Goal: Task Accomplishment & Management: Manage account settings

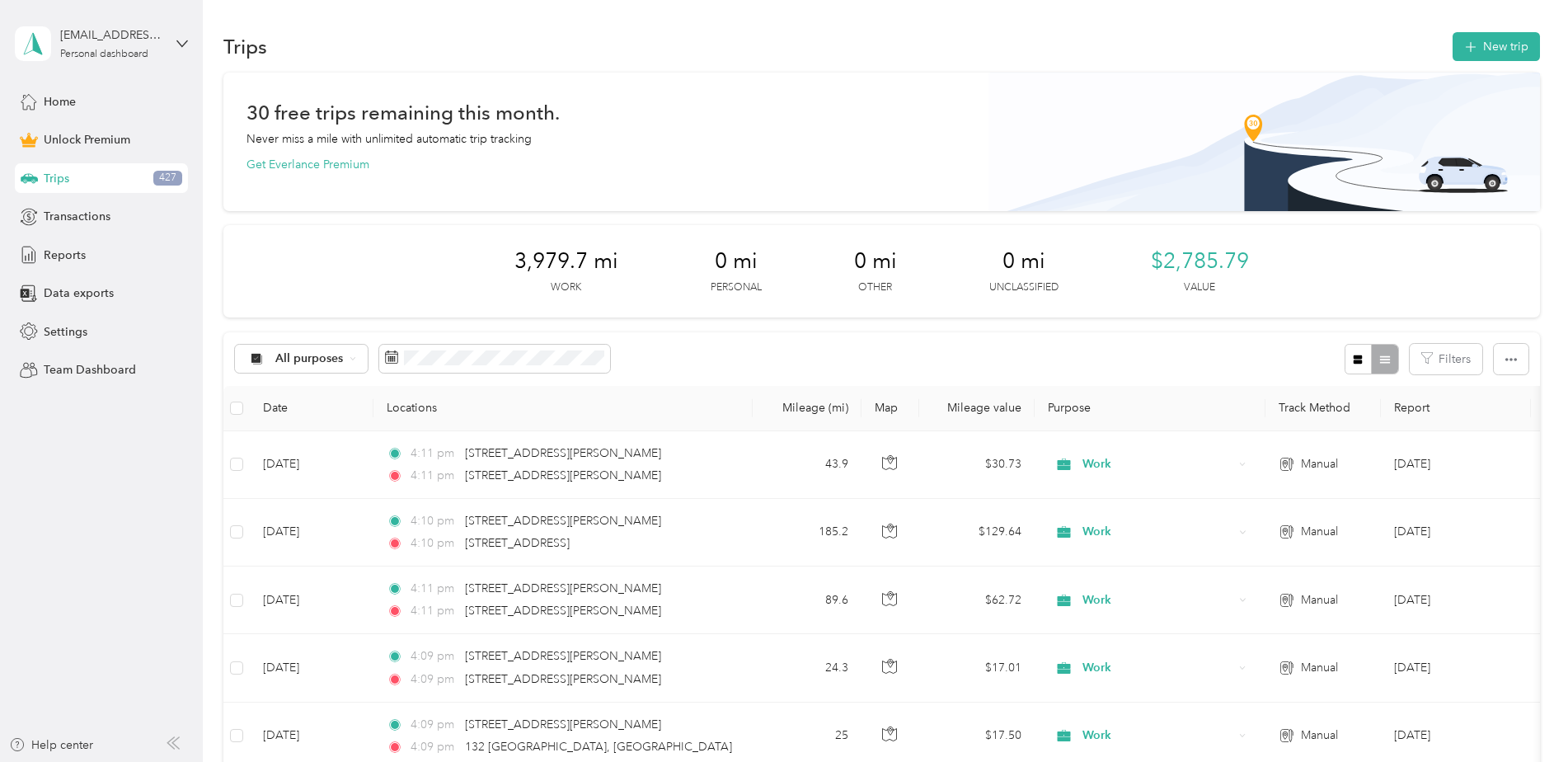
click at [1489, 37] on button "New trip" at bounding box center [1495, 47] width 87 height 29
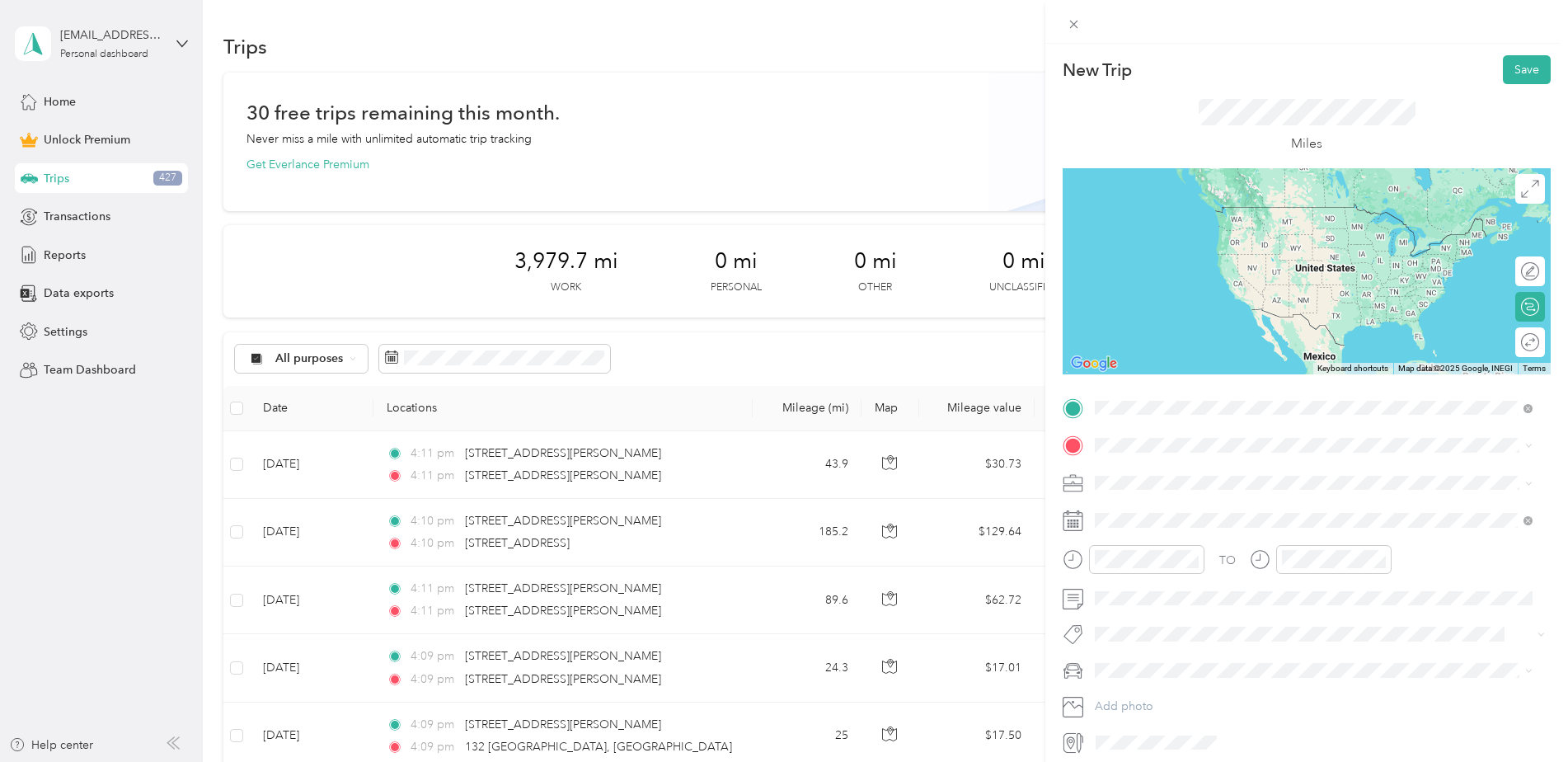
click at [1173, 463] on span "[STREET_ADDRESS][PERSON_NAME][PERSON_NAME][US_STATE]" at bounding box center [1299, 467] width 348 height 15
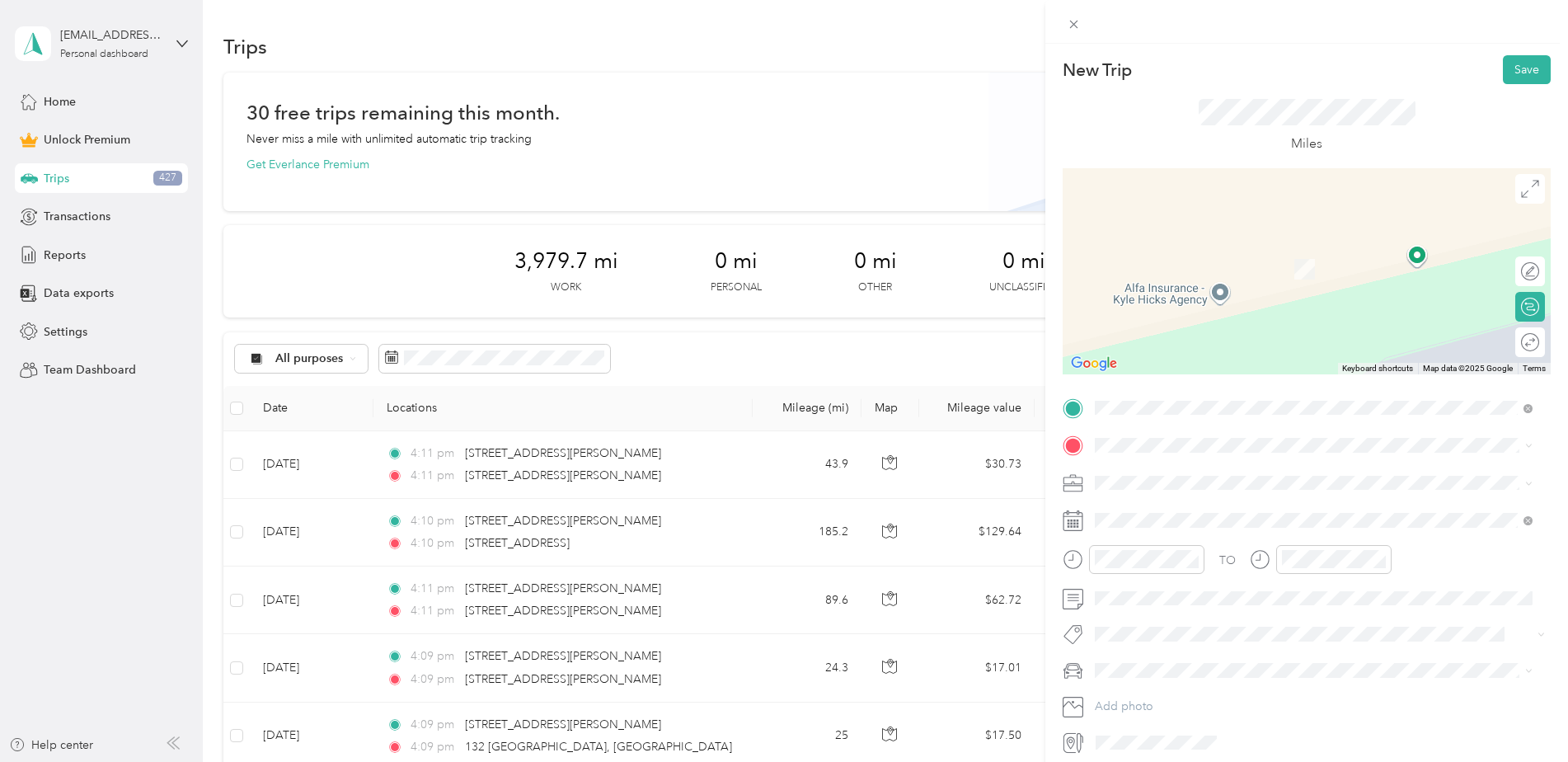
click at [1175, 511] on span "[STREET_ADDRESS][US_STATE]" at bounding box center [1208, 503] width 165 height 15
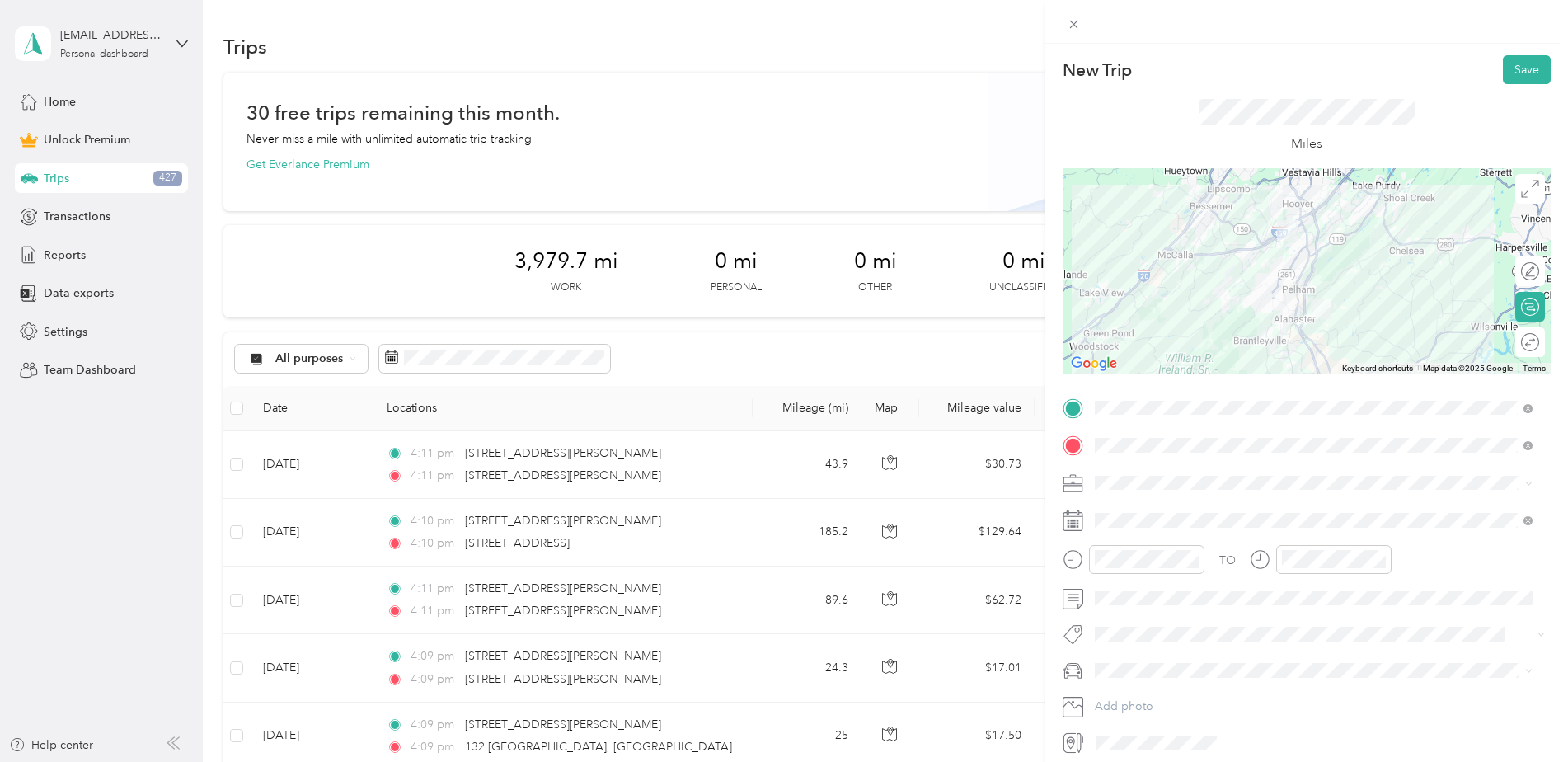
click at [1384, 533] on div "TO Add photo" at bounding box center [1305, 575] width 487 height 361
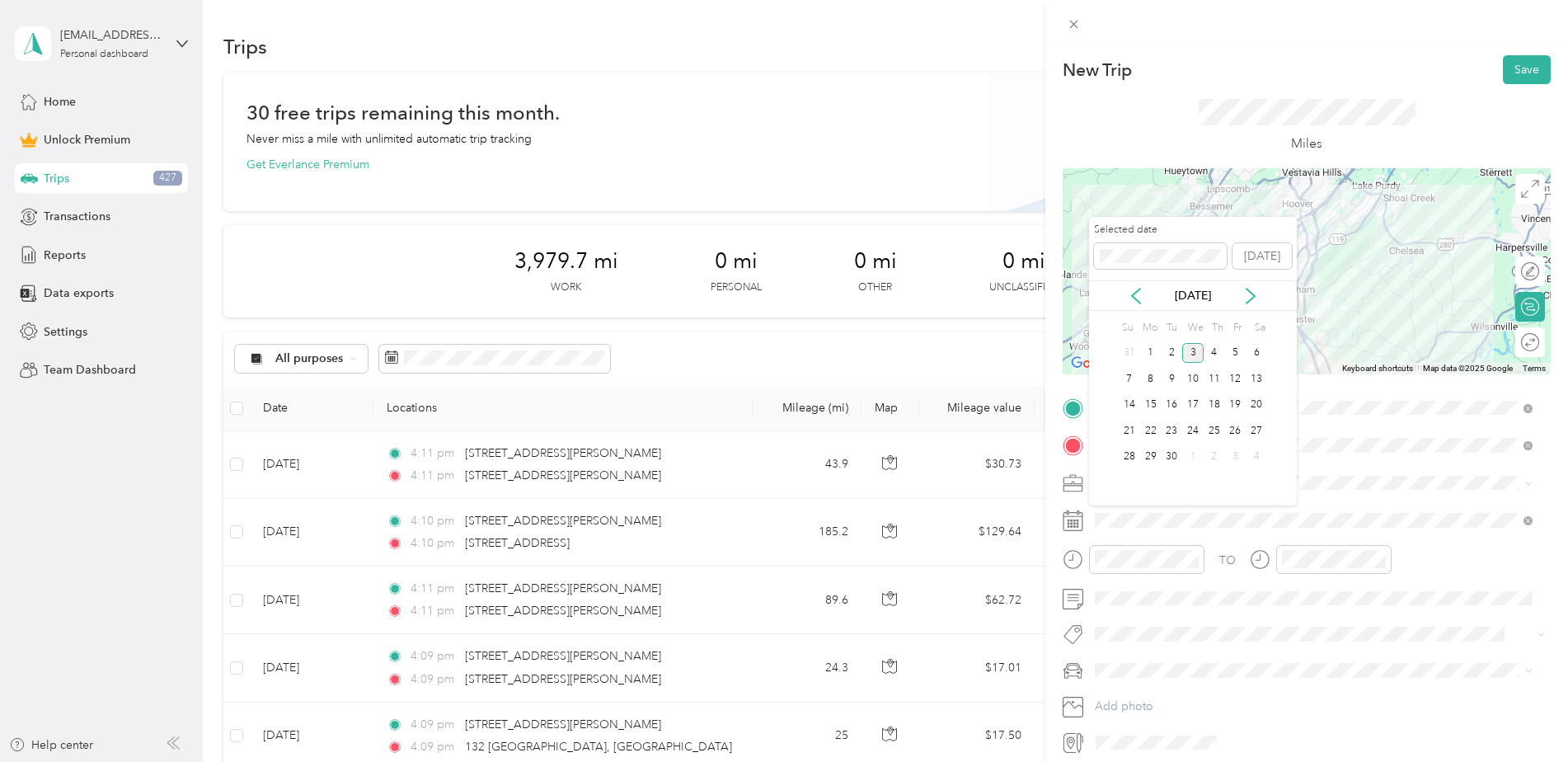
click at [1131, 300] on icon at bounding box center [1135, 295] width 17 height 17
click at [1228, 406] on div "18" at bounding box center [1236, 404] width 21 height 21
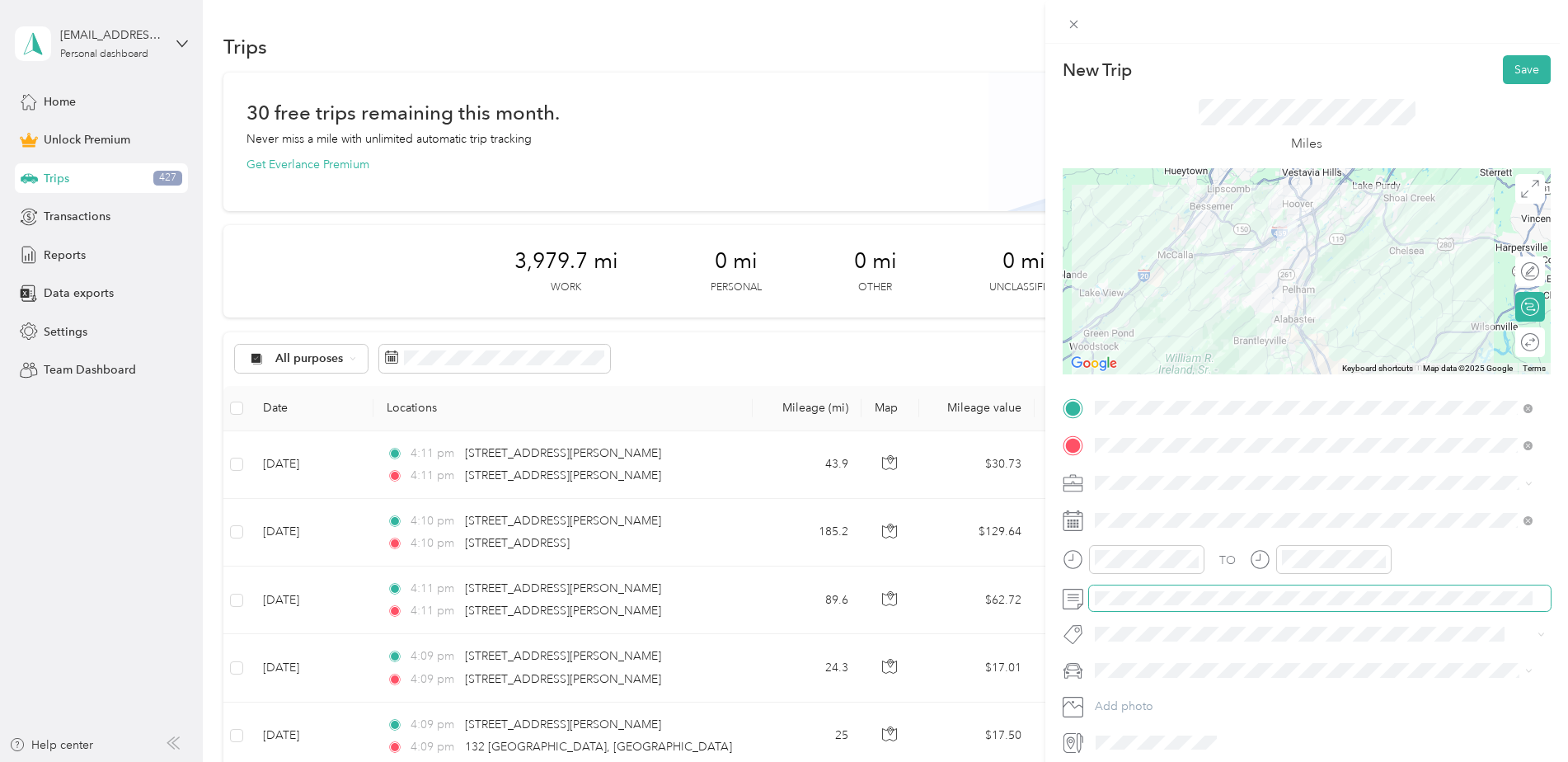
scroll to position [65, 0]
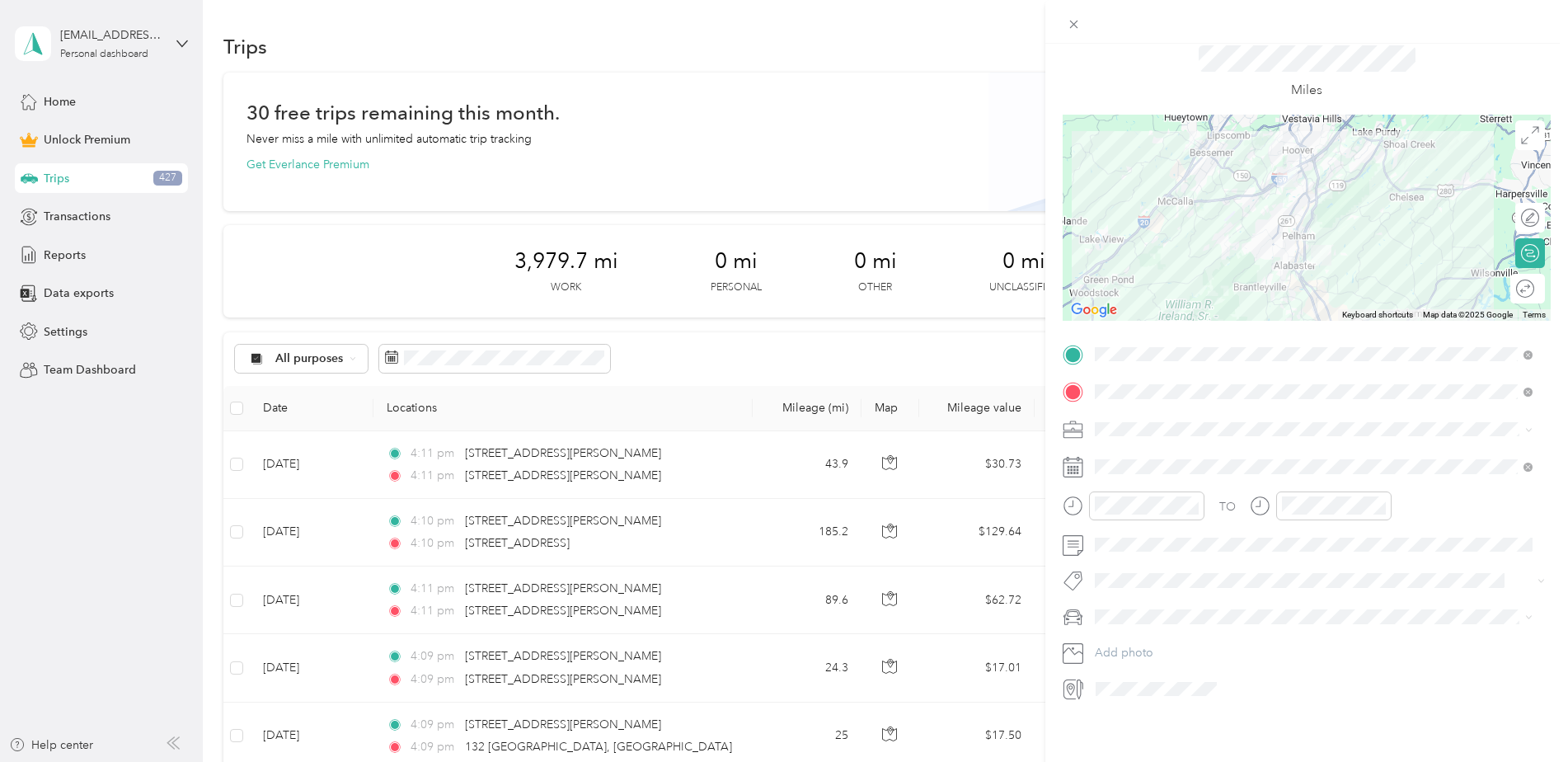
click at [1515, 275] on div "Round trip" at bounding box center [1527, 288] width 34 height 29
click at [1510, 280] on div at bounding box center [1521, 289] width 34 height 18
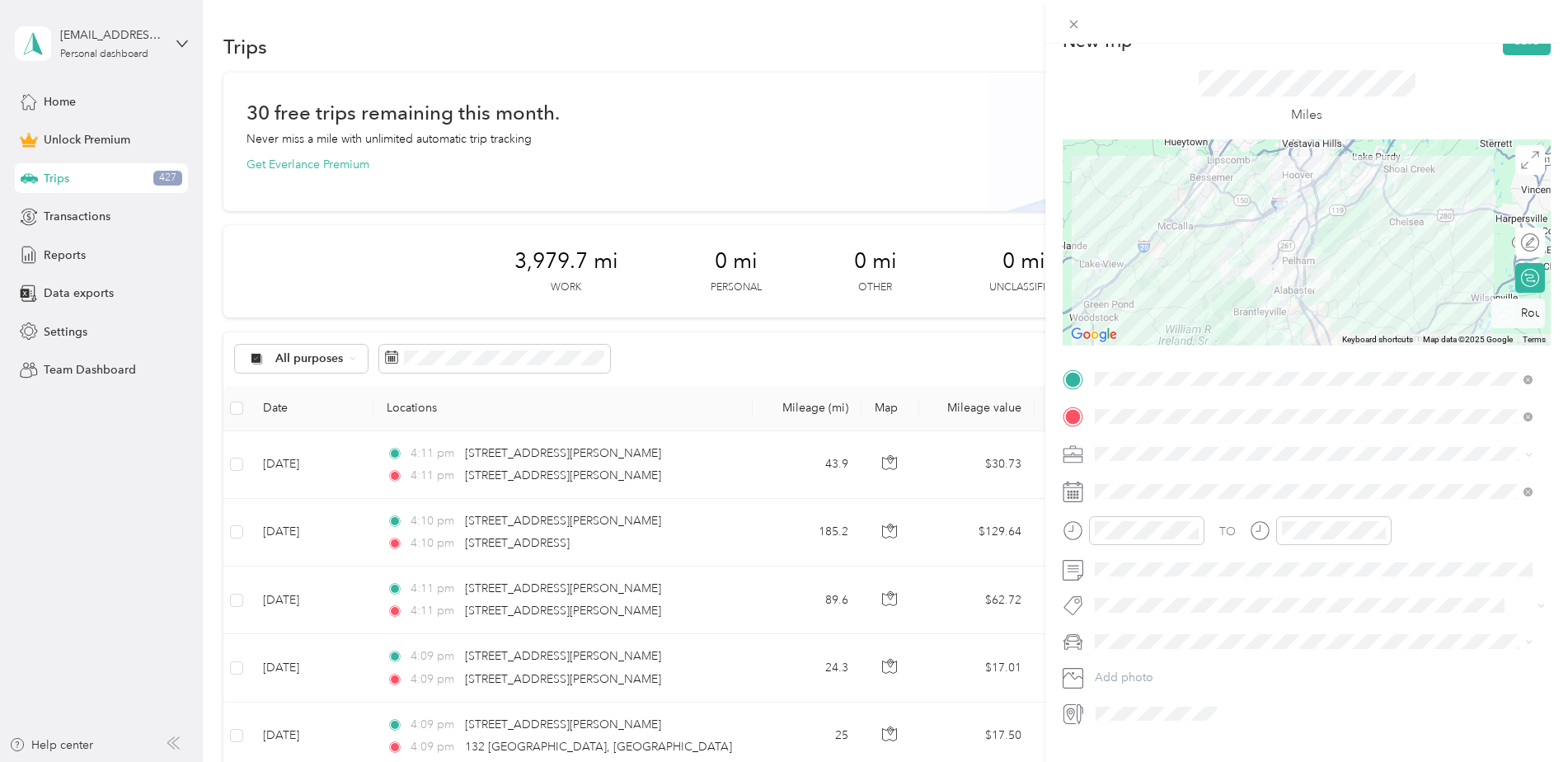
scroll to position [0, 0]
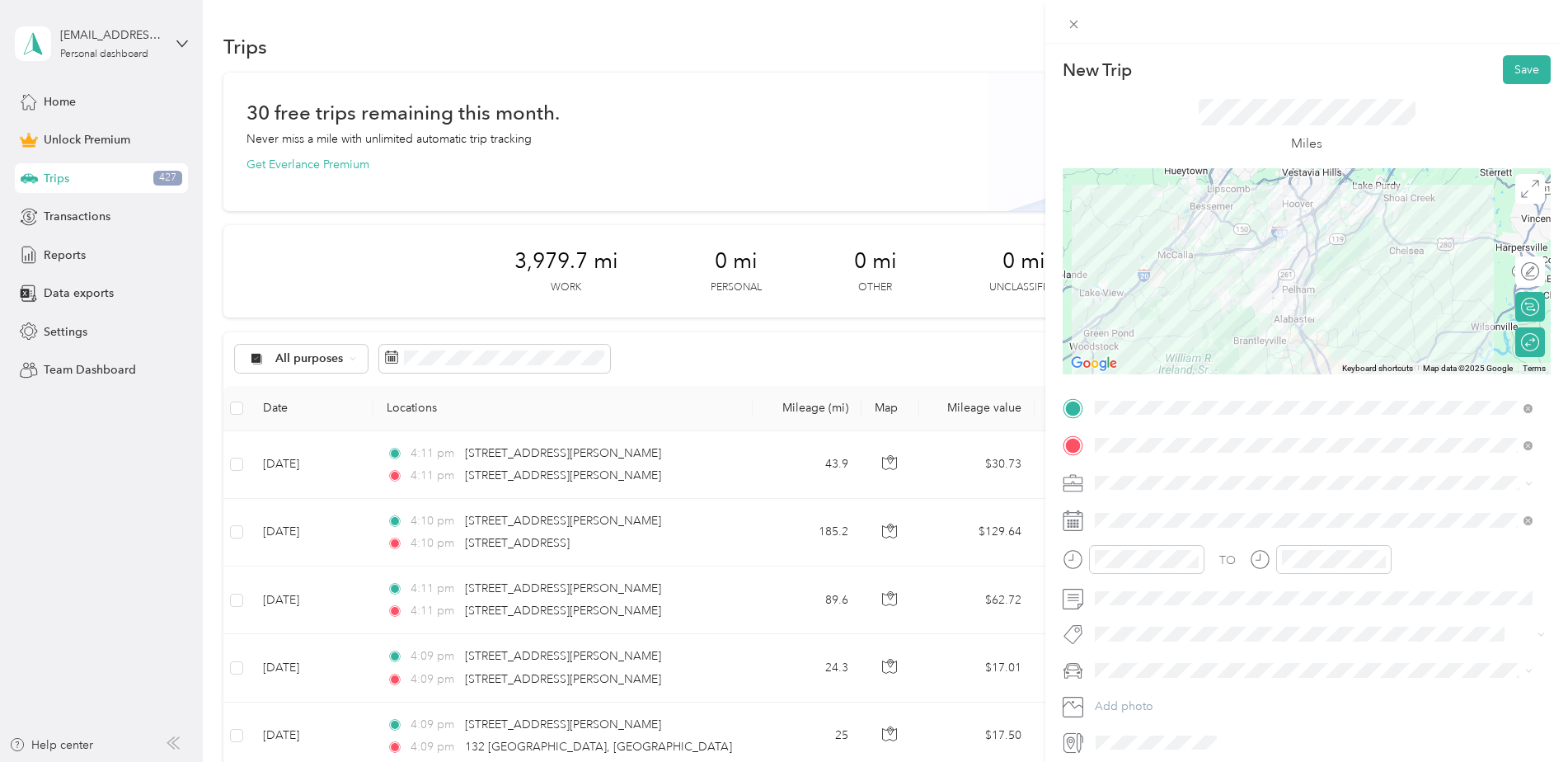
click at [1504, 74] on button "Save" at bounding box center [1526, 70] width 48 height 29
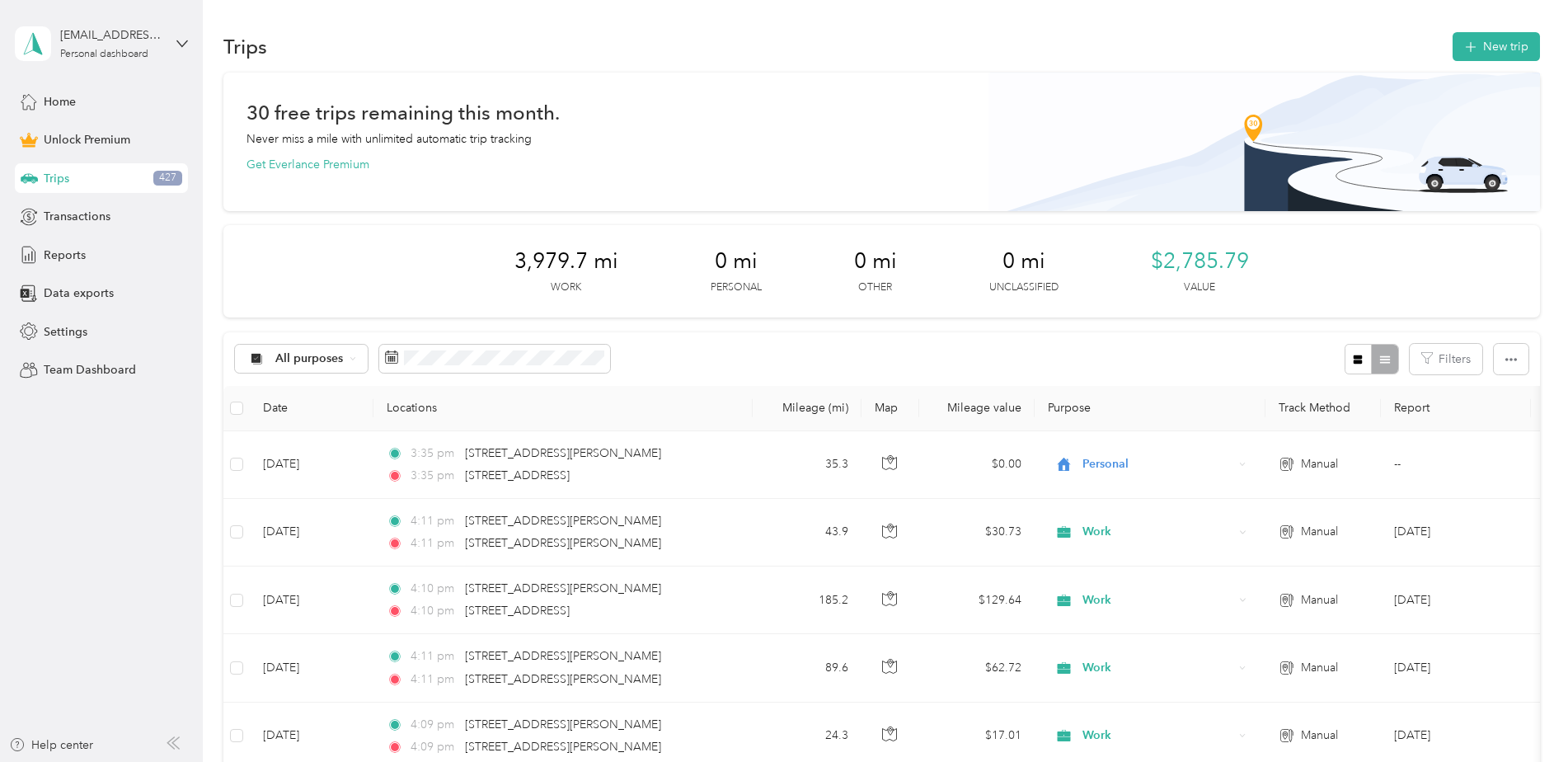
click at [1478, 44] on button "New trip" at bounding box center [1495, 47] width 87 height 29
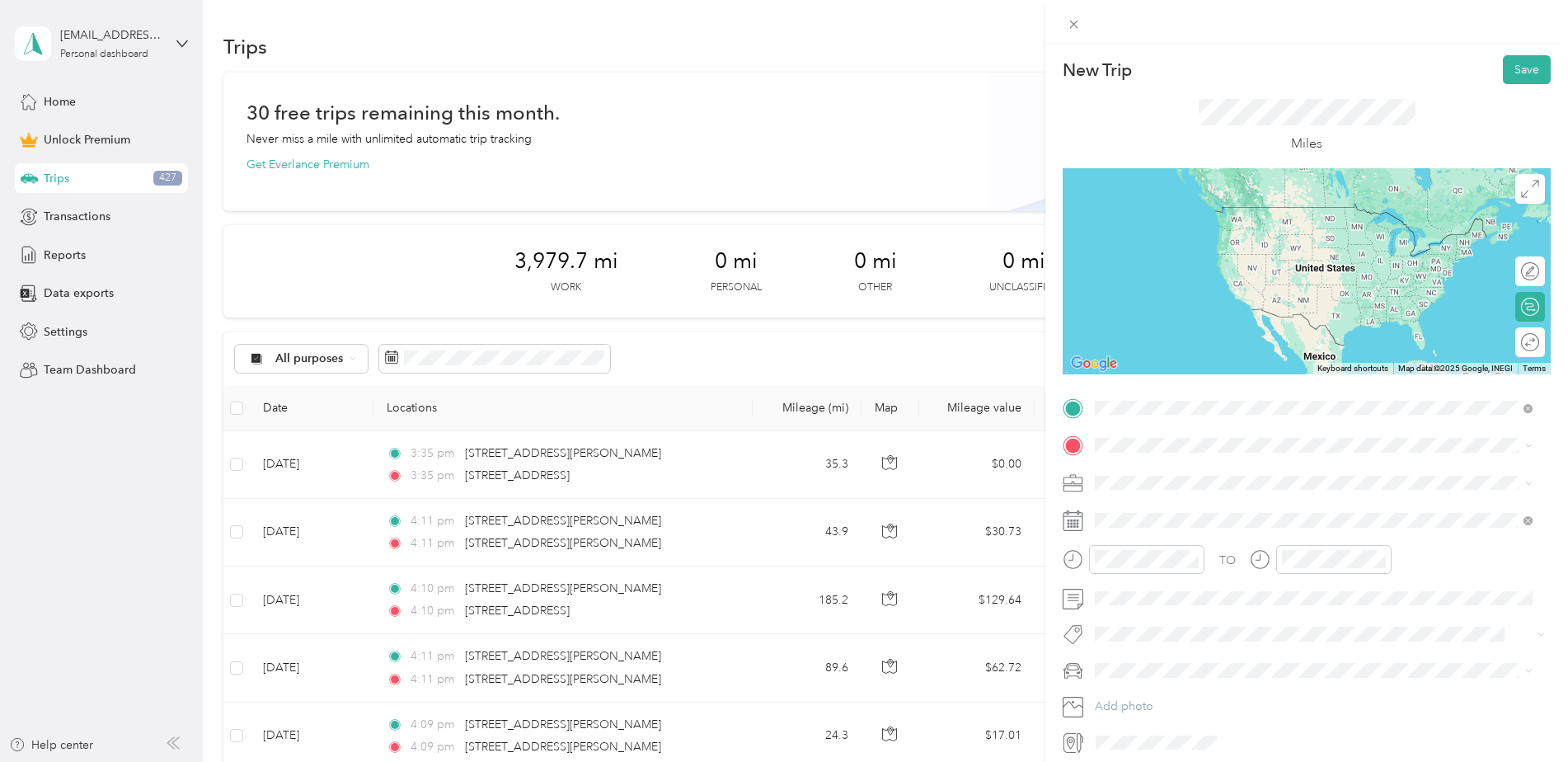
click at [1173, 467] on span "[STREET_ADDRESS][PERSON_NAME][PERSON_NAME][US_STATE]" at bounding box center [1299, 467] width 348 height 15
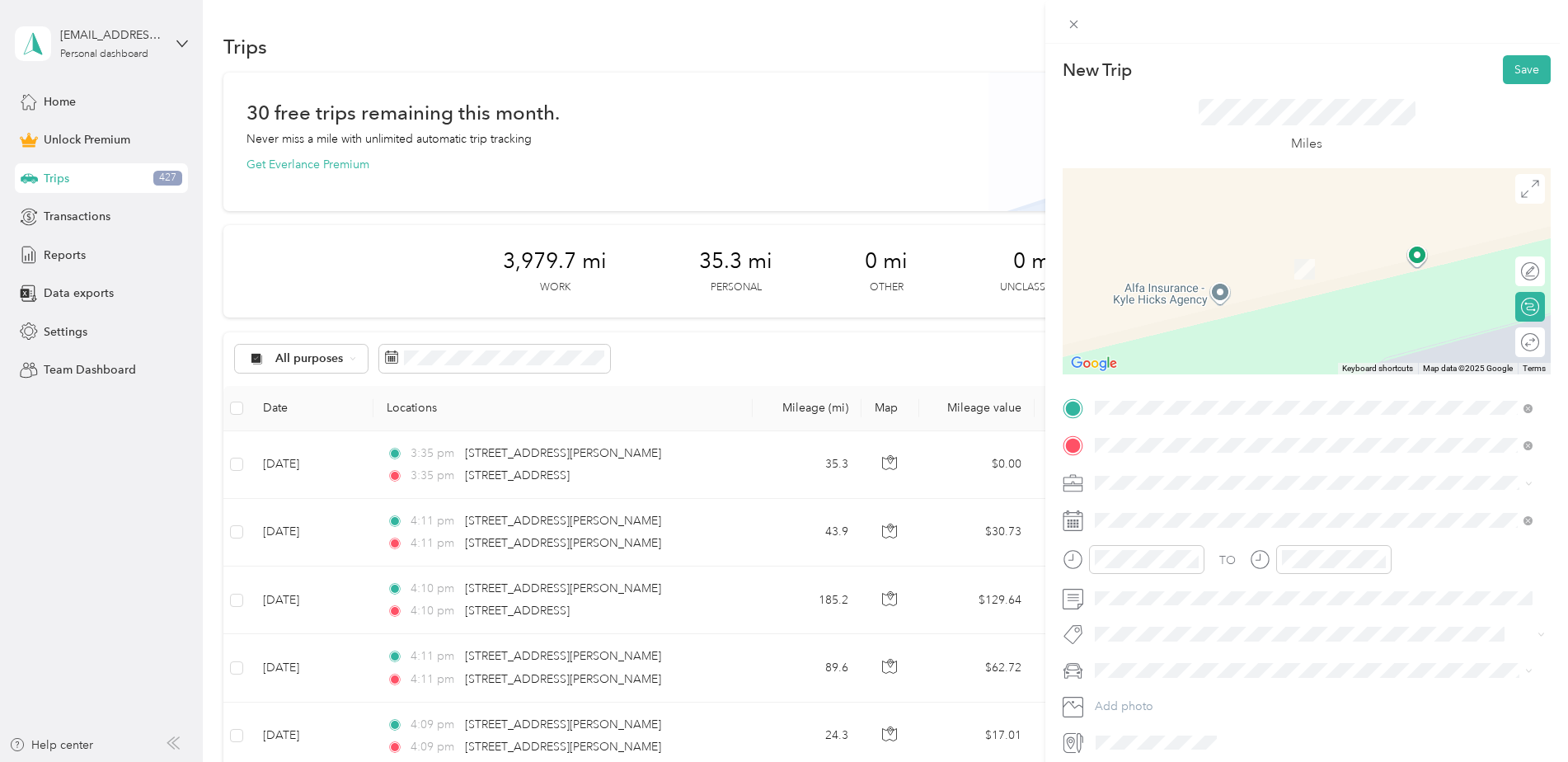
click at [1175, 501] on span "[STREET_ADDRESS][US_STATE]" at bounding box center [1208, 504] width 165 height 15
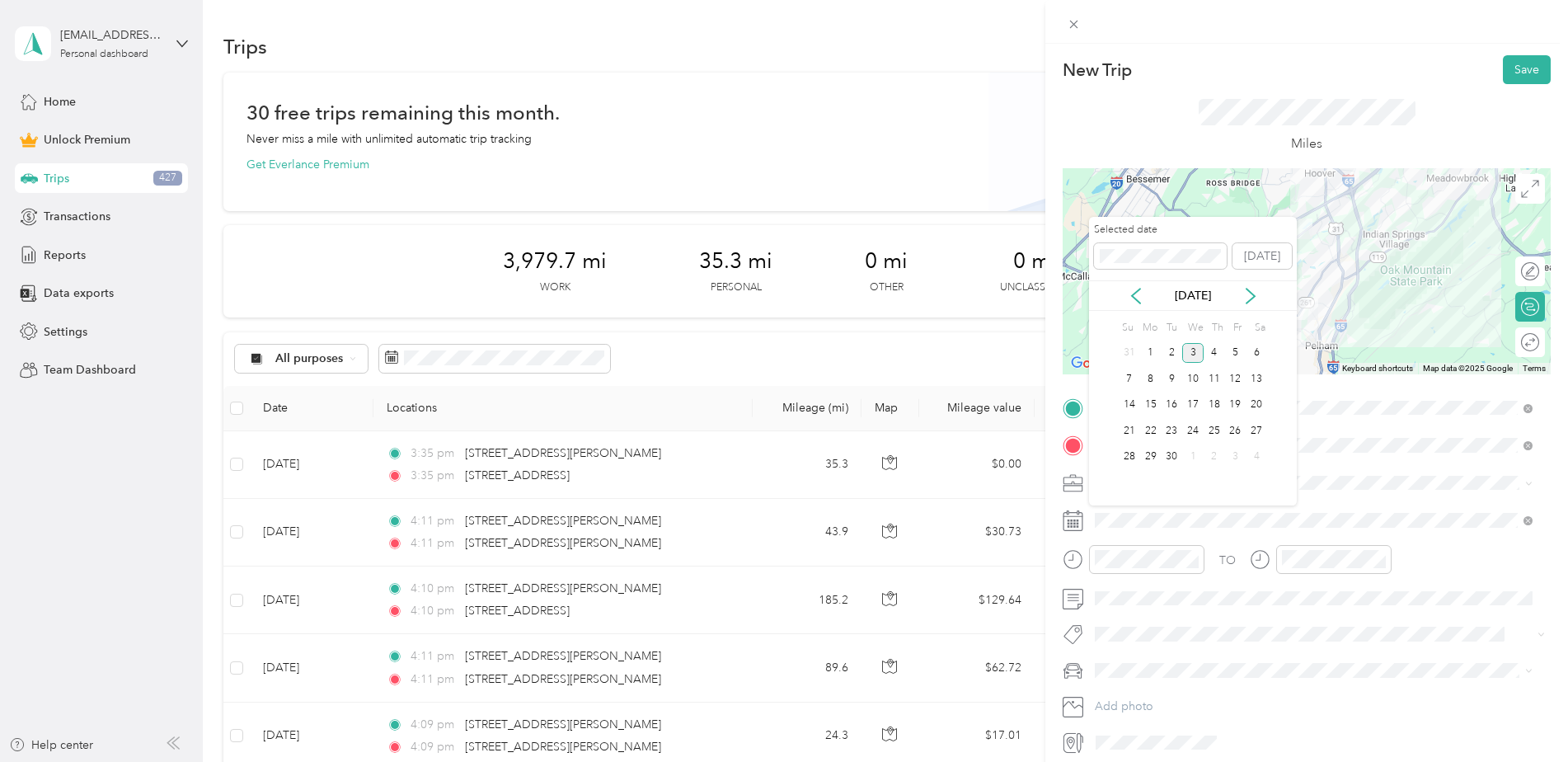
click at [1139, 292] on icon at bounding box center [1135, 295] width 17 height 17
click at [1232, 432] on div "25" at bounding box center [1236, 430] width 21 height 21
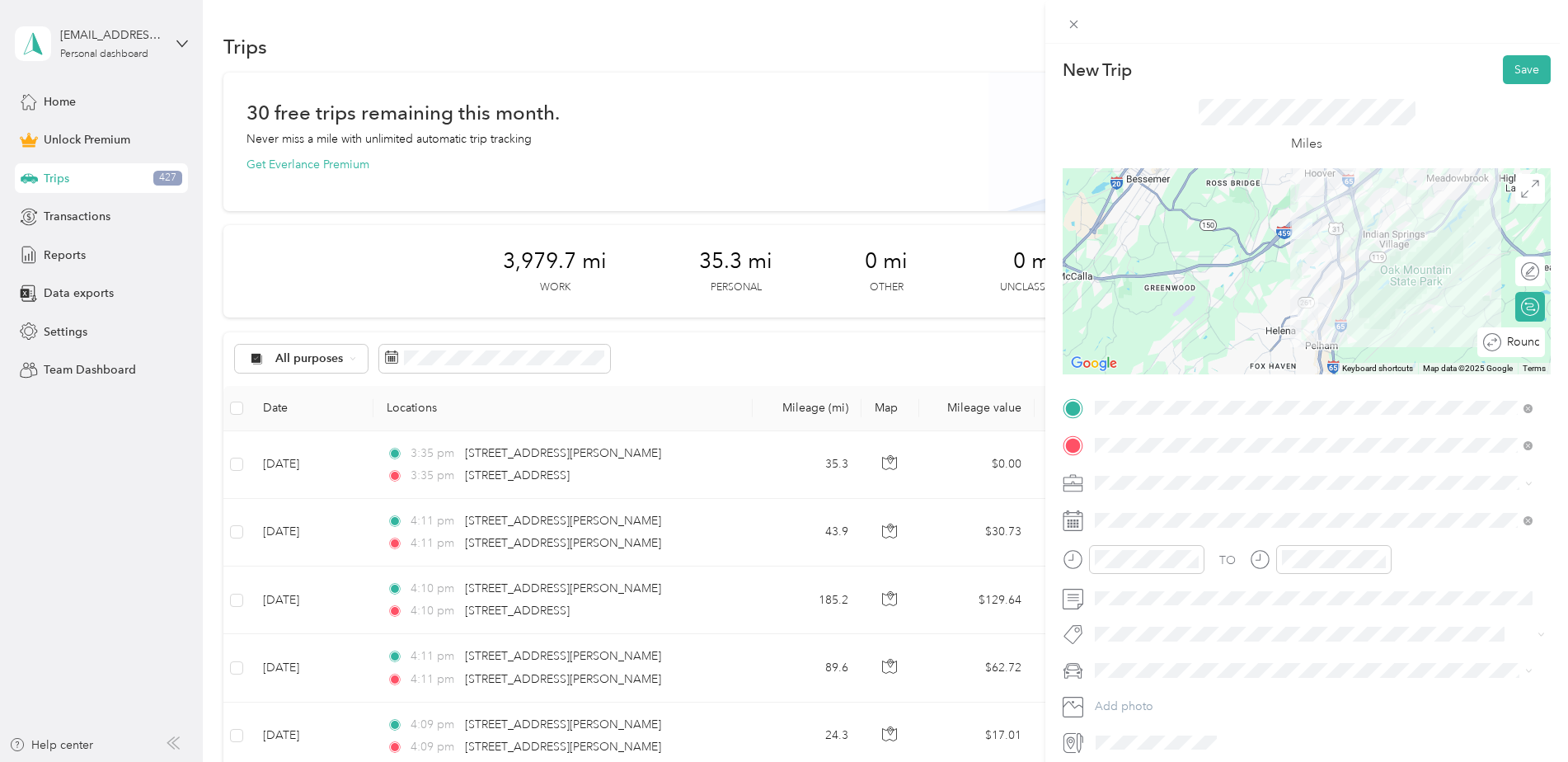
click at [1524, 348] on div "Round trip" at bounding box center [1519, 343] width 38 height 18
click at [1517, 343] on div at bounding box center [1521, 343] width 34 height 18
click at [1510, 64] on button "Save" at bounding box center [1526, 70] width 48 height 29
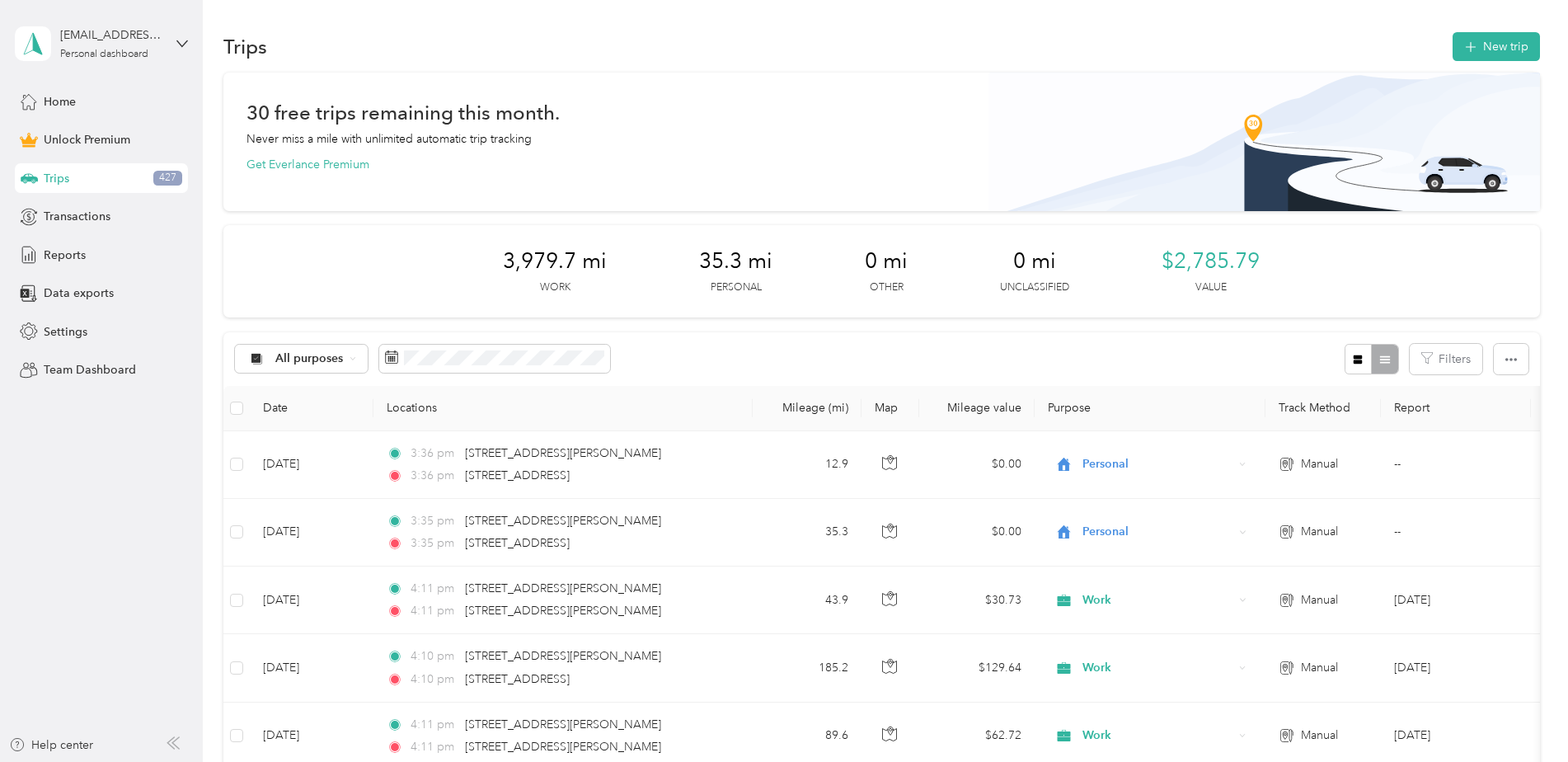
click at [1499, 45] on button "New trip" at bounding box center [1495, 47] width 87 height 29
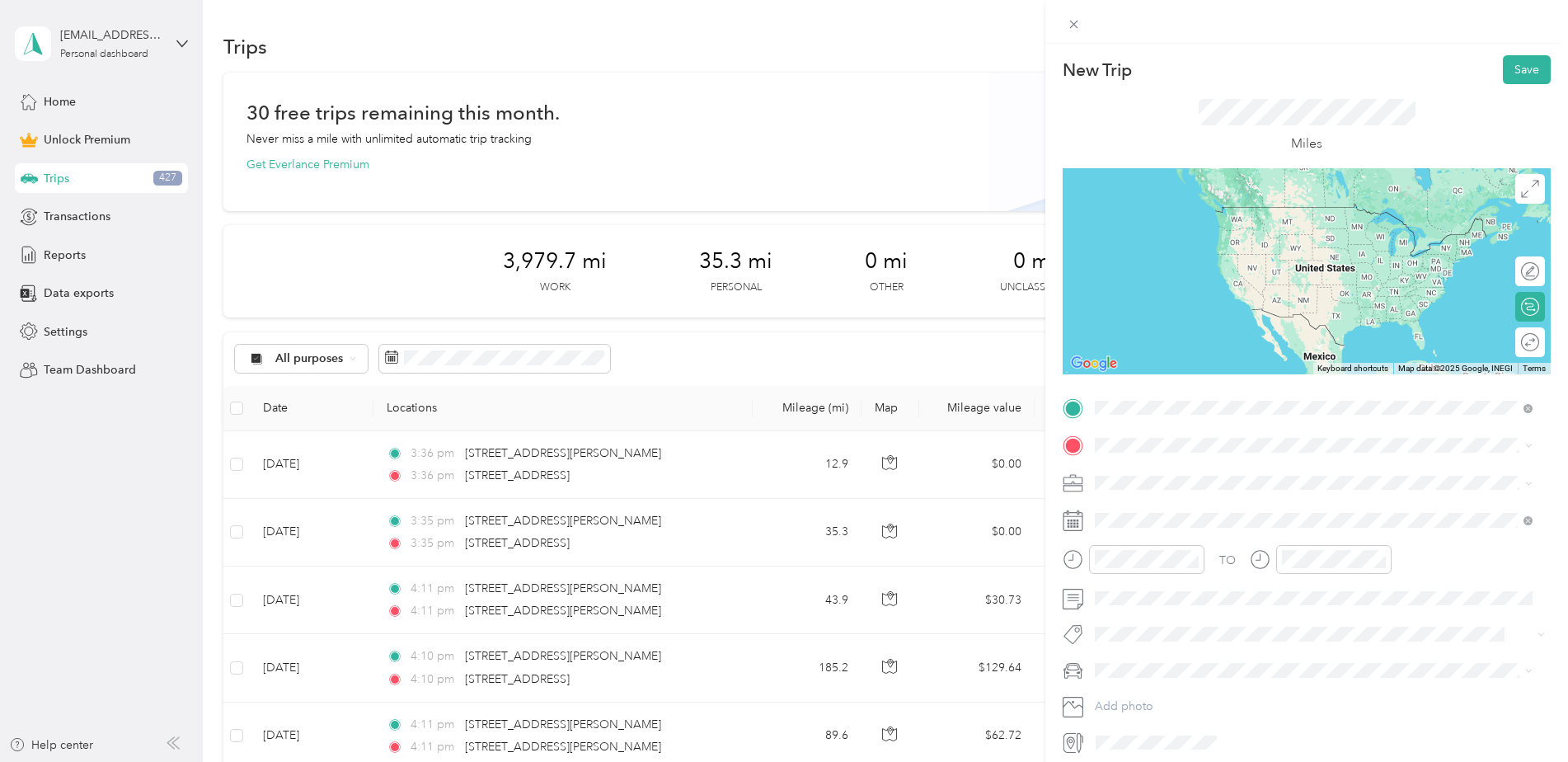
click at [1185, 475] on span "[STREET_ADDRESS][PERSON_NAME][PERSON_NAME][US_STATE]" at bounding box center [1299, 467] width 348 height 15
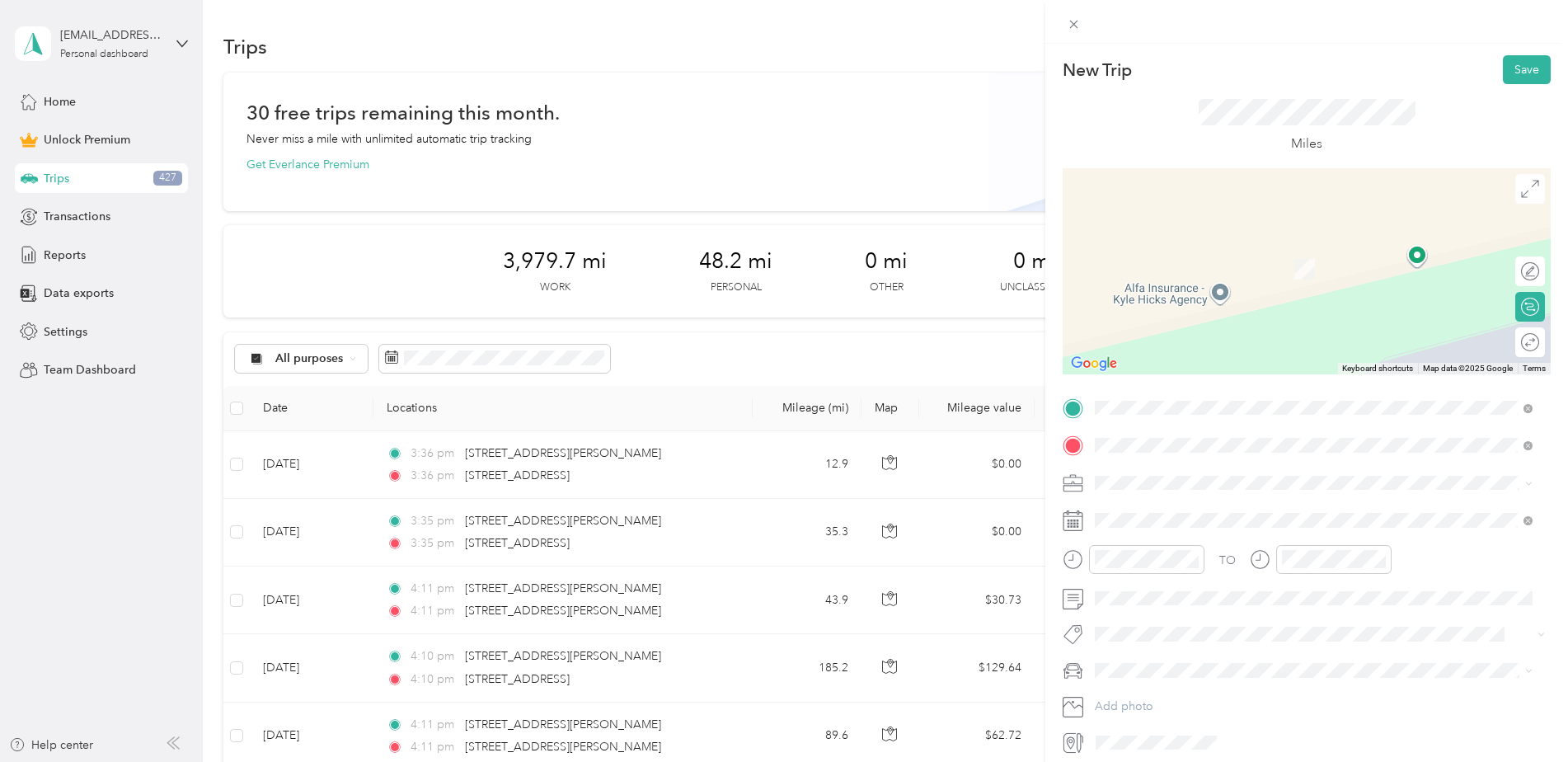
click at [1192, 510] on span "[STREET_ADDRESS][PERSON_NAME][US_STATE]" at bounding box center [1253, 504] width 256 height 15
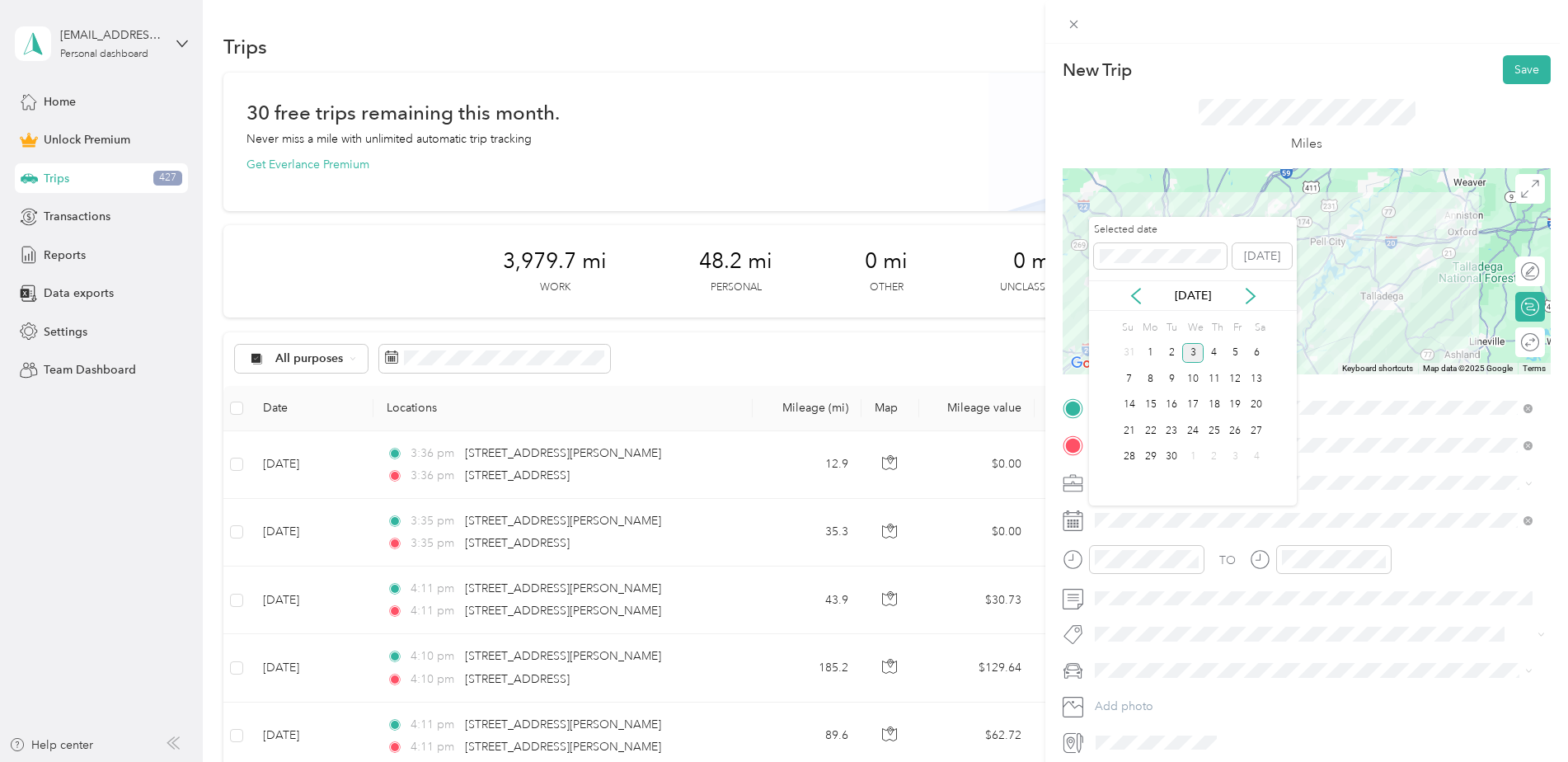
click at [1129, 297] on icon at bounding box center [1135, 295] width 17 height 17
click at [1157, 457] on div "28" at bounding box center [1151, 456] width 21 height 21
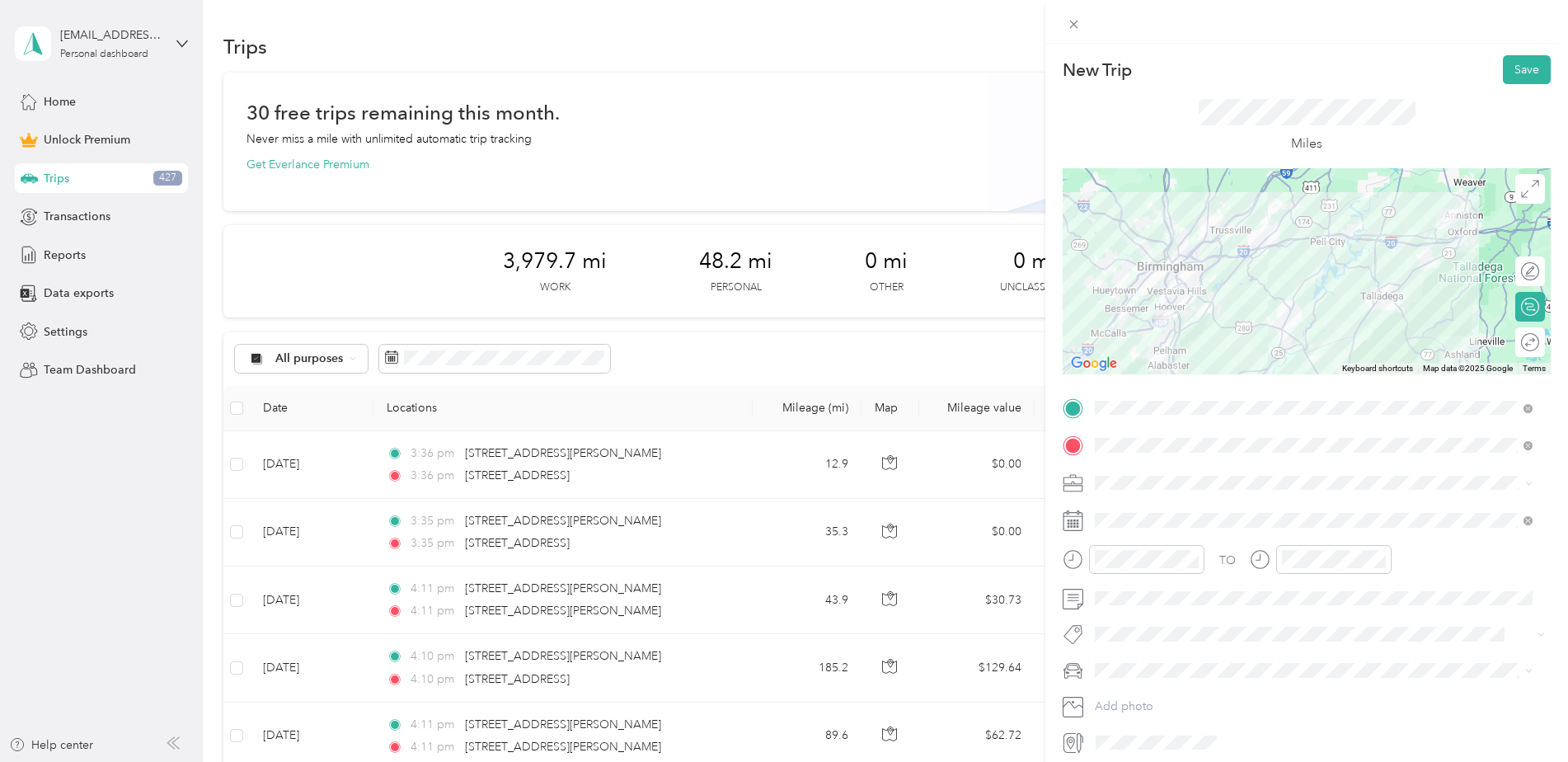
click at [1539, 344] on div "Round trip" at bounding box center [1539, 343] width 0 height 18
click at [1521, 344] on div at bounding box center [1521, 343] width 34 height 18
click at [1524, 74] on button "Save" at bounding box center [1526, 70] width 48 height 29
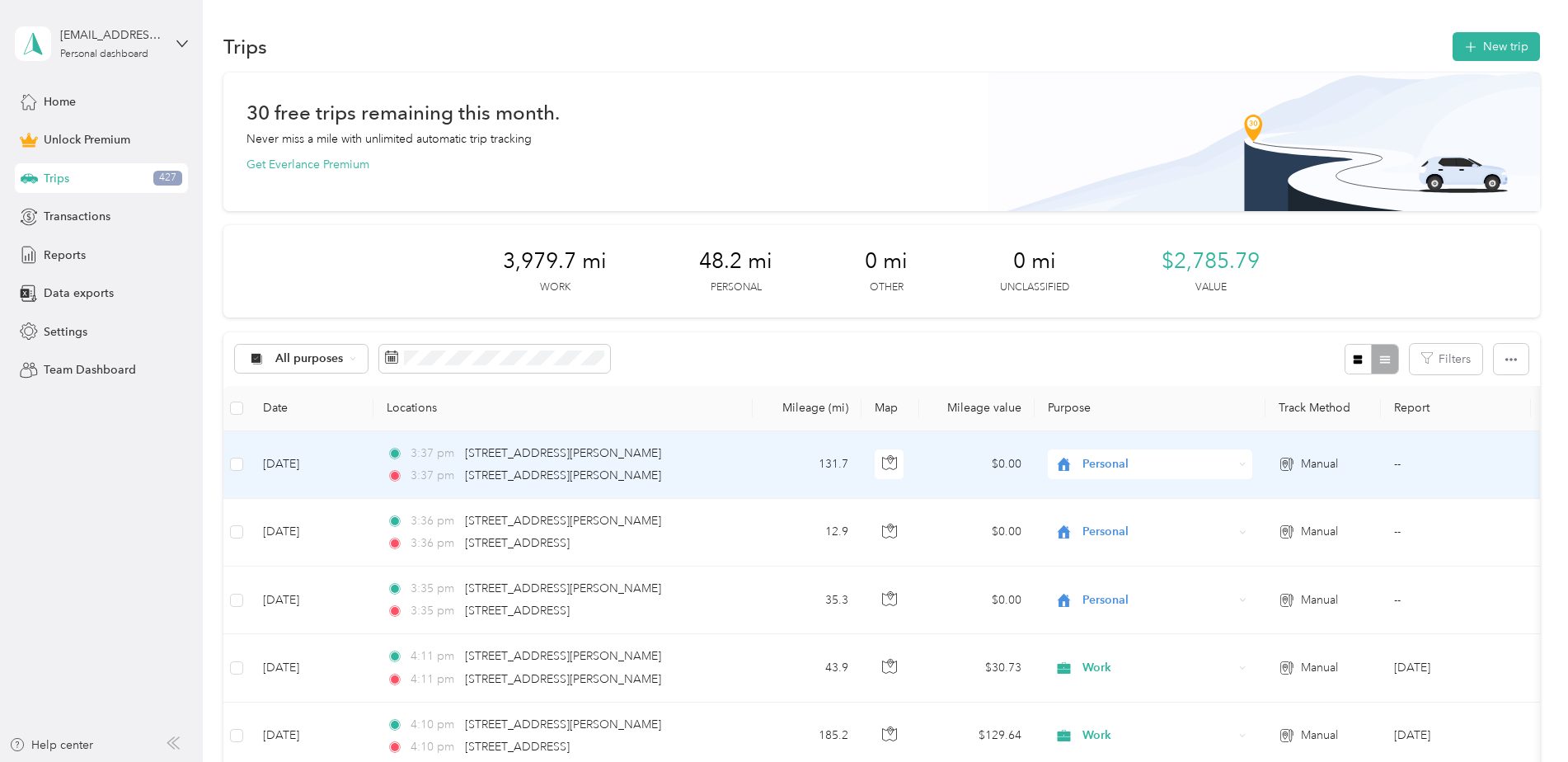
click at [675, 522] on div "3:36 pm [STREET_ADDRESS][PERSON_NAME][PERSON_NAME]" at bounding box center [560, 521] width 346 height 19
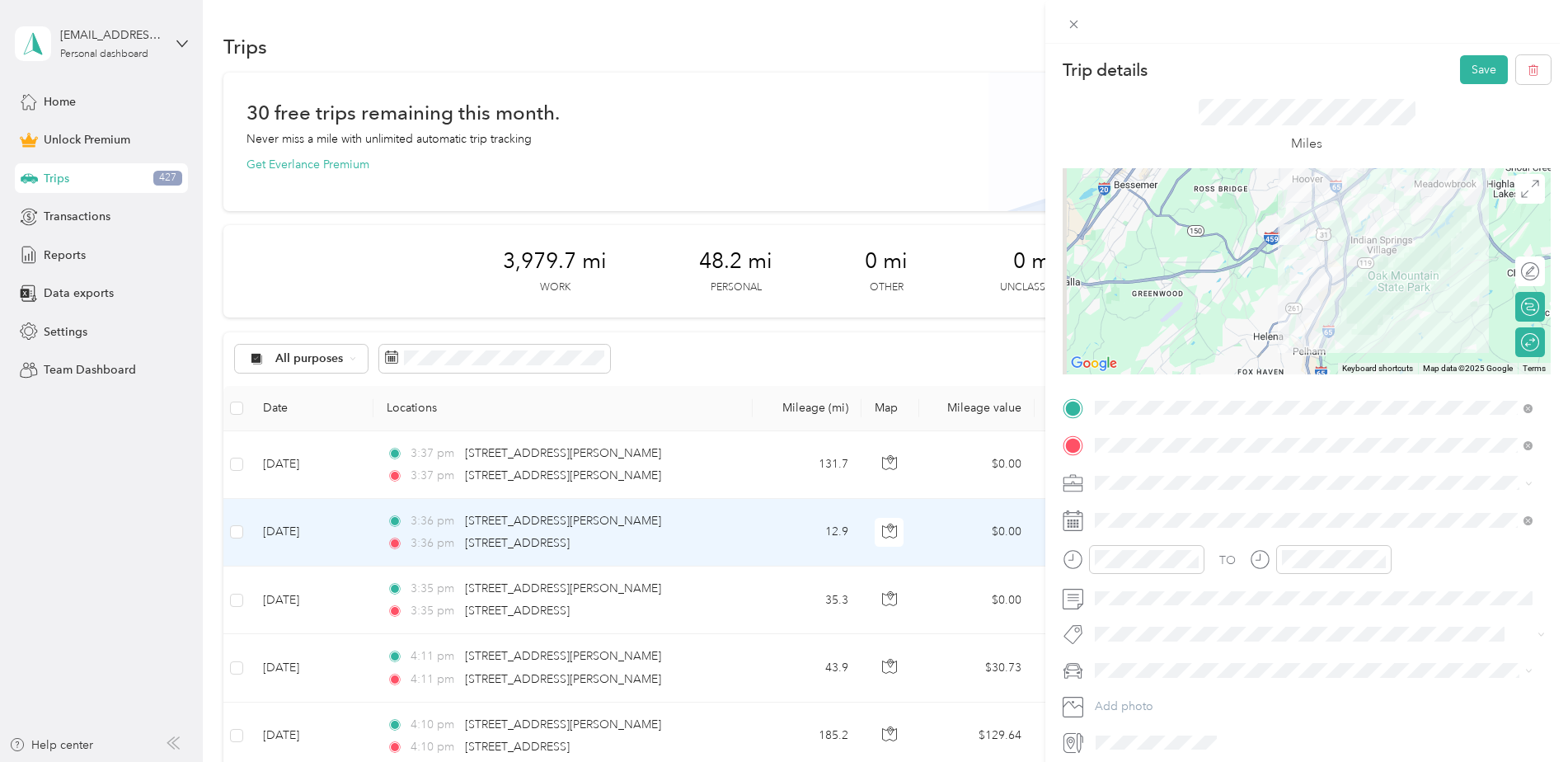
click at [1464, 65] on button "Save" at bounding box center [1483, 70] width 48 height 29
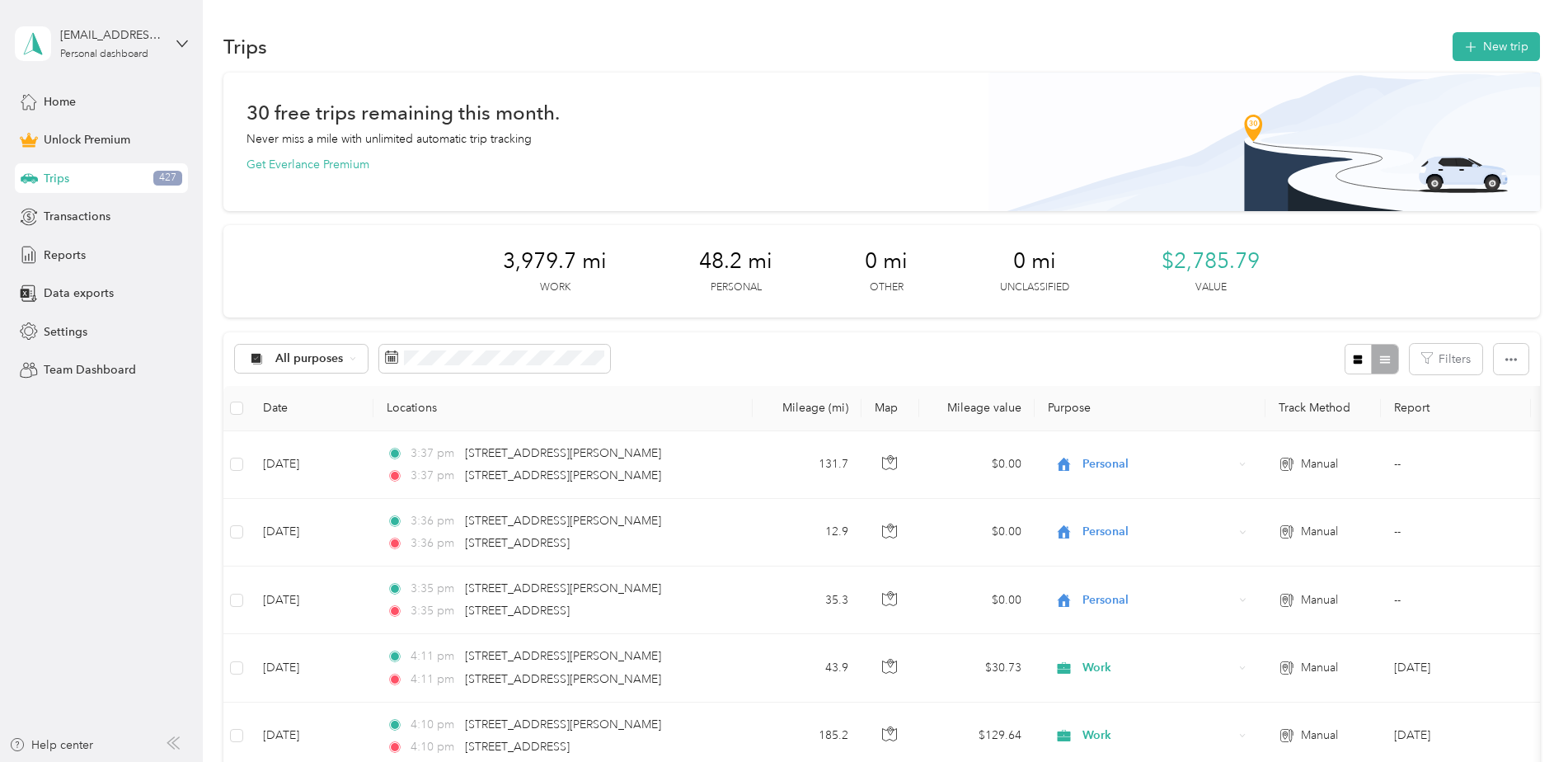
click at [1477, 56] on button "New trip" at bounding box center [1495, 47] width 87 height 29
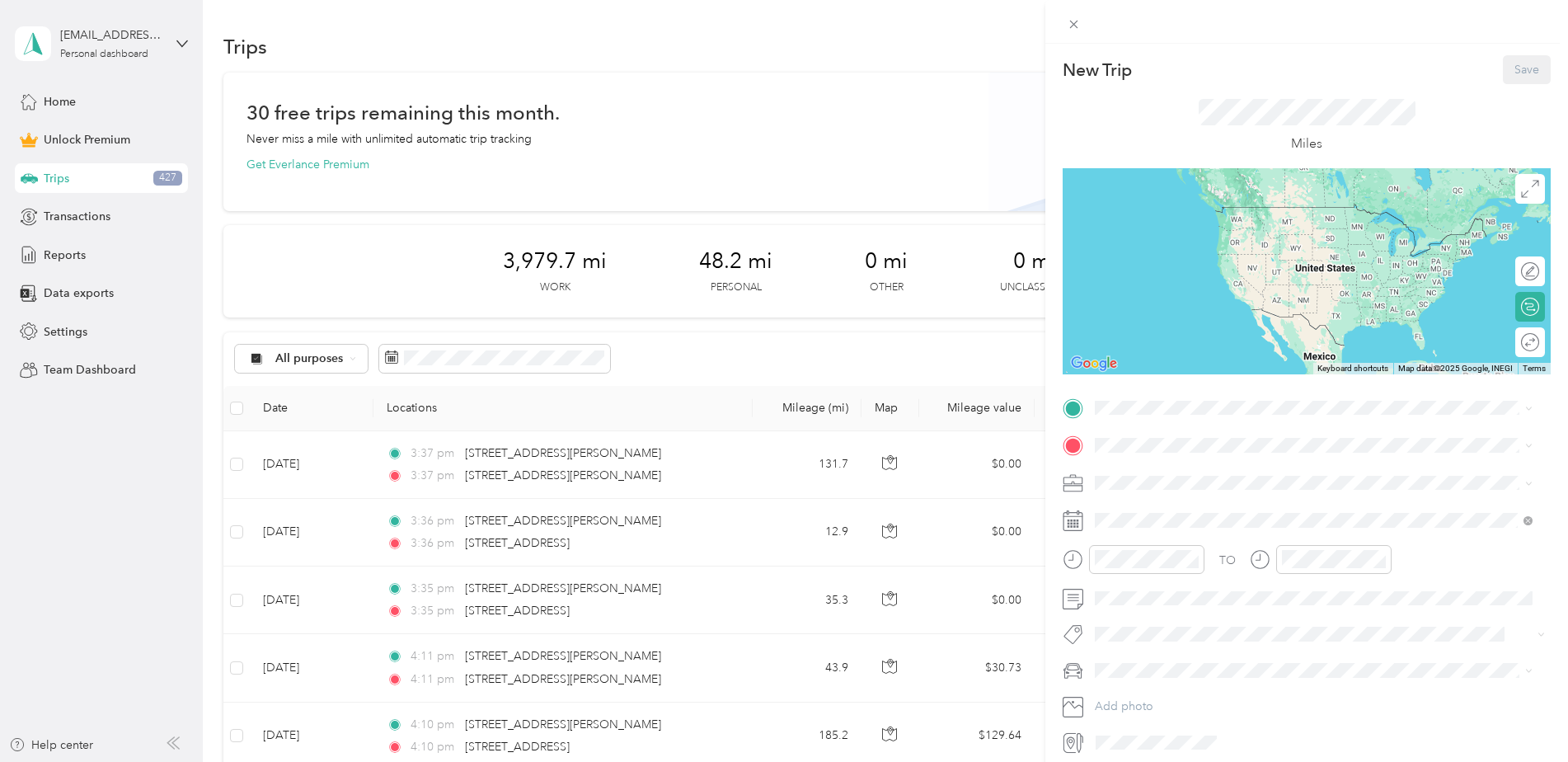
click at [1124, 398] on span at bounding box center [1319, 407] width 461 height 26
click at [1166, 468] on span "[STREET_ADDRESS][PERSON_NAME][PERSON_NAME][US_STATE]" at bounding box center [1299, 465] width 348 height 15
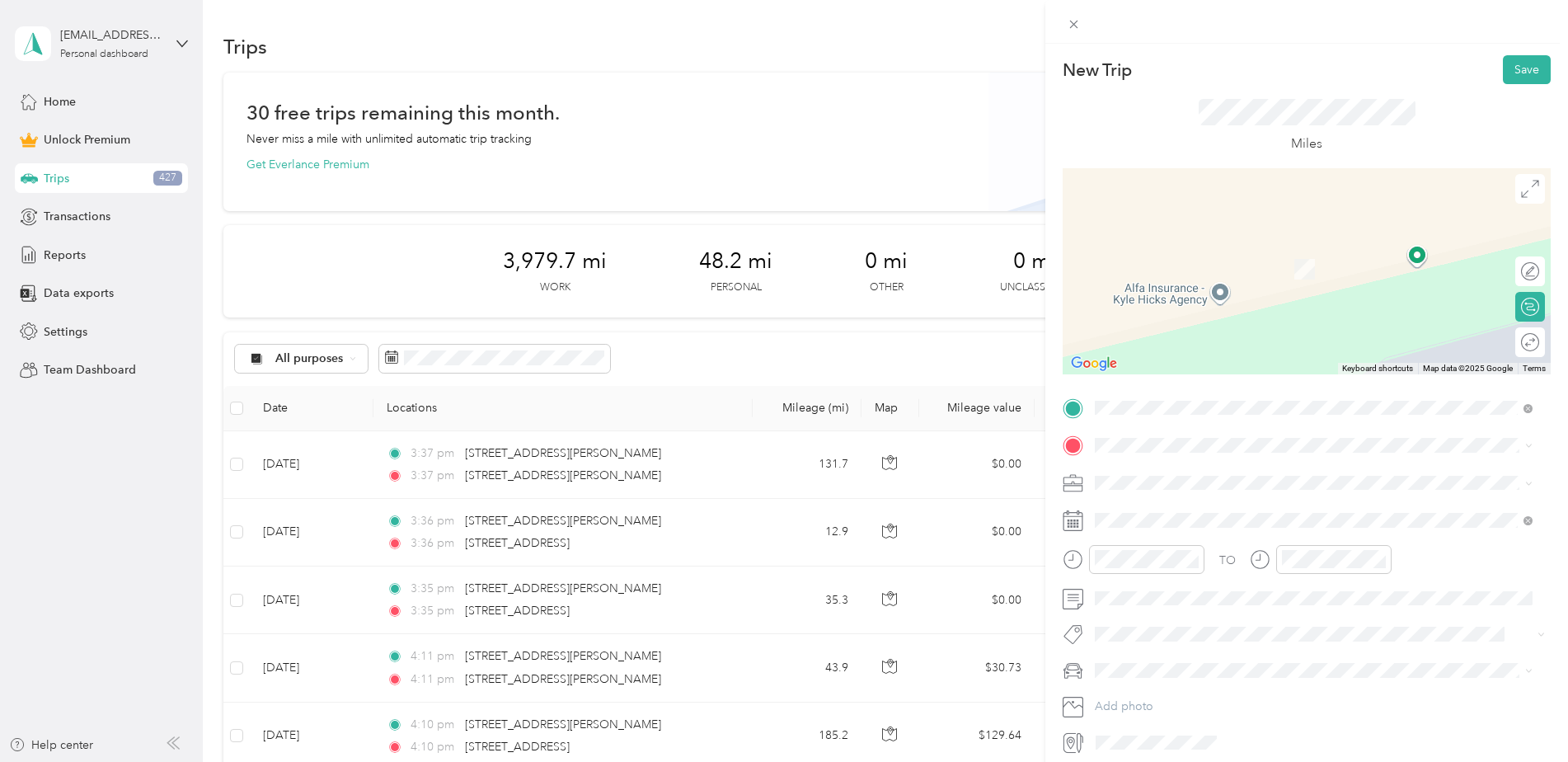
click at [1135, 456] on span at bounding box center [1319, 444] width 461 height 26
click at [1146, 509] on span "[STREET_ADDRESS][US_STATE]" at bounding box center [1208, 504] width 165 height 15
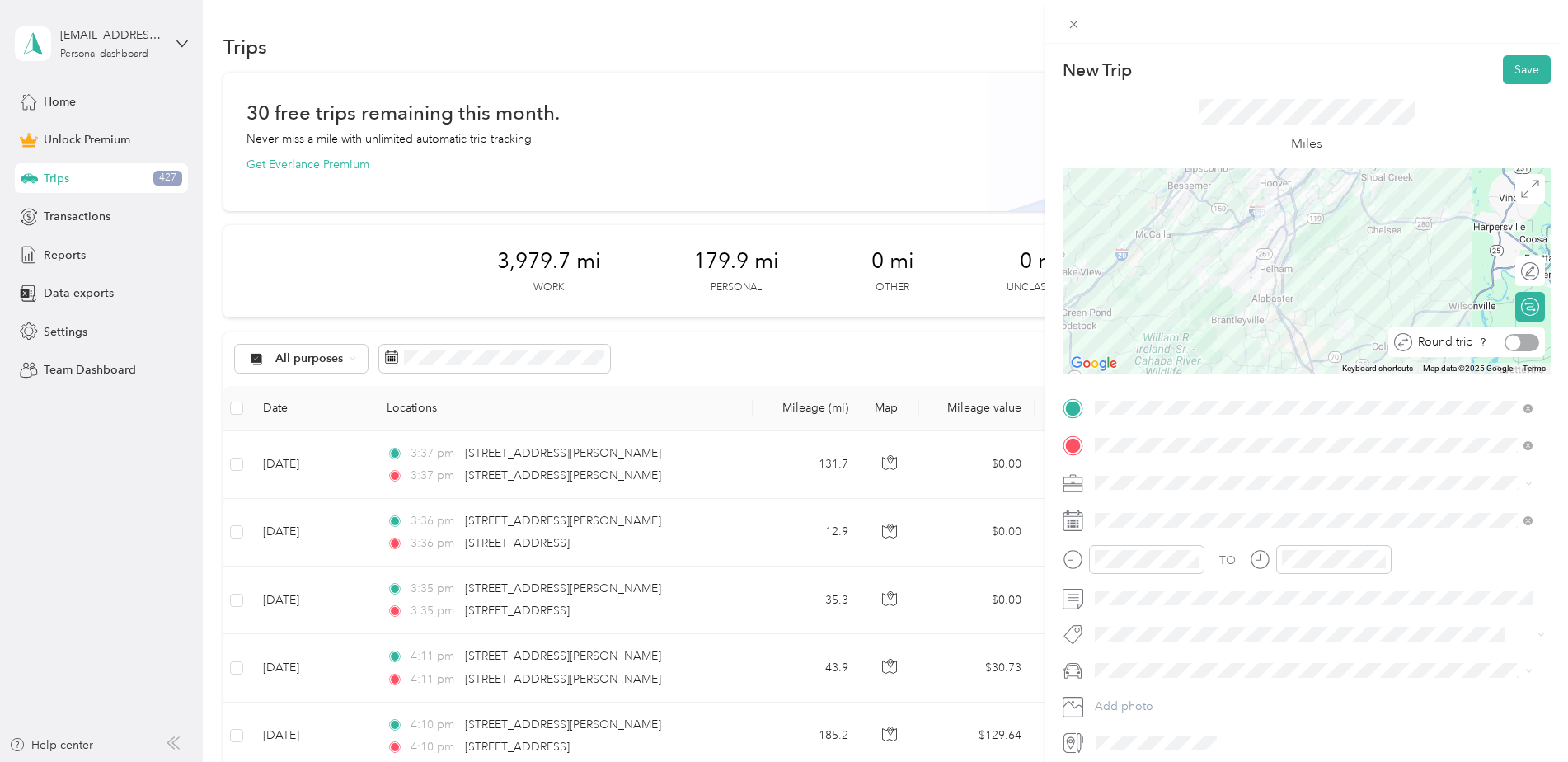
click at [1524, 343] on div at bounding box center [1521, 343] width 34 height 18
click at [1503, 63] on button "Save" at bounding box center [1526, 70] width 48 height 29
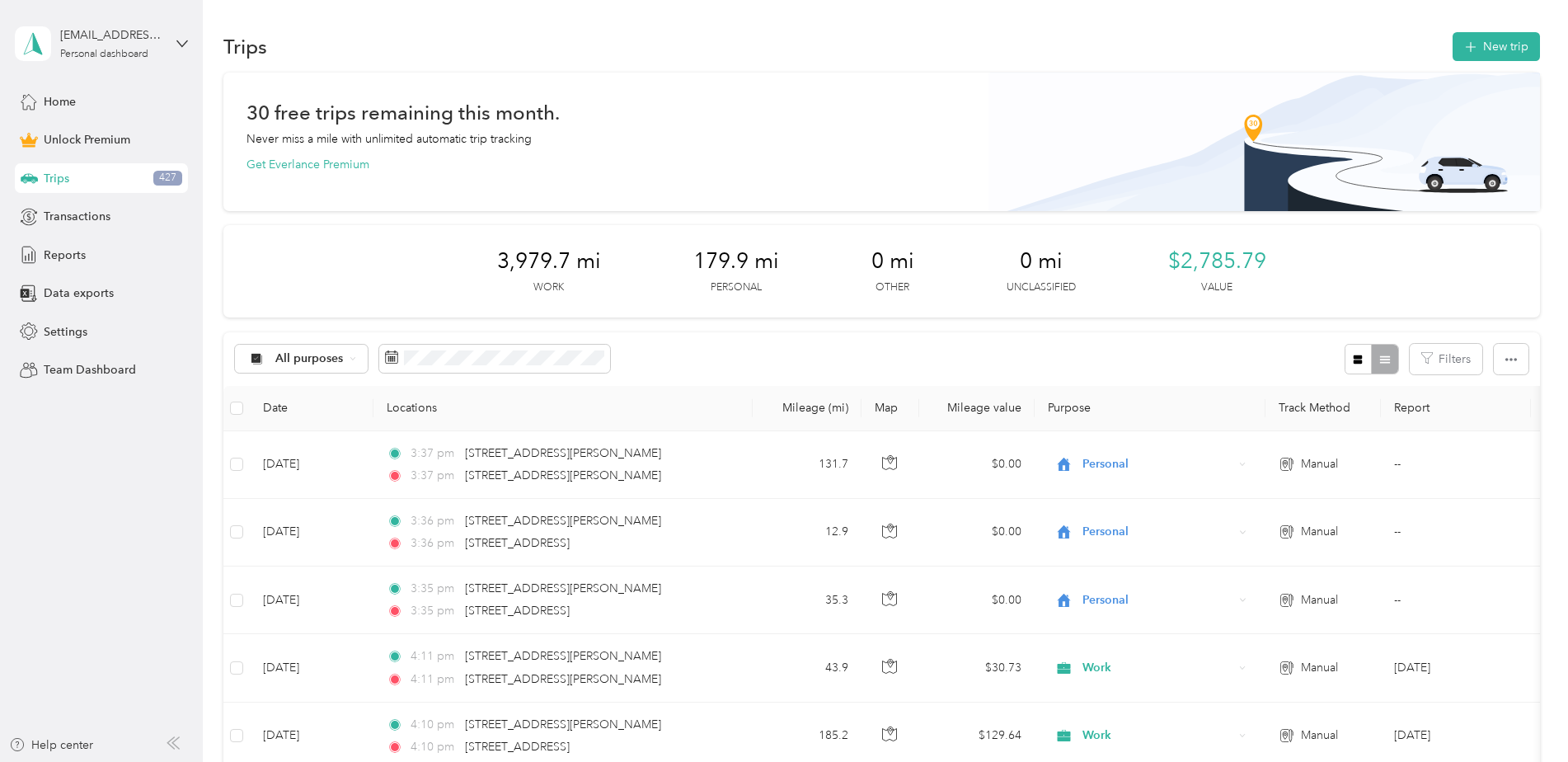
click at [1486, 38] on button "New trip" at bounding box center [1495, 47] width 87 height 29
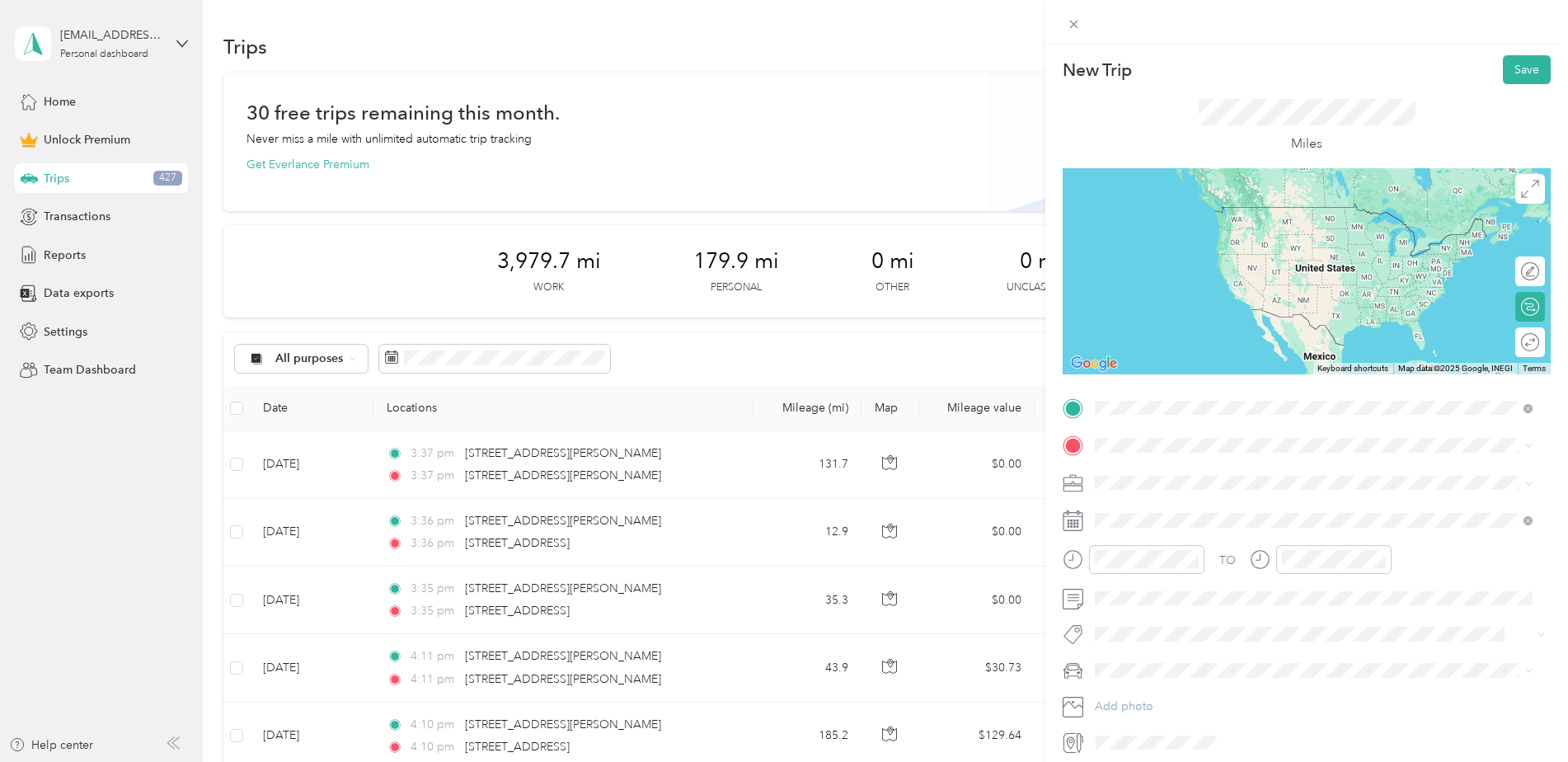
click at [1182, 458] on div "[STREET_ADDRESS][PERSON_NAME][PERSON_NAME][US_STATE]" at bounding box center [1313, 467] width 426 height 22
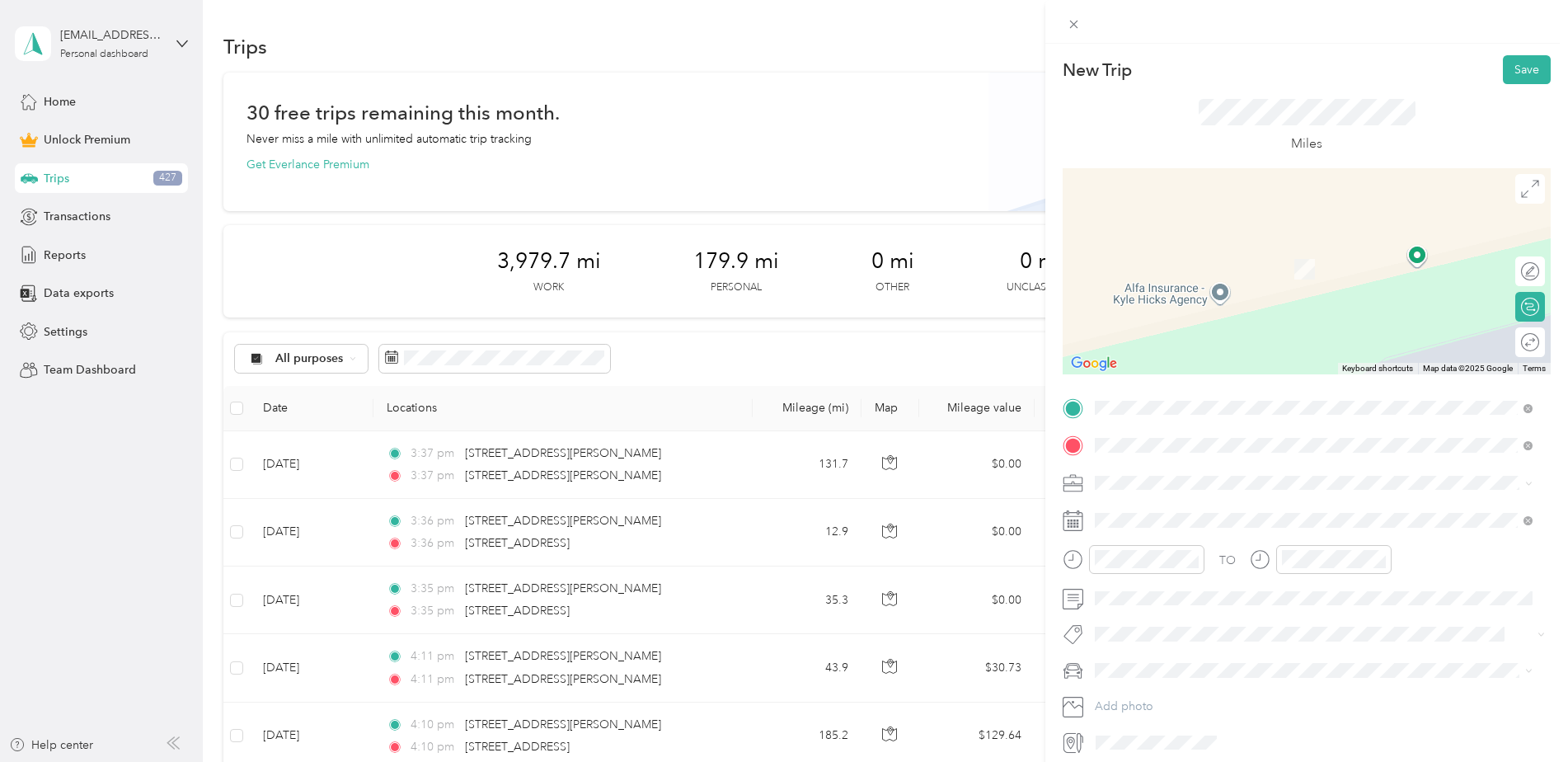
click at [1164, 498] on span "[STREET_ADDRESS][US_STATE]" at bounding box center [1208, 504] width 165 height 15
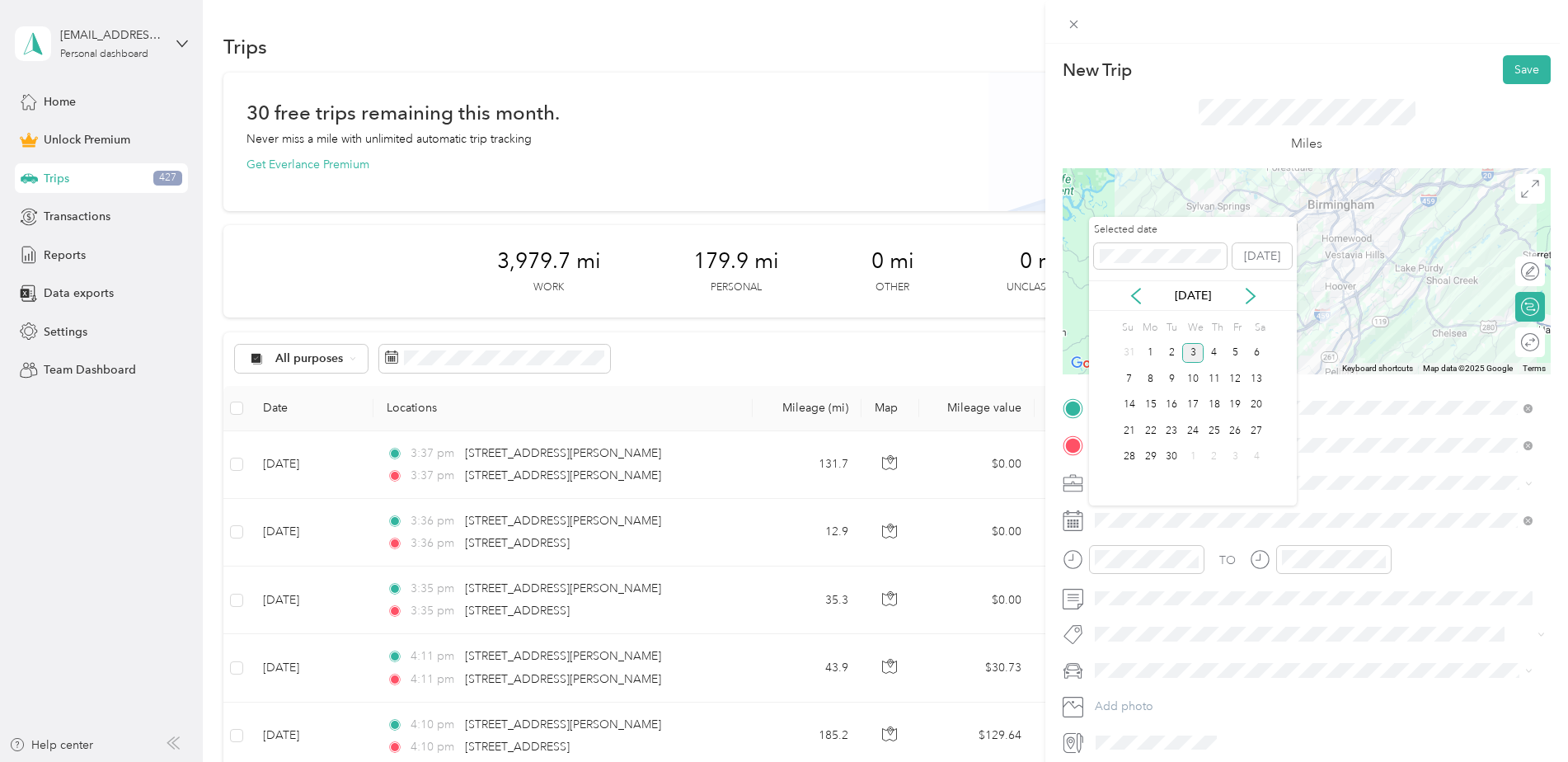
click at [1137, 295] on icon at bounding box center [1135, 295] width 17 height 17
click at [1240, 375] on div "8" at bounding box center [1236, 378] width 21 height 21
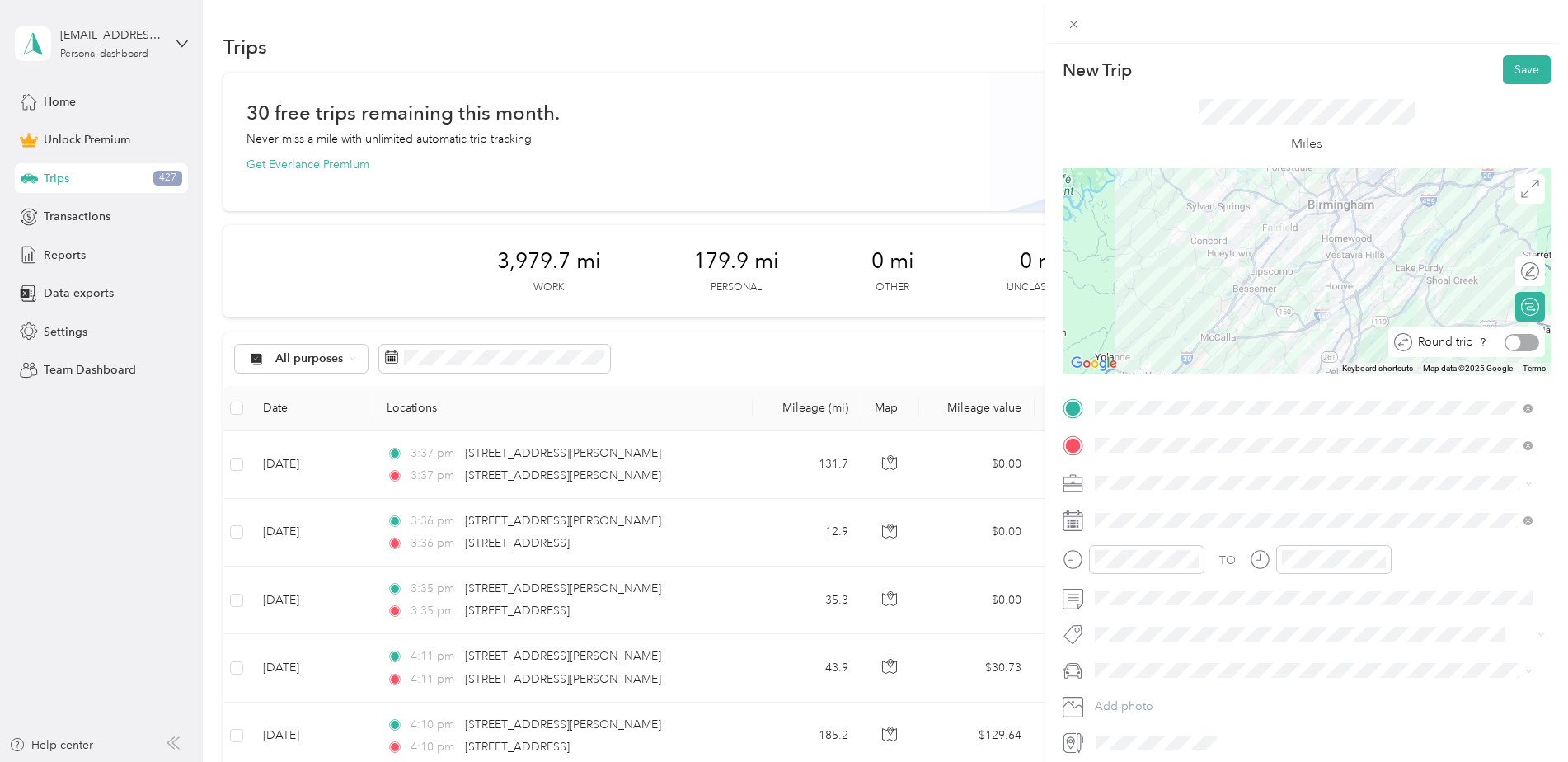
click at [1519, 342] on div at bounding box center [1521, 343] width 34 height 18
click at [1521, 71] on button "Save" at bounding box center [1526, 70] width 48 height 29
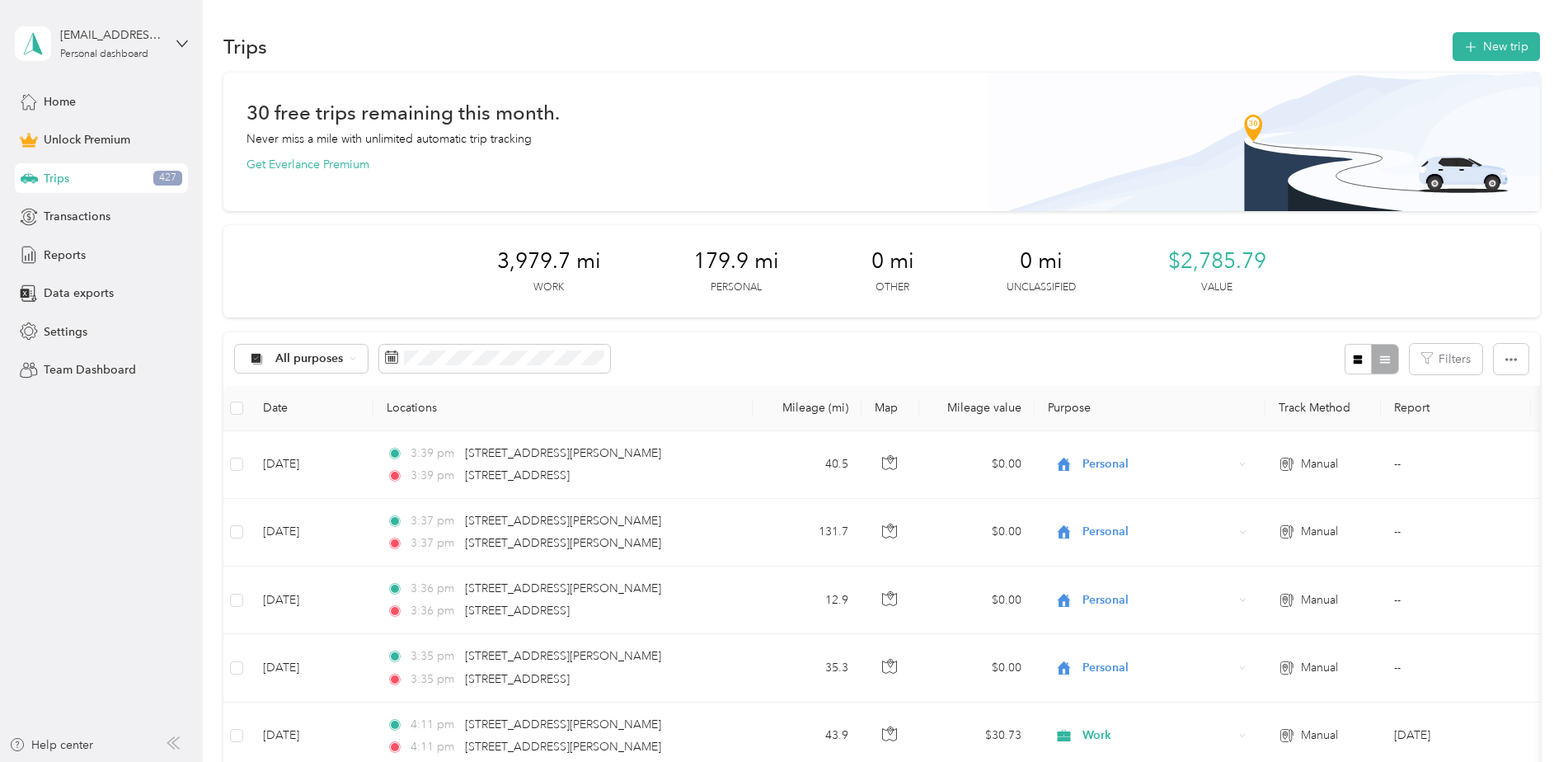
click at [1503, 56] on button "New trip" at bounding box center [1495, 47] width 87 height 29
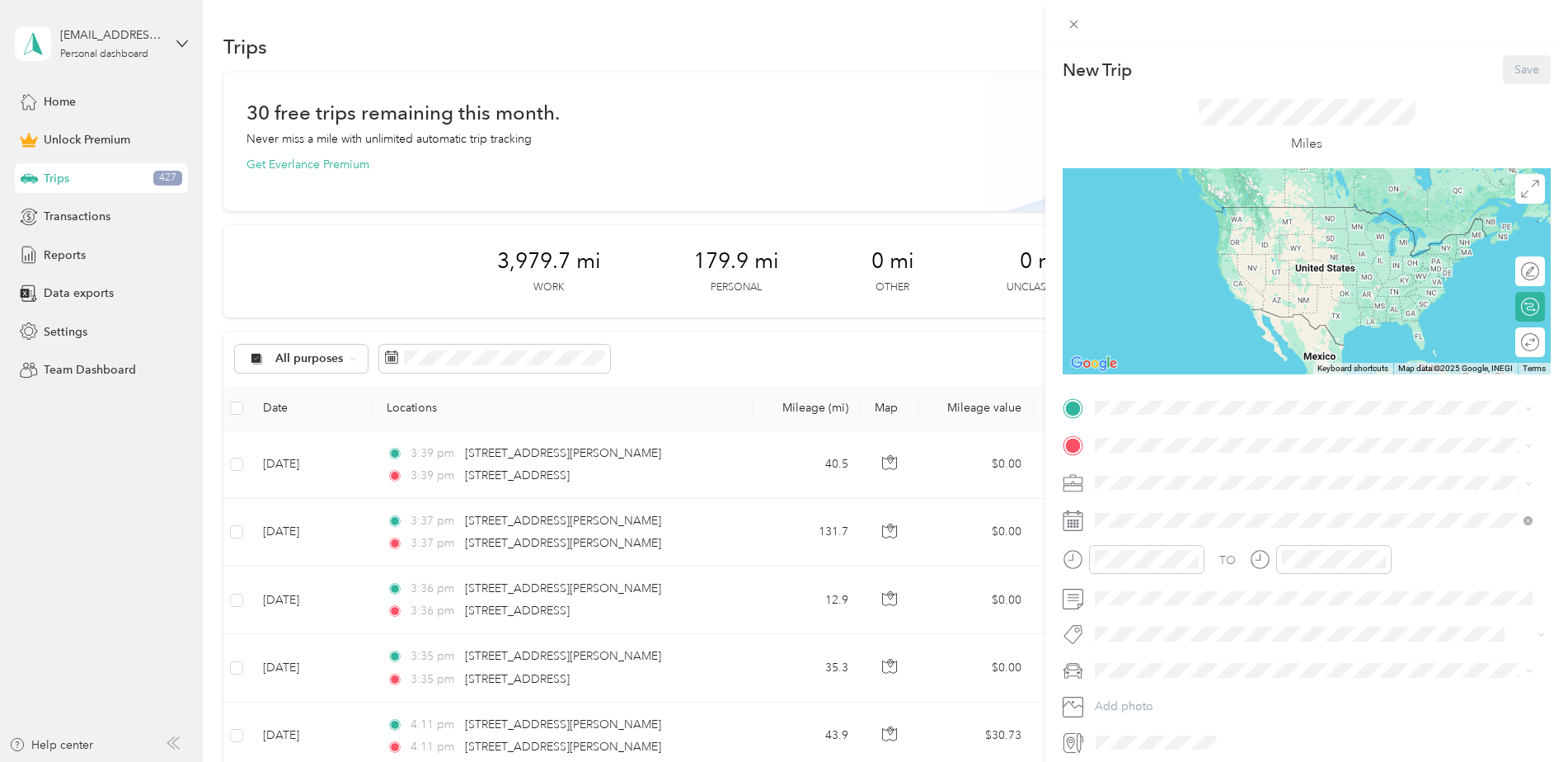
click at [1130, 414] on span at bounding box center [1319, 407] width 461 height 26
click at [1191, 465] on span "[STREET_ADDRESS][PERSON_NAME][PERSON_NAME][US_STATE]" at bounding box center [1299, 467] width 348 height 15
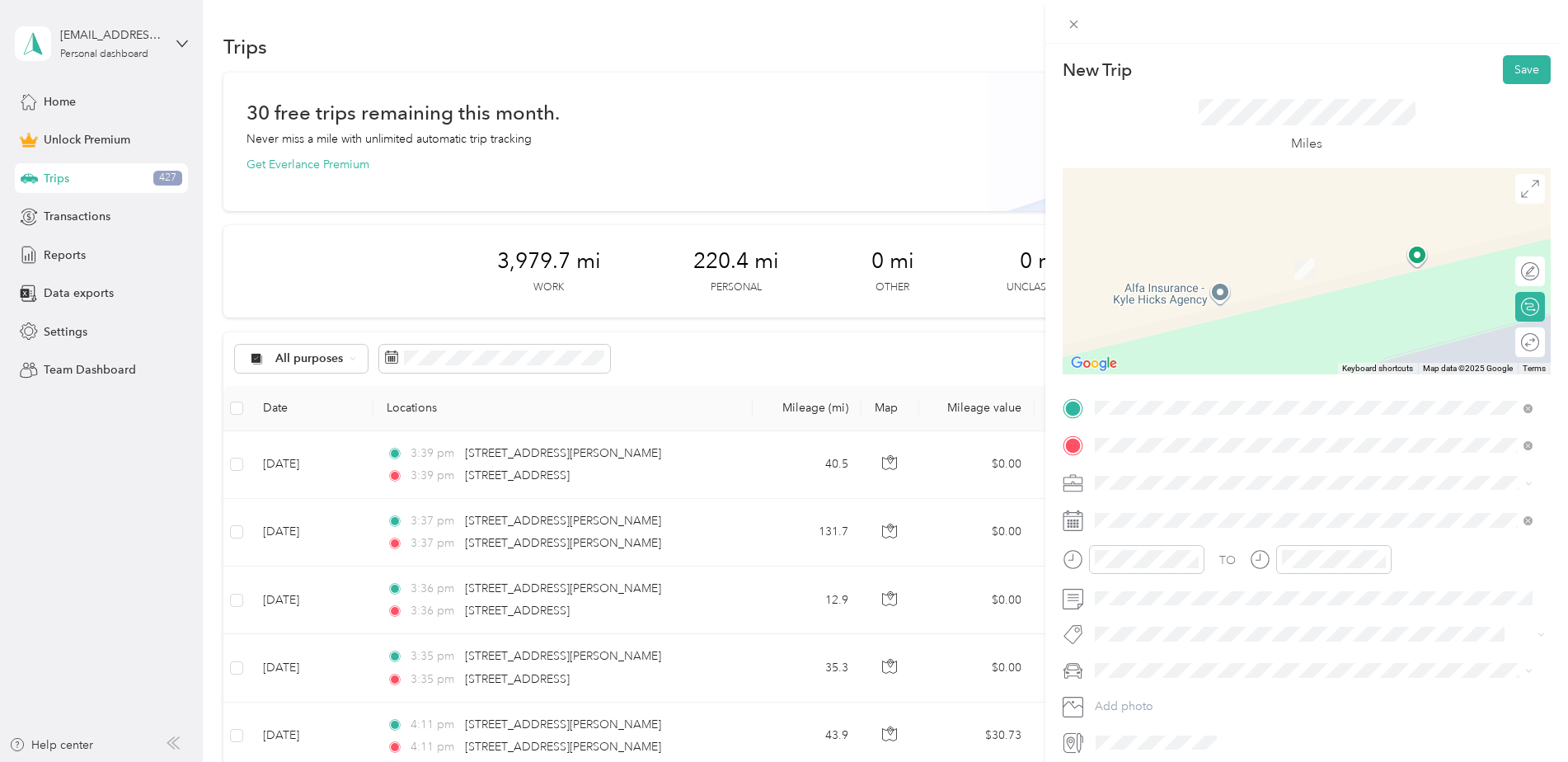
click at [1181, 498] on span "[STREET_ADDRESS][PERSON_NAME][US_STATE]" at bounding box center [1253, 504] width 256 height 15
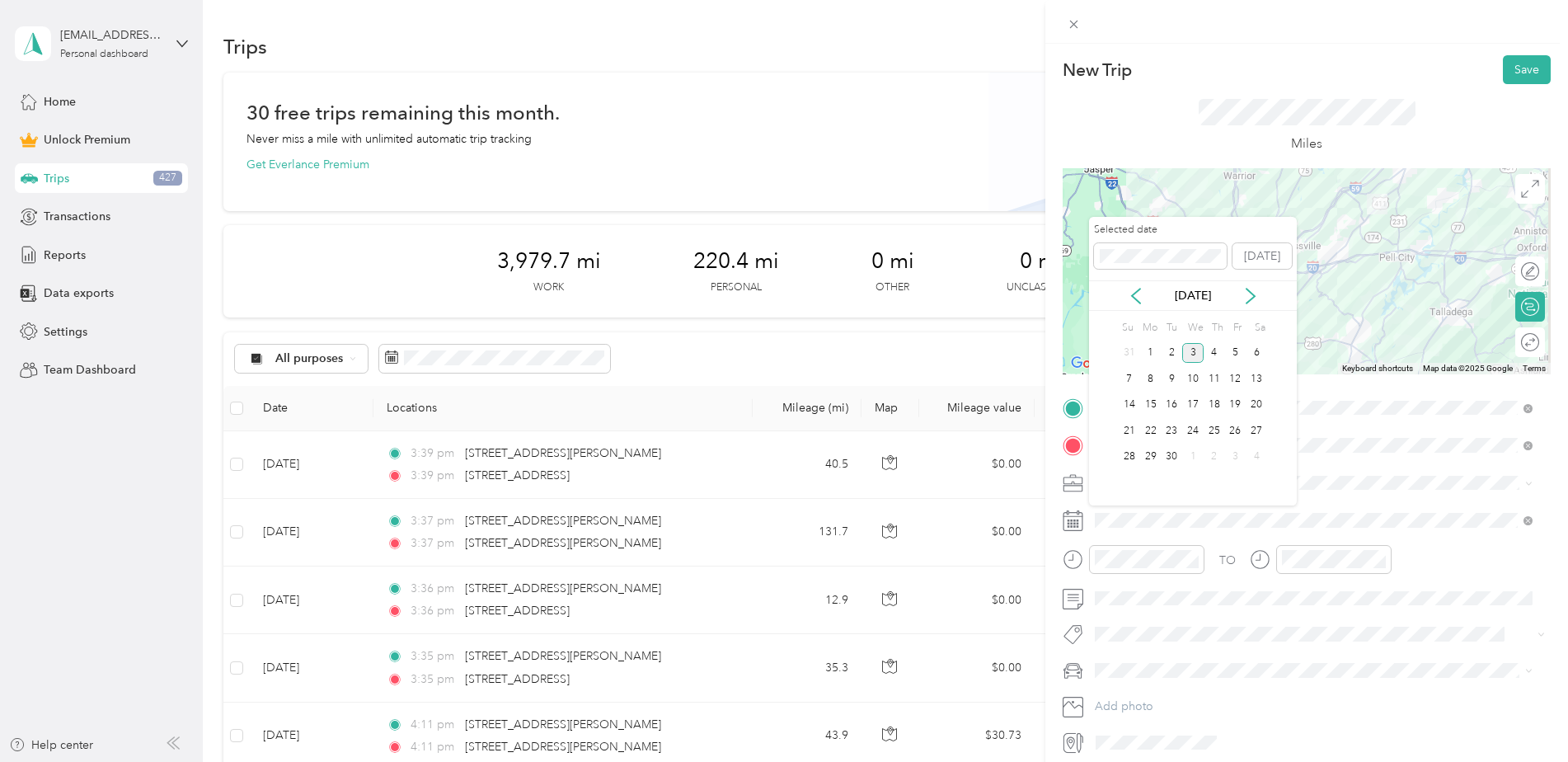
click at [1133, 298] on icon at bounding box center [1135, 295] width 8 height 15
click at [1189, 398] on div "13" at bounding box center [1193, 404] width 21 height 21
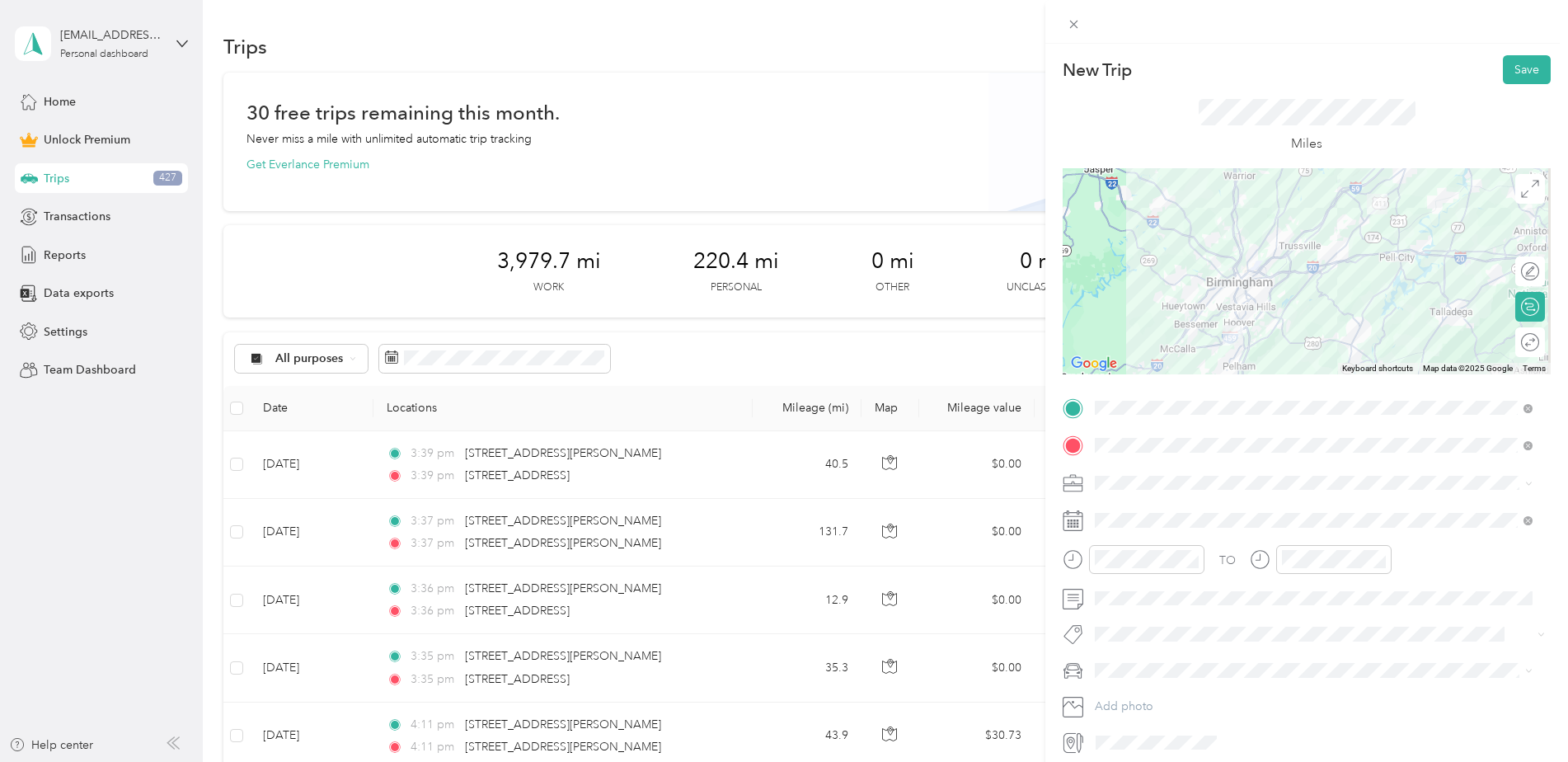
click at [1539, 335] on div "Round trip" at bounding box center [1539, 343] width 0 height 18
click at [1520, 338] on div at bounding box center [1521, 343] width 34 height 18
click at [1513, 71] on button "Save" at bounding box center [1526, 70] width 48 height 29
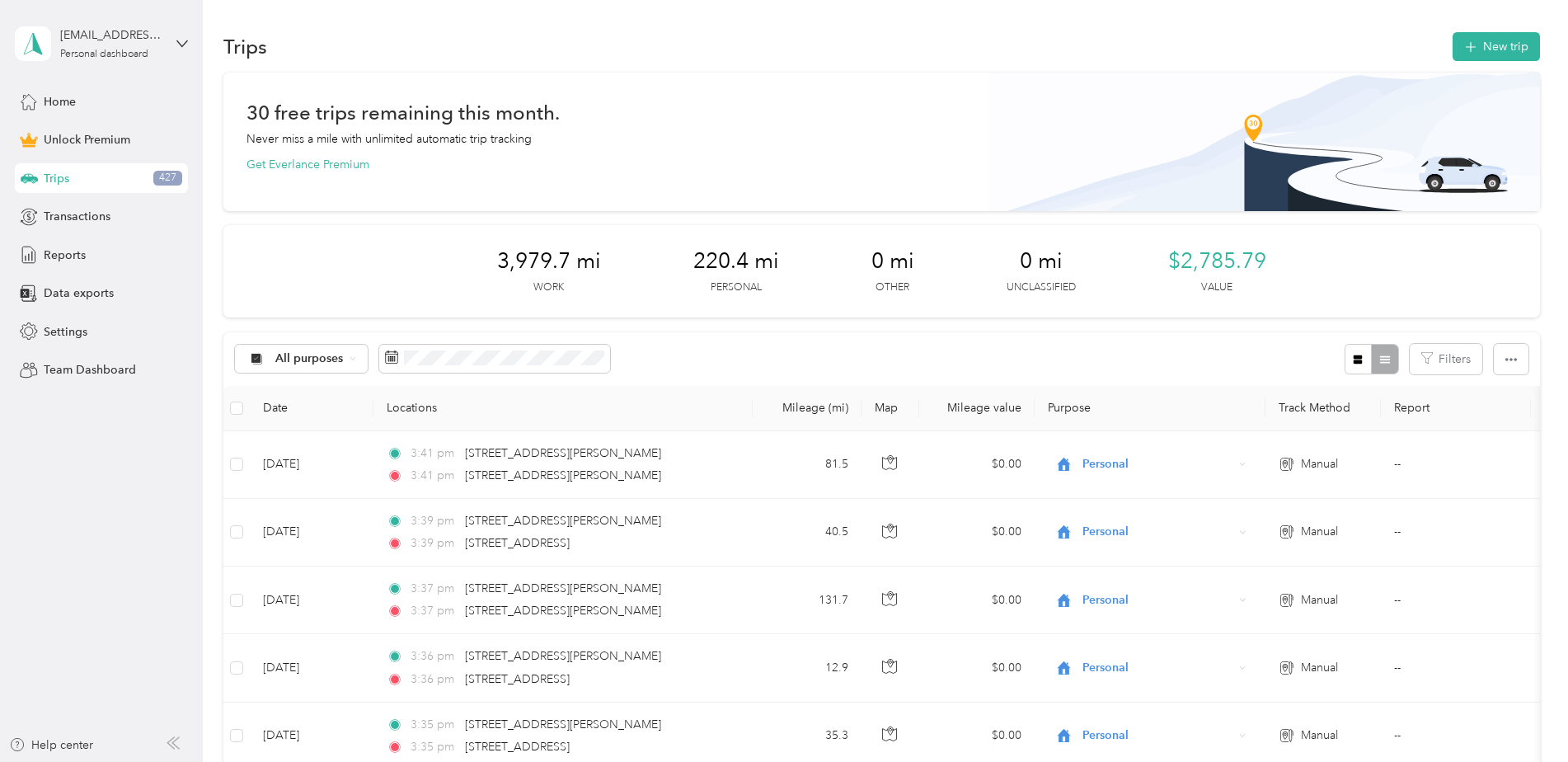
click at [1510, 41] on button "New trip" at bounding box center [1495, 47] width 87 height 29
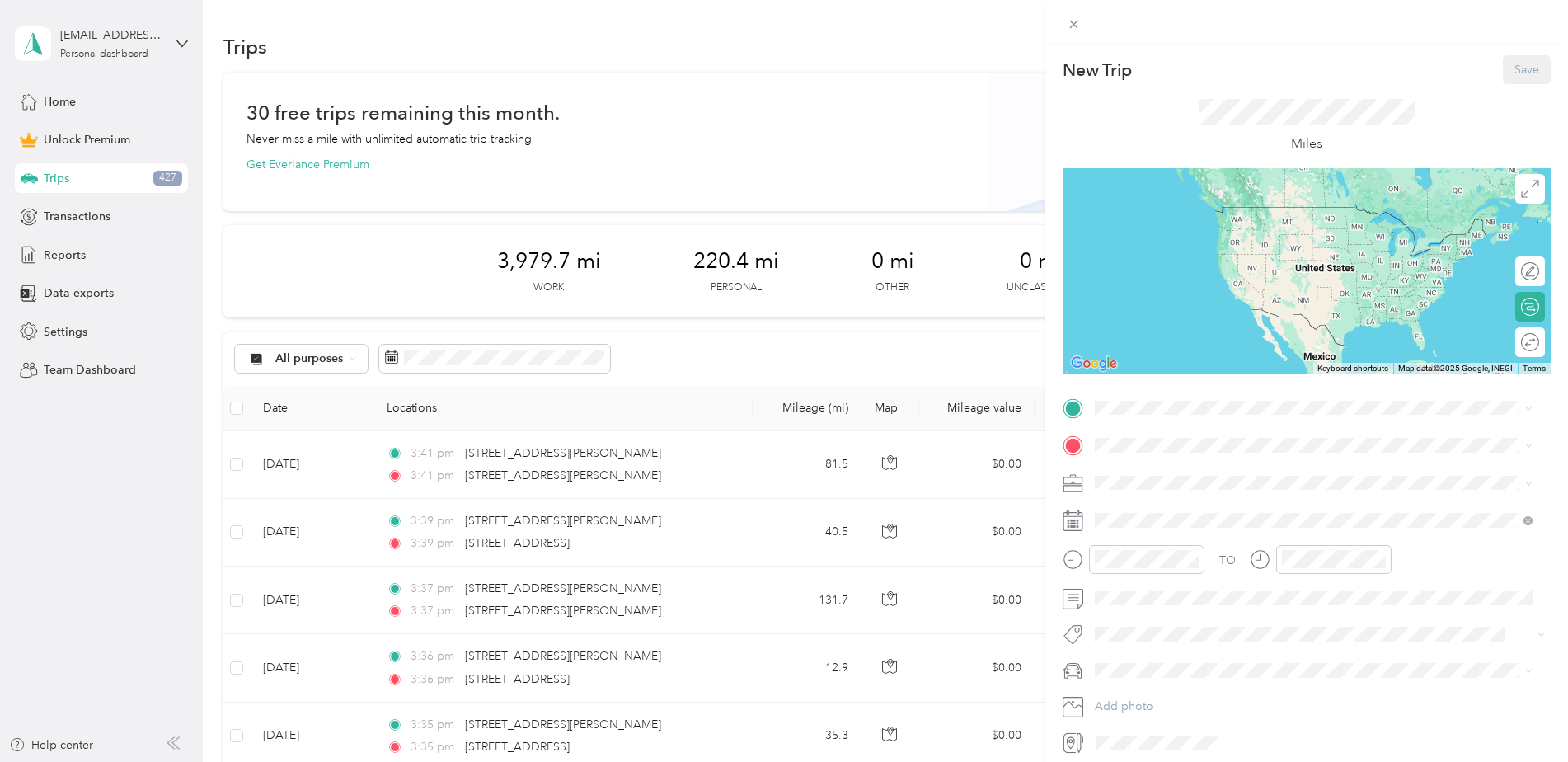
click at [1155, 398] on span at bounding box center [1319, 407] width 461 height 26
click at [1121, 420] on div "TO Add photo" at bounding box center [1305, 575] width 487 height 361
click at [1152, 456] on li "[STREET_ADDRESS][PERSON_NAME][PERSON_NAME][US_STATE]" at bounding box center [1313, 467] width 449 height 34
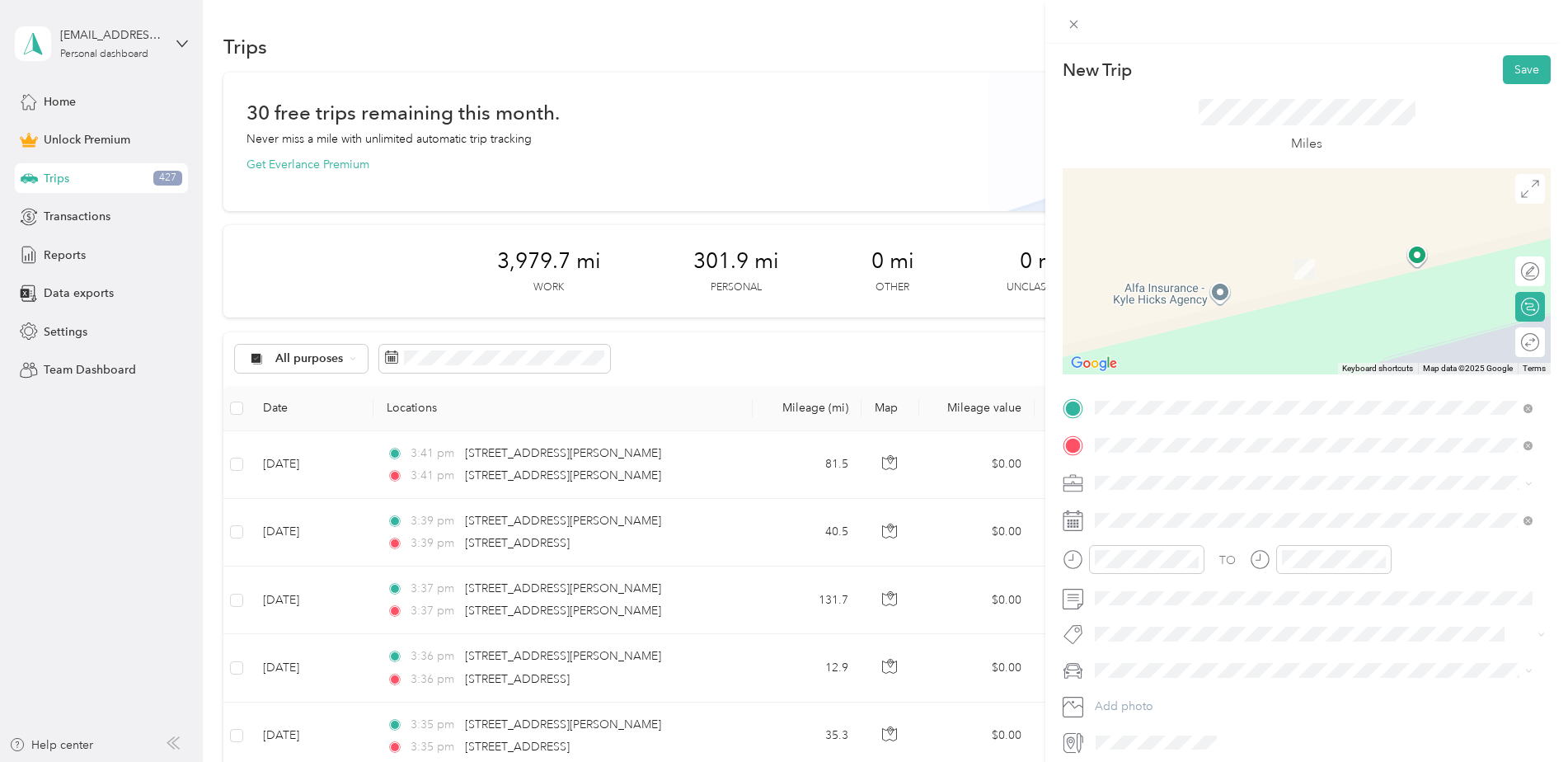
click at [1192, 512] on span "[STREET_ADDRESS][PERSON_NAME][PERSON_NAME][US_STATE]" at bounding box center [1299, 504] width 348 height 15
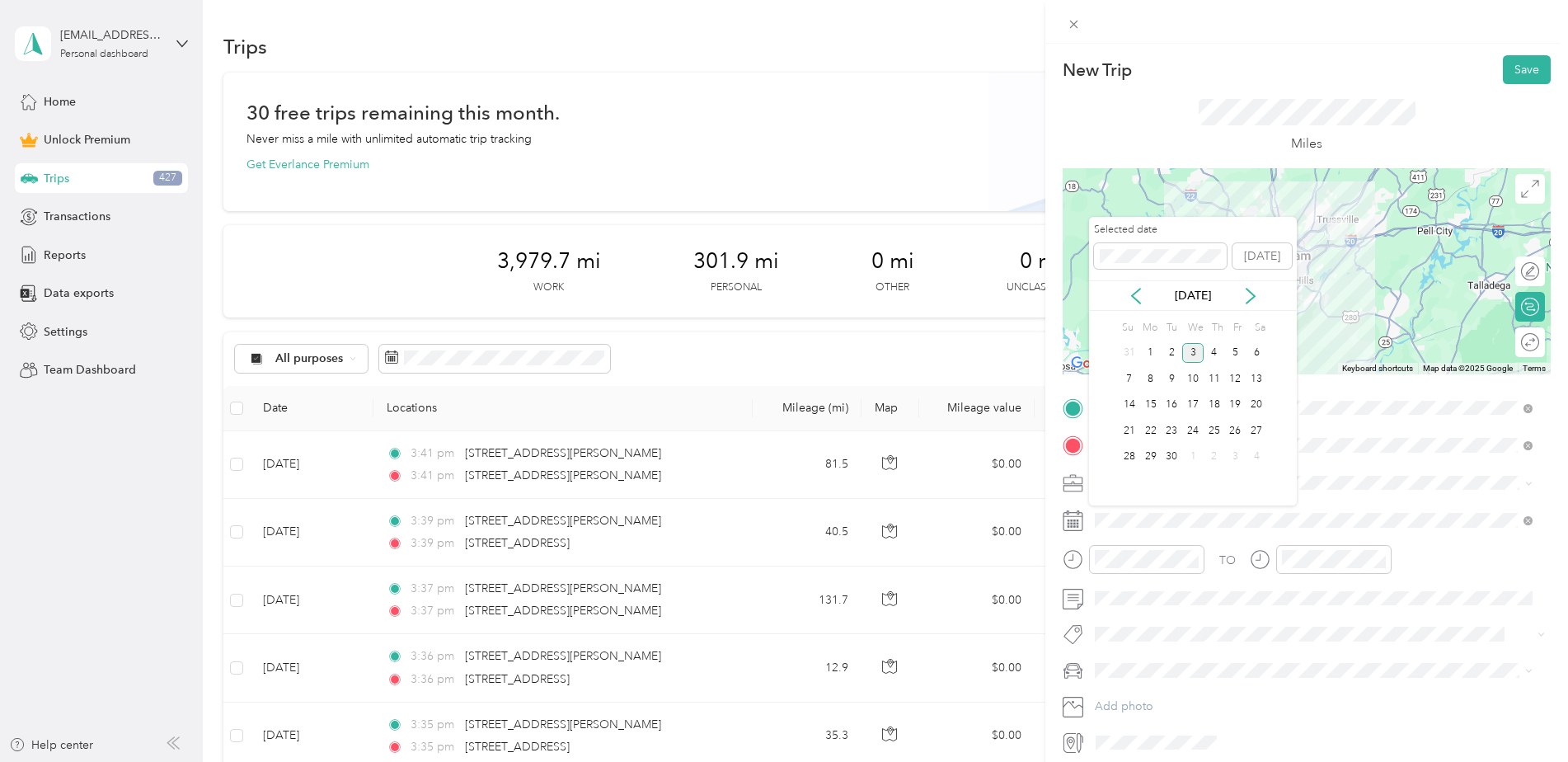
click at [1135, 297] on icon at bounding box center [1135, 295] width 17 height 17
click at [1247, 402] on div "16" at bounding box center [1256, 404] width 21 height 21
click at [1232, 398] on div "15" at bounding box center [1236, 404] width 21 height 21
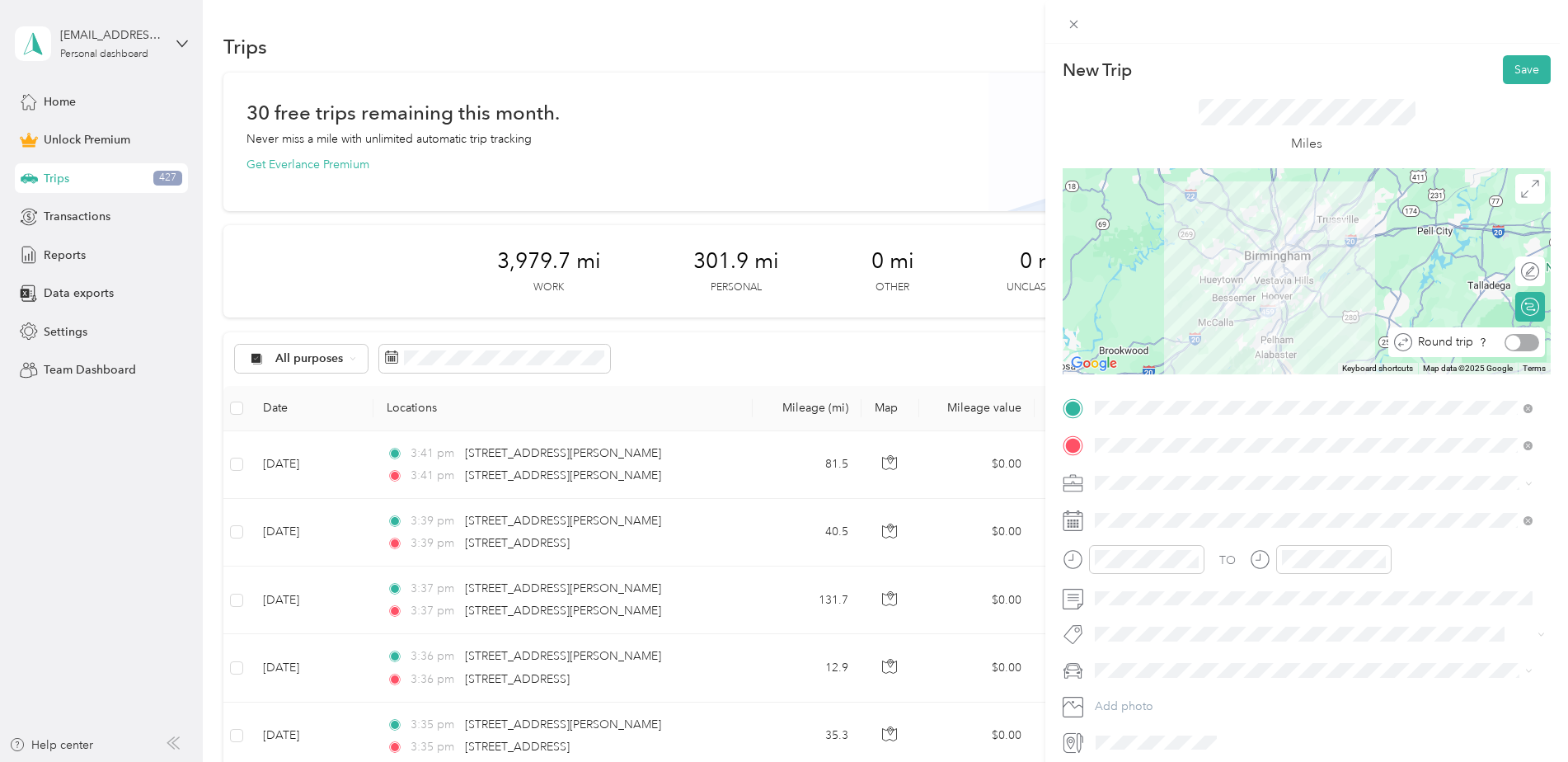
click at [1516, 340] on div at bounding box center [1521, 343] width 34 height 18
click at [1516, 64] on button "Save" at bounding box center [1526, 70] width 48 height 29
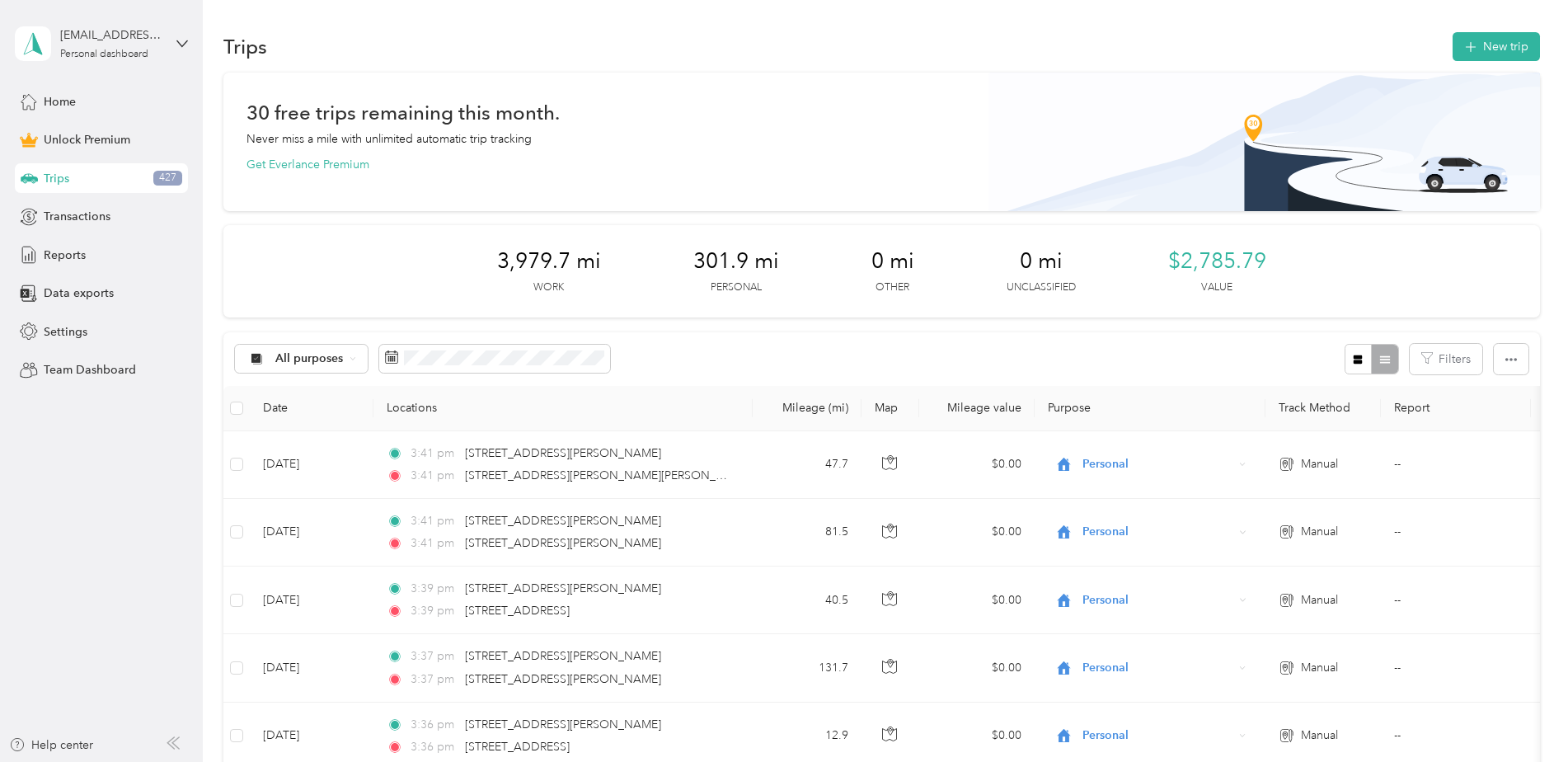
click at [1488, 45] on button "New trip" at bounding box center [1495, 47] width 87 height 29
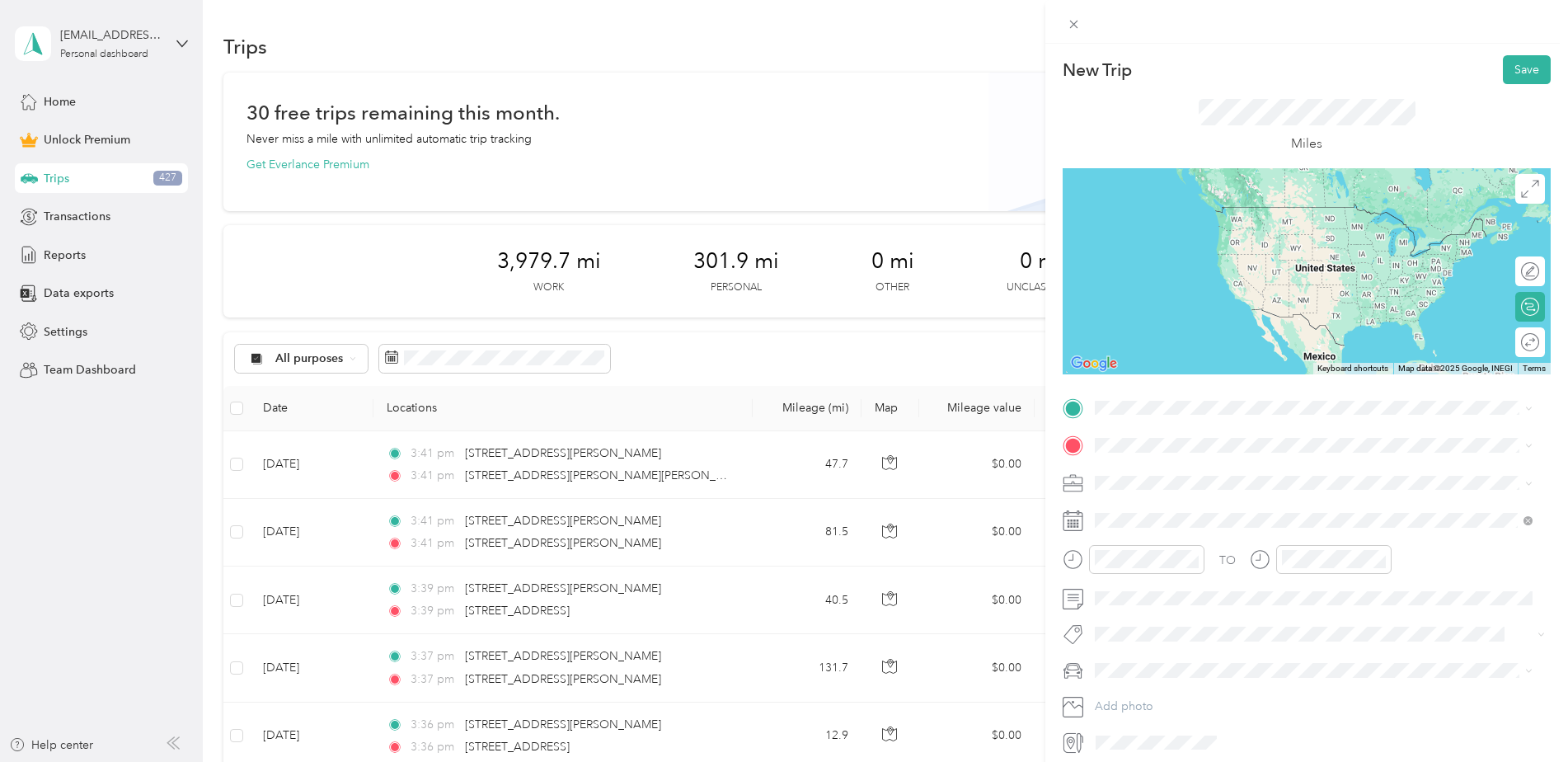
click at [1179, 471] on span "[STREET_ADDRESS][PERSON_NAME][PERSON_NAME][US_STATE]" at bounding box center [1299, 465] width 348 height 15
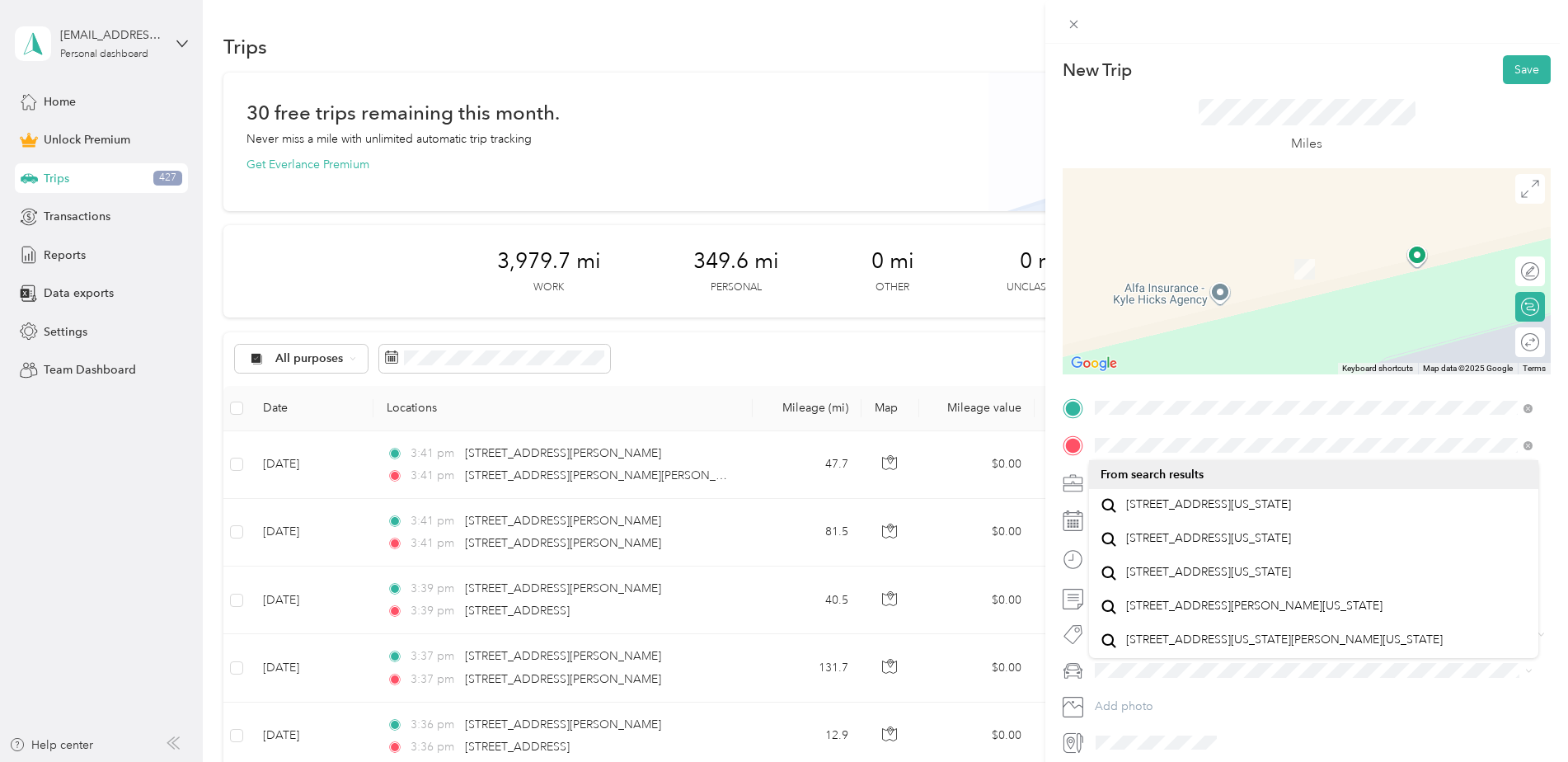
click at [1160, 505] on span "[STREET_ADDRESS][US_STATE]" at bounding box center [1208, 504] width 165 height 15
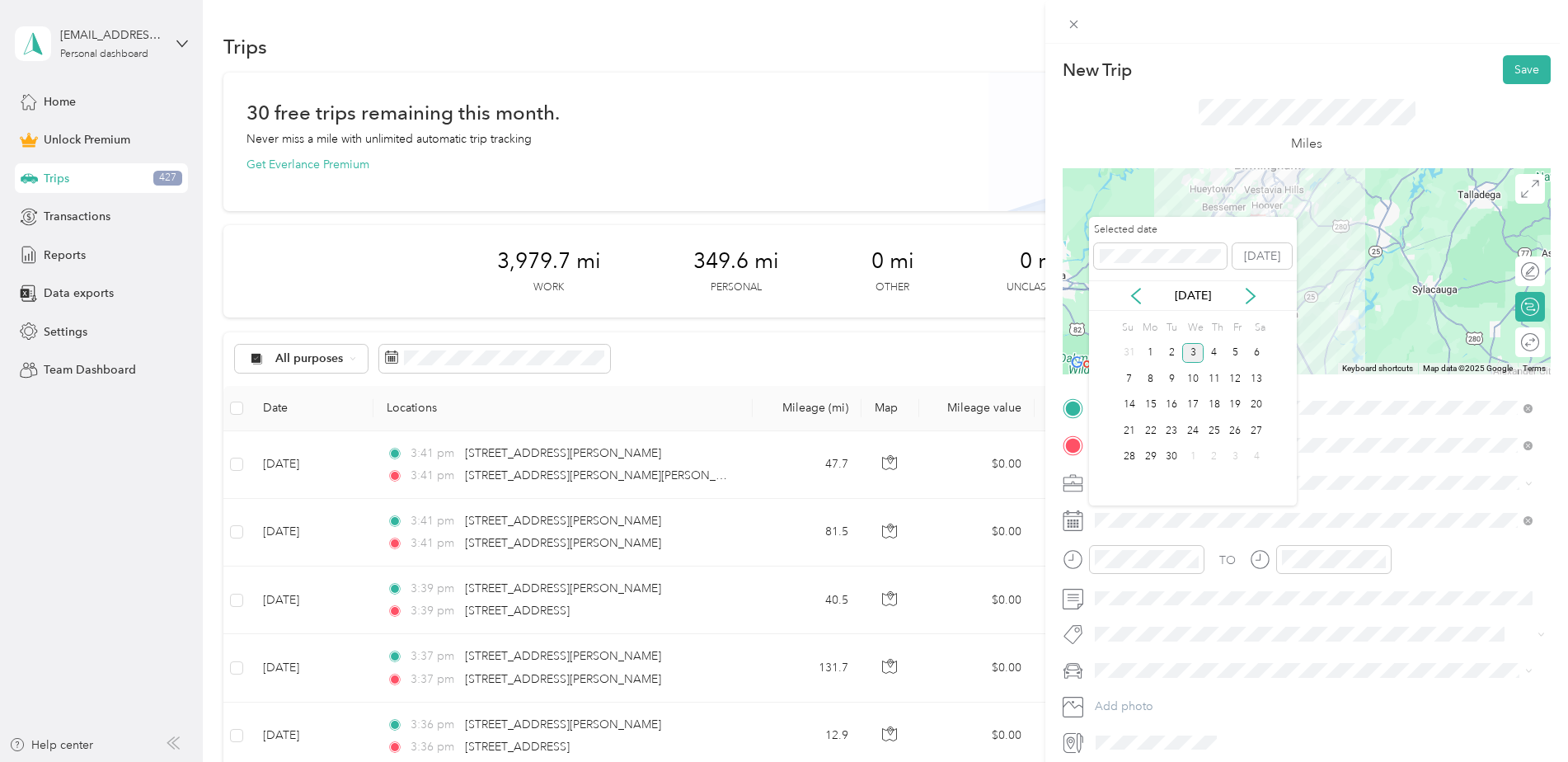
click at [1141, 299] on icon at bounding box center [1135, 295] width 17 height 17
click at [1176, 431] on div "19" at bounding box center [1171, 430] width 21 height 21
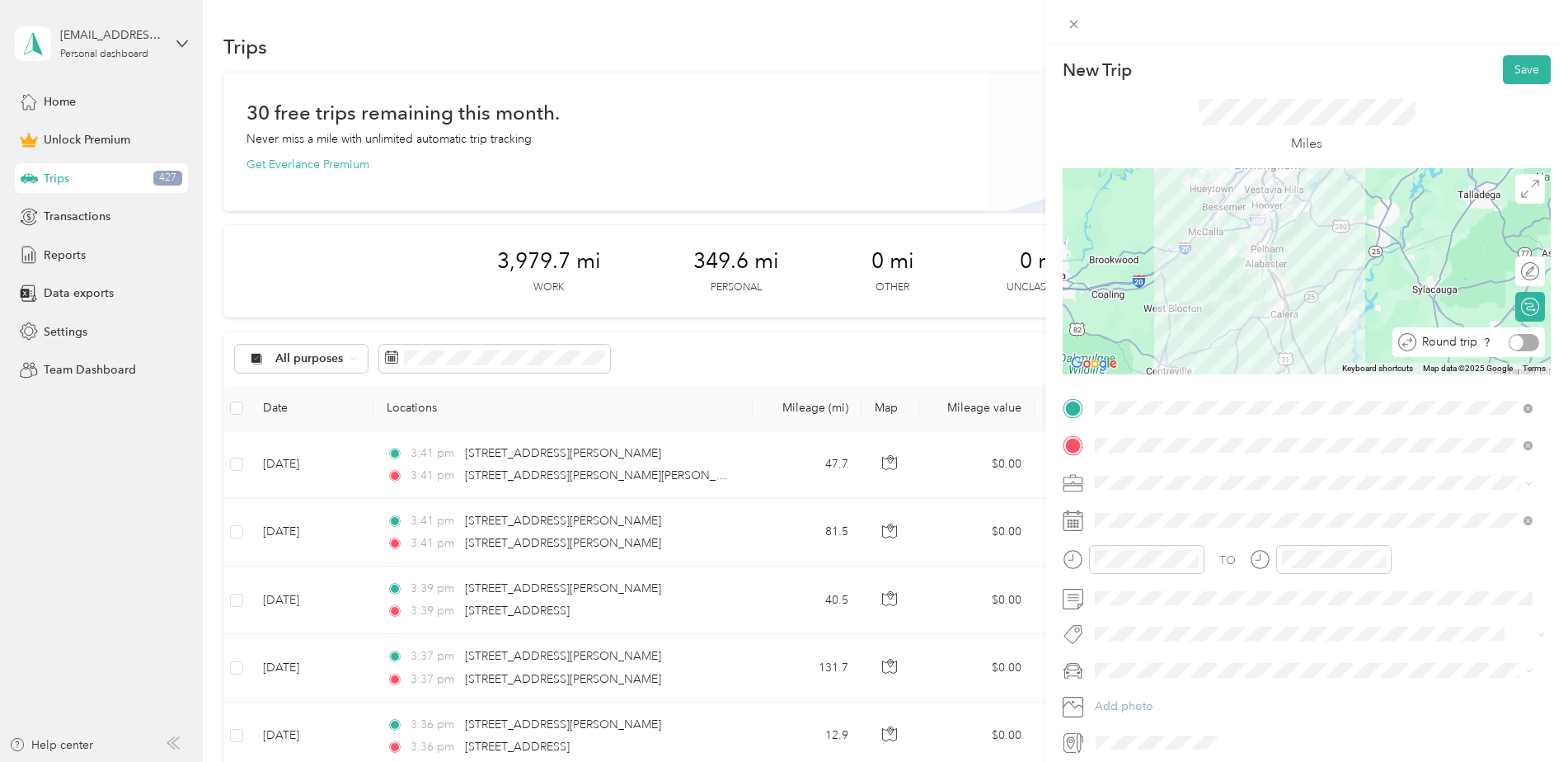
click at [1516, 346] on div at bounding box center [1523, 343] width 30 height 18
click at [1504, 75] on button "Save" at bounding box center [1526, 70] width 48 height 29
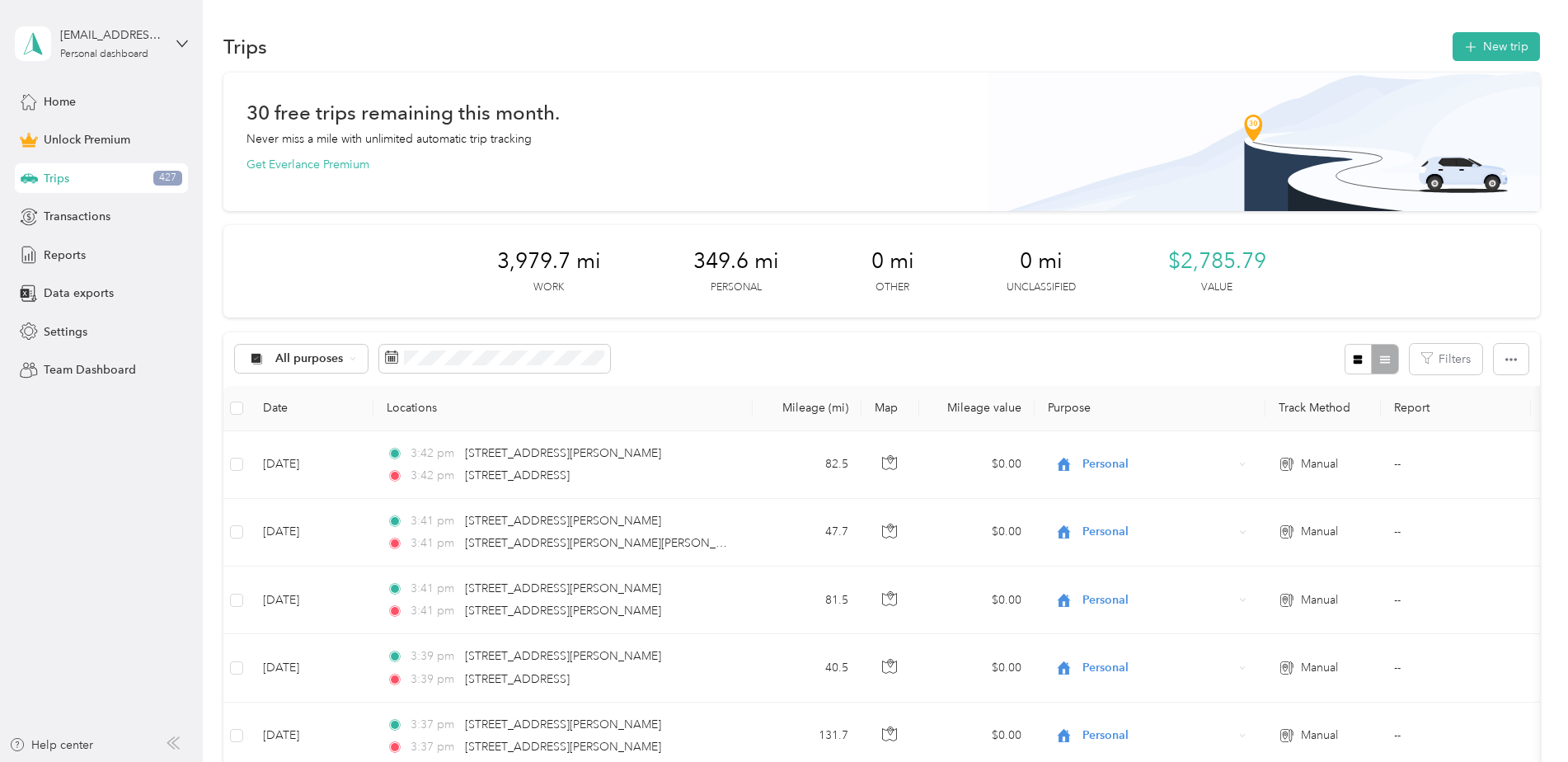
click at [1473, 49] on icon "button" at bounding box center [1469, 47] width 19 height 19
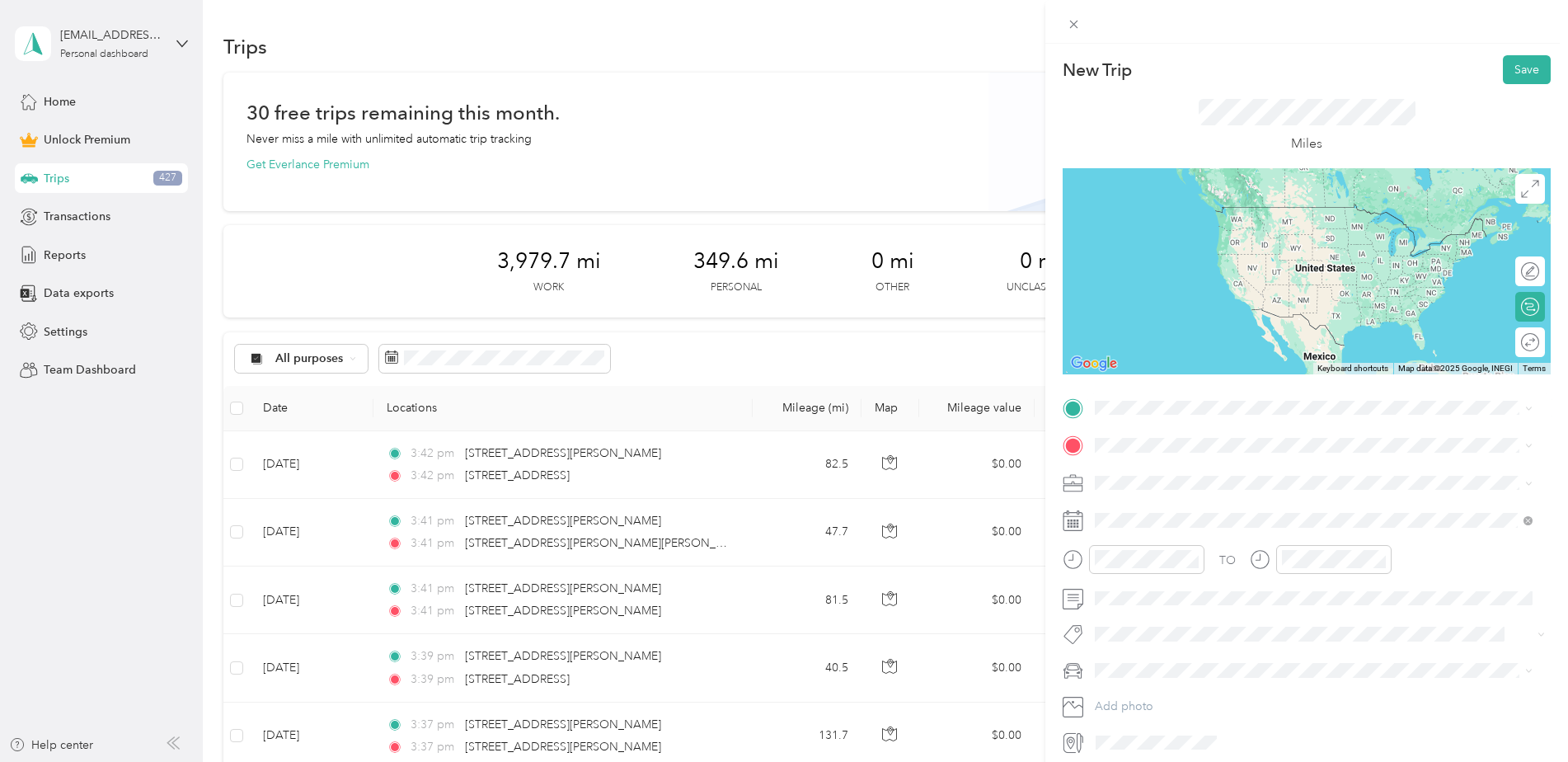
click at [1165, 474] on span "[STREET_ADDRESS][PERSON_NAME][PERSON_NAME][US_STATE]" at bounding box center [1299, 466] width 348 height 15
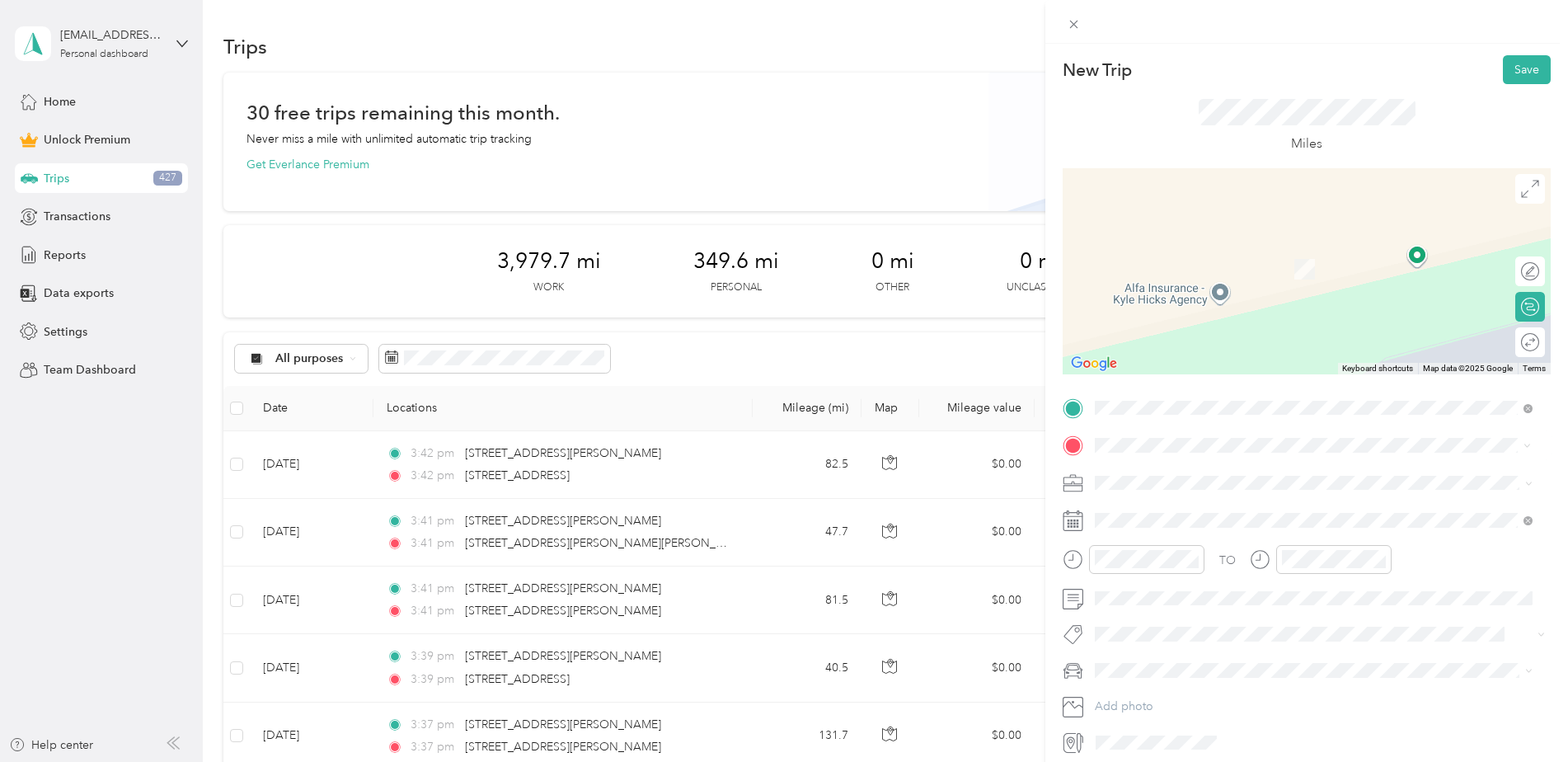
click at [1164, 535] on li "[STREET_ADDRESS][US_STATE]" at bounding box center [1313, 539] width 449 height 34
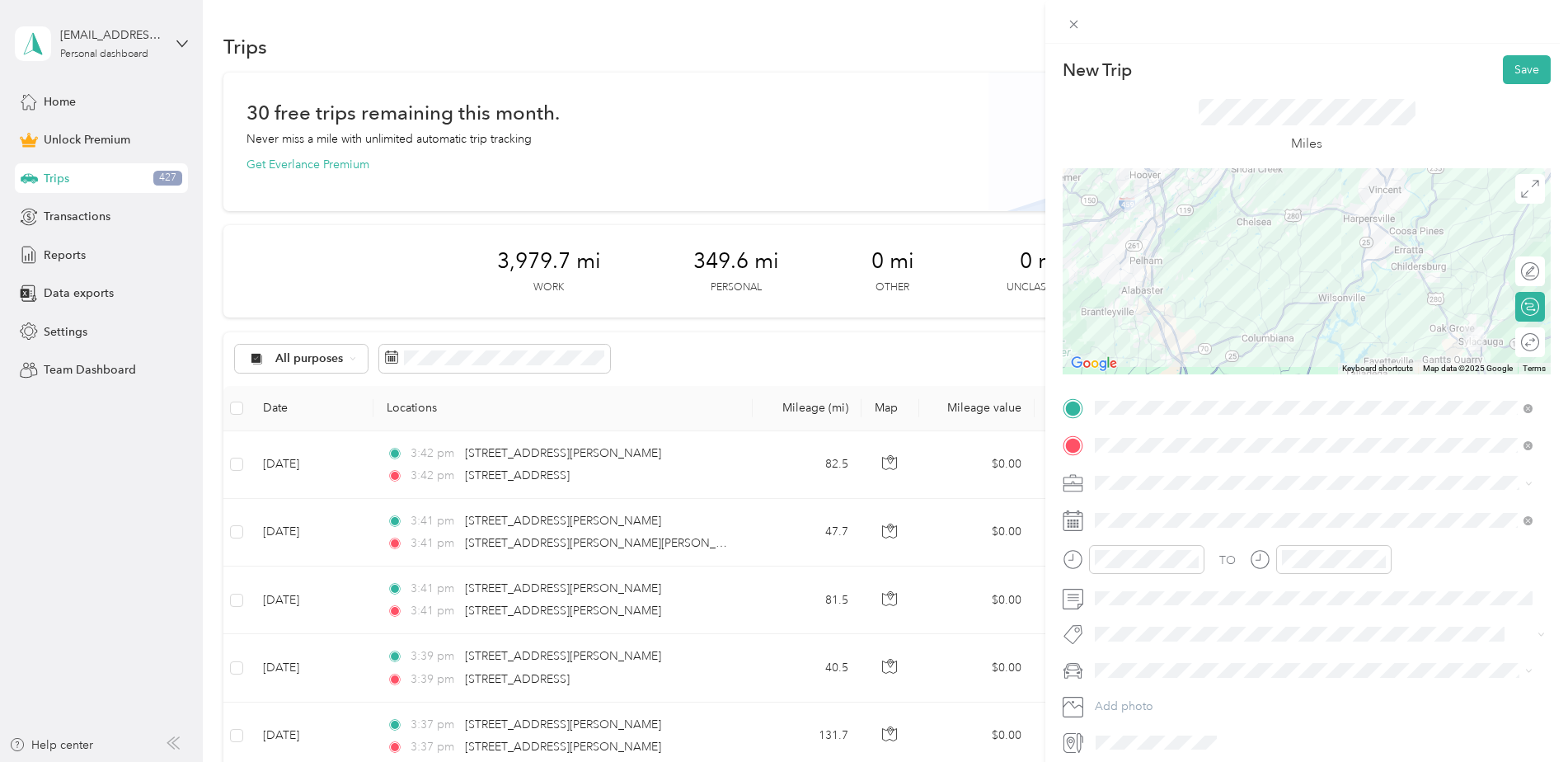
click at [1130, 589] on span at bounding box center [1319, 598] width 461 height 26
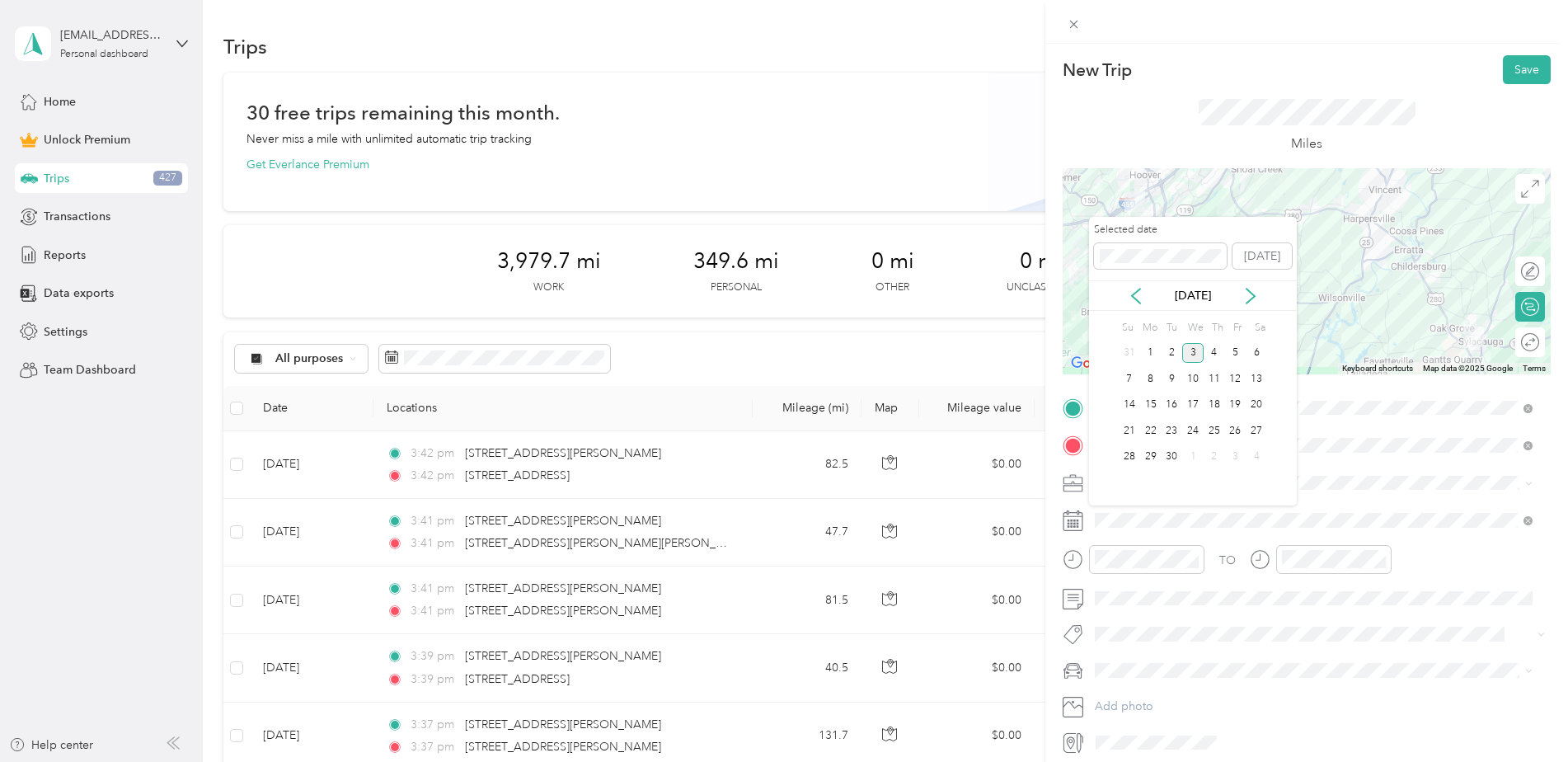
click at [1133, 300] on icon at bounding box center [1135, 295] width 17 height 17
click at [1154, 430] on div "18" at bounding box center [1151, 430] width 21 height 21
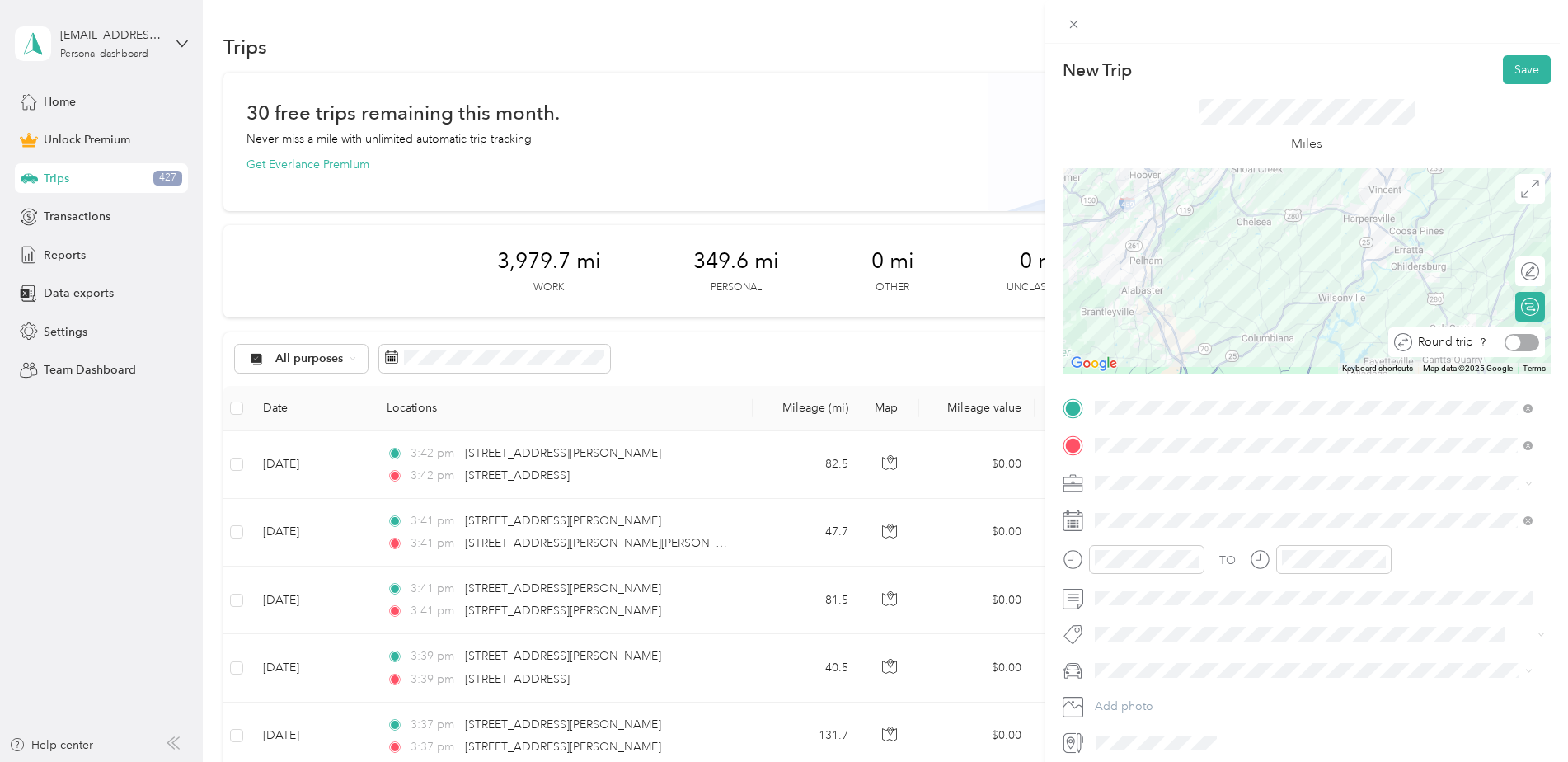
click at [1517, 344] on div at bounding box center [1521, 343] width 34 height 18
click at [1504, 65] on button "Save" at bounding box center [1526, 70] width 48 height 29
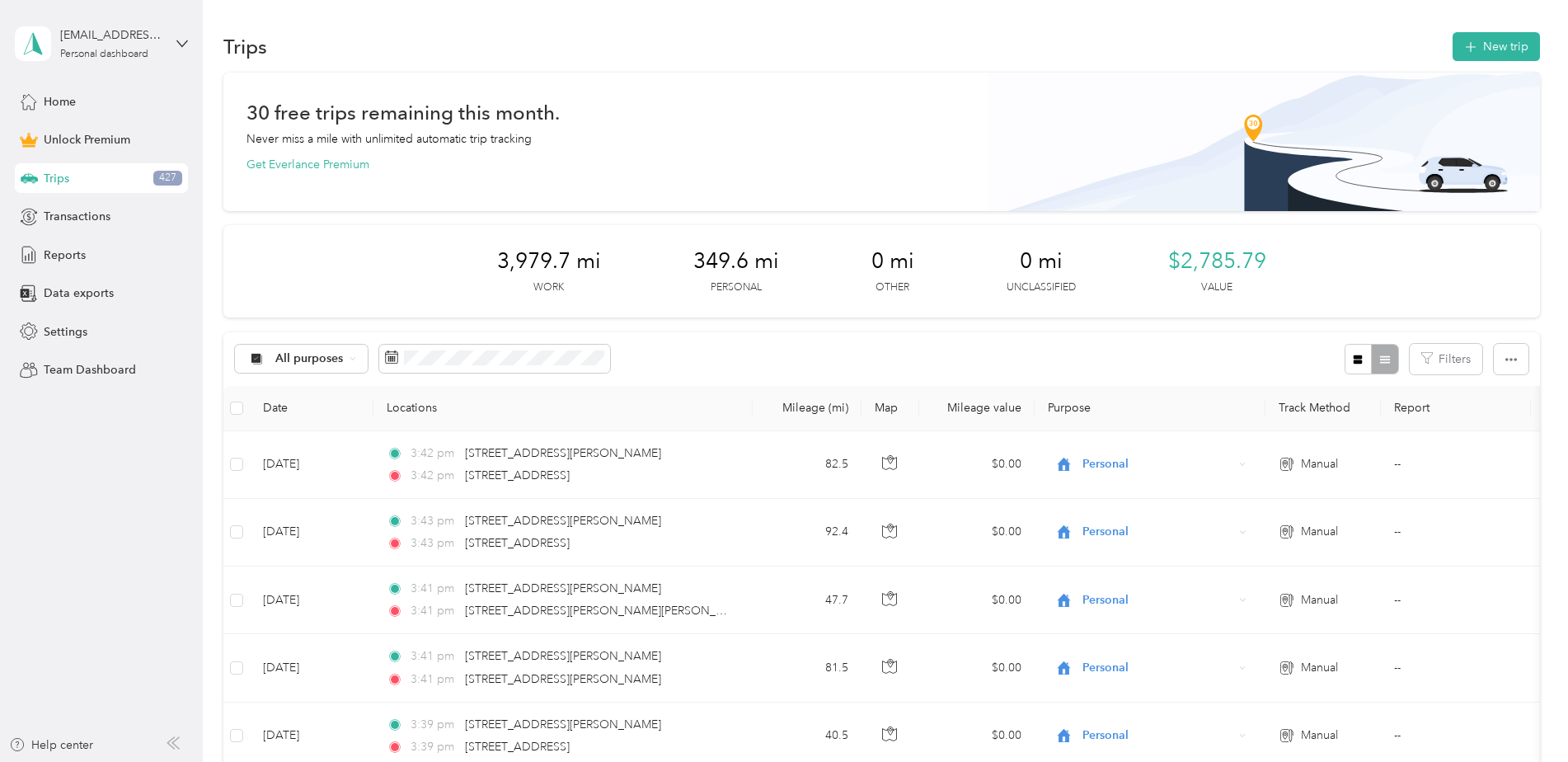
click at [1470, 60] on button "New trip" at bounding box center [1495, 47] width 87 height 29
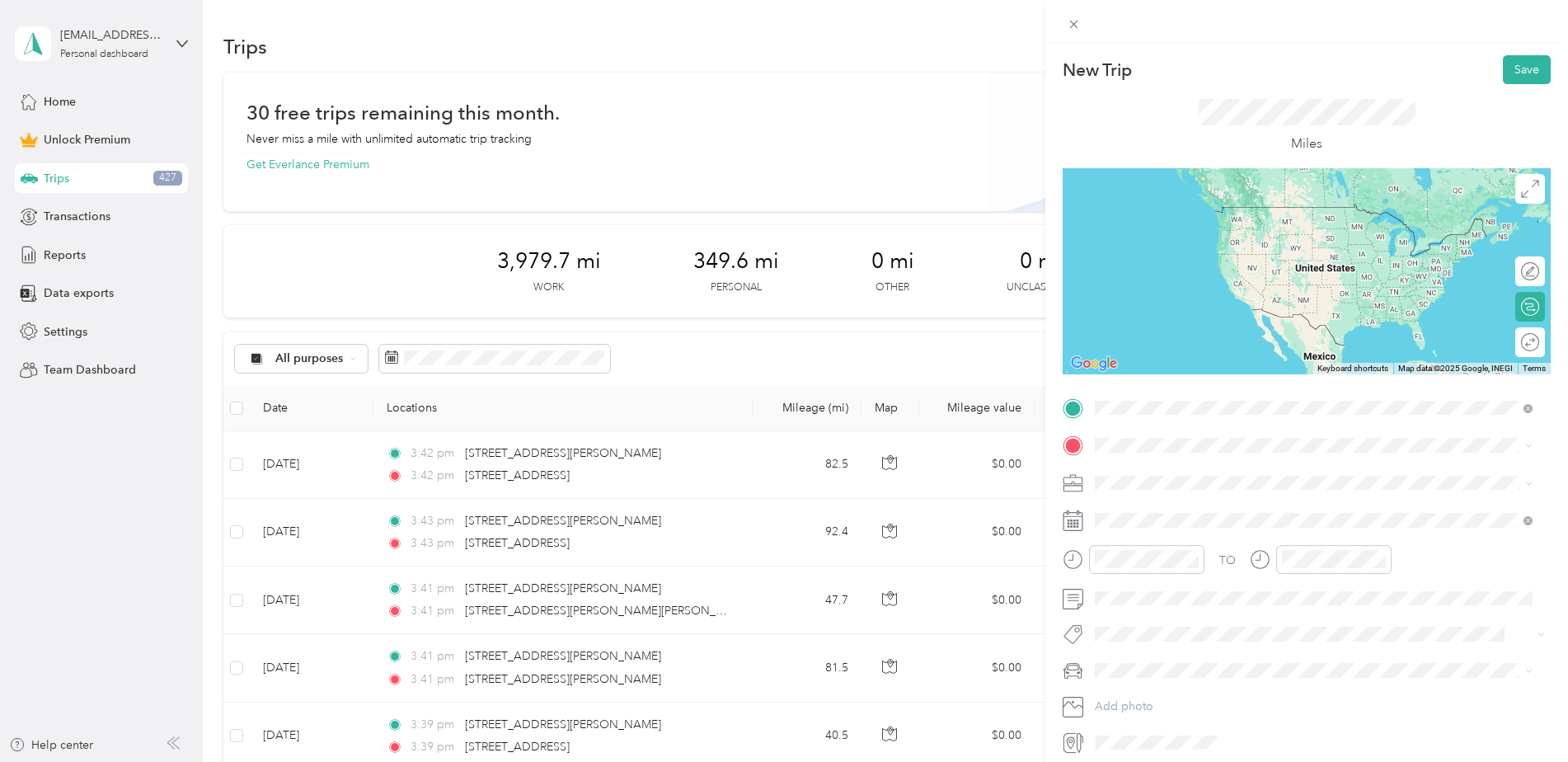
click at [1174, 461] on span "[STREET_ADDRESS][PERSON_NAME][PERSON_NAME][US_STATE]" at bounding box center [1299, 467] width 348 height 15
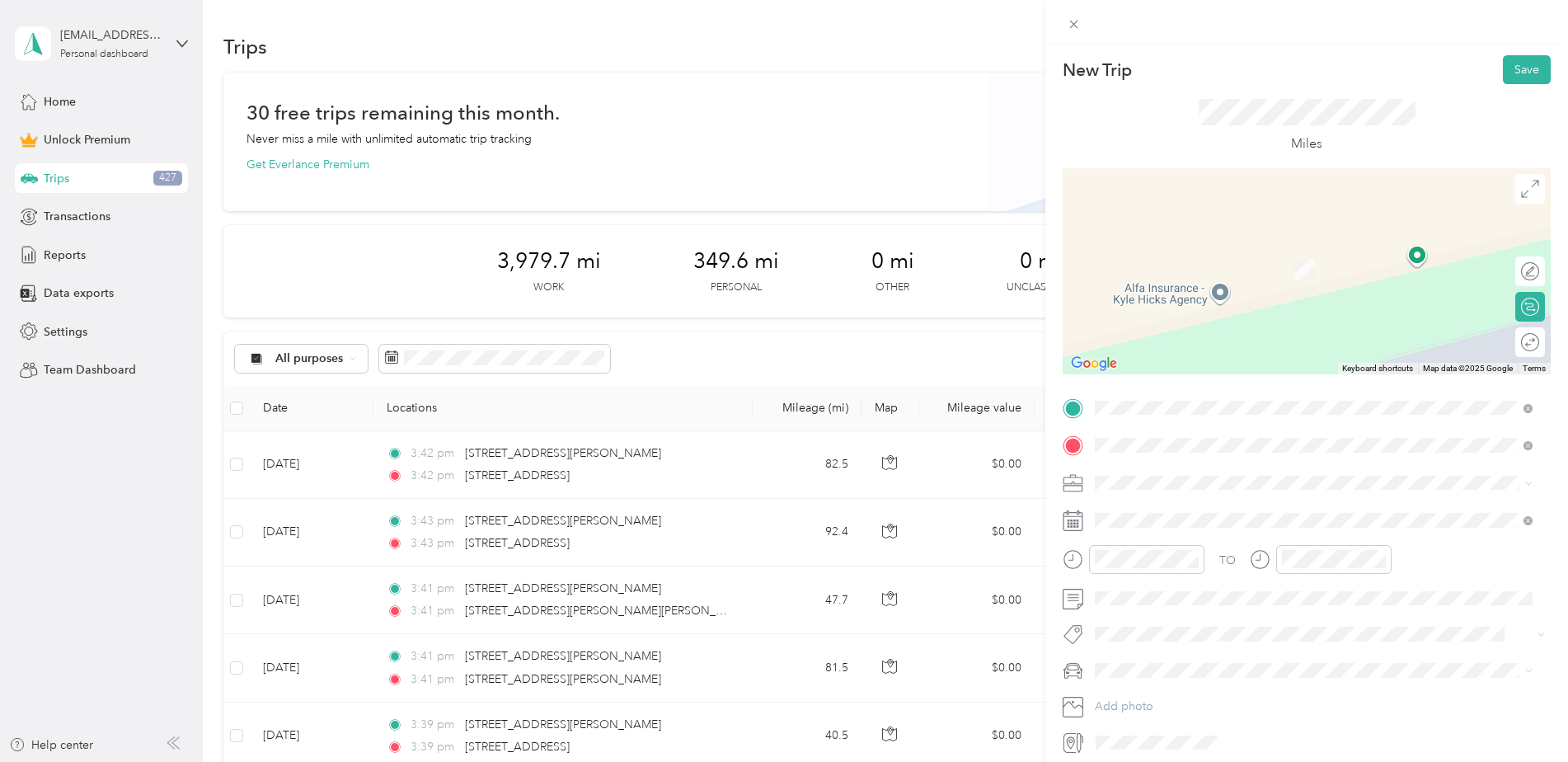
click at [1161, 512] on span "[STREET_ADDRESS][US_STATE]" at bounding box center [1208, 504] width 165 height 15
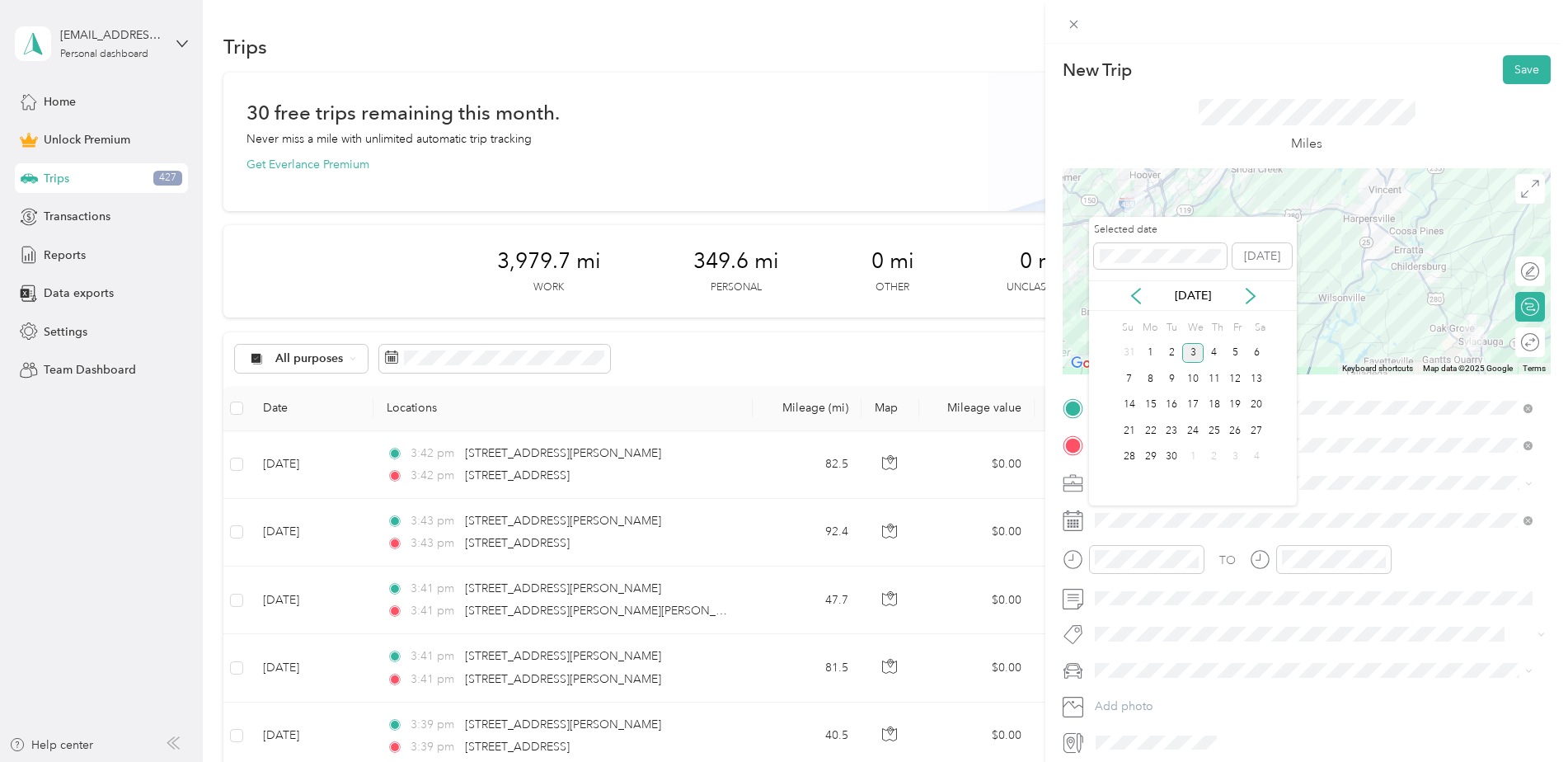
click at [1139, 298] on icon at bounding box center [1135, 295] width 17 height 17
click at [1237, 456] on div "29" at bounding box center [1236, 456] width 21 height 21
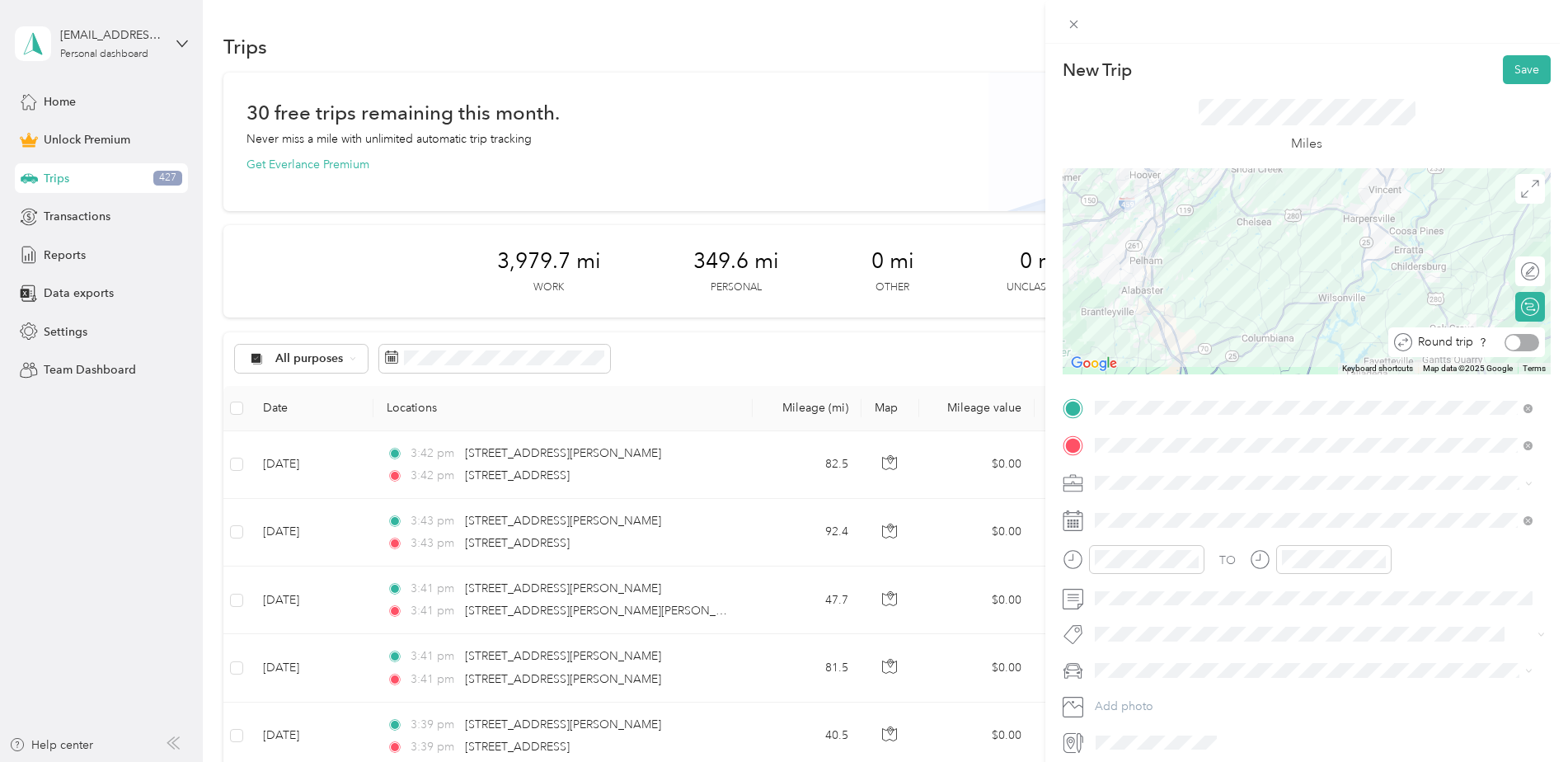
click at [1516, 342] on div at bounding box center [1521, 343] width 34 height 18
click at [1130, 517] on li "Work" at bounding box center [1313, 508] width 449 height 29
click at [1133, 630] on div "Other" at bounding box center [1313, 627] width 426 height 18
click at [1503, 71] on button "Save" at bounding box center [1526, 70] width 48 height 29
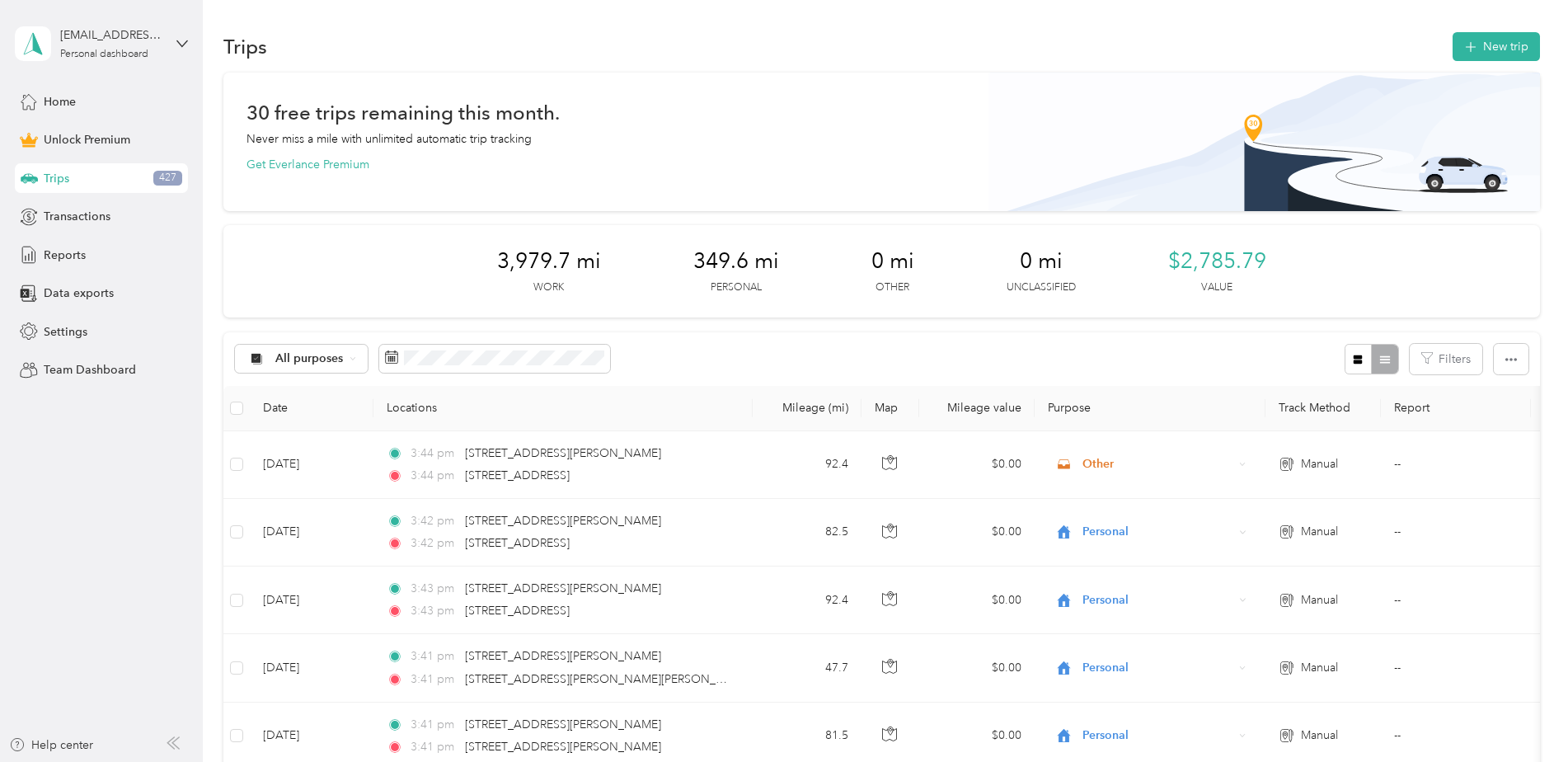
click at [1509, 48] on button "New trip" at bounding box center [1495, 47] width 87 height 29
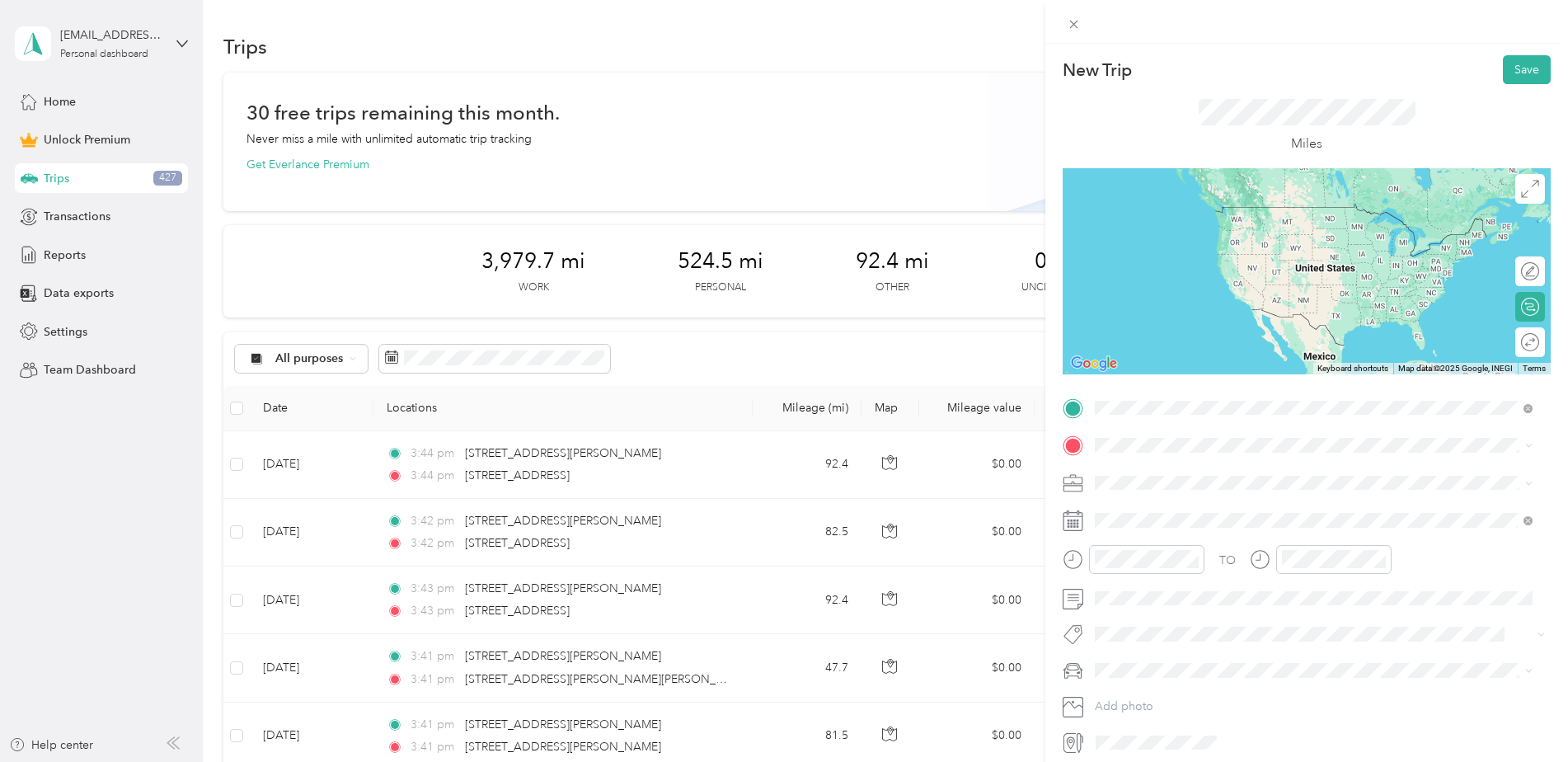
click at [1194, 462] on span "[STREET_ADDRESS][PERSON_NAME][PERSON_NAME][US_STATE]" at bounding box center [1299, 467] width 348 height 15
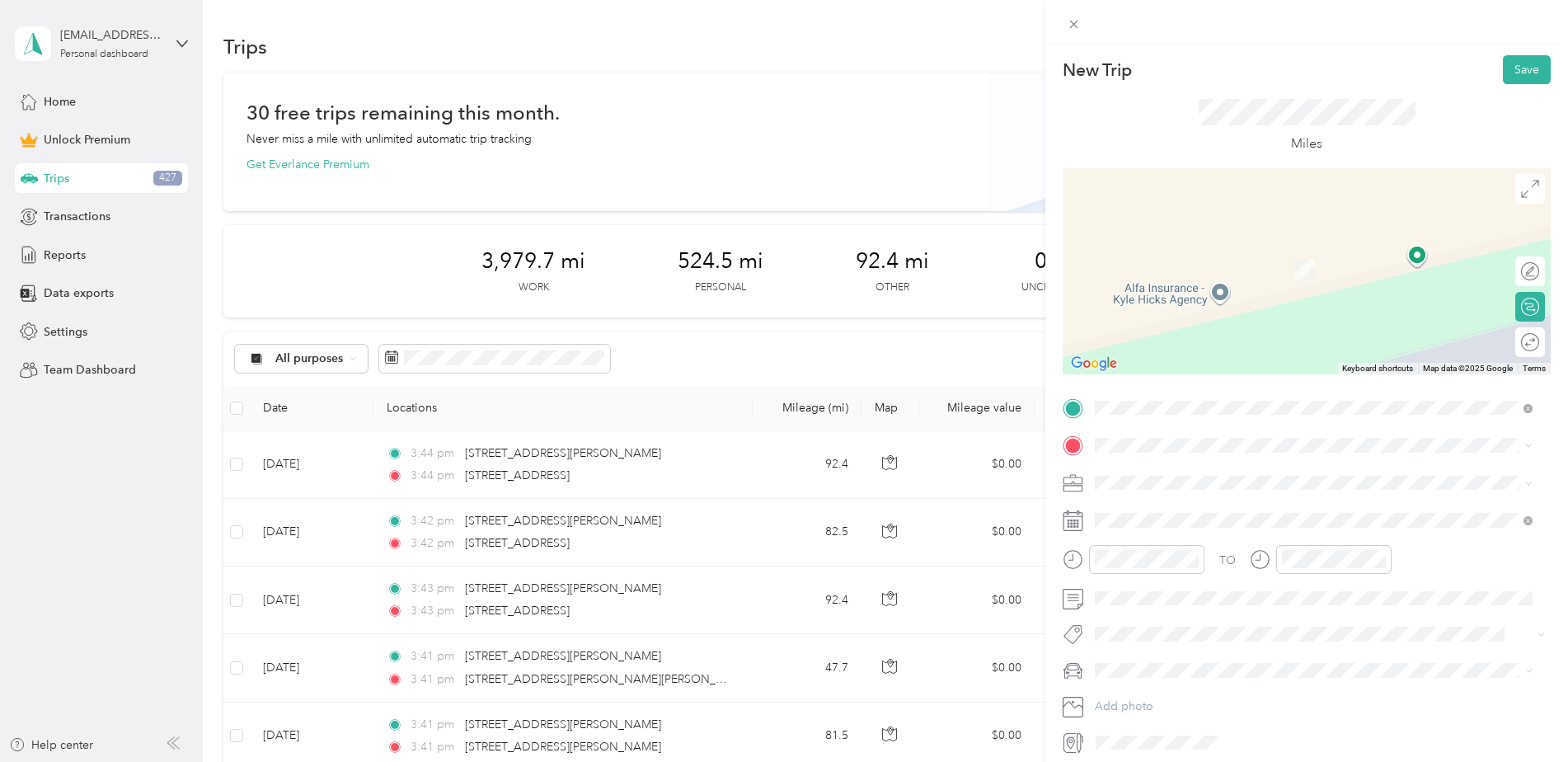
click at [1139, 437] on span at bounding box center [1319, 444] width 461 height 26
click at [1193, 510] on span "[STREET_ADDRESS][US_STATE]" at bounding box center [1208, 504] width 165 height 15
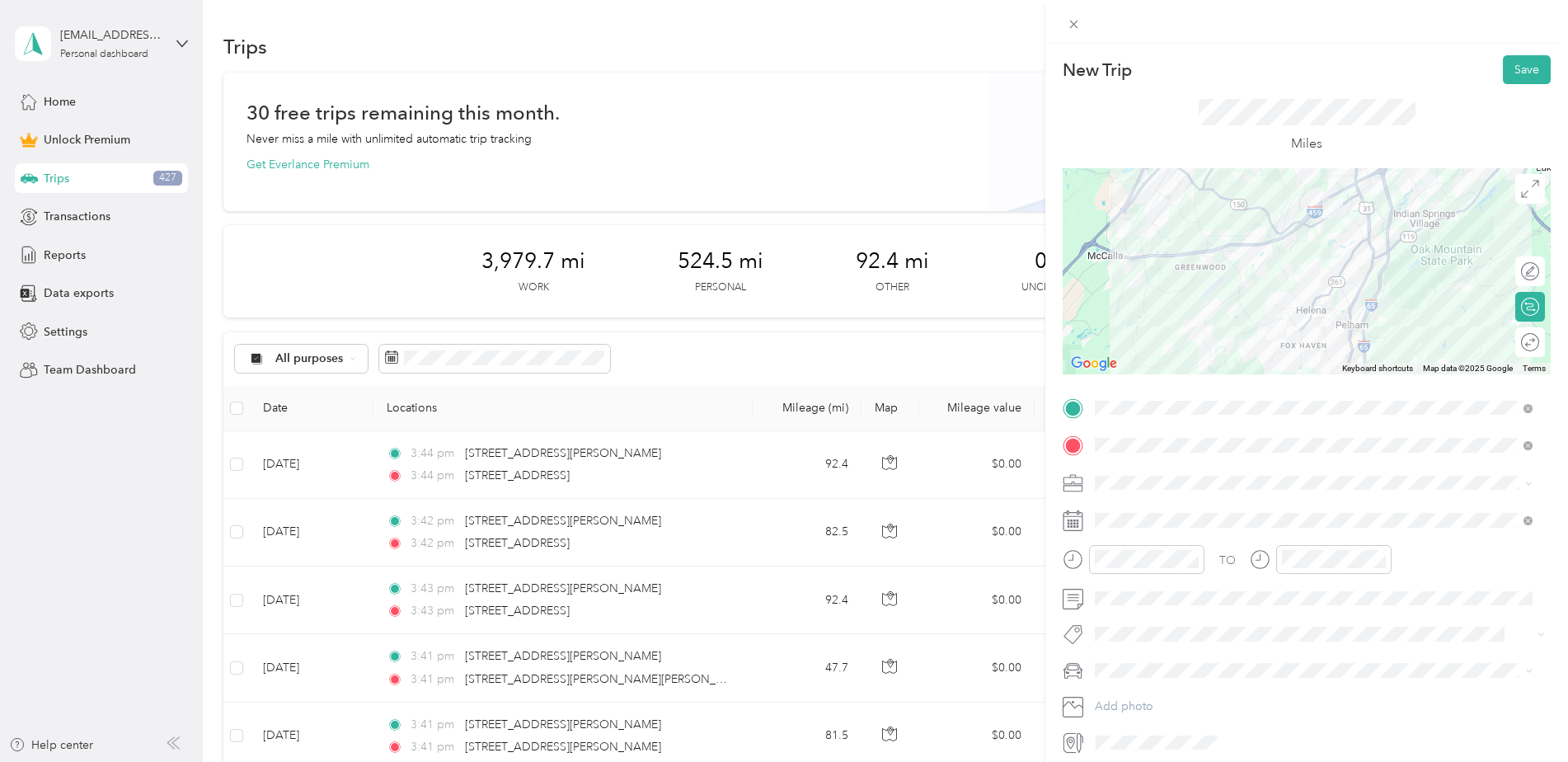
click at [1130, 528] on span at bounding box center [1319, 520] width 461 height 26
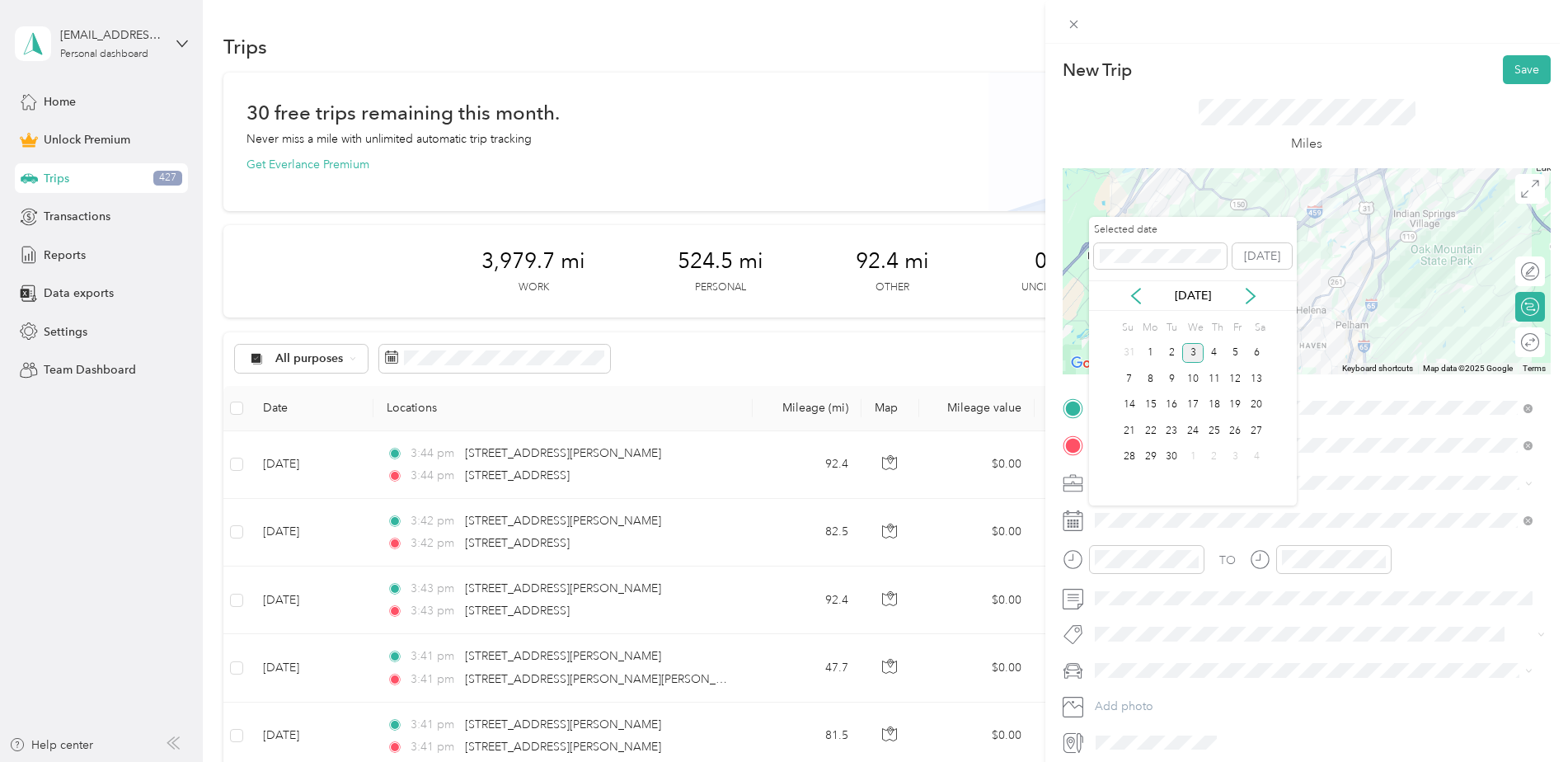
click at [1131, 294] on icon at bounding box center [1135, 295] width 8 height 15
click at [1231, 428] on div "22" at bounding box center [1236, 430] width 21 height 21
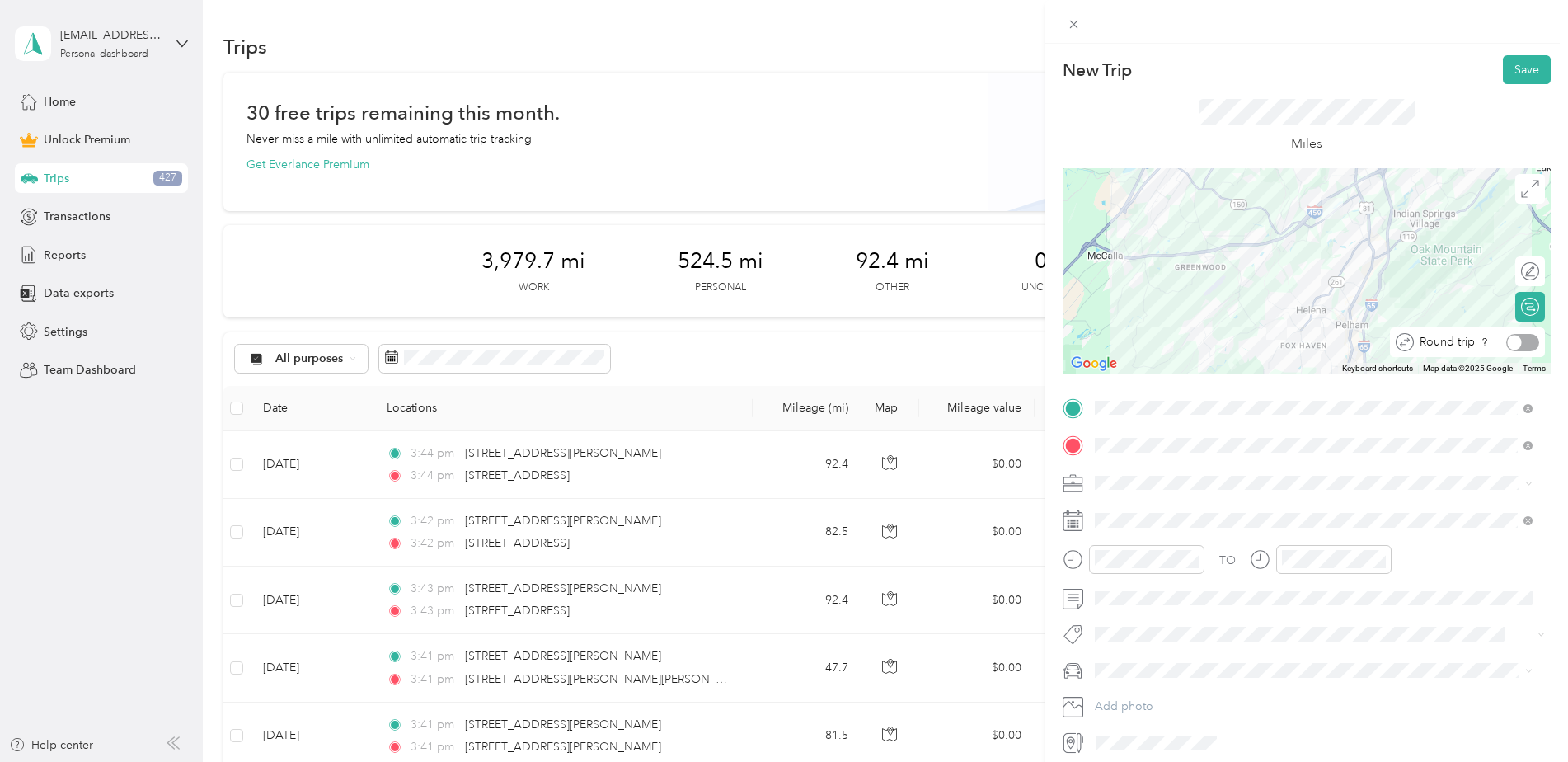
click at [1518, 345] on div "Round trip" at bounding box center [1476, 343] width 125 height 18
click at [1518, 345] on div at bounding box center [1521, 343] width 34 height 18
click at [1503, 73] on button "Save" at bounding box center [1526, 70] width 48 height 29
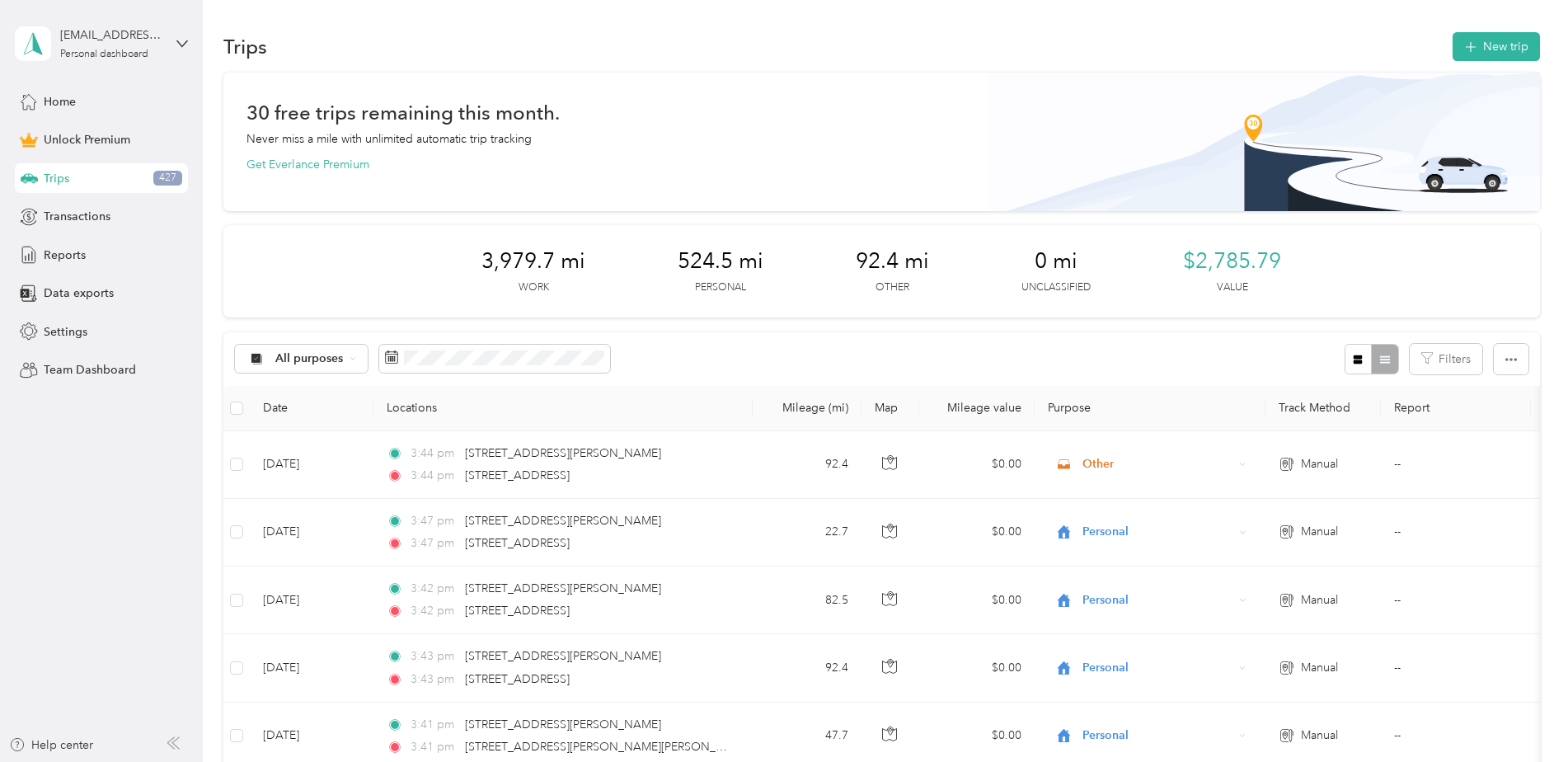
click at [1472, 46] on icon "button" at bounding box center [1469, 47] width 19 height 19
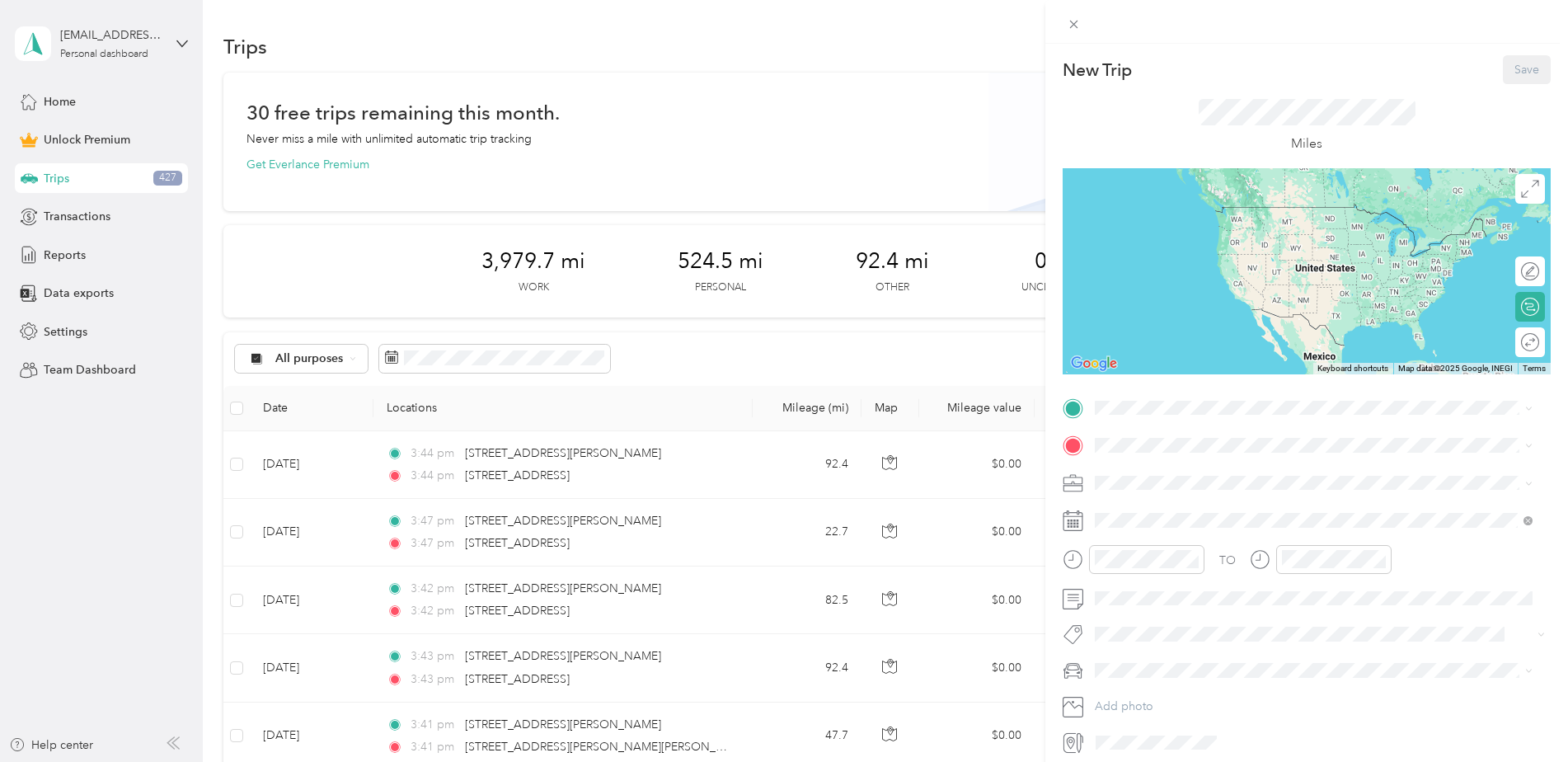
click at [1112, 399] on span at bounding box center [1319, 407] width 461 height 26
click at [1166, 475] on span "[STREET_ADDRESS][PERSON_NAME][PERSON_NAME][US_STATE]" at bounding box center [1299, 467] width 348 height 15
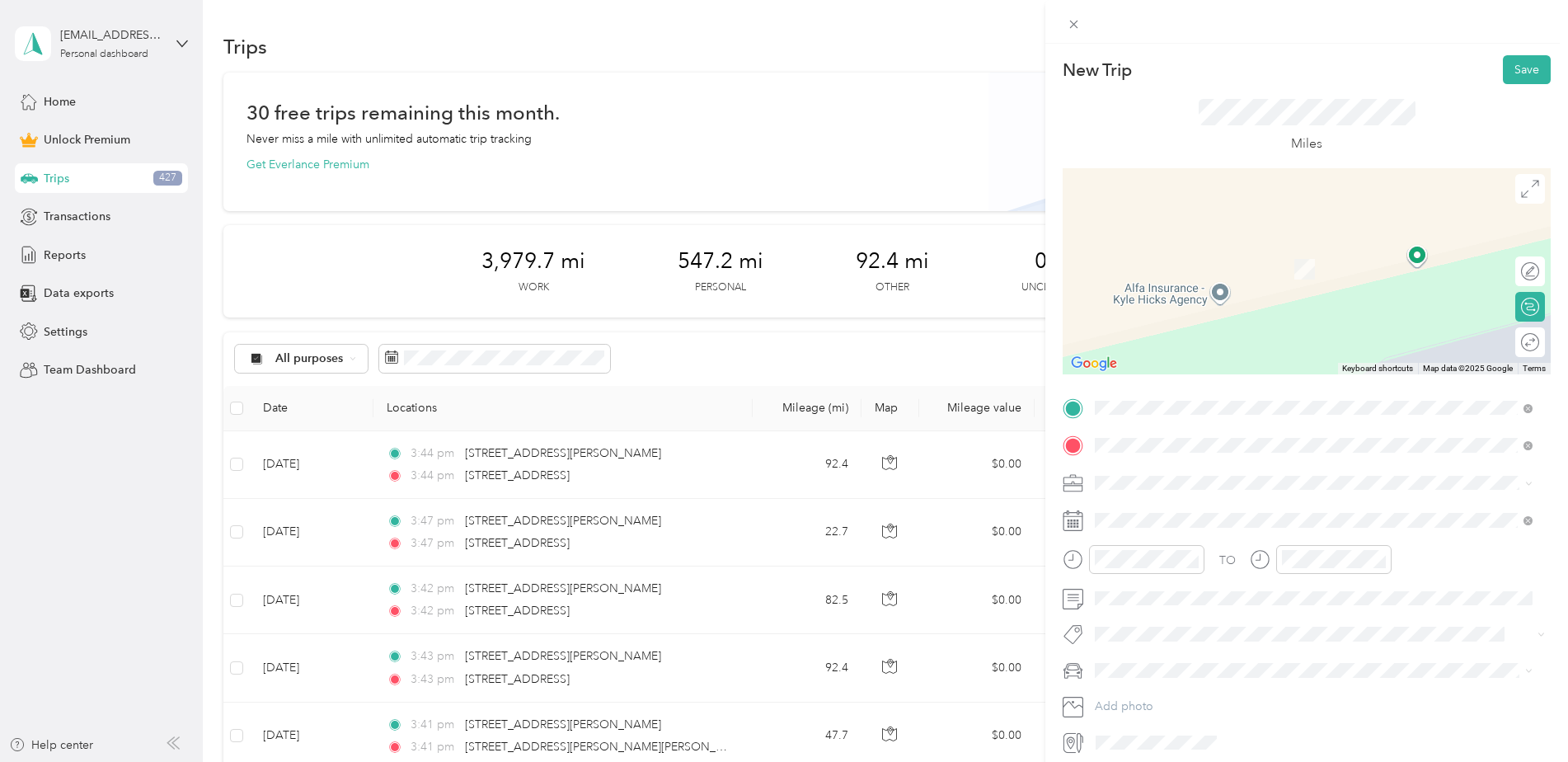
click at [1193, 504] on span "[STREET_ADDRESS][US_STATE]" at bounding box center [1208, 504] width 165 height 15
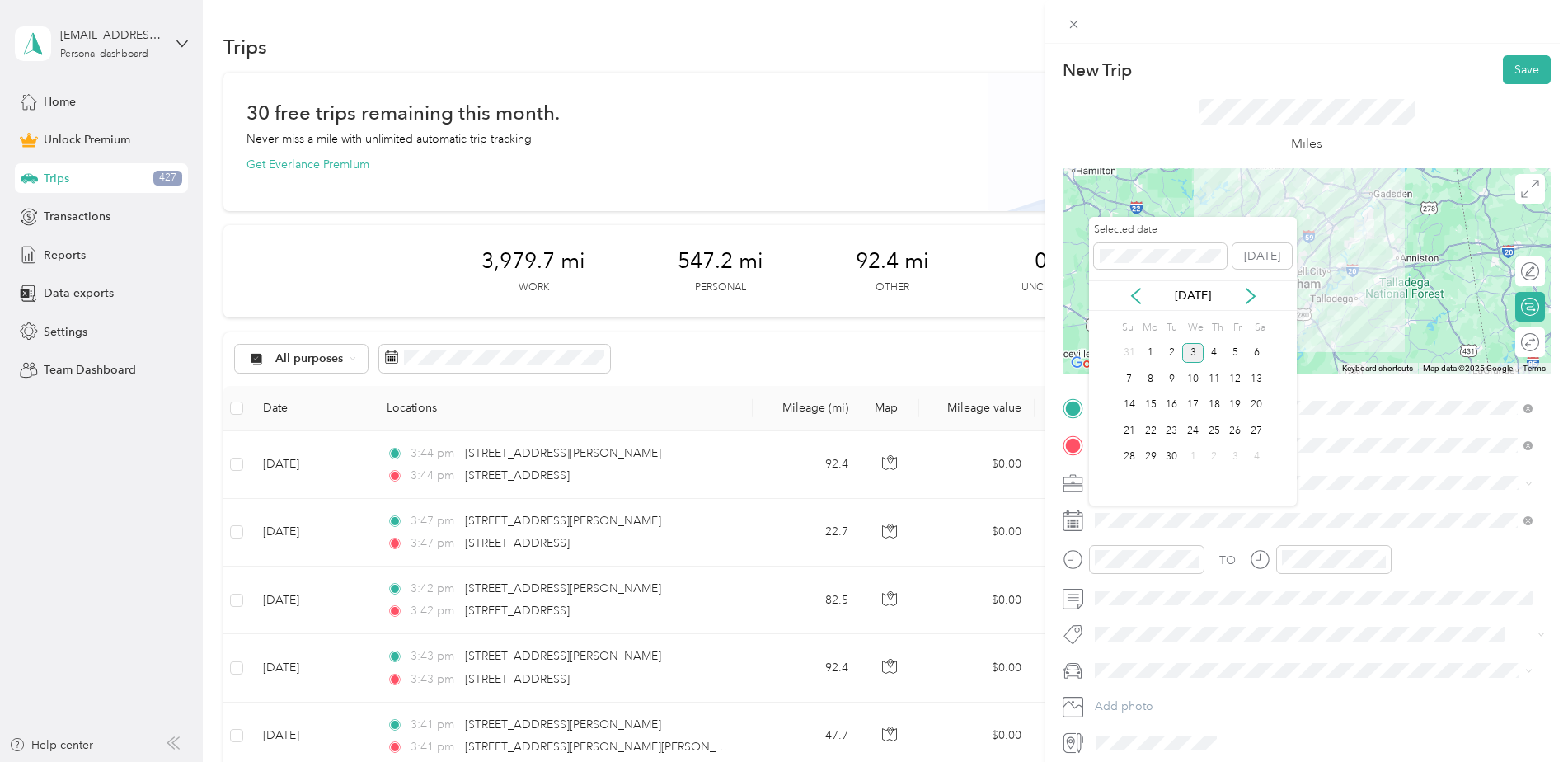
click at [1167, 431] on div "23" at bounding box center [1171, 430] width 21 height 21
click at [1136, 298] on icon at bounding box center [1135, 295] width 17 height 17
click at [1234, 427] on div "22" at bounding box center [1236, 430] width 21 height 21
click at [1209, 430] on div "21" at bounding box center [1214, 430] width 21 height 21
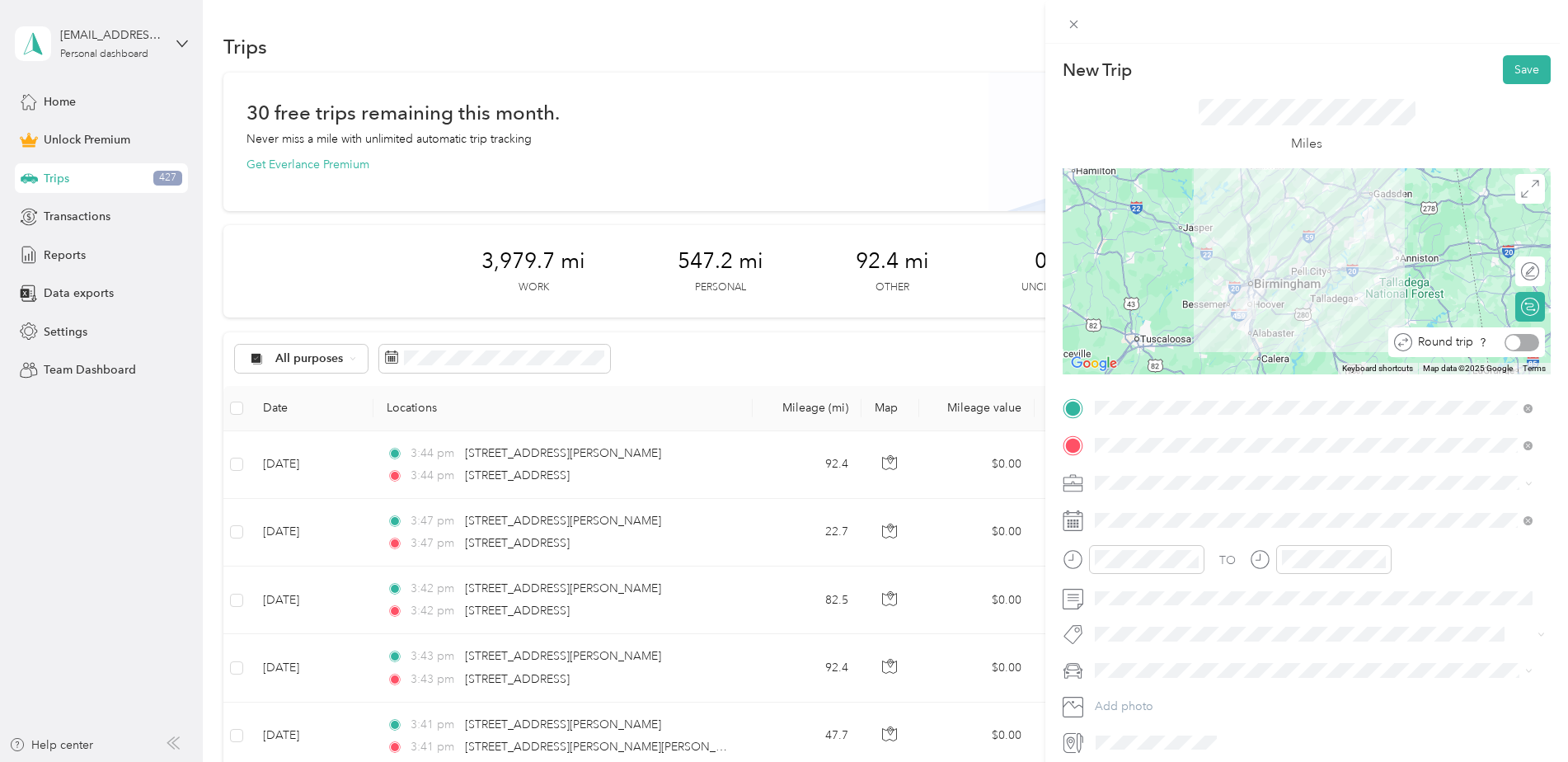
click at [1515, 343] on div at bounding box center [1521, 343] width 34 height 18
click at [1504, 71] on button "Save" at bounding box center [1526, 70] width 48 height 29
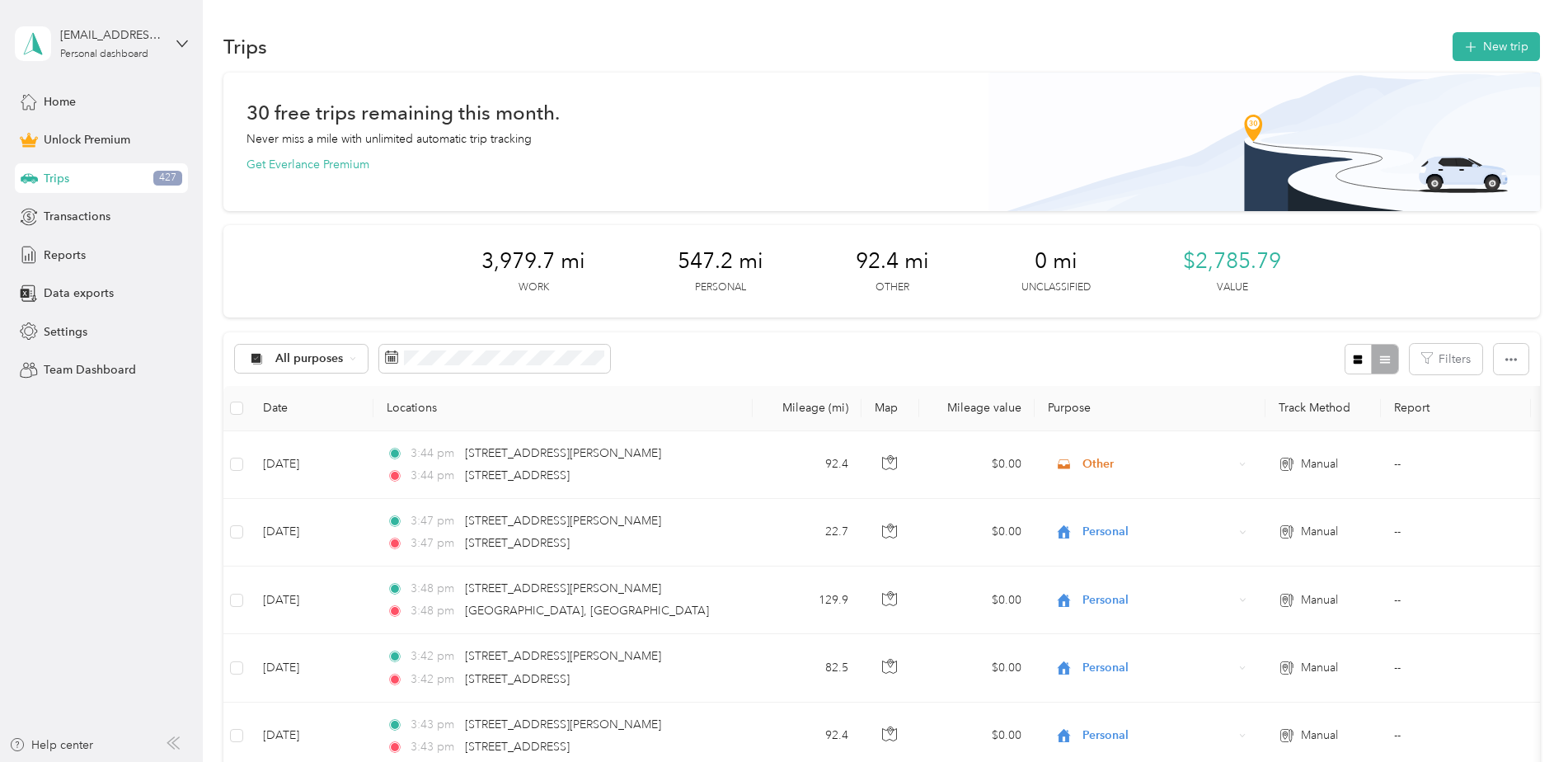
click at [1495, 46] on button "New trip" at bounding box center [1495, 47] width 87 height 29
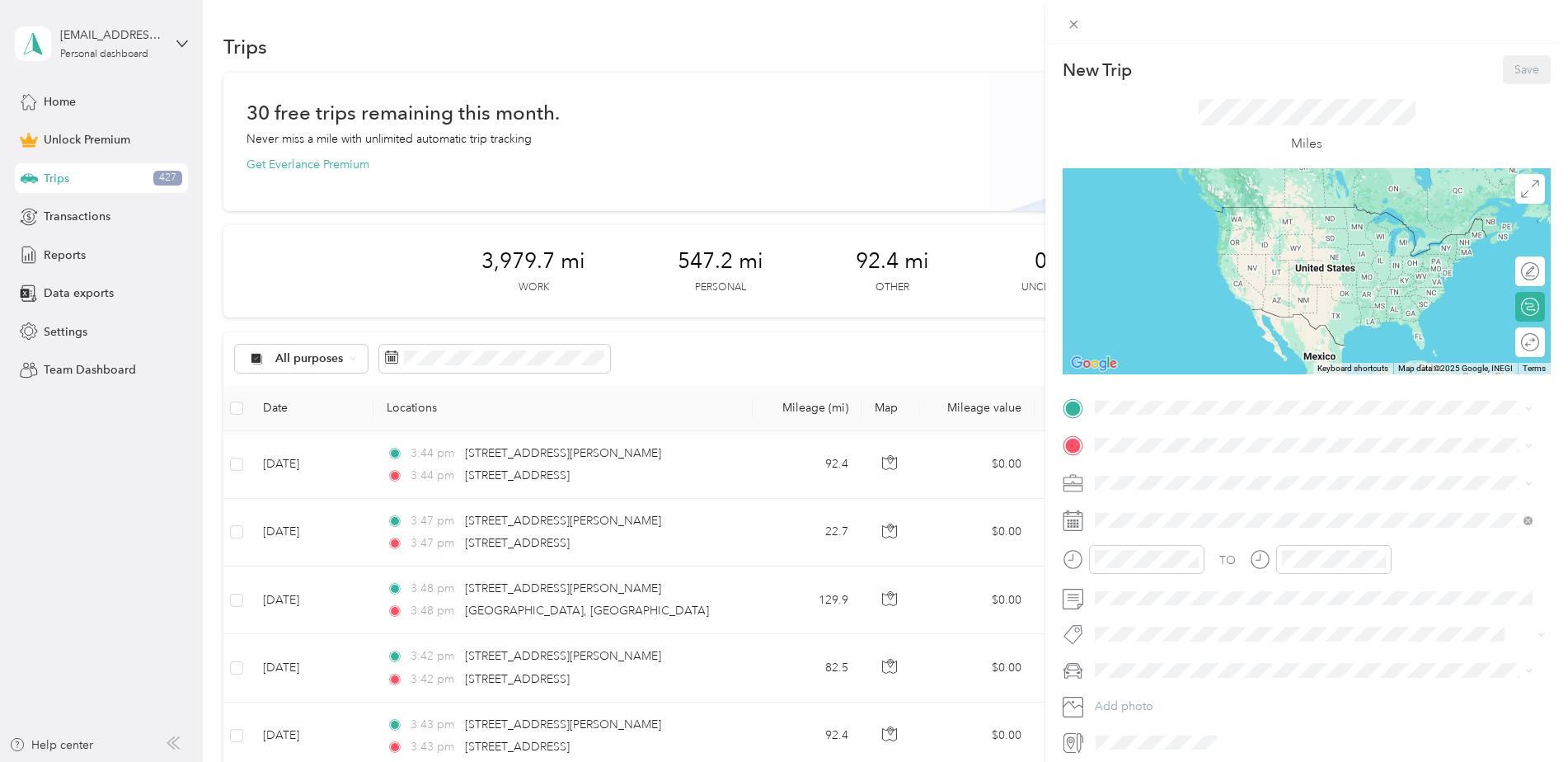
click at [1137, 415] on span at bounding box center [1319, 407] width 461 height 26
click at [1190, 475] on span "[STREET_ADDRESS][PERSON_NAME][PERSON_NAME][US_STATE]" at bounding box center [1299, 467] width 348 height 15
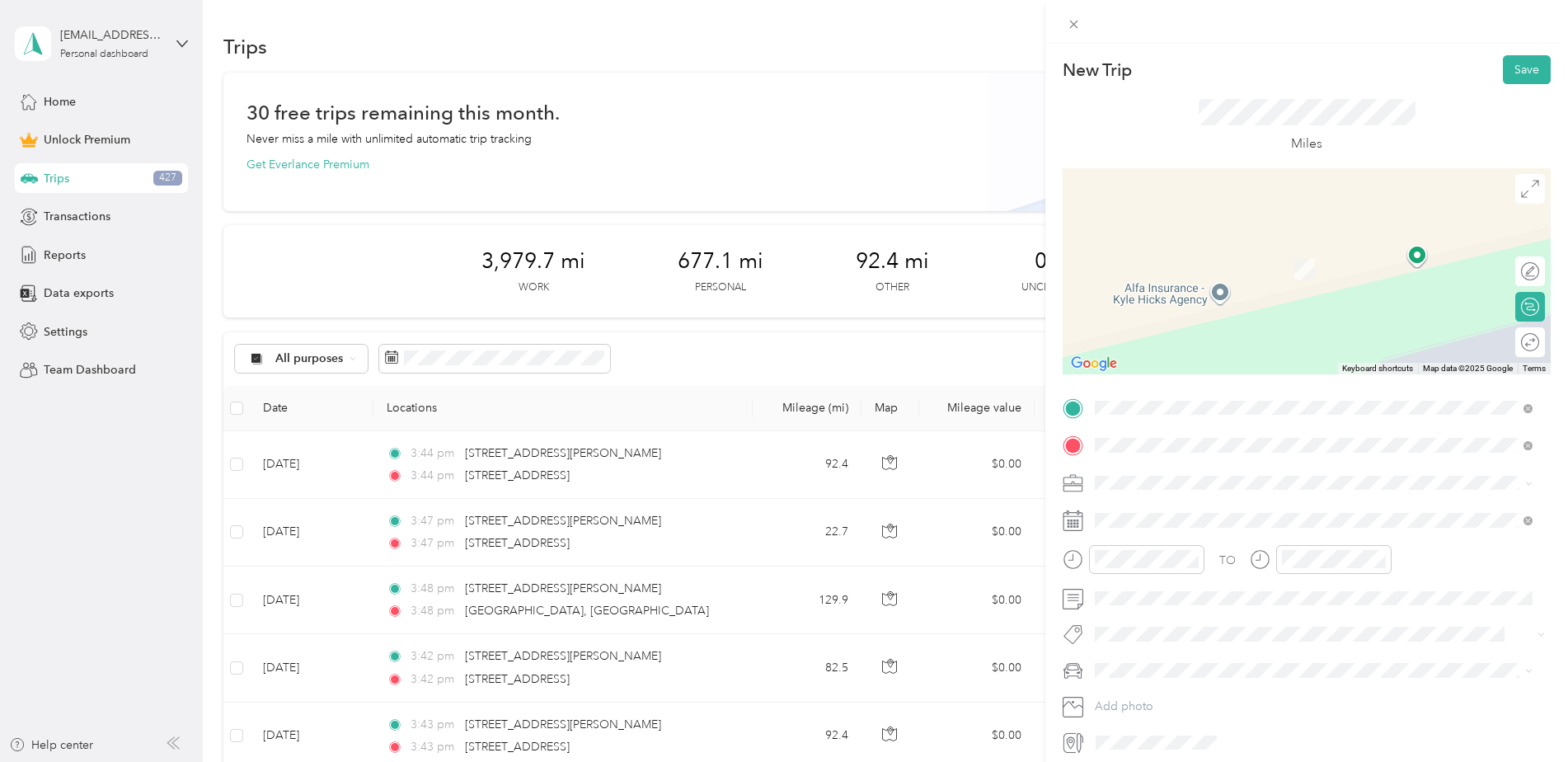
click at [1221, 545] on span "[STREET_ADDRESS][US_STATE]" at bounding box center [1208, 537] width 165 height 15
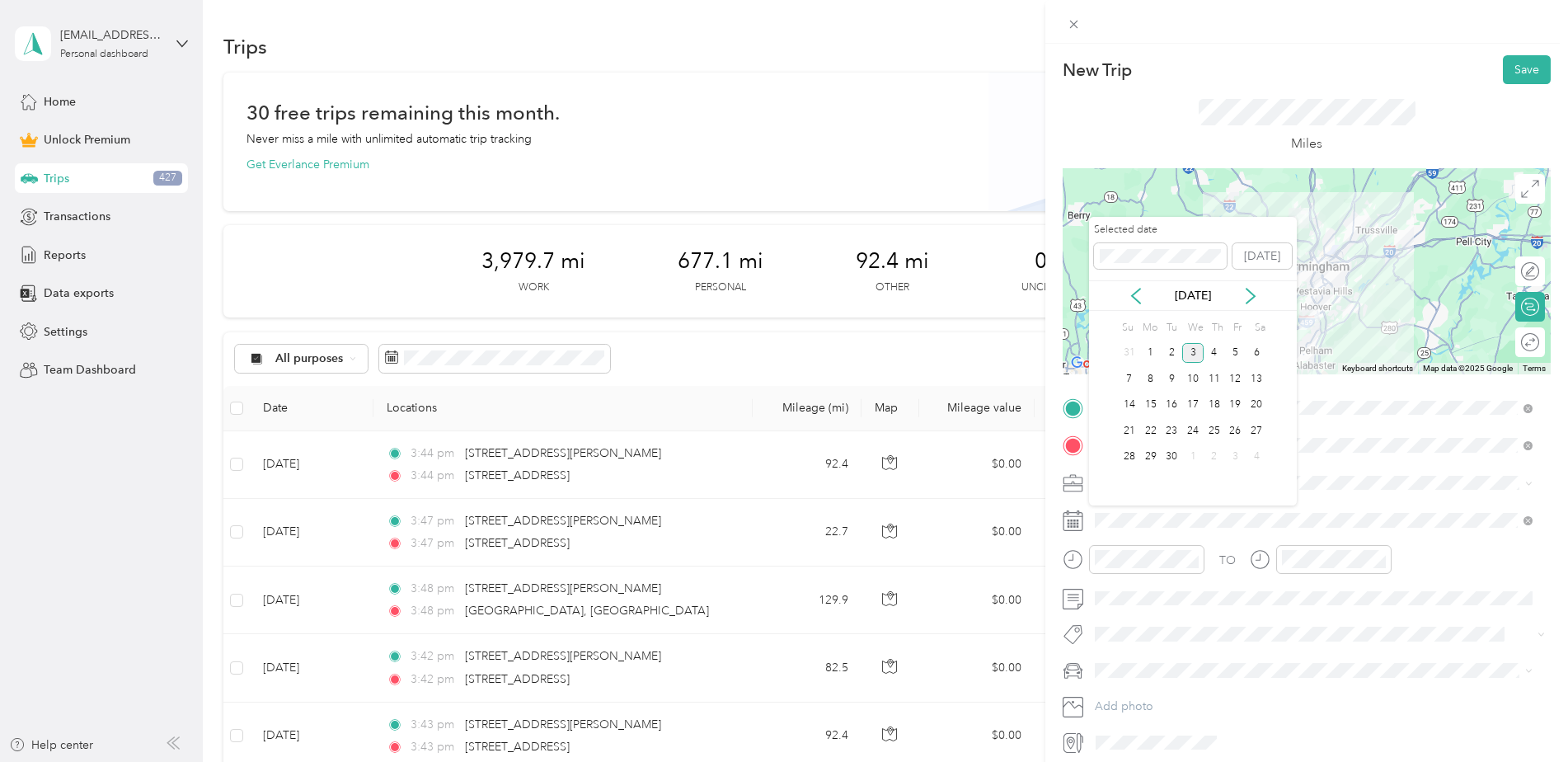
click at [1212, 430] on div "25" at bounding box center [1214, 430] width 21 height 21
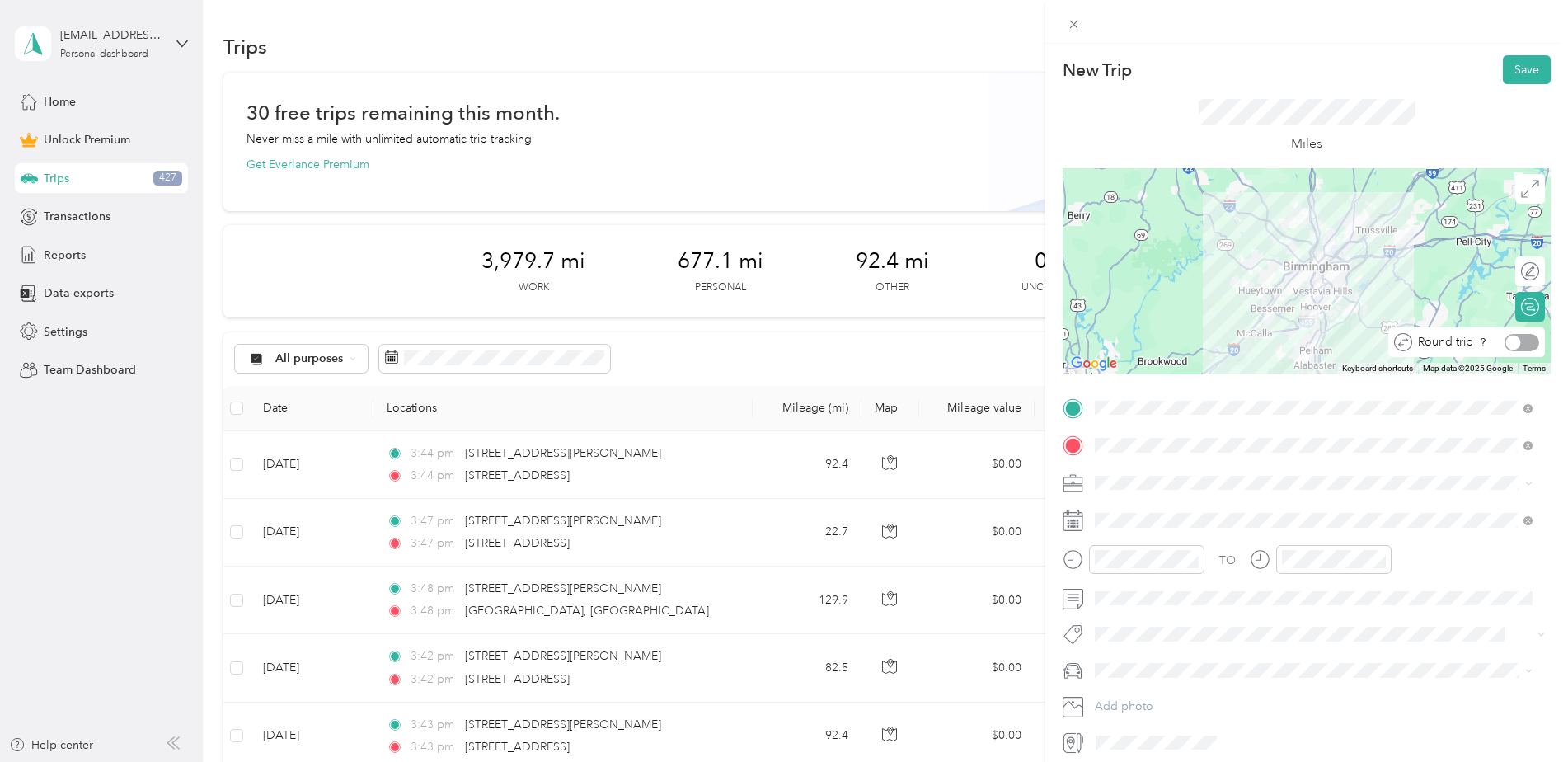
click at [1520, 344] on div at bounding box center [1521, 343] width 34 height 18
click at [1504, 71] on button "Save" at bounding box center [1526, 70] width 48 height 29
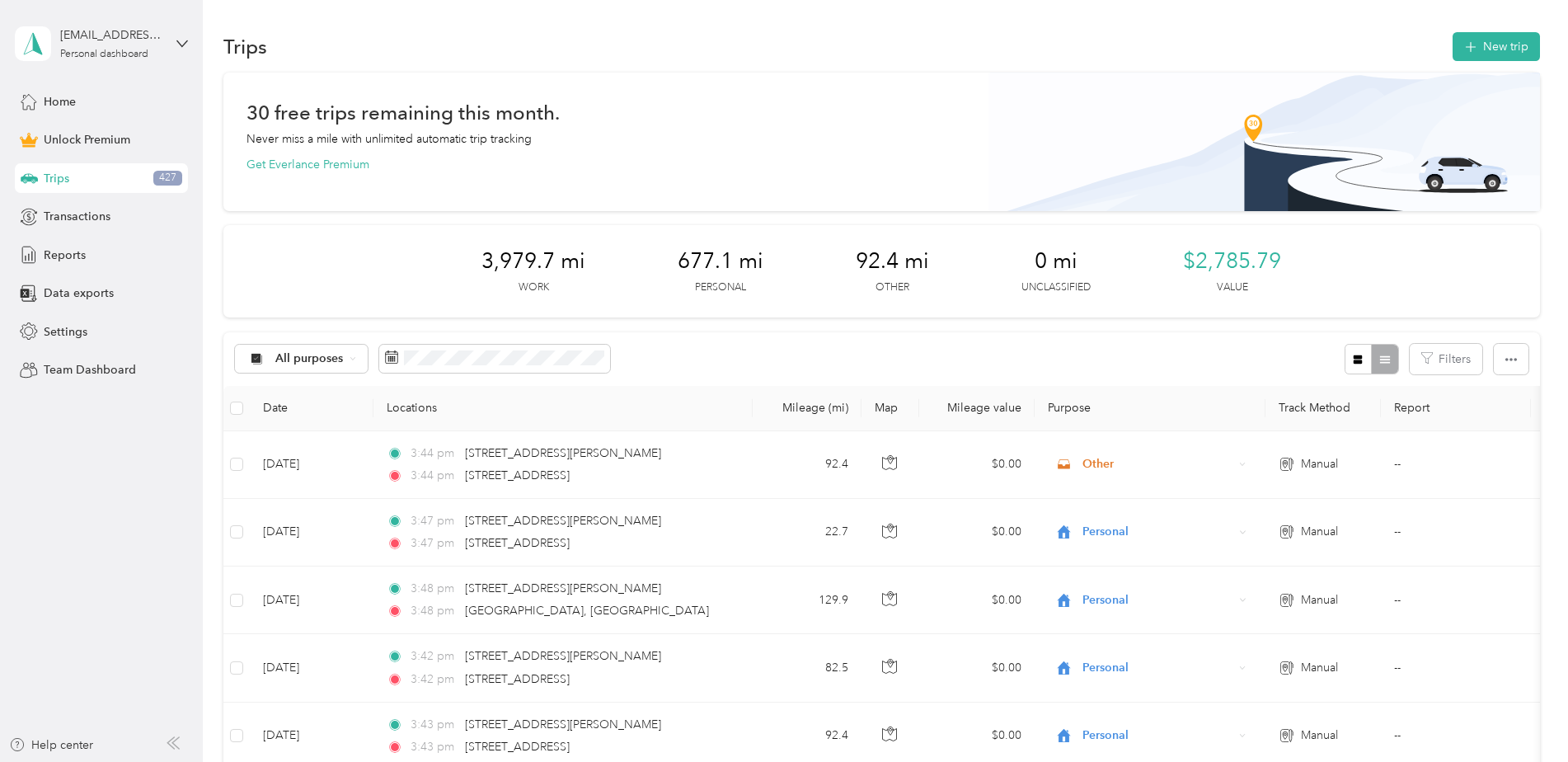
click at [1507, 53] on button "New trip" at bounding box center [1495, 47] width 87 height 29
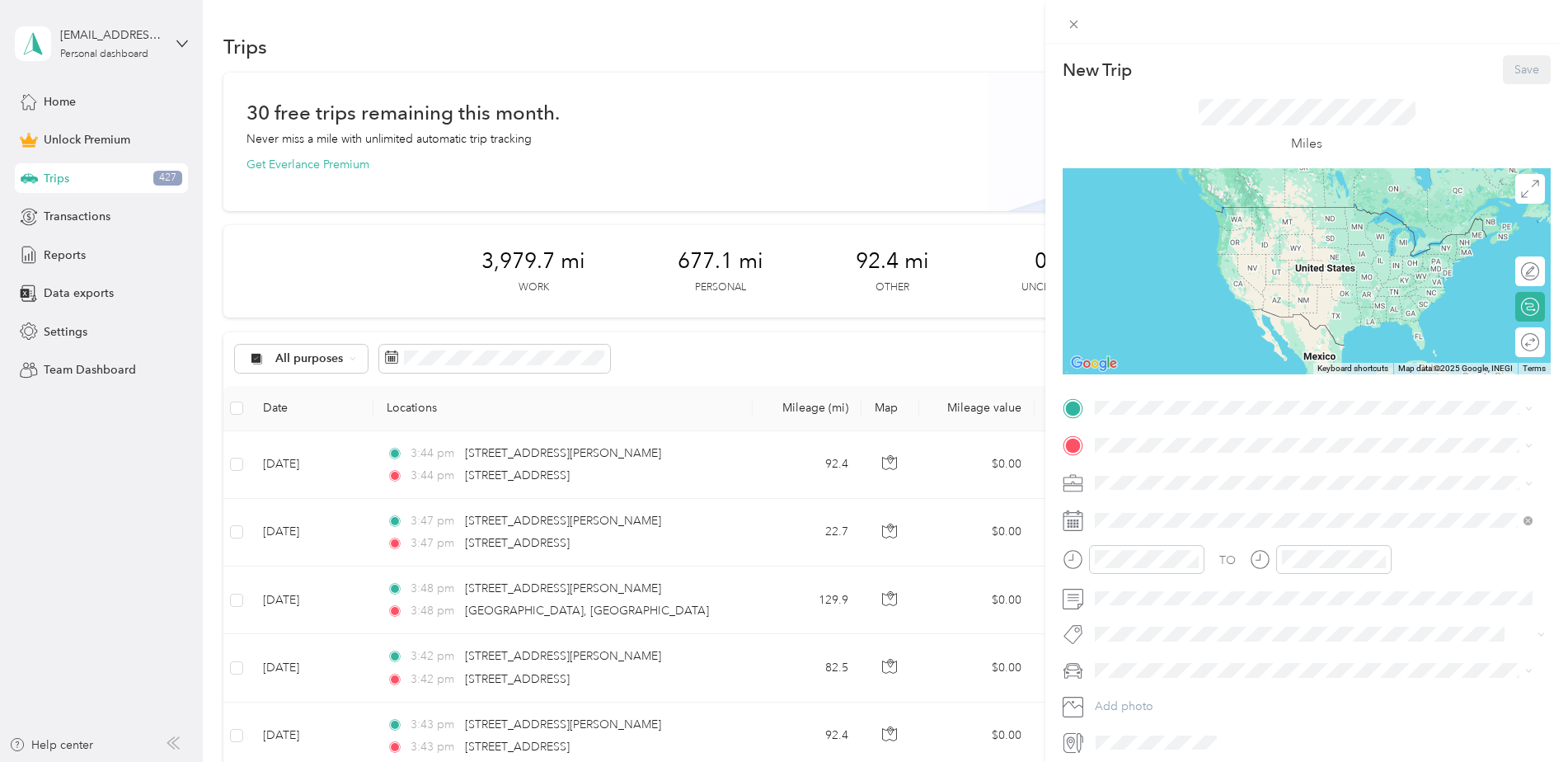
click at [1118, 419] on span at bounding box center [1319, 407] width 461 height 26
click at [1165, 475] on span "[STREET_ADDRESS][PERSON_NAME][PERSON_NAME][US_STATE]" at bounding box center [1299, 467] width 348 height 15
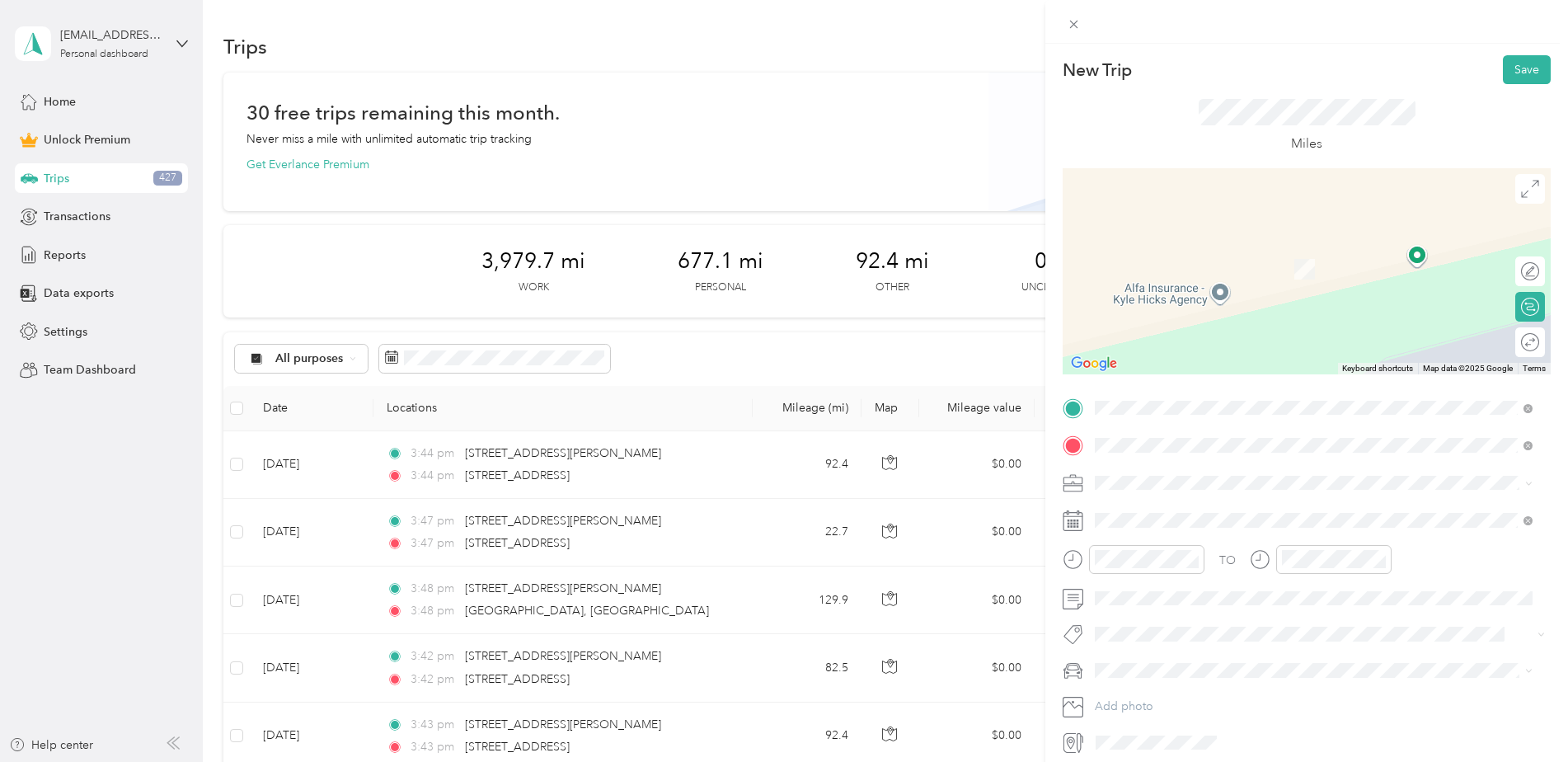
click at [1202, 508] on span "[STREET_ADDRESS][US_STATE]" at bounding box center [1208, 504] width 165 height 15
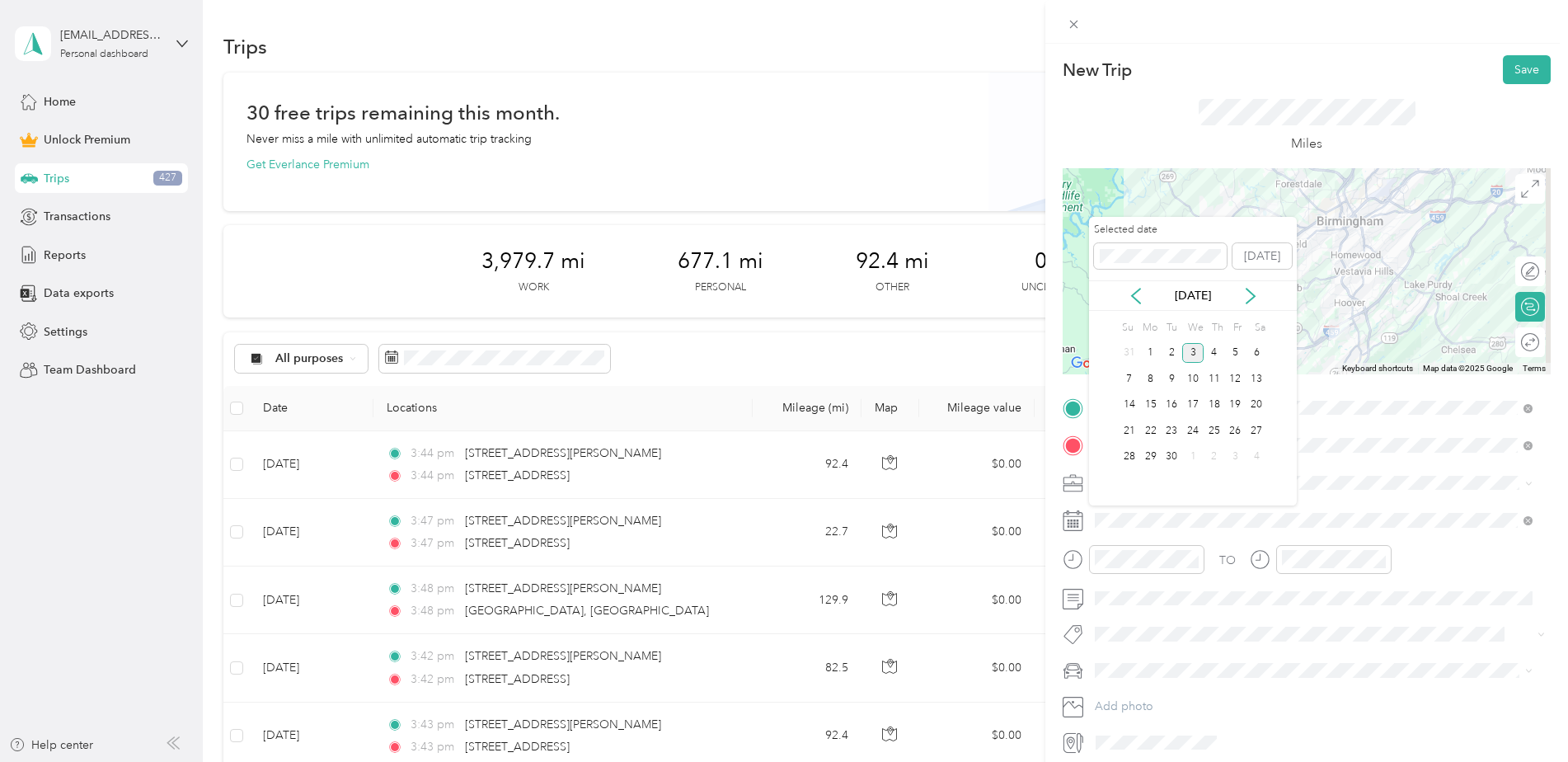
click at [1237, 432] on div "26" at bounding box center [1236, 430] width 21 height 21
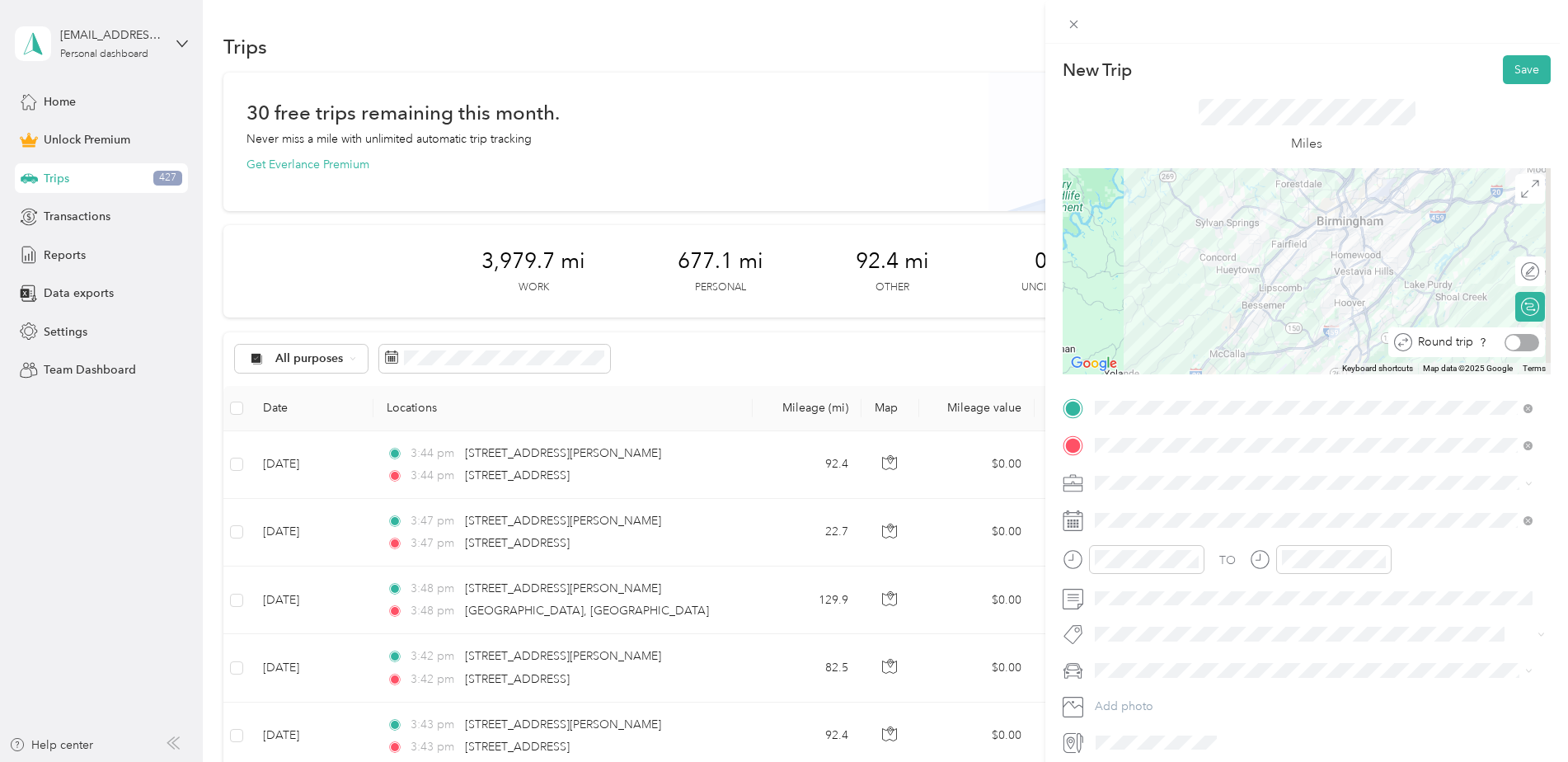
click at [1517, 341] on div at bounding box center [1521, 343] width 34 height 18
click at [1515, 61] on button "Save" at bounding box center [1526, 70] width 48 height 29
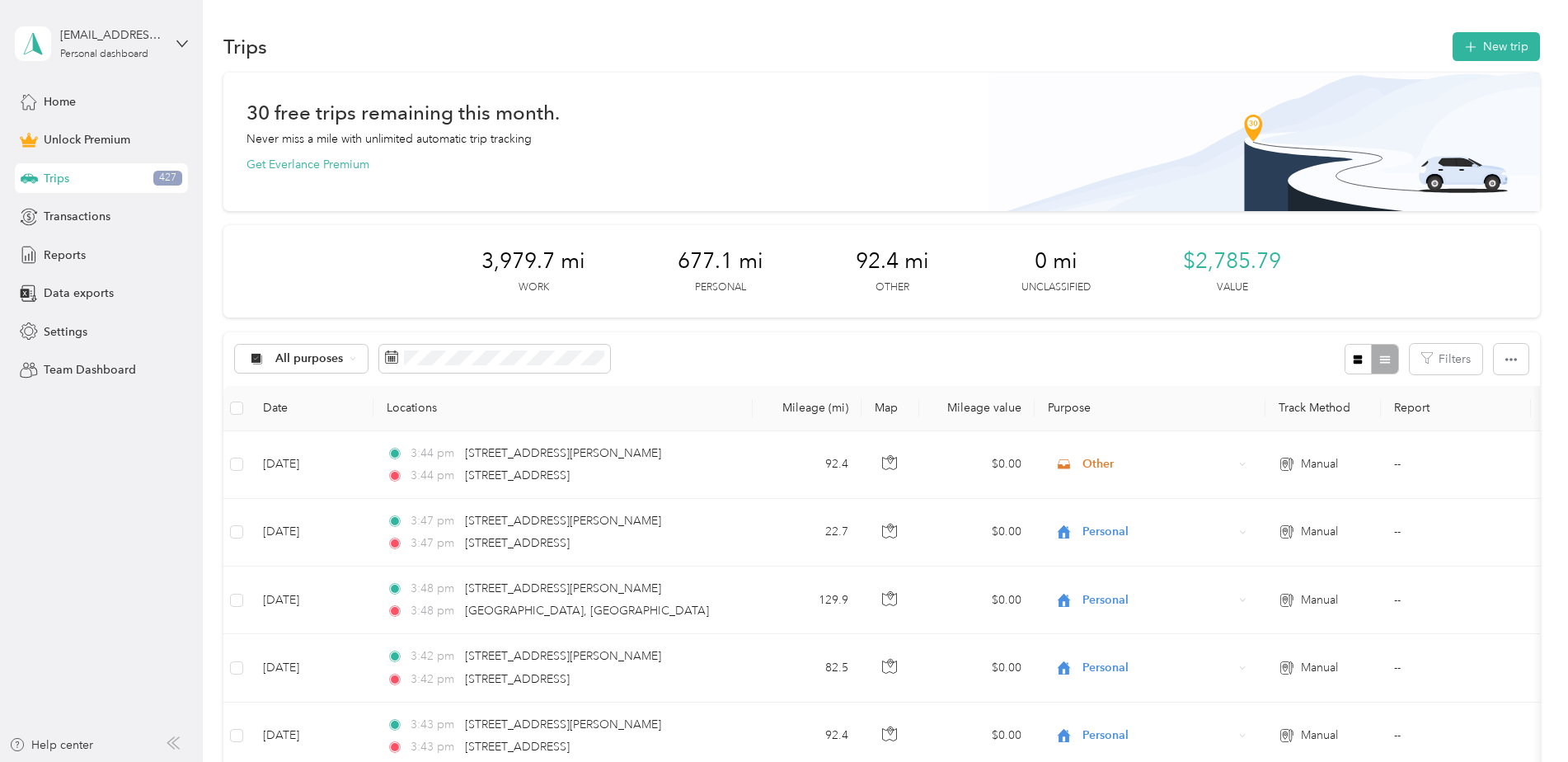
click at [1515, 45] on button "New trip" at bounding box center [1495, 47] width 87 height 29
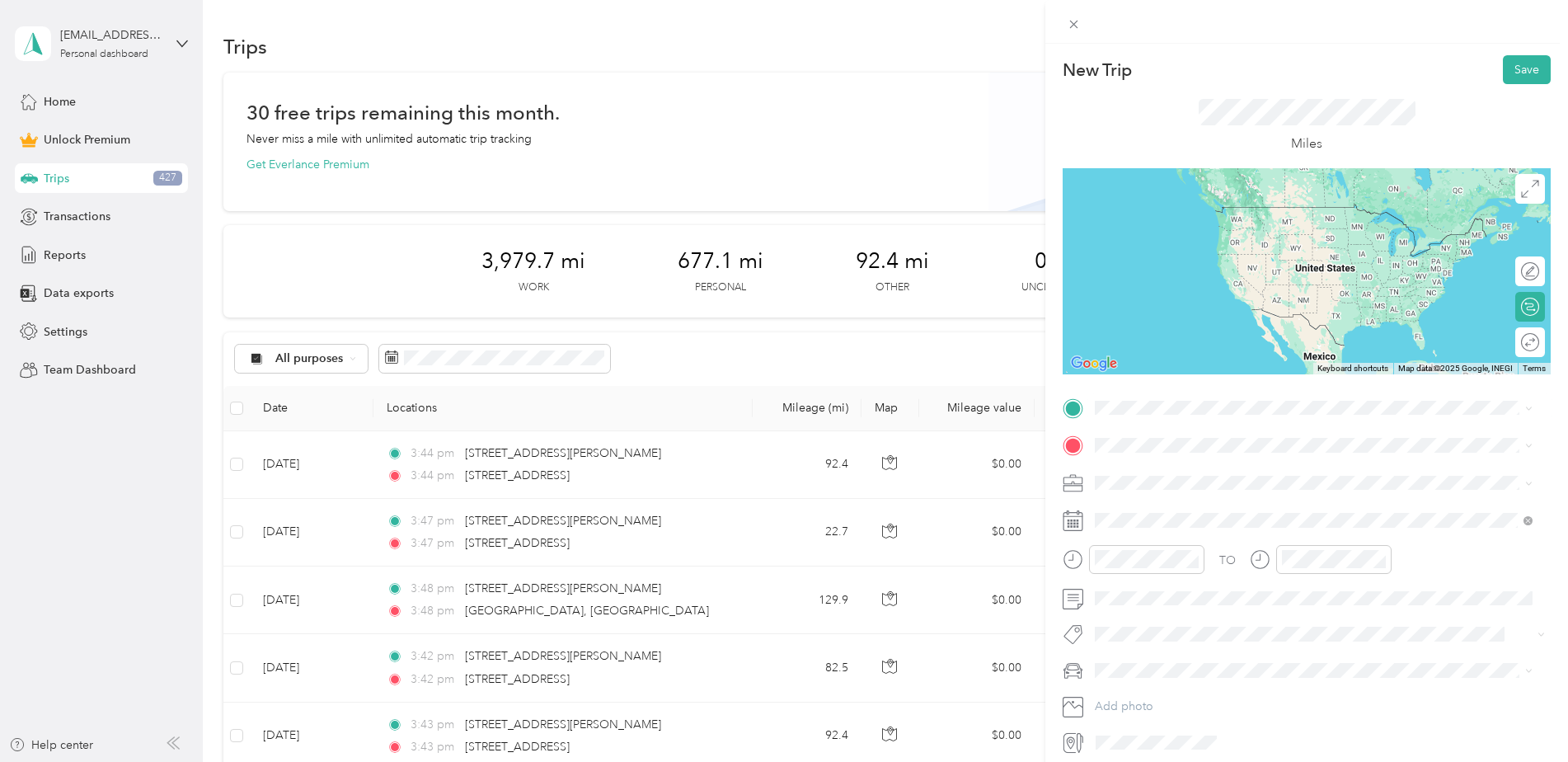
click at [1204, 457] on div "[STREET_ADDRESS][PERSON_NAME][PERSON_NAME][US_STATE]" at bounding box center [1313, 467] width 426 height 22
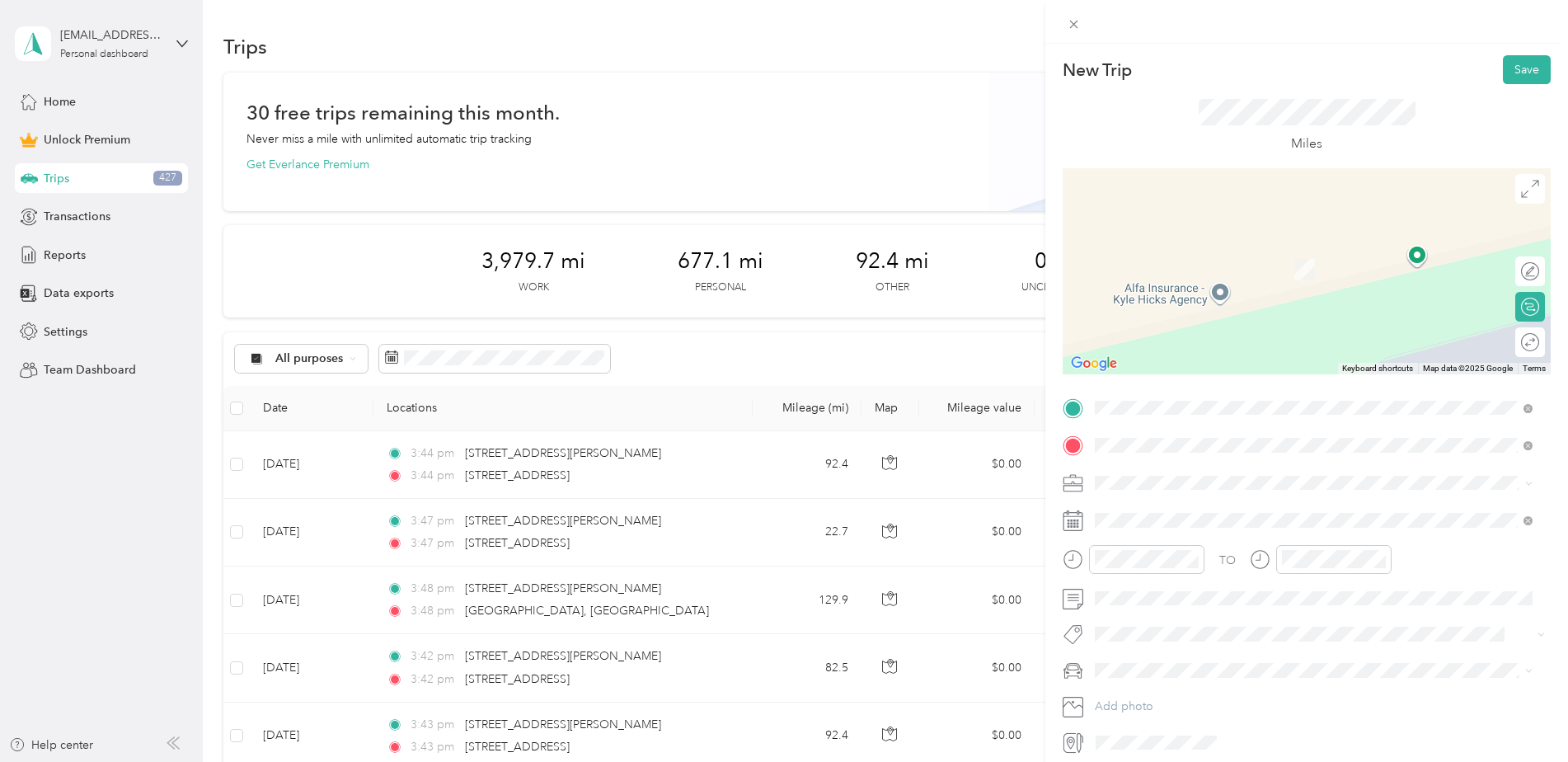
click at [1196, 504] on span "[STREET_ADDRESS][PERSON_NAME][US_STATE]" at bounding box center [1253, 504] width 256 height 15
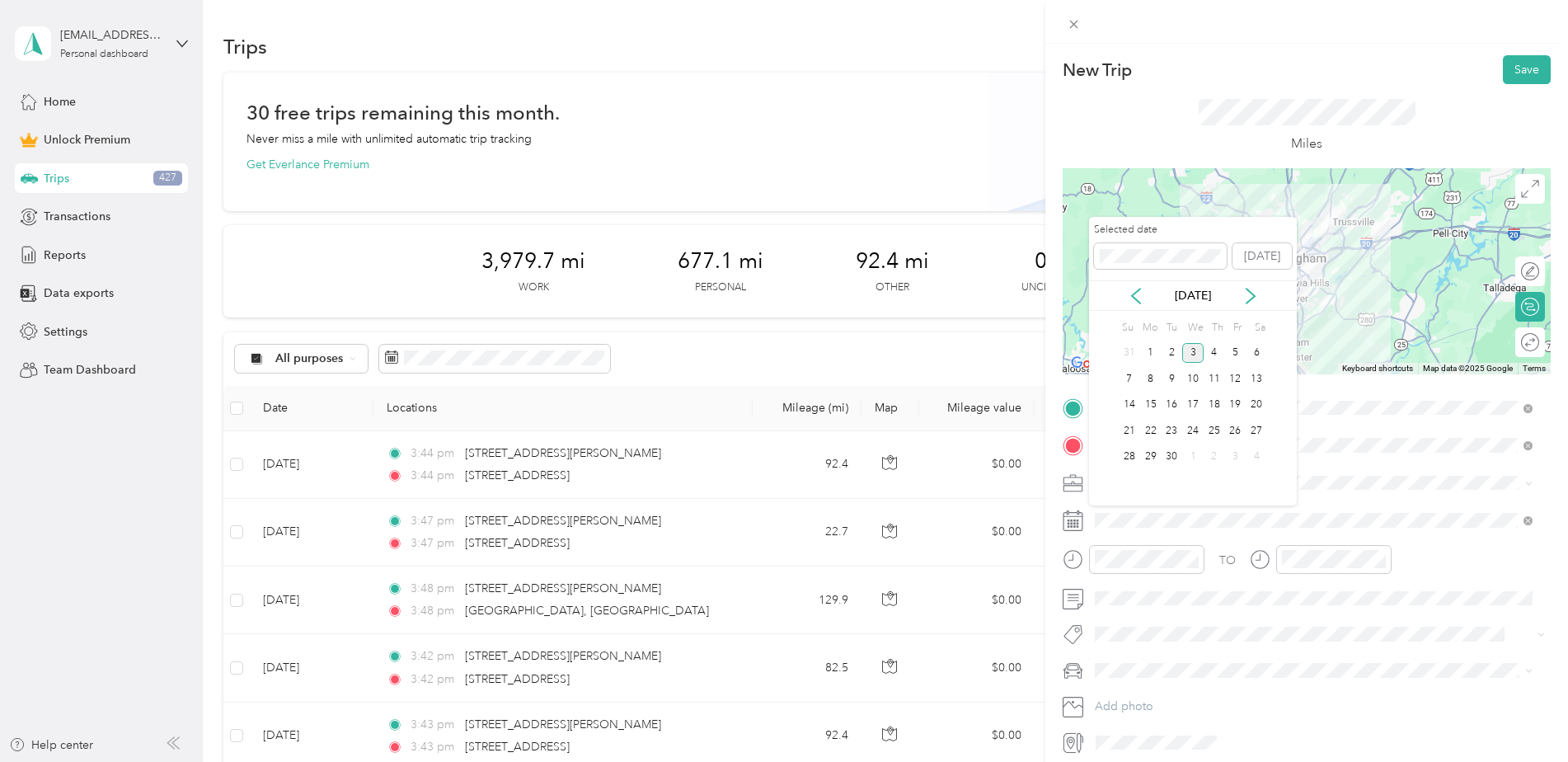
click at [1133, 296] on icon at bounding box center [1135, 295] width 17 height 17
click at [1186, 456] on div "27" at bounding box center [1193, 456] width 21 height 21
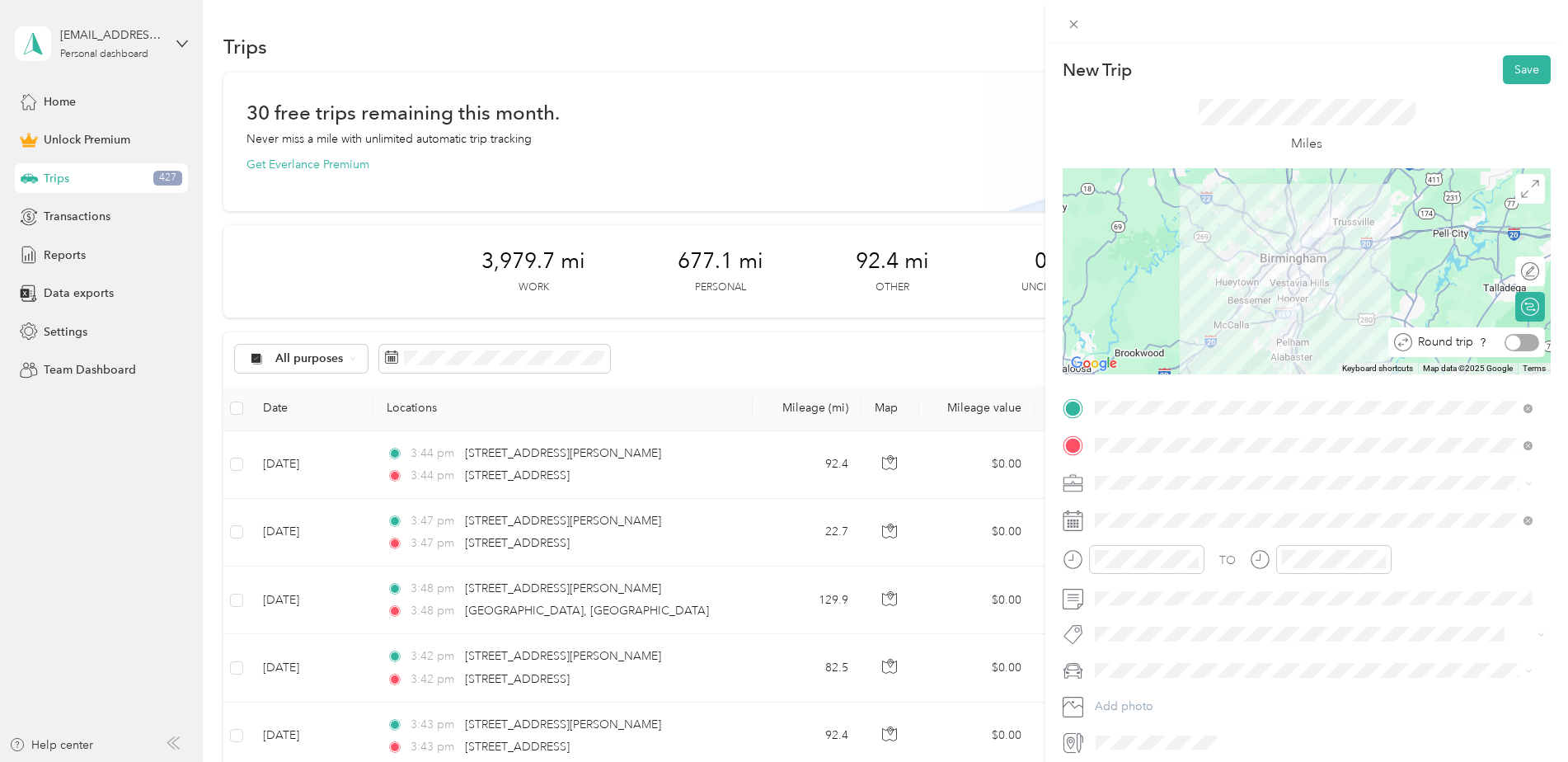
click at [1510, 342] on div at bounding box center [1521, 343] width 34 height 18
click at [1505, 71] on button "Save" at bounding box center [1526, 70] width 48 height 29
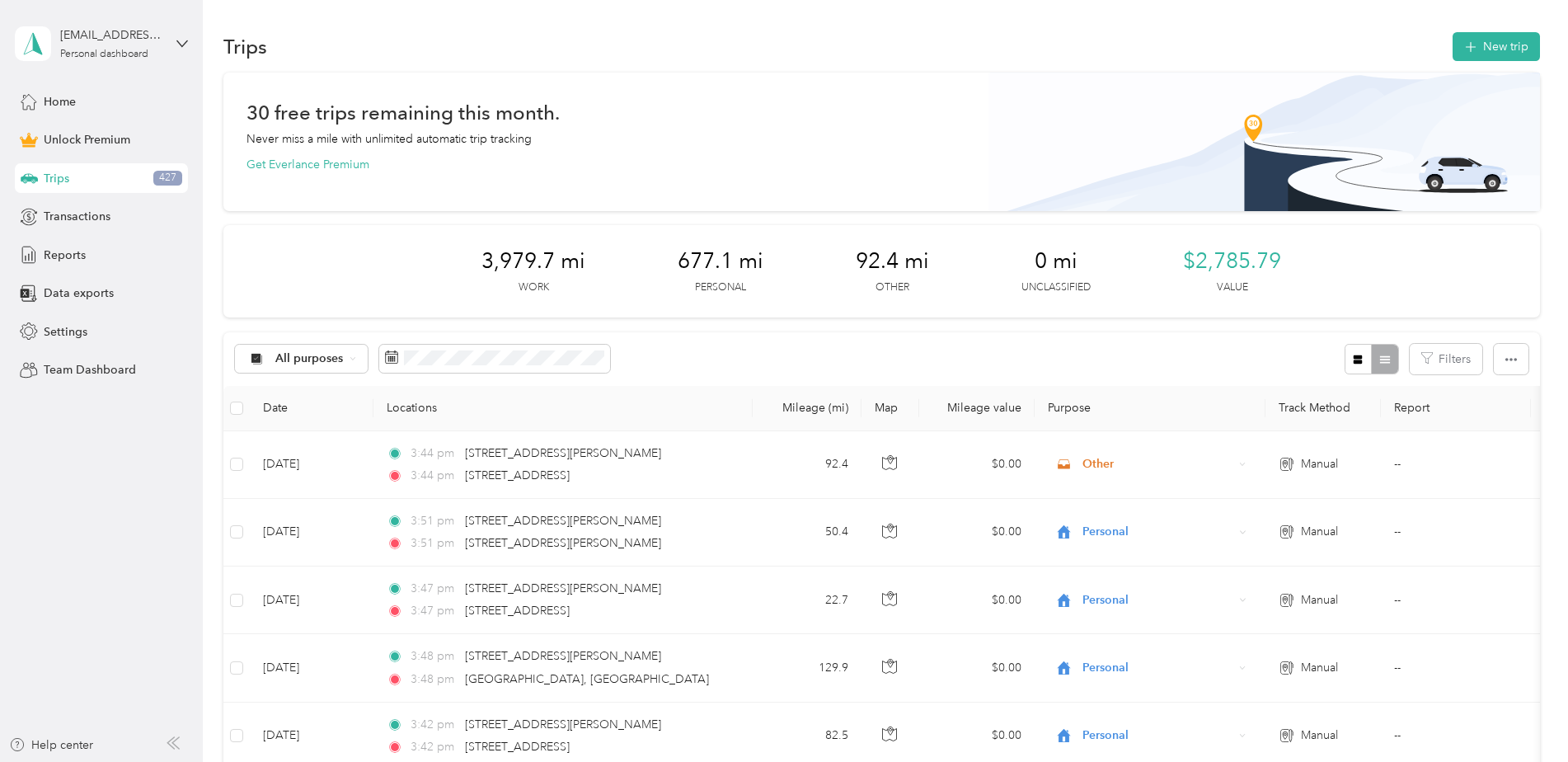
click at [1490, 45] on button "New trip" at bounding box center [1495, 47] width 87 height 29
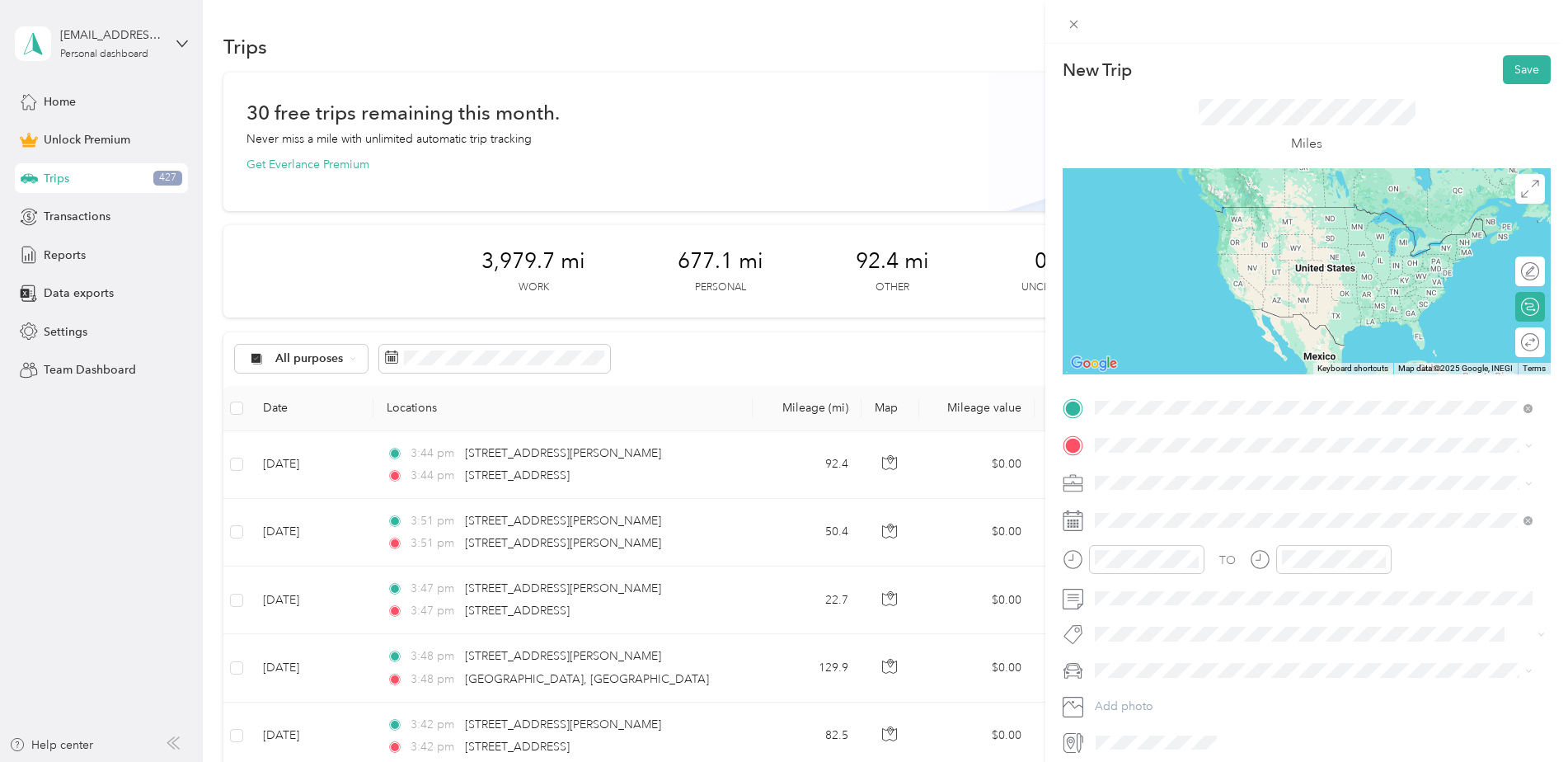
click at [1153, 475] on span "[STREET_ADDRESS][PERSON_NAME][PERSON_NAME][US_STATE]" at bounding box center [1299, 467] width 348 height 15
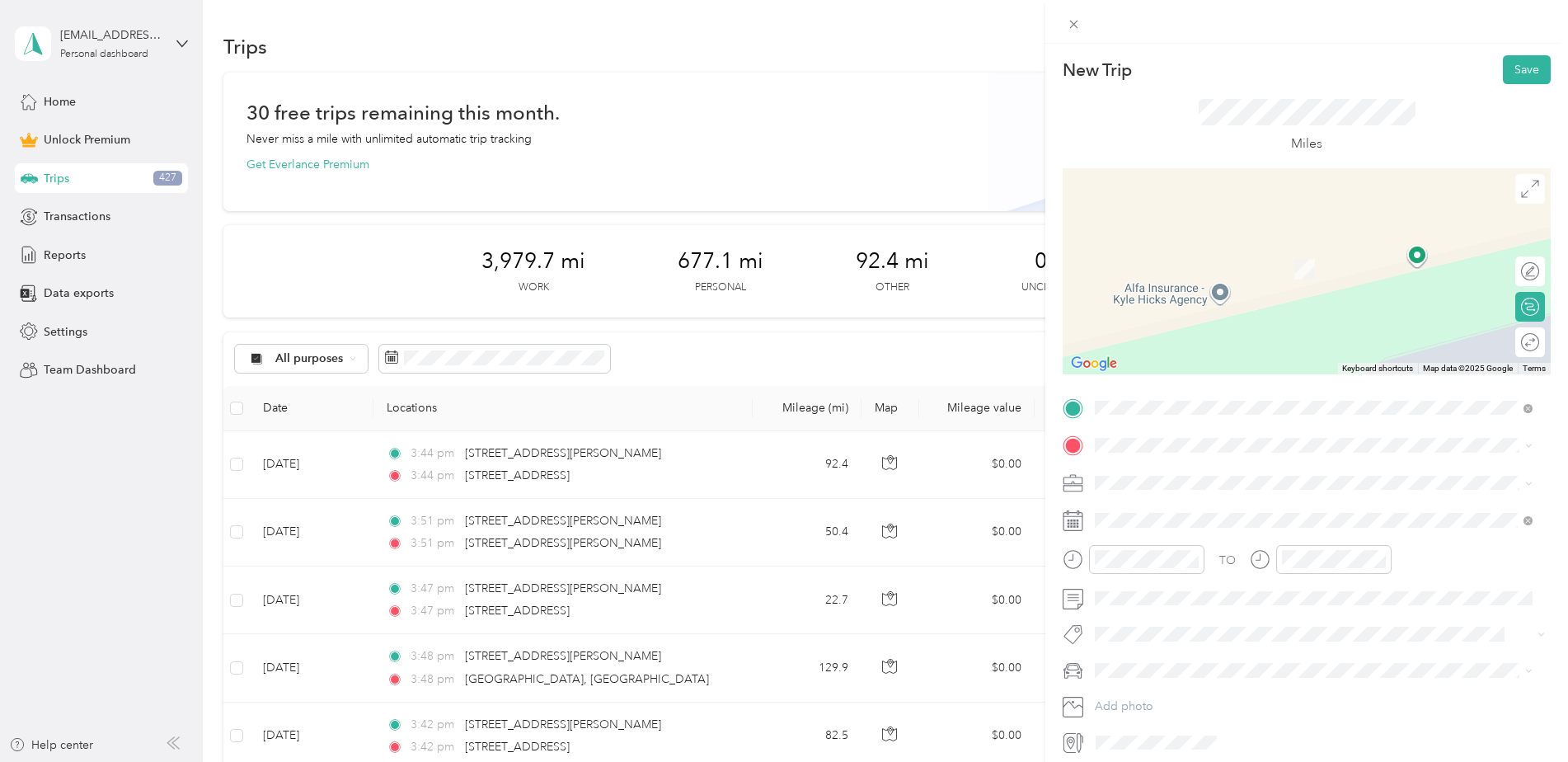
click at [1130, 435] on span at bounding box center [1319, 444] width 461 height 26
click at [1250, 509] on span "[STREET_ADDRESS][US_STATE]" at bounding box center [1208, 504] width 165 height 15
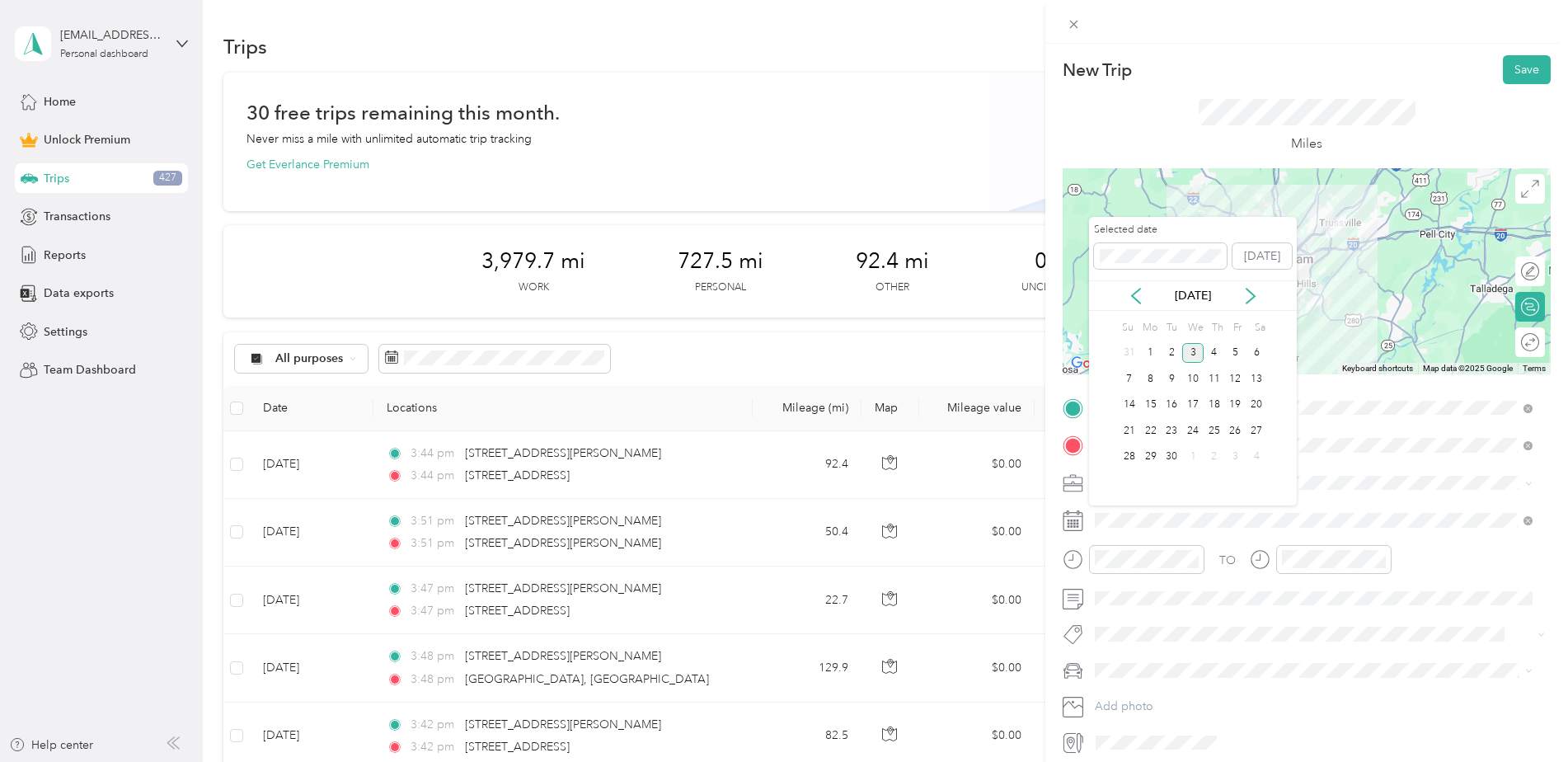
click at [1129, 295] on icon at bounding box center [1135, 295] width 17 height 17
click at [1231, 459] on div "29" at bounding box center [1236, 456] width 21 height 21
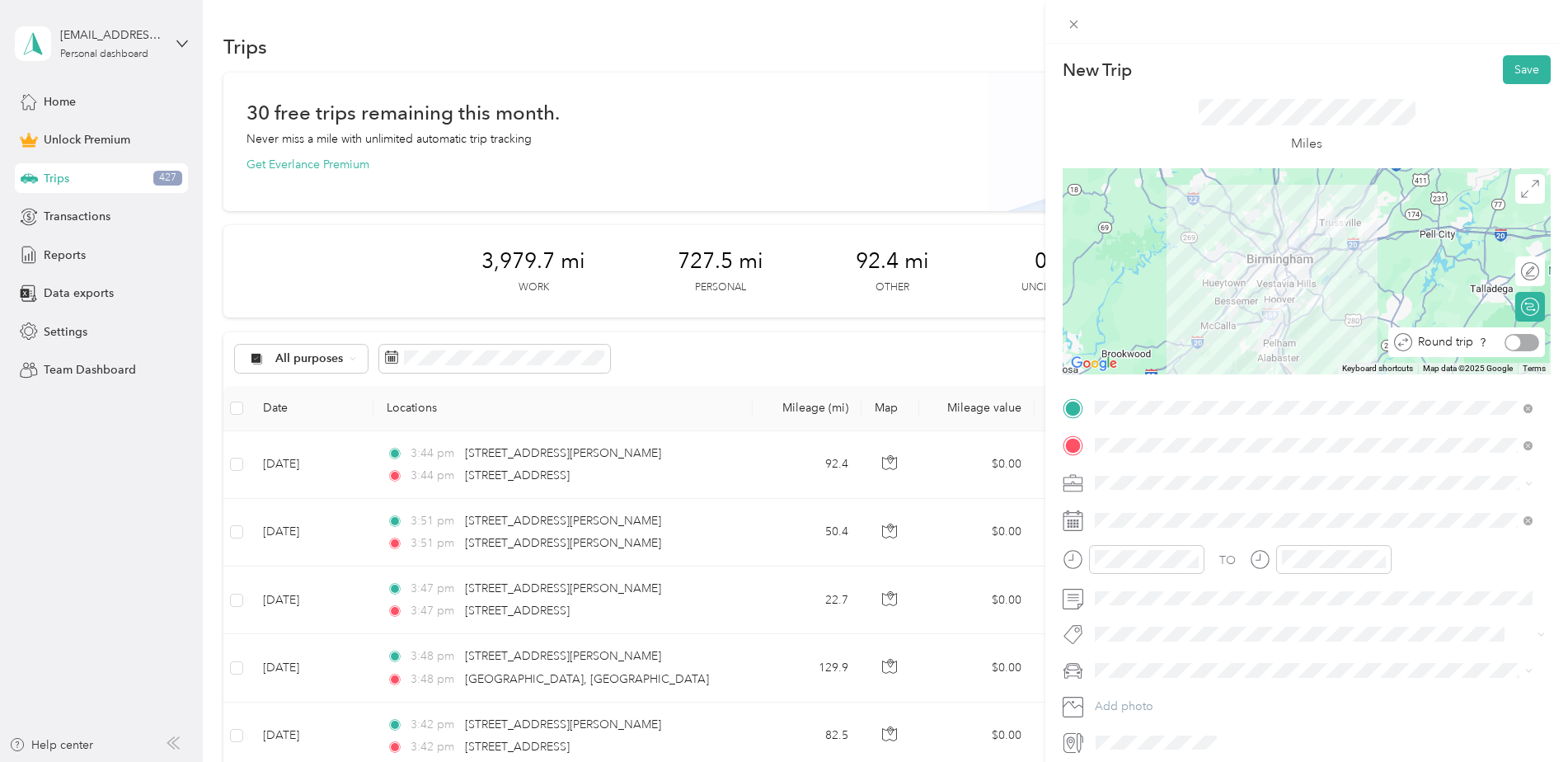
click at [1509, 345] on div at bounding box center [1521, 343] width 34 height 18
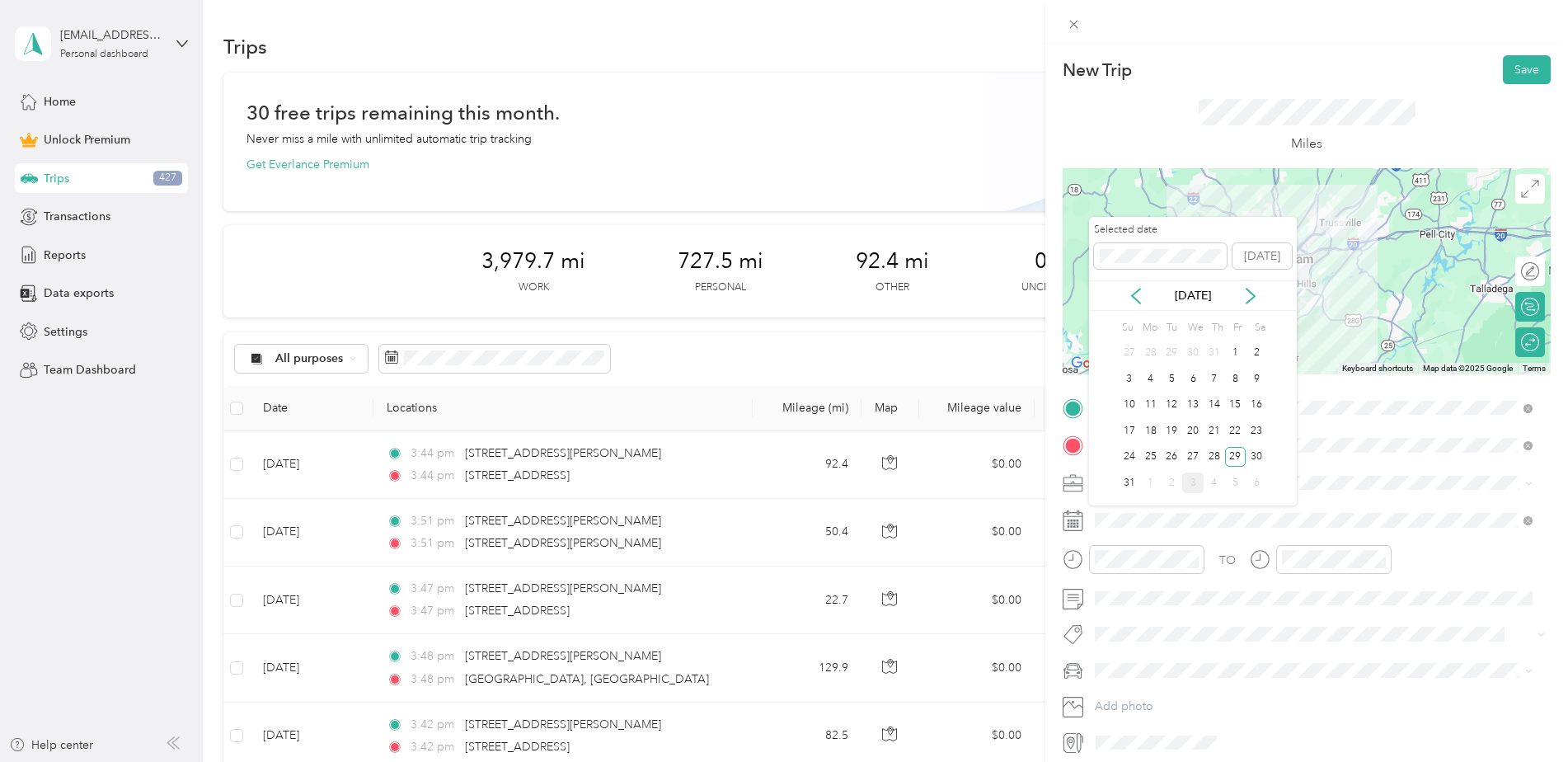
click at [1208, 452] on div "28" at bounding box center [1214, 456] width 21 height 21
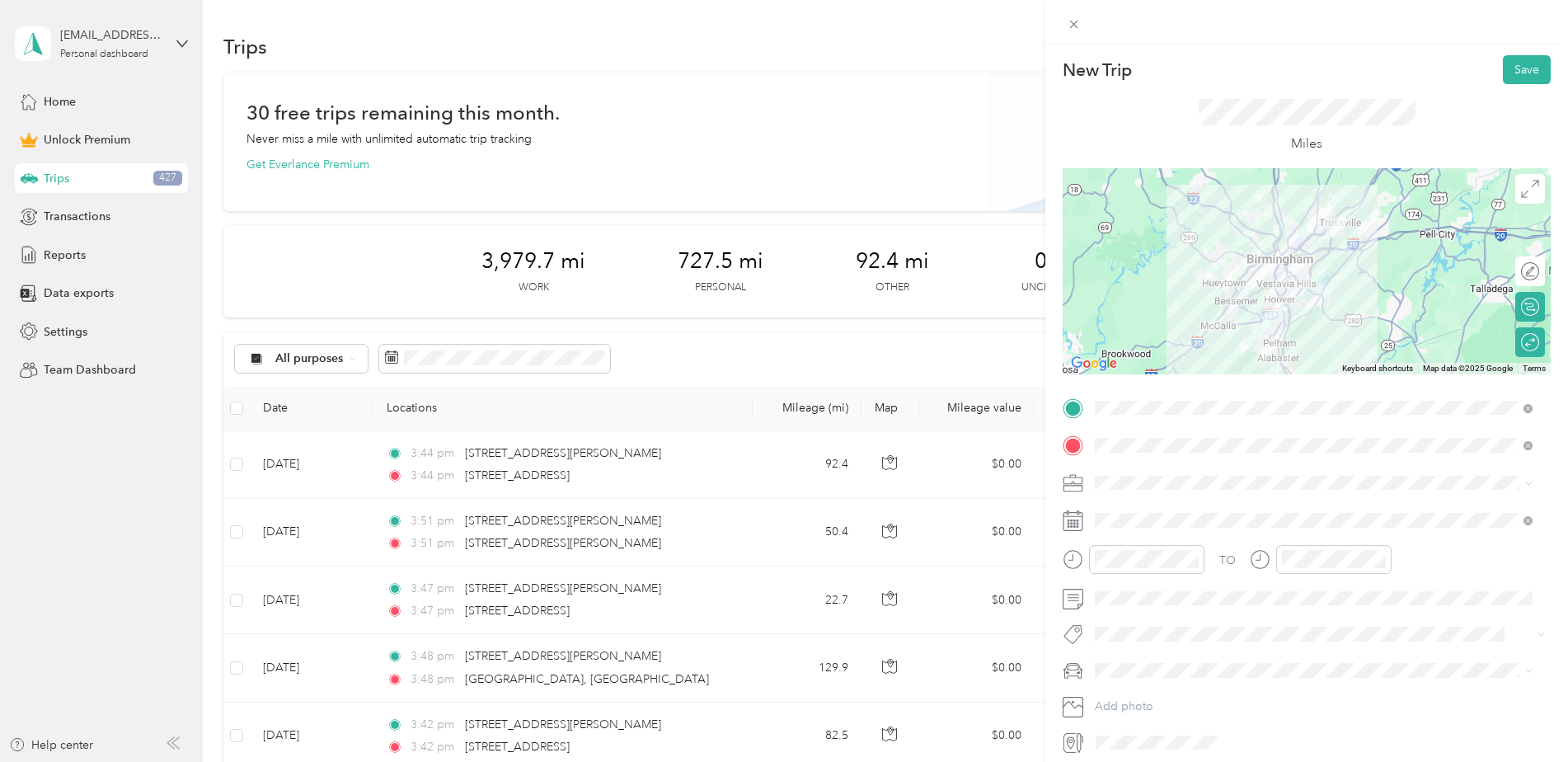
click at [1515, 60] on button "Save" at bounding box center [1526, 70] width 48 height 29
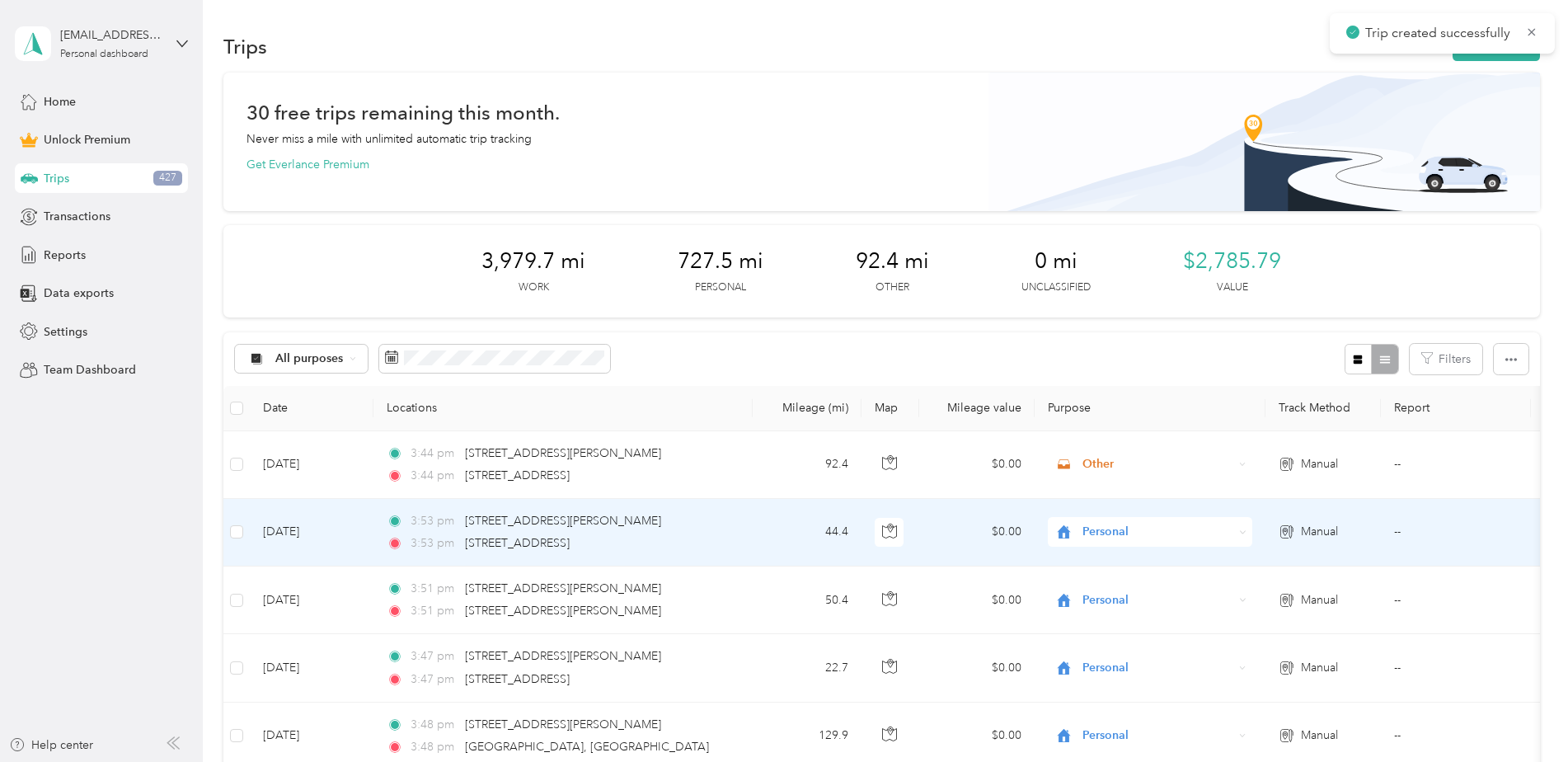
click at [1246, 529] on icon at bounding box center [1243, 532] width 8 height 8
click at [1116, 308] on li "Work" at bounding box center [1149, 296] width 204 height 29
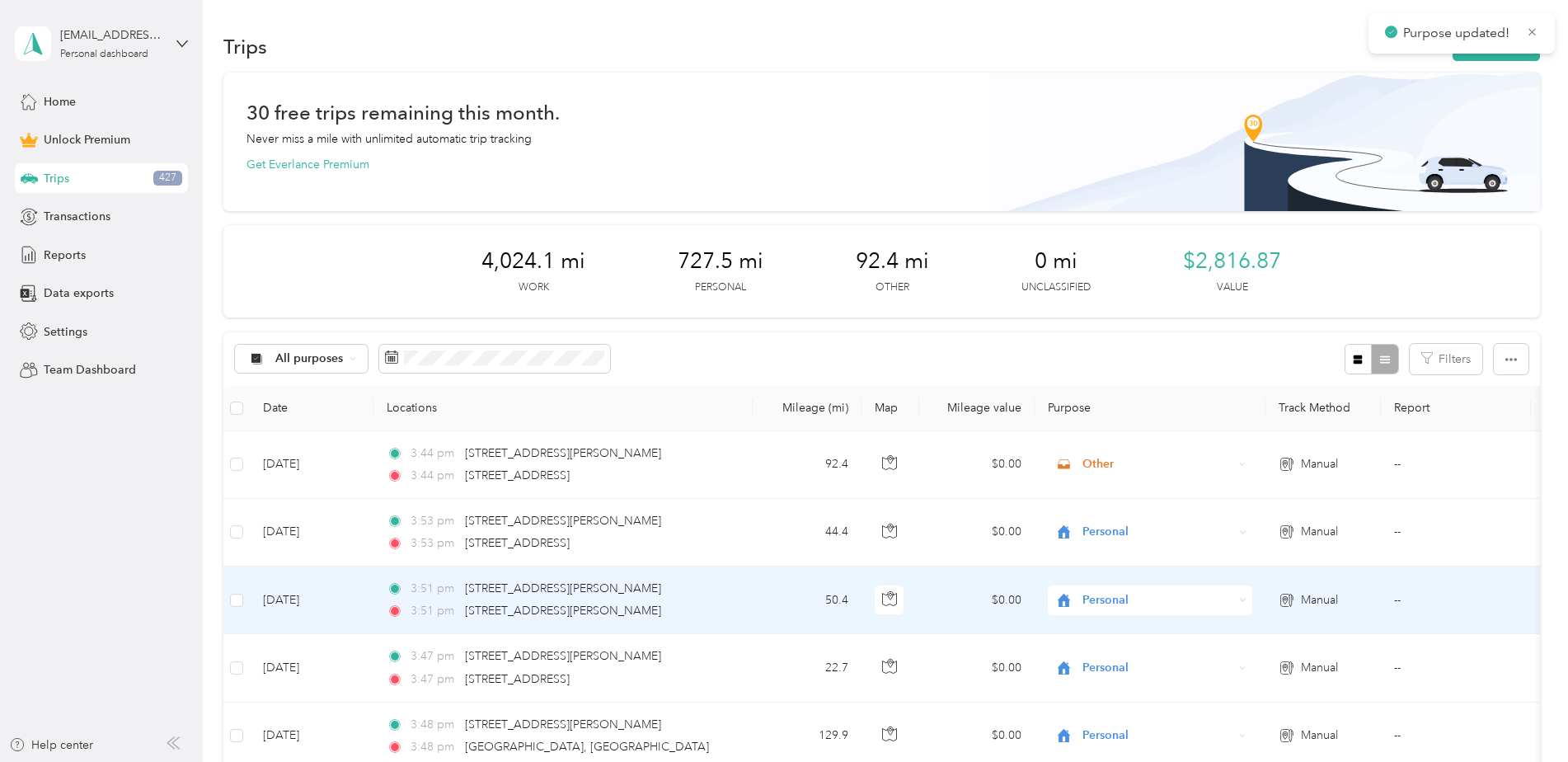
click at [1110, 593] on span "Personal" at bounding box center [1158, 600] width 150 height 19
click at [1116, 360] on span "Work" at bounding box center [1165, 367] width 152 height 18
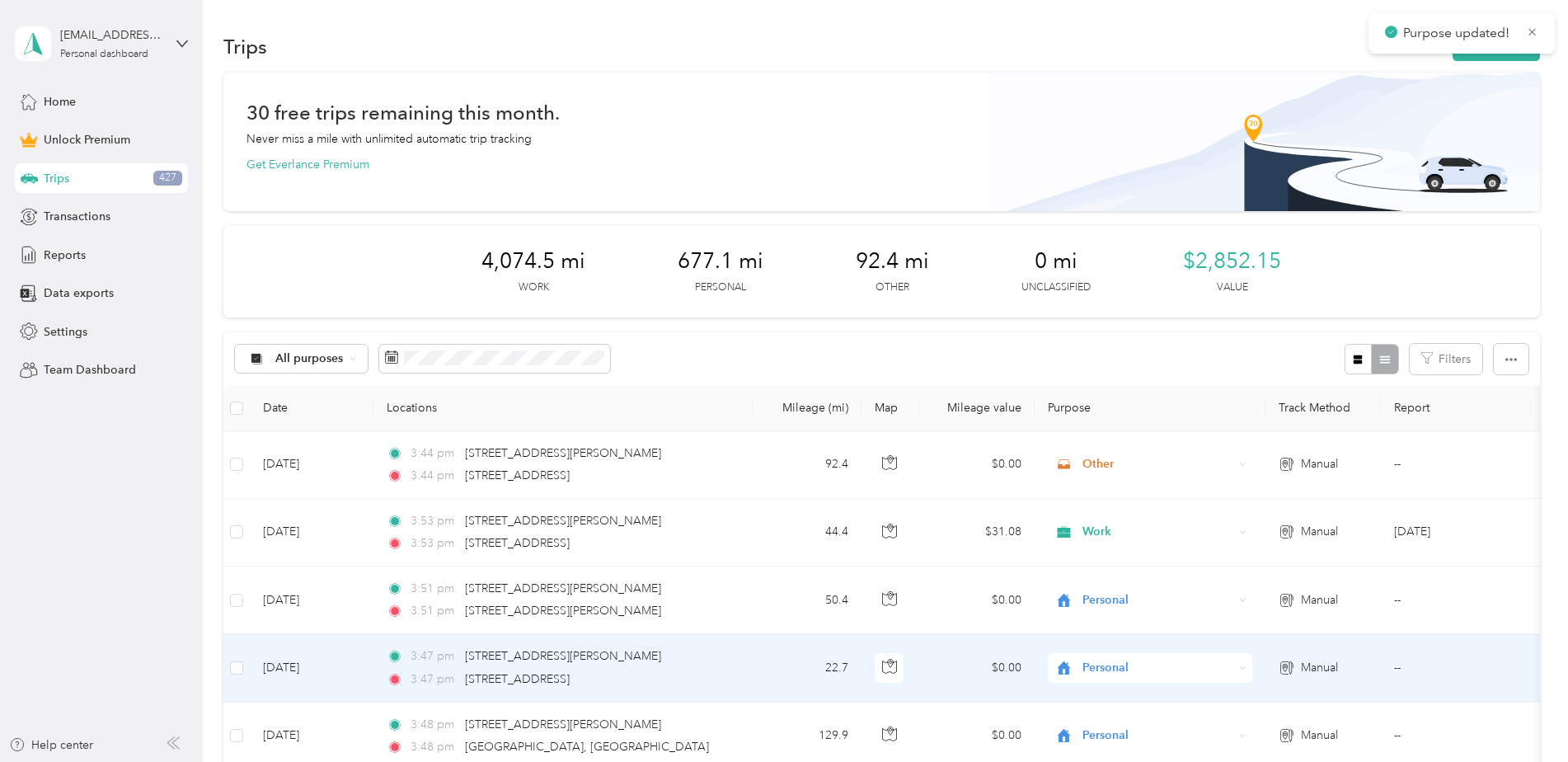
click at [1101, 665] on span "Personal" at bounding box center [1158, 667] width 150 height 19
click at [1121, 444] on ol "Work Personal Insurance Alfa Insurance Other Charity Medical Moving Commute" at bounding box center [1149, 535] width 204 height 231
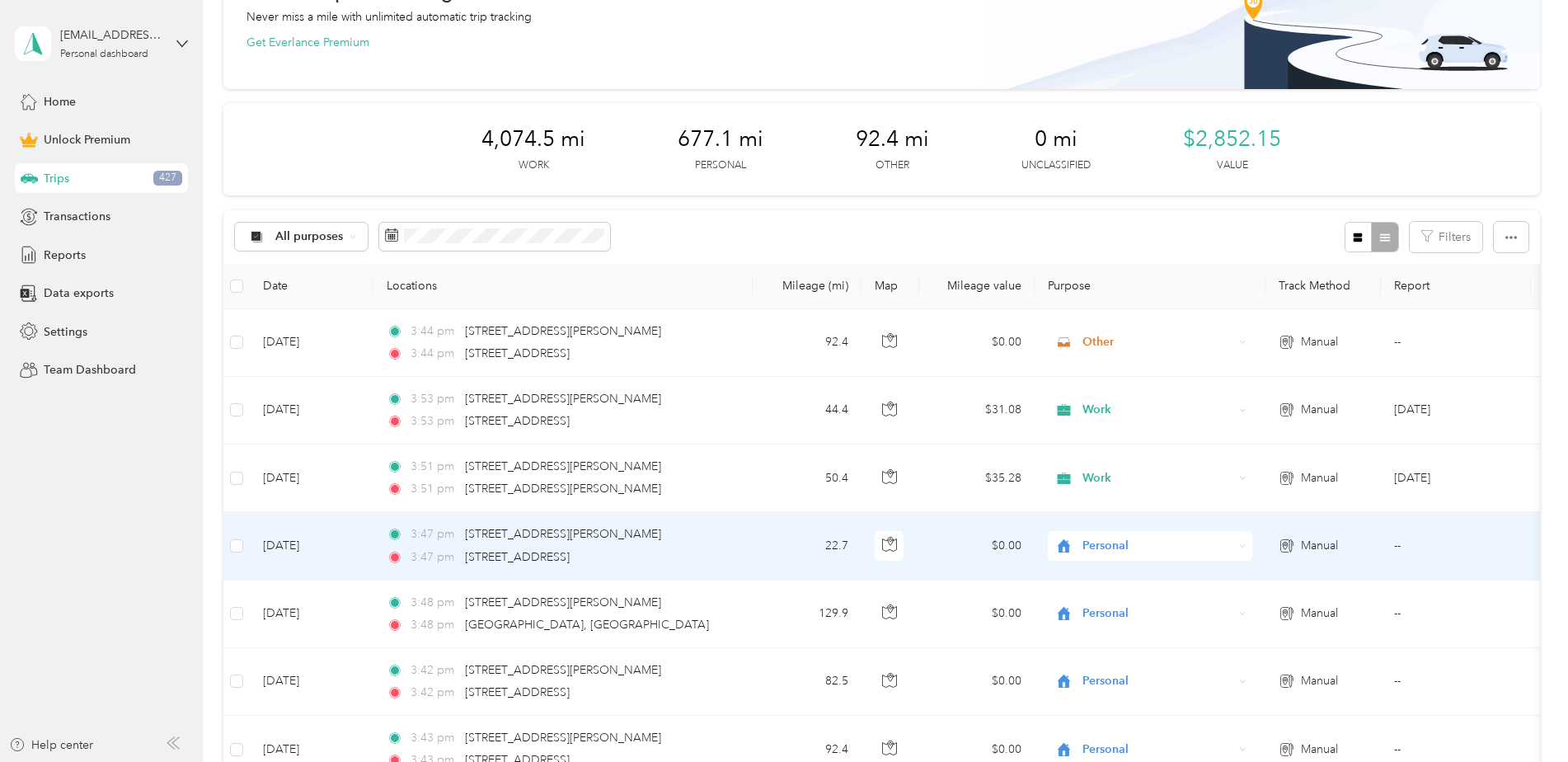
scroll to position [165, 0]
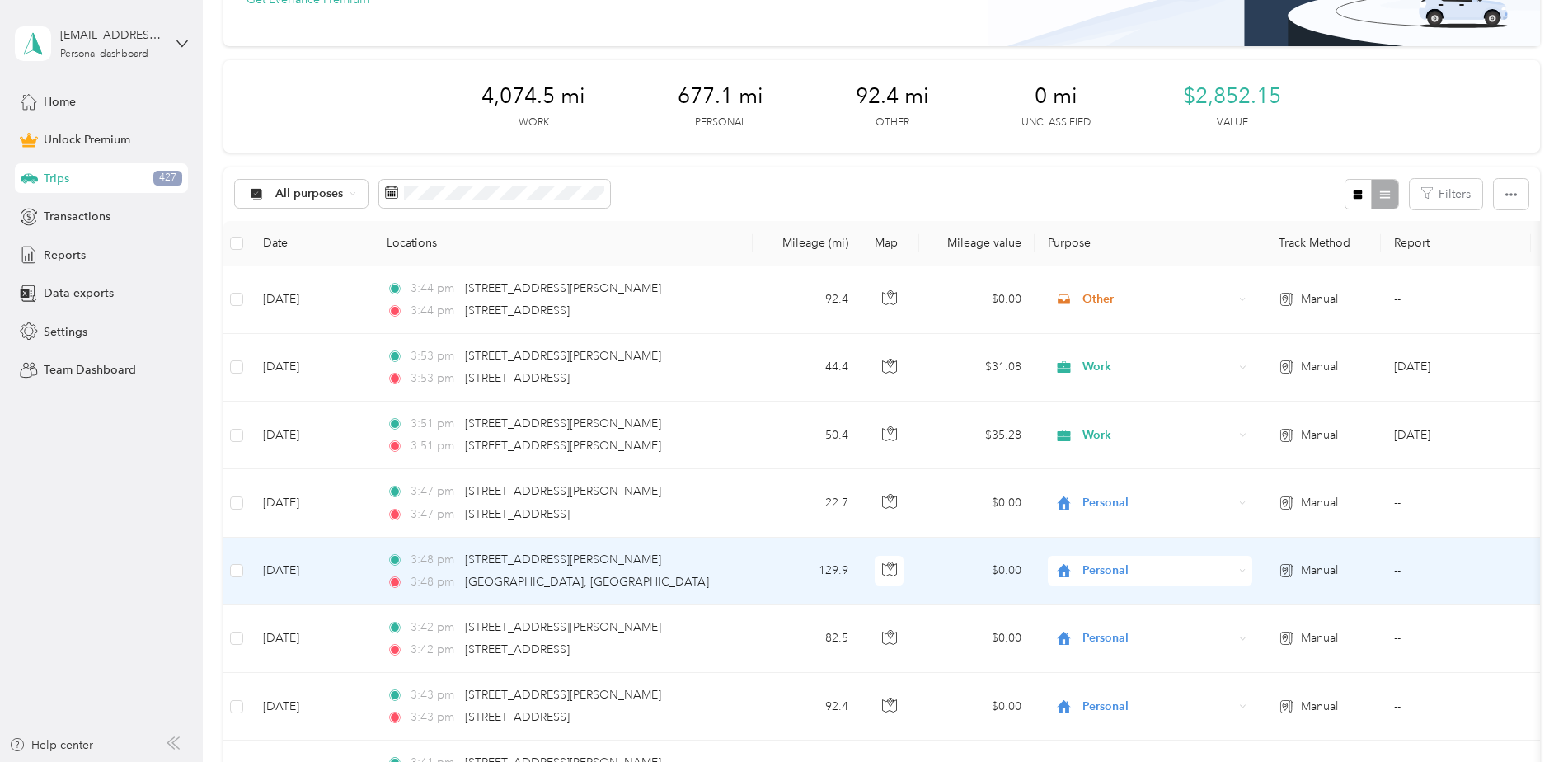
click at [1102, 575] on span "Personal" at bounding box center [1158, 571] width 150 height 19
click at [1100, 340] on span "Work" at bounding box center [1165, 338] width 152 height 18
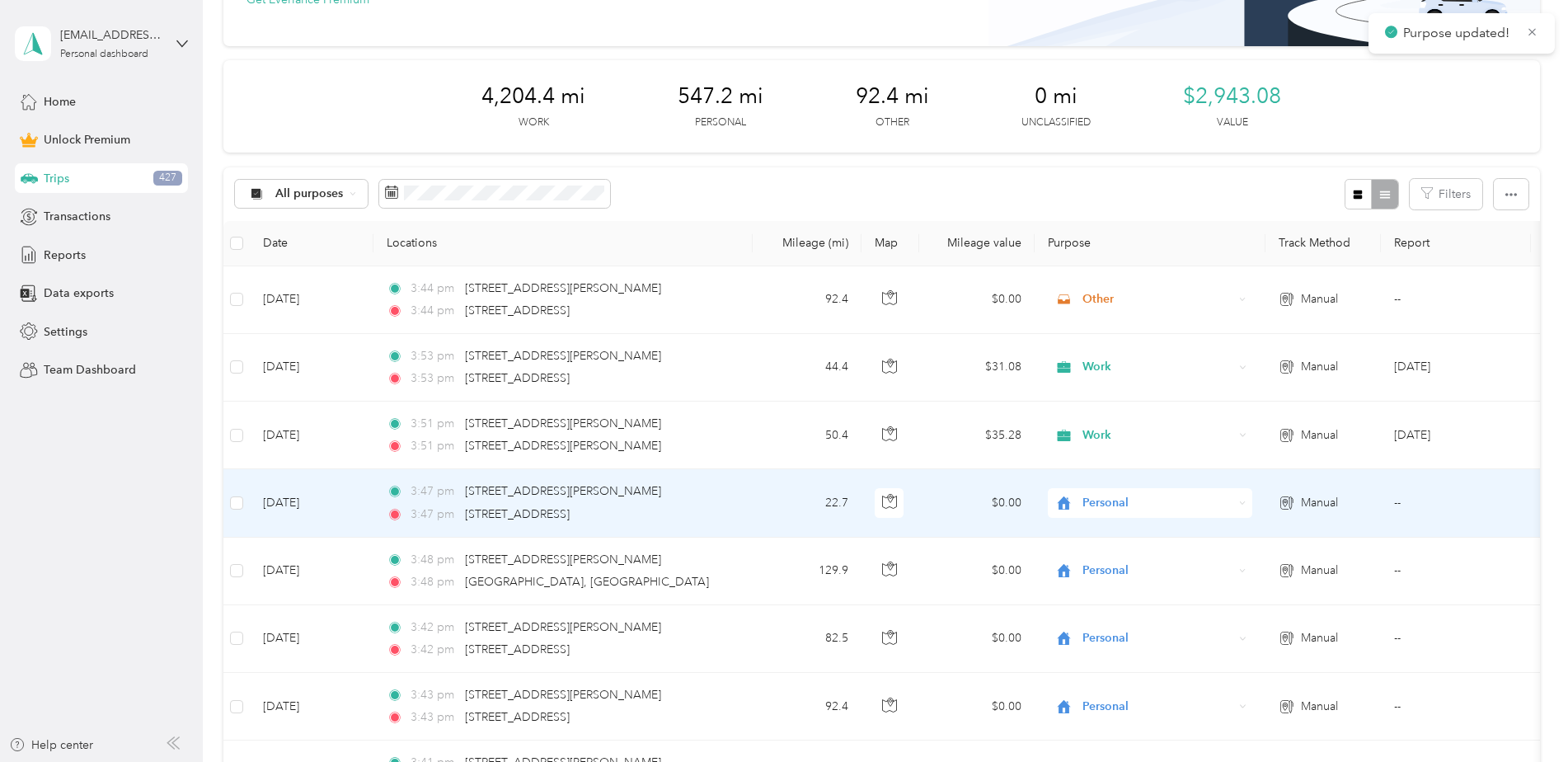
click at [1100, 496] on span "Personal" at bounding box center [1158, 502] width 150 height 19
click at [1097, 529] on span "Work" at bounding box center [1165, 533] width 152 height 18
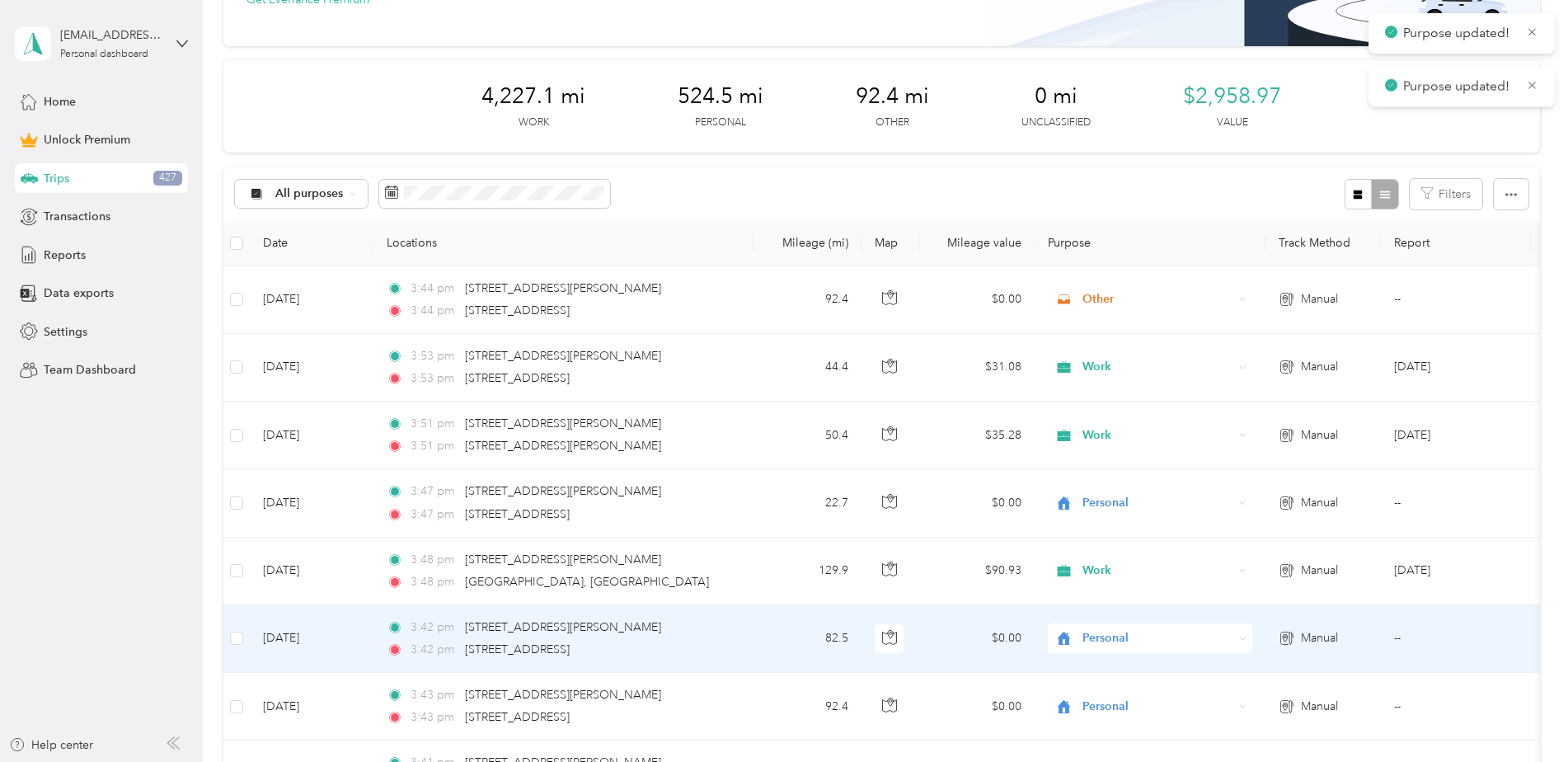
click at [1092, 634] on span "Personal" at bounding box center [1158, 638] width 150 height 19
click at [1115, 407] on span "Work" at bounding box center [1165, 405] width 152 height 18
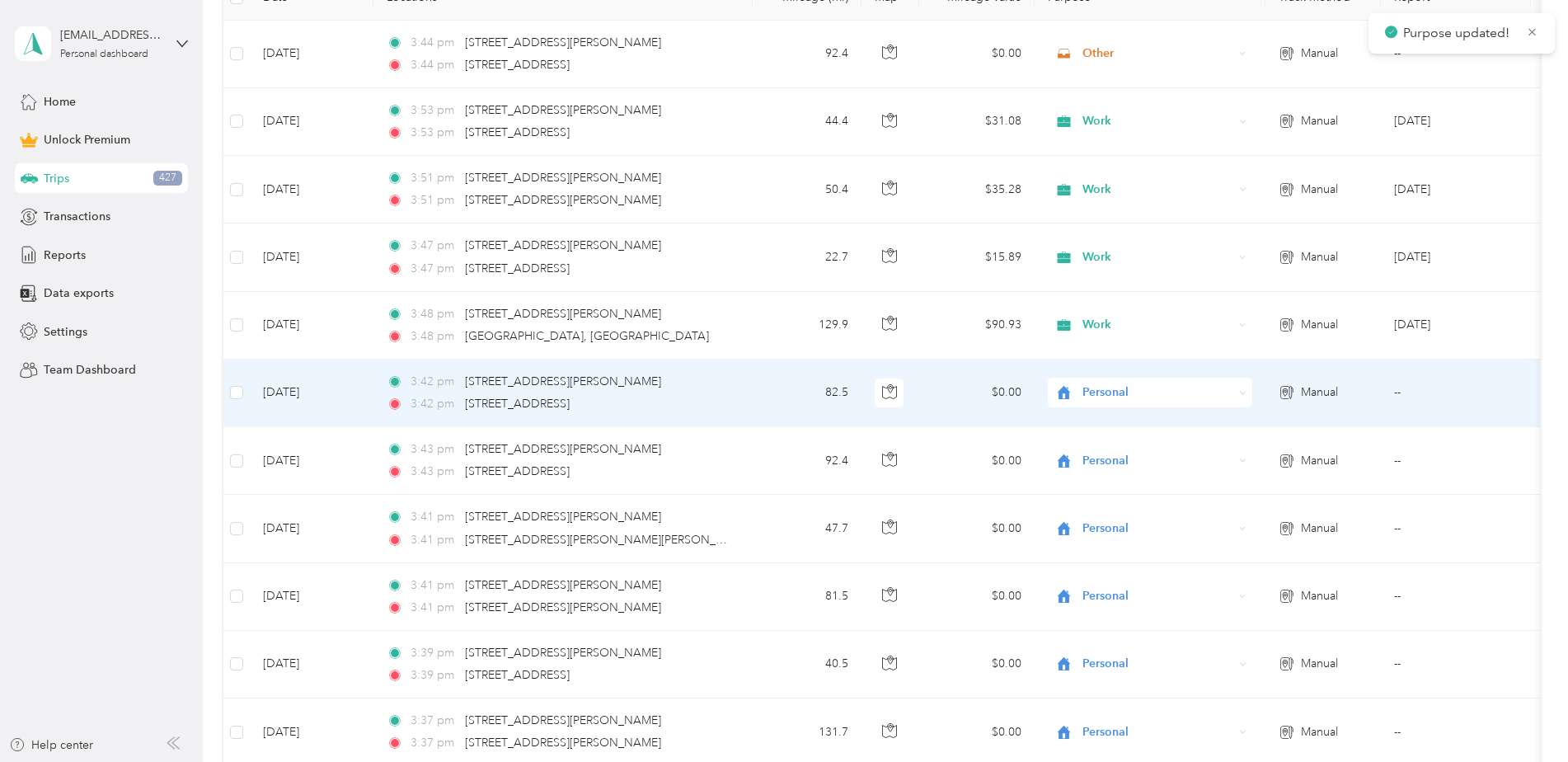
scroll to position [412, 0]
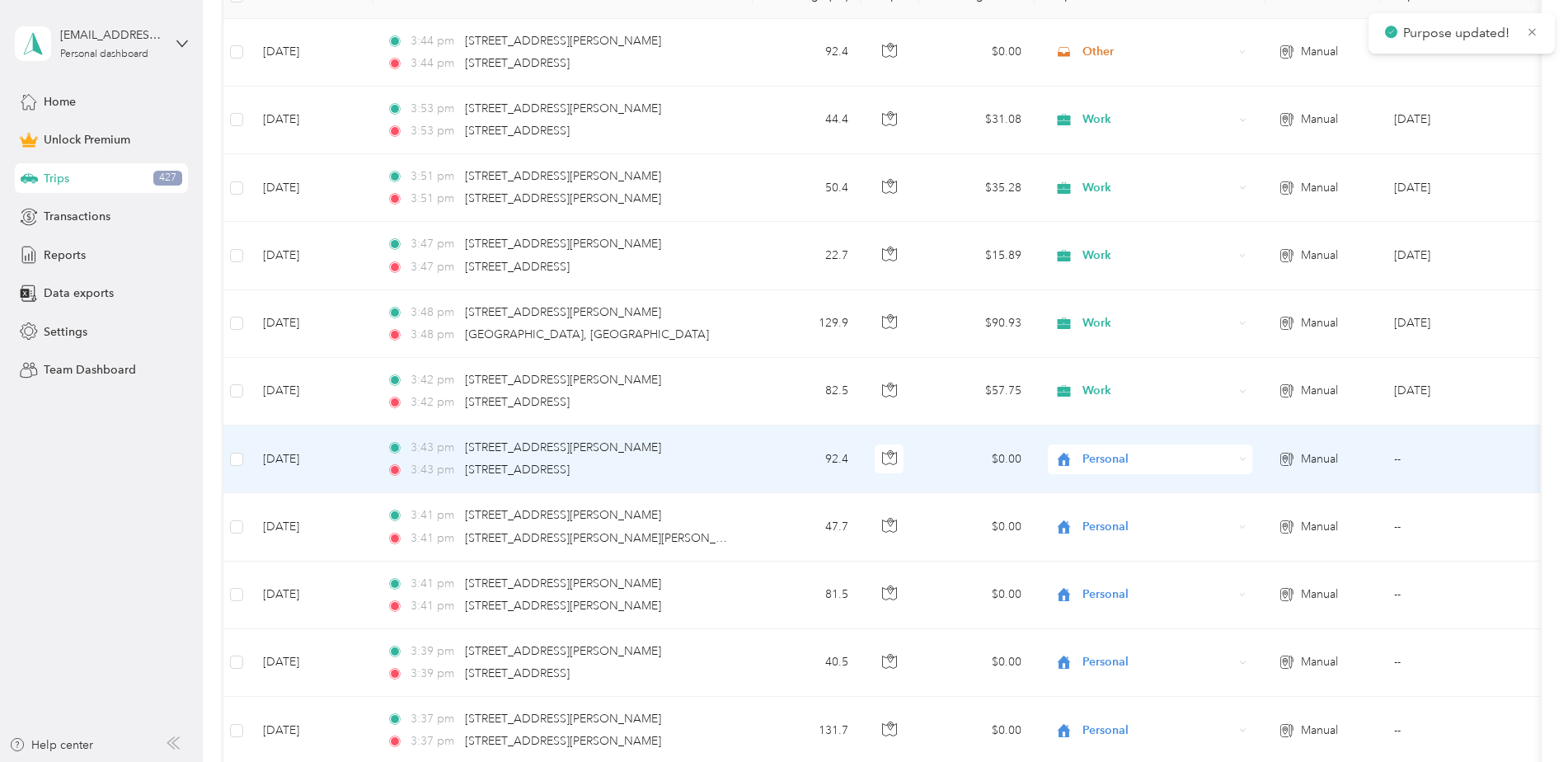
click at [1110, 448] on div "Personal" at bounding box center [1149, 459] width 204 height 29
click at [1107, 491] on span "Work" at bounding box center [1165, 490] width 152 height 18
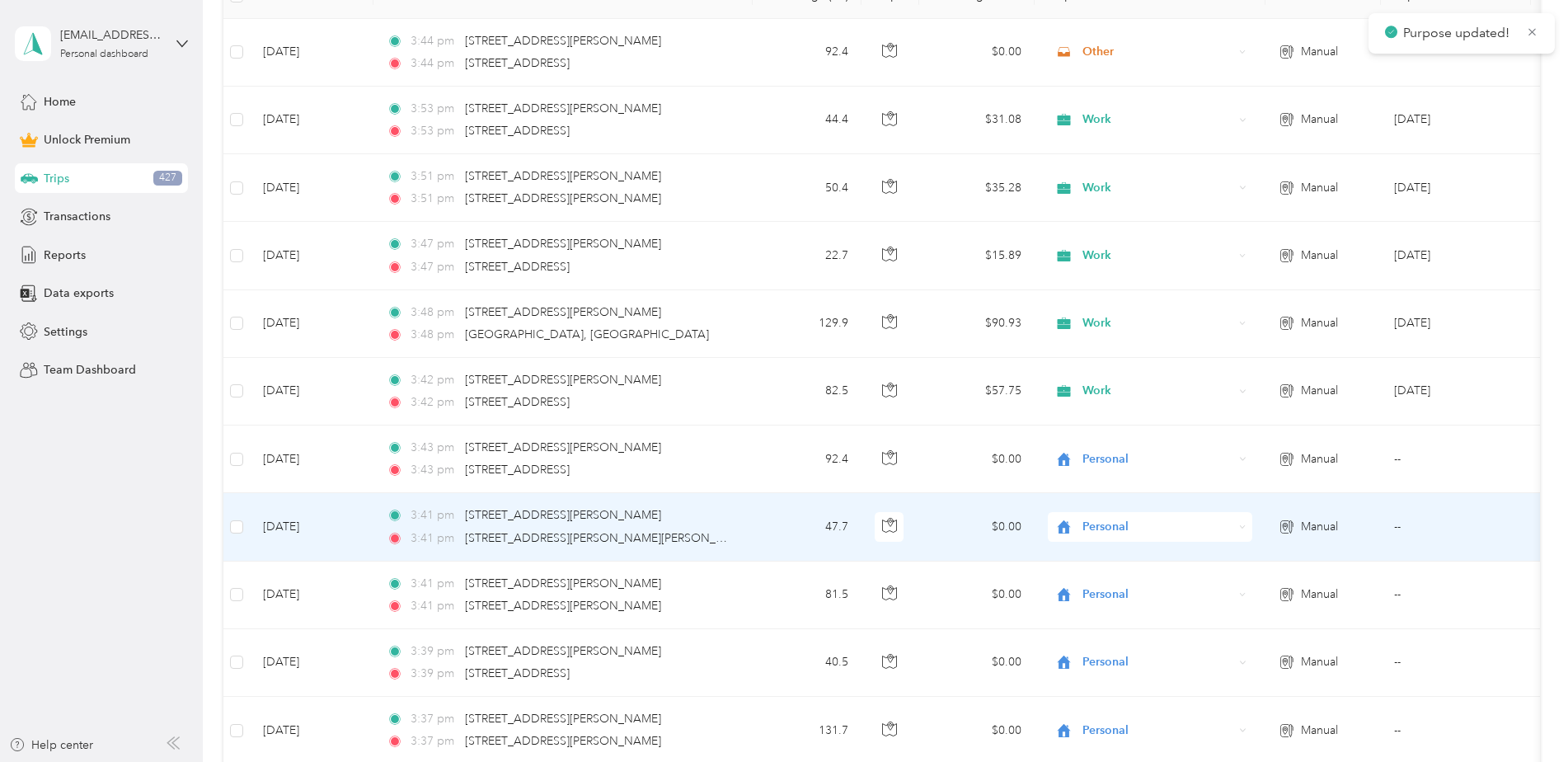
click at [1104, 518] on span "Personal" at bounding box center [1158, 527] width 150 height 19
click at [1115, 293] on span "Work" at bounding box center [1165, 294] width 152 height 18
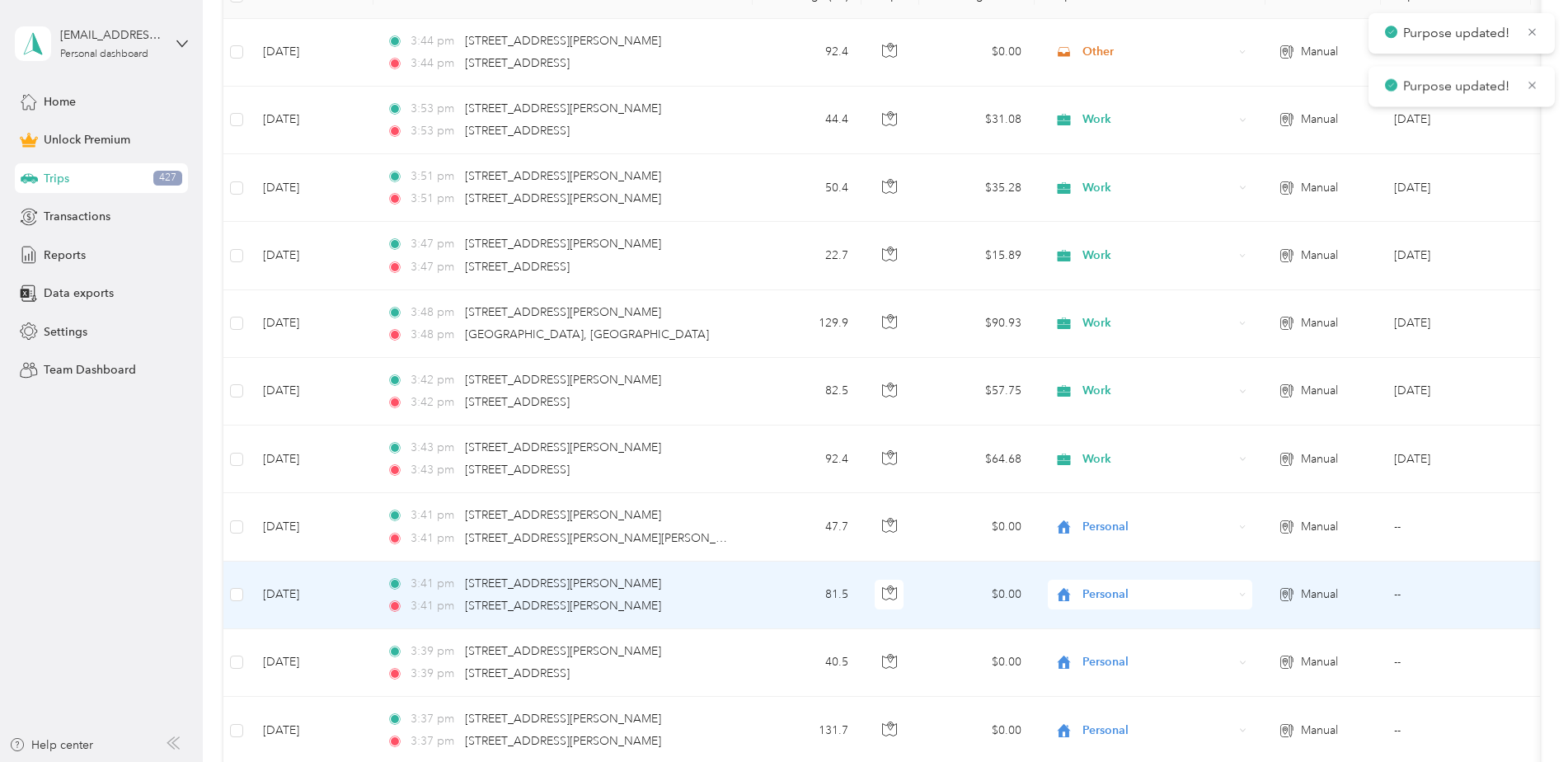
click at [1097, 589] on span "Personal" at bounding box center [1158, 594] width 150 height 19
click at [1102, 357] on span "Work" at bounding box center [1165, 361] width 152 height 18
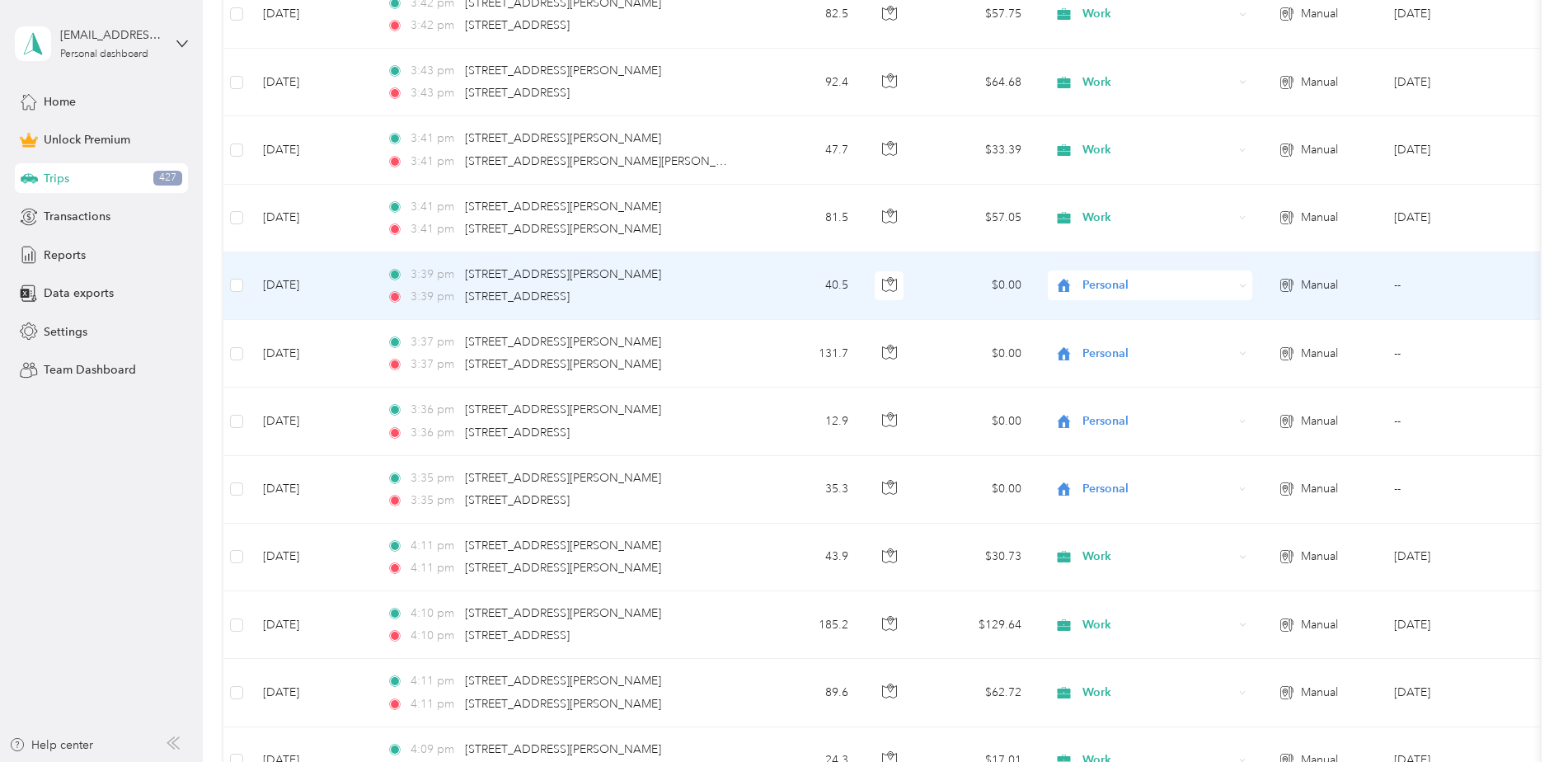
scroll to position [907, 0]
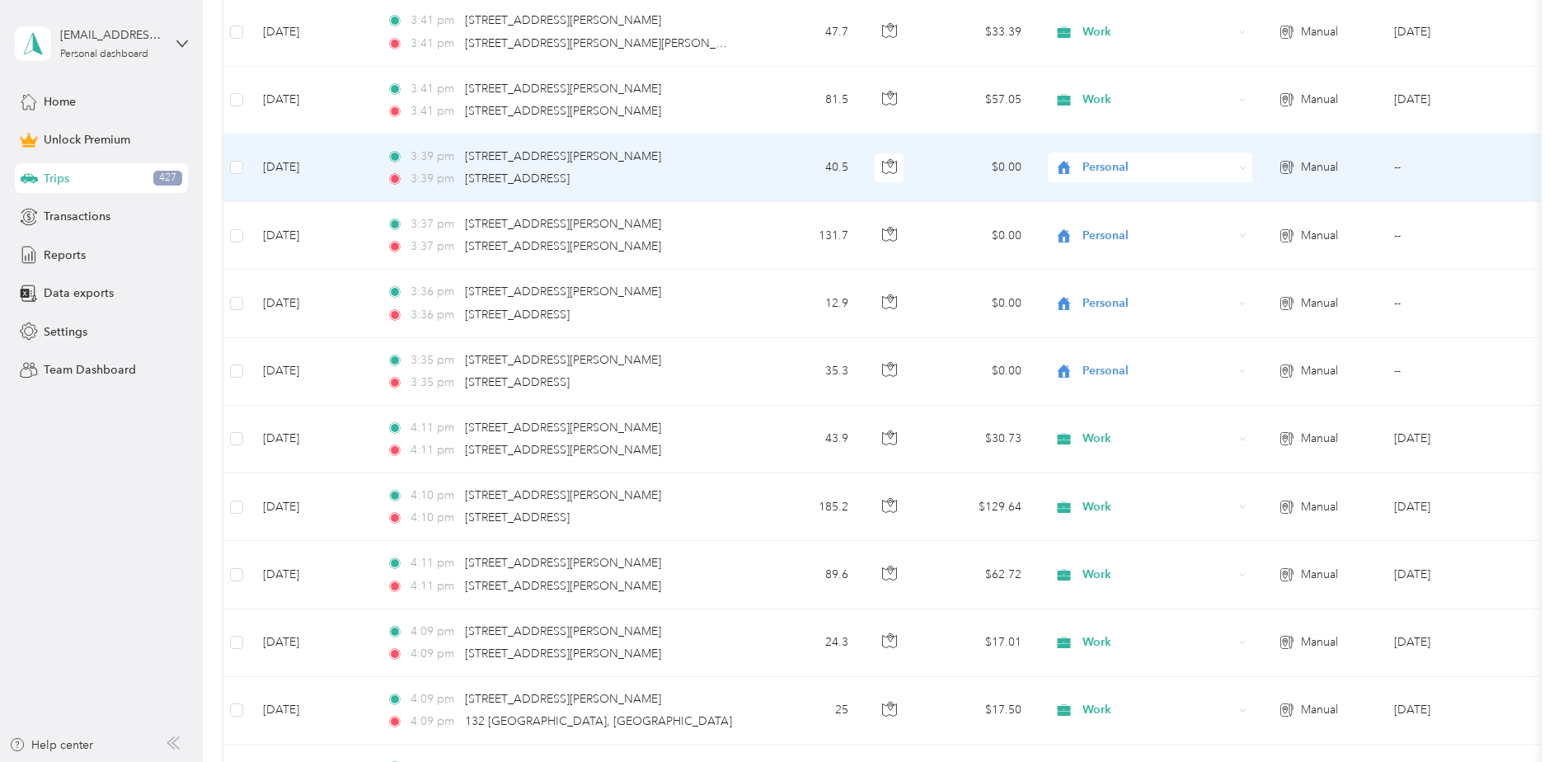
click at [1135, 161] on span "Personal" at bounding box center [1158, 167] width 150 height 19
click at [1131, 203] on li "Work" at bounding box center [1149, 196] width 204 height 29
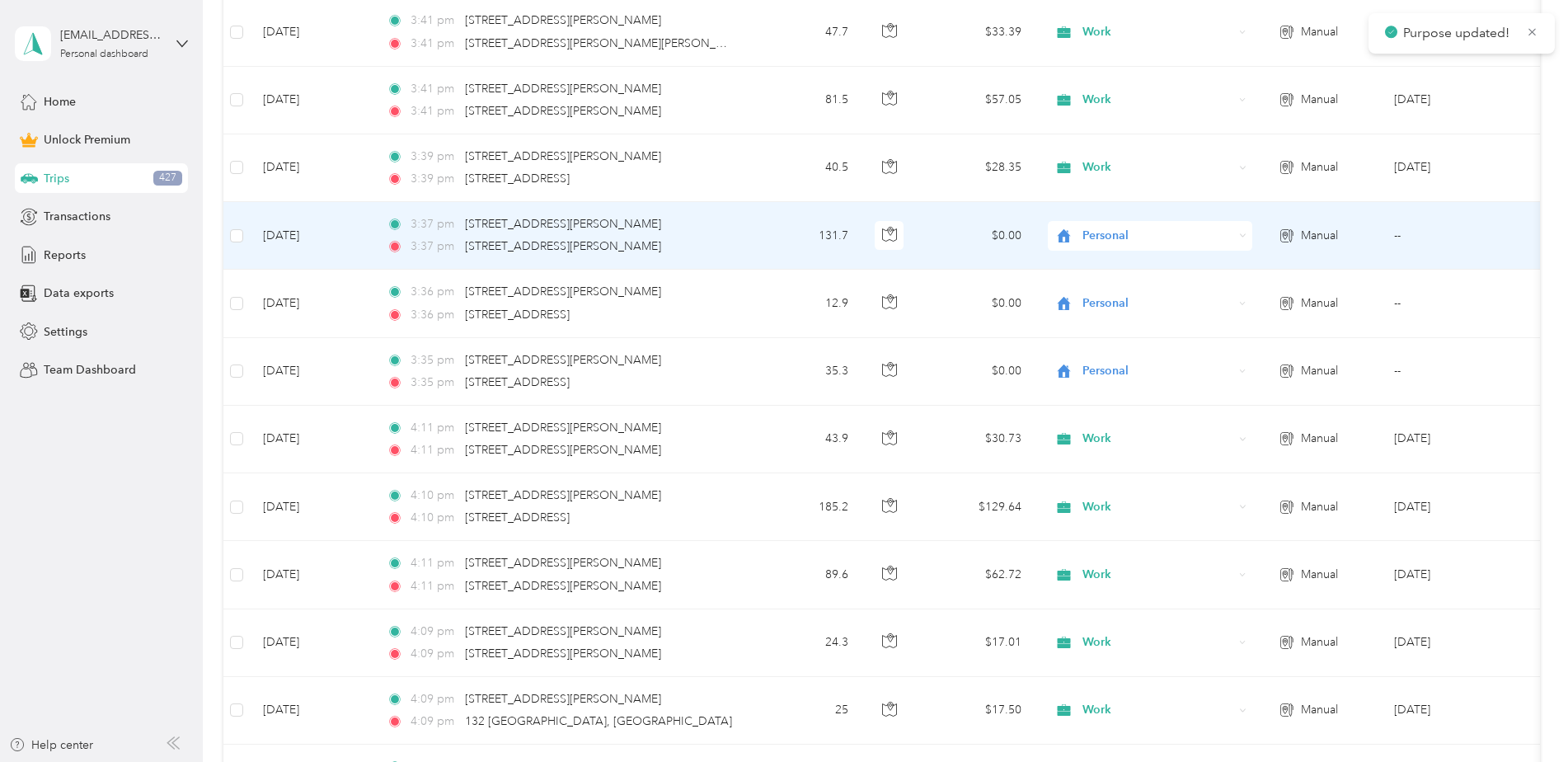
click at [1123, 227] on span "Personal" at bounding box center [1158, 235] width 150 height 19
click at [1123, 266] on span "Work" at bounding box center [1165, 265] width 152 height 18
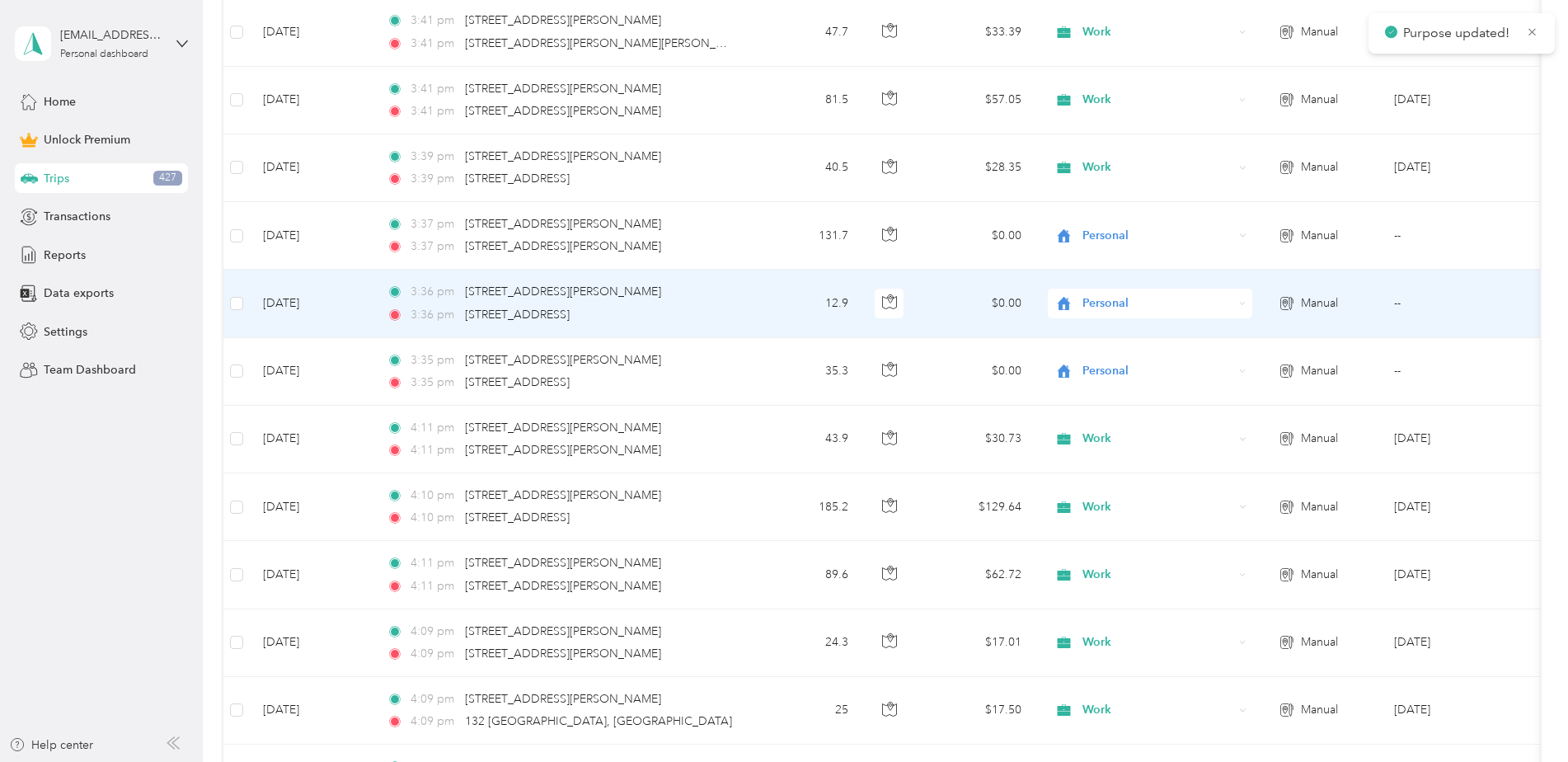
click at [1114, 296] on span "Personal" at bounding box center [1158, 303] width 150 height 19
click at [1111, 343] on li "Work" at bounding box center [1149, 334] width 204 height 29
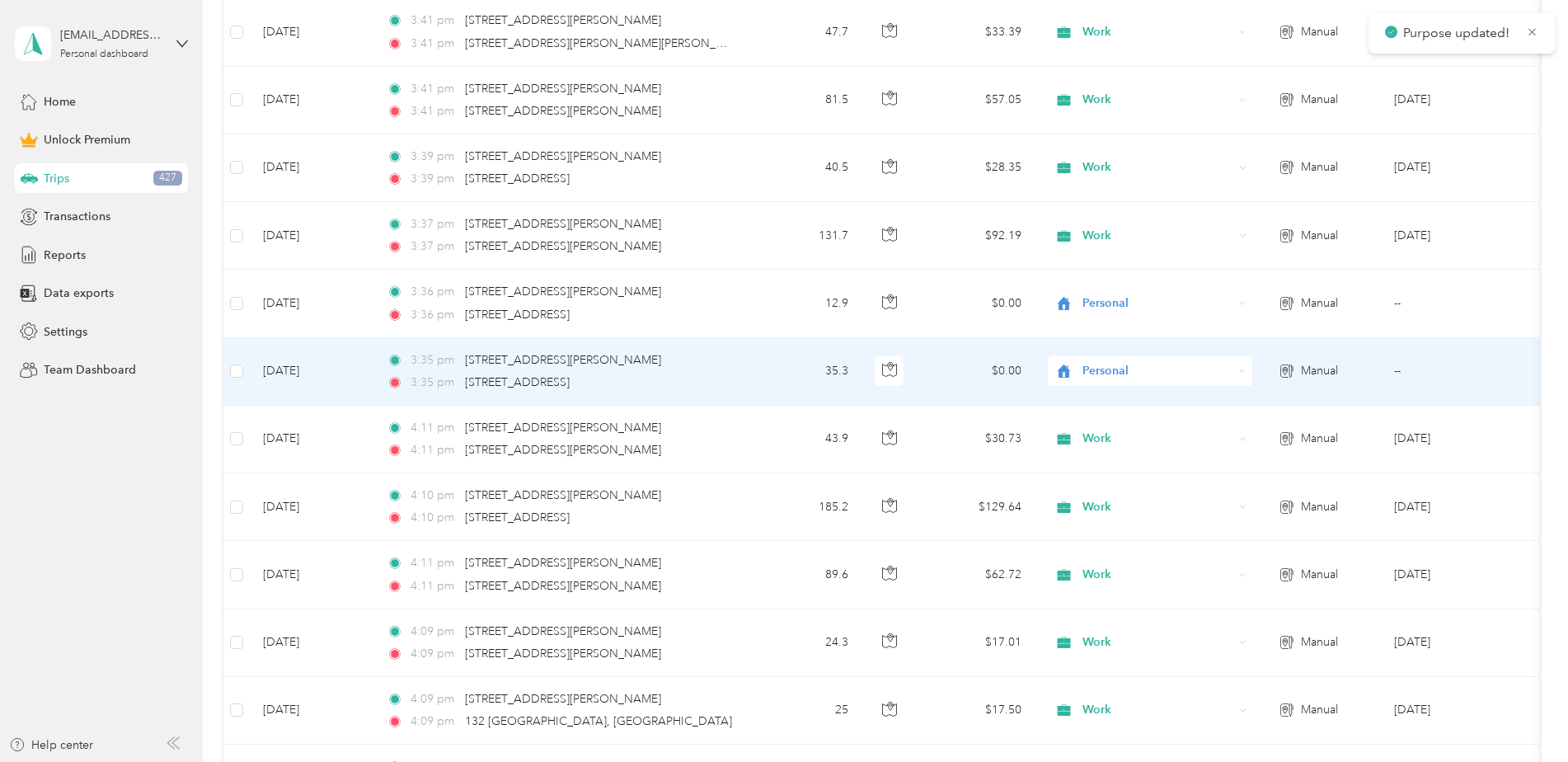
click at [1111, 362] on span "Personal" at bounding box center [1158, 370] width 150 height 19
click at [1110, 405] on span "Work" at bounding box center [1165, 402] width 152 height 18
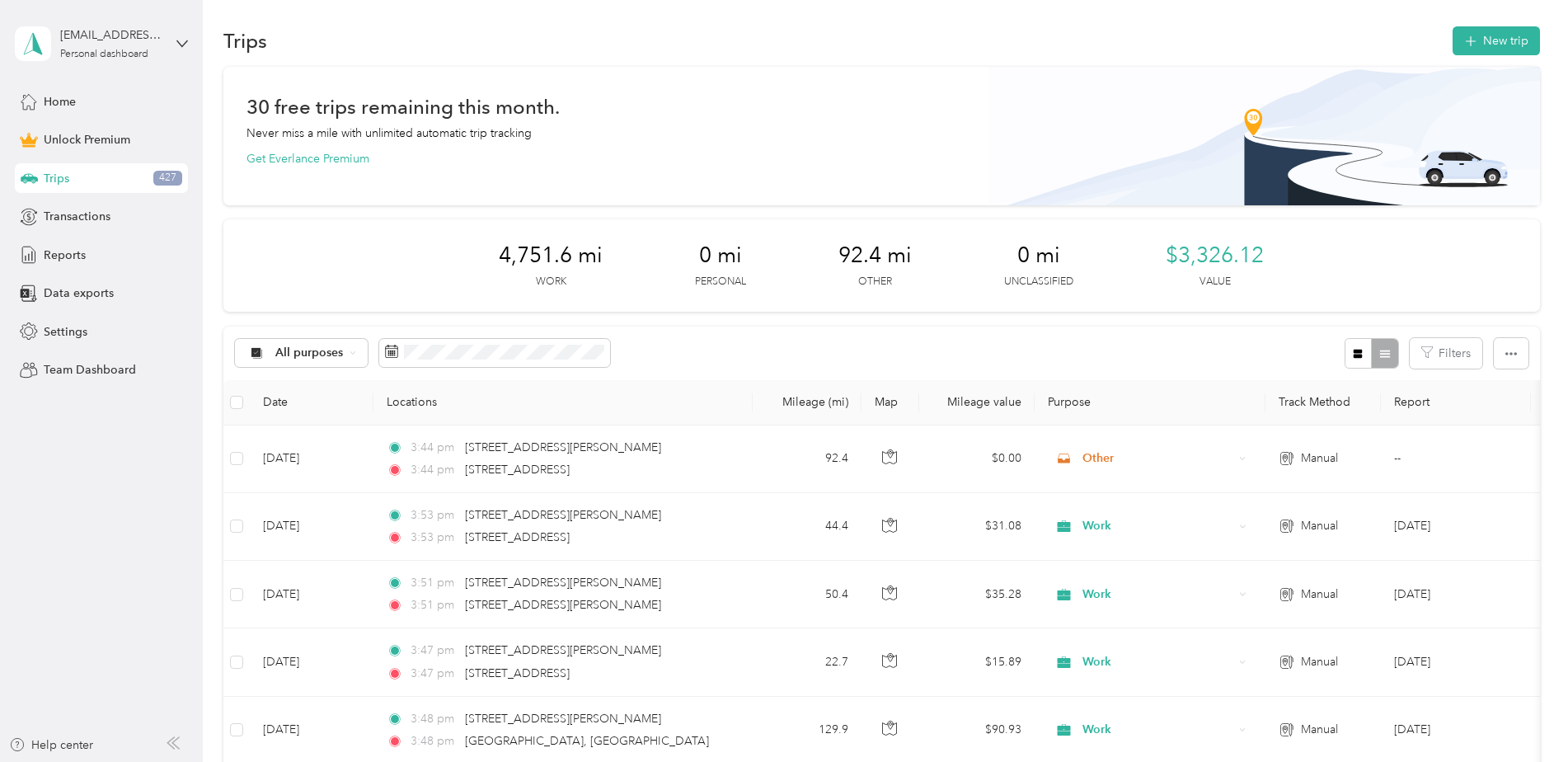
scroll to position [0, 0]
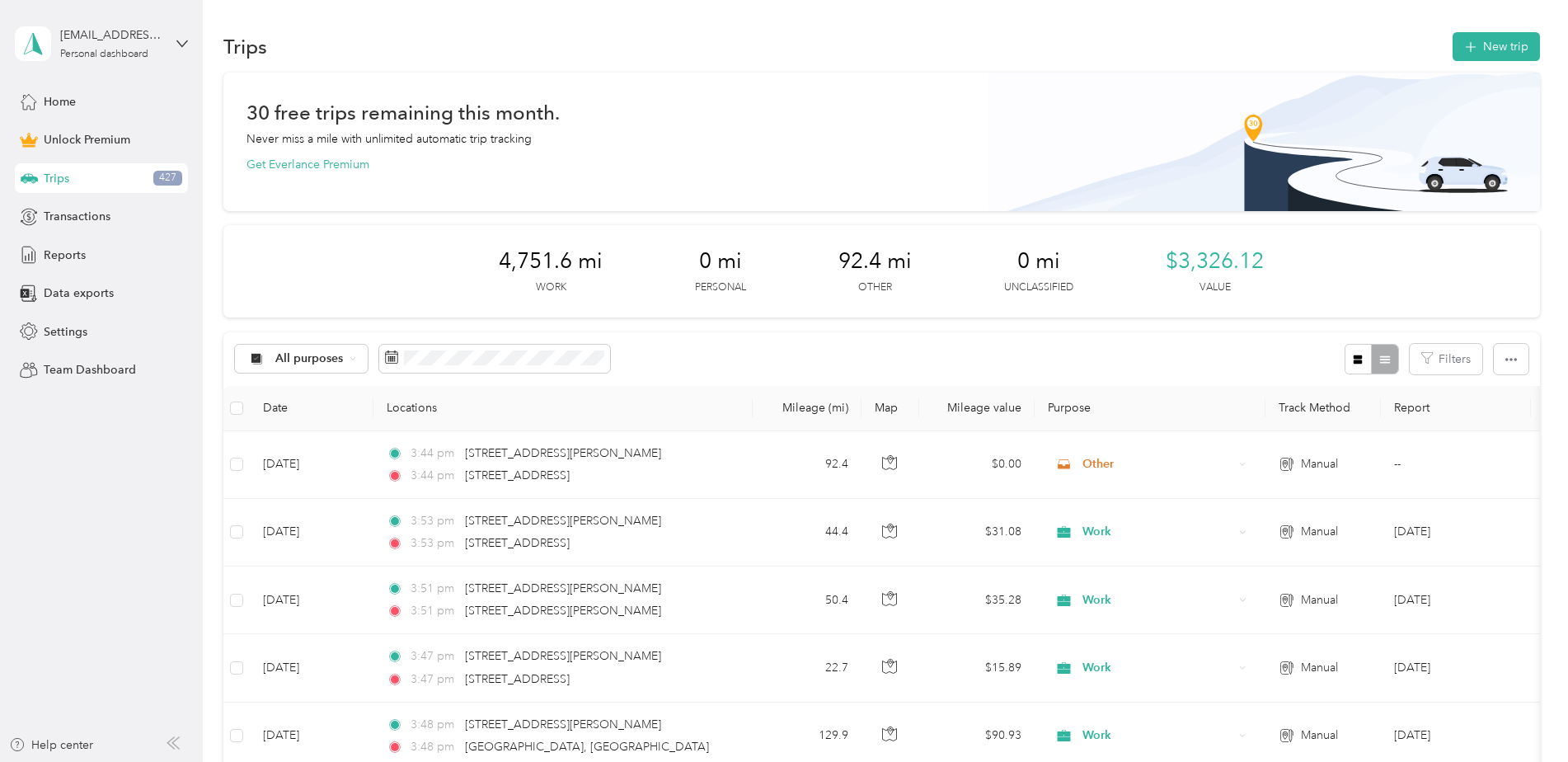
click at [1502, 56] on button "New trip" at bounding box center [1495, 47] width 87 height 29
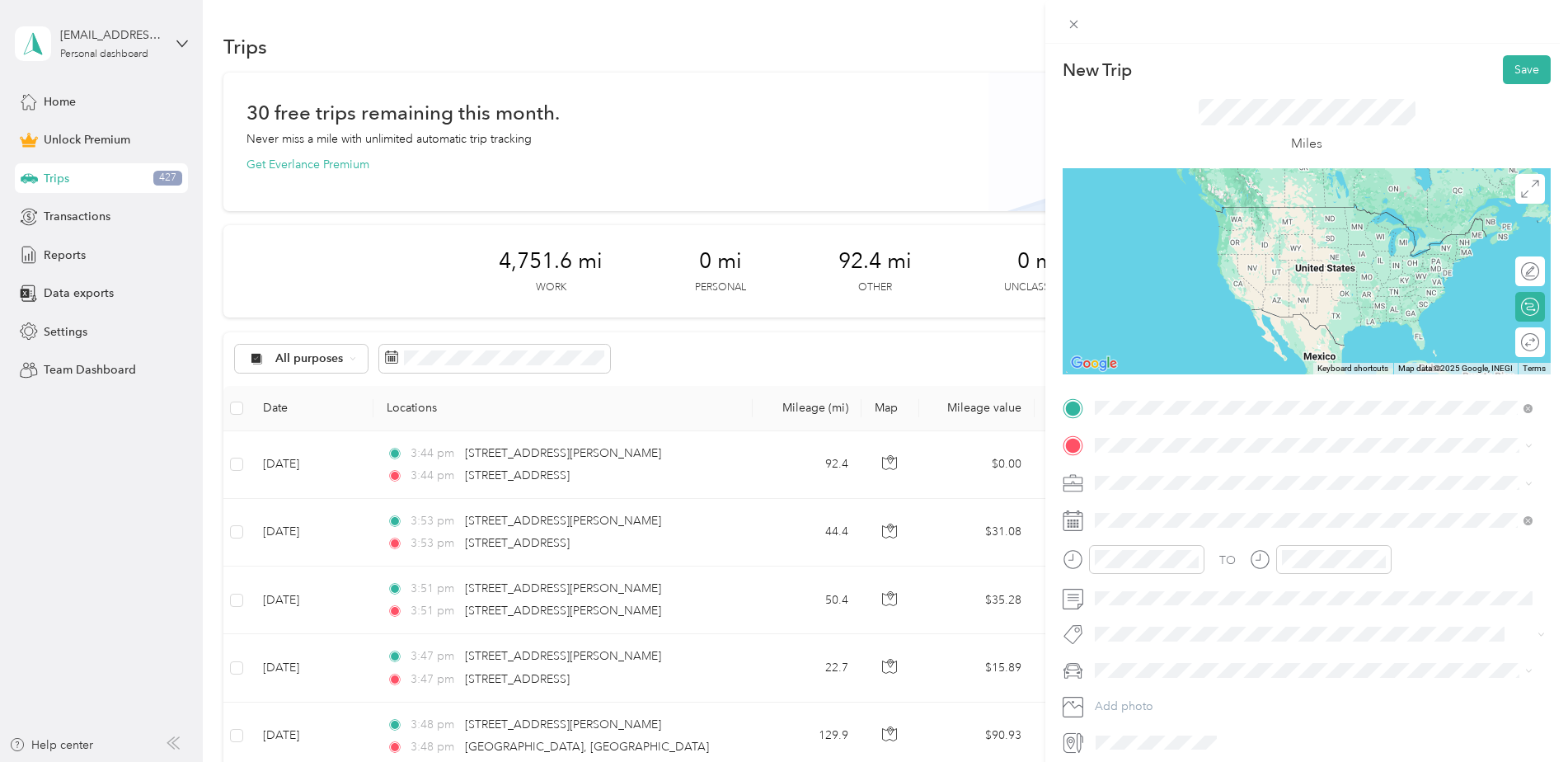
click at [1181, 467] on span "[STREET_ADDRESS][PERSON_NAME][PERSON_NAME][US_STATE]" at bounding box center [1299, 467] width 348 height 15
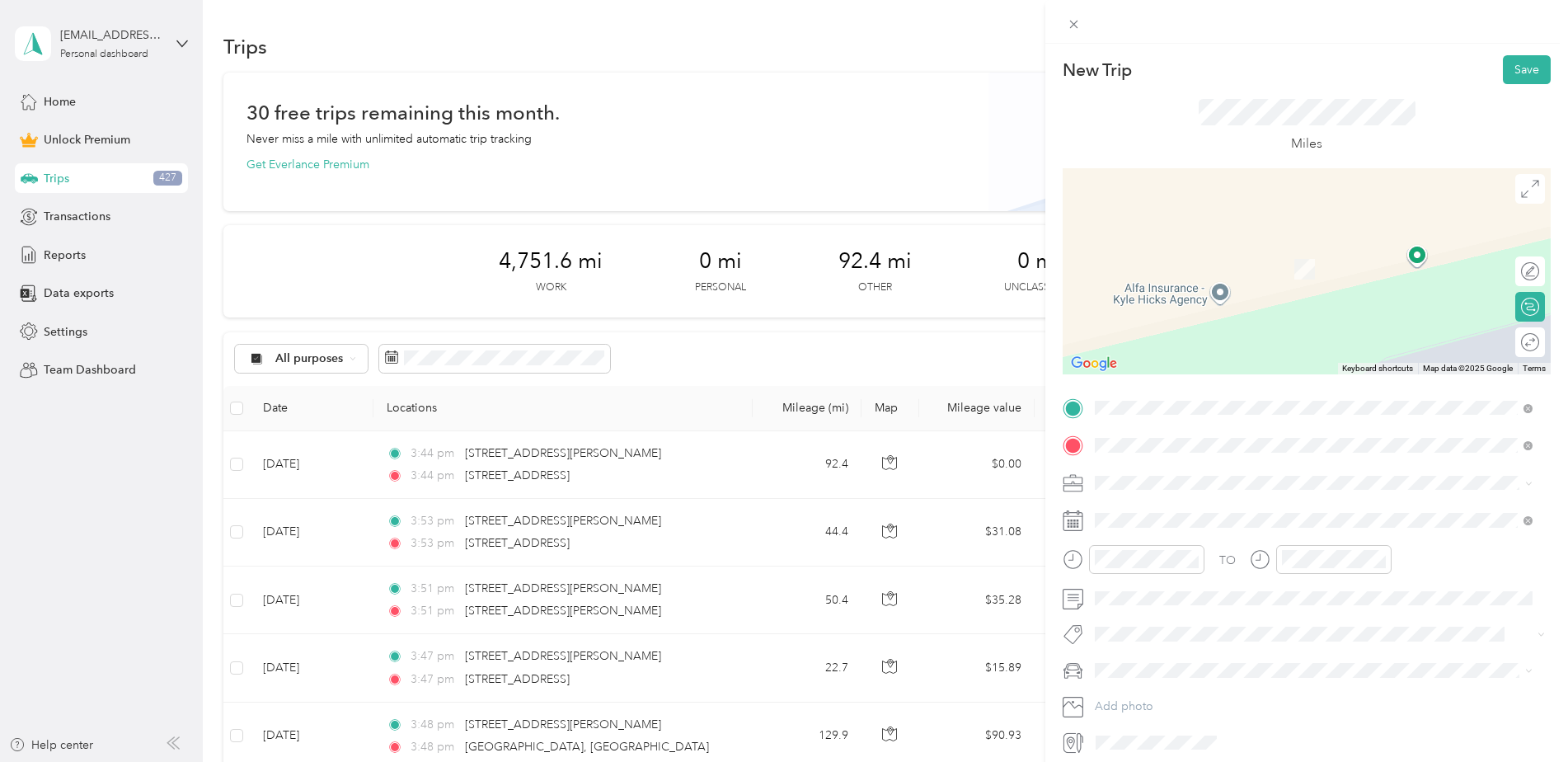
click at [1157, 512] on span "[STREET_ADDRESS][US_STATE]" at bounding box center [1208, 504] width 165 height 15
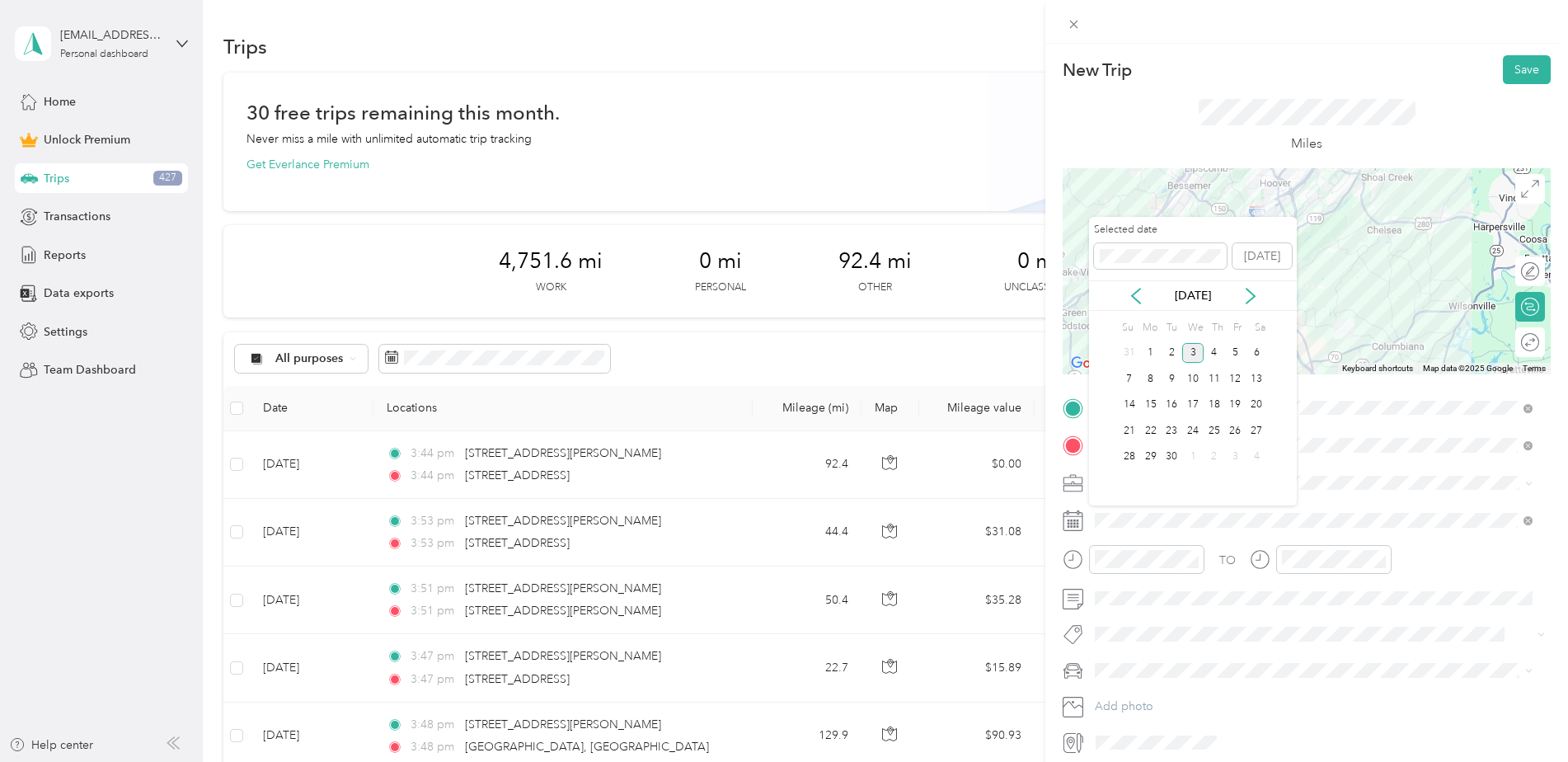
click at [1136, 292] on icon at bounding box center [1135, 295] width 17 height 17
click at [1149, 458] on div "28" at bounding box center [1151, 456] width 21 height 21
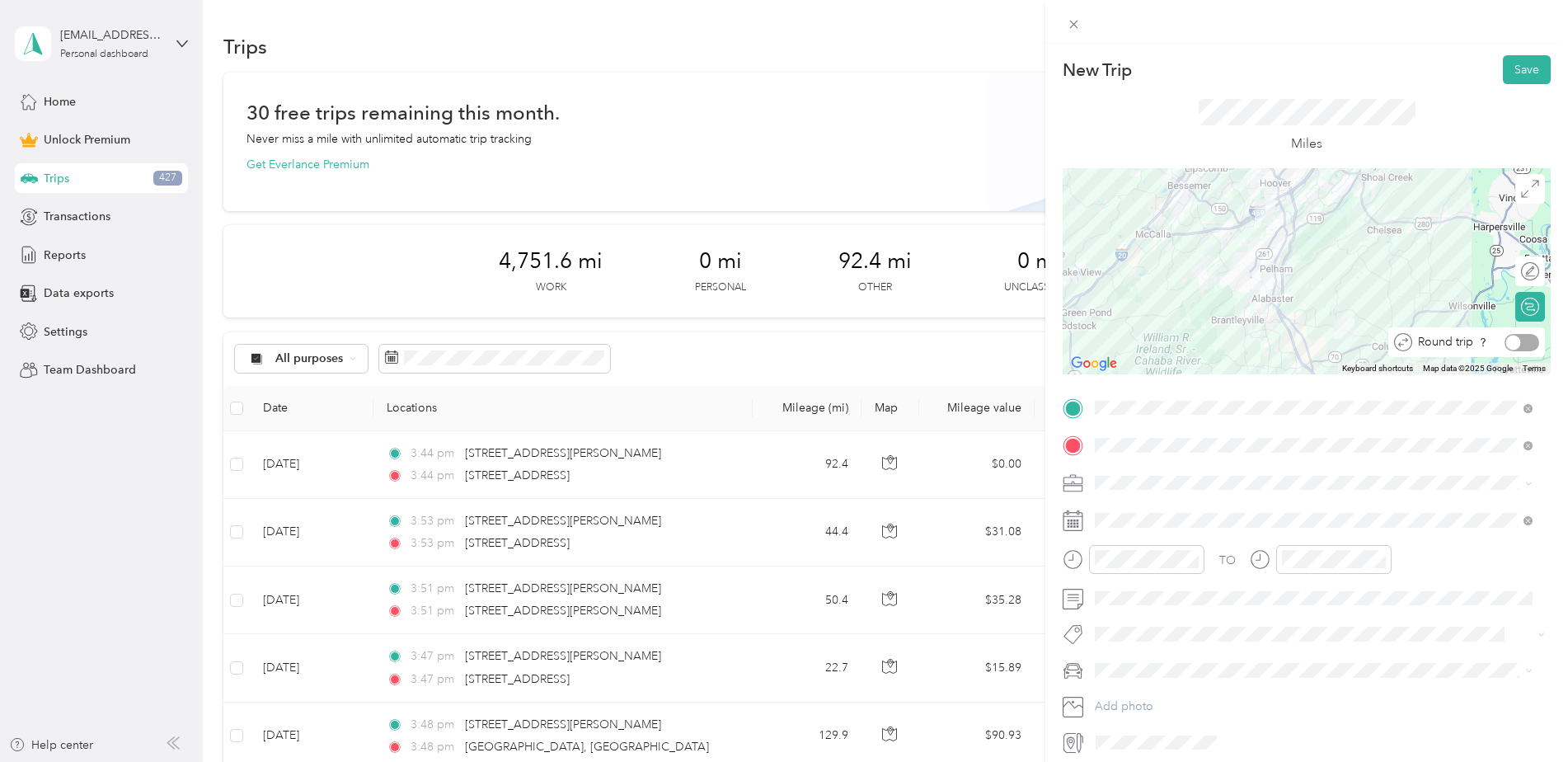
click at [1519, 345] on div at bounding box center [1521, 343] width 34 height 18
click at [1508, 75] on button "Save" at bounding box center [1526, 70] width 48 height 29
click at [1503, 71] on button "Save" at bounding box center [1526, 70] width 48 height 29
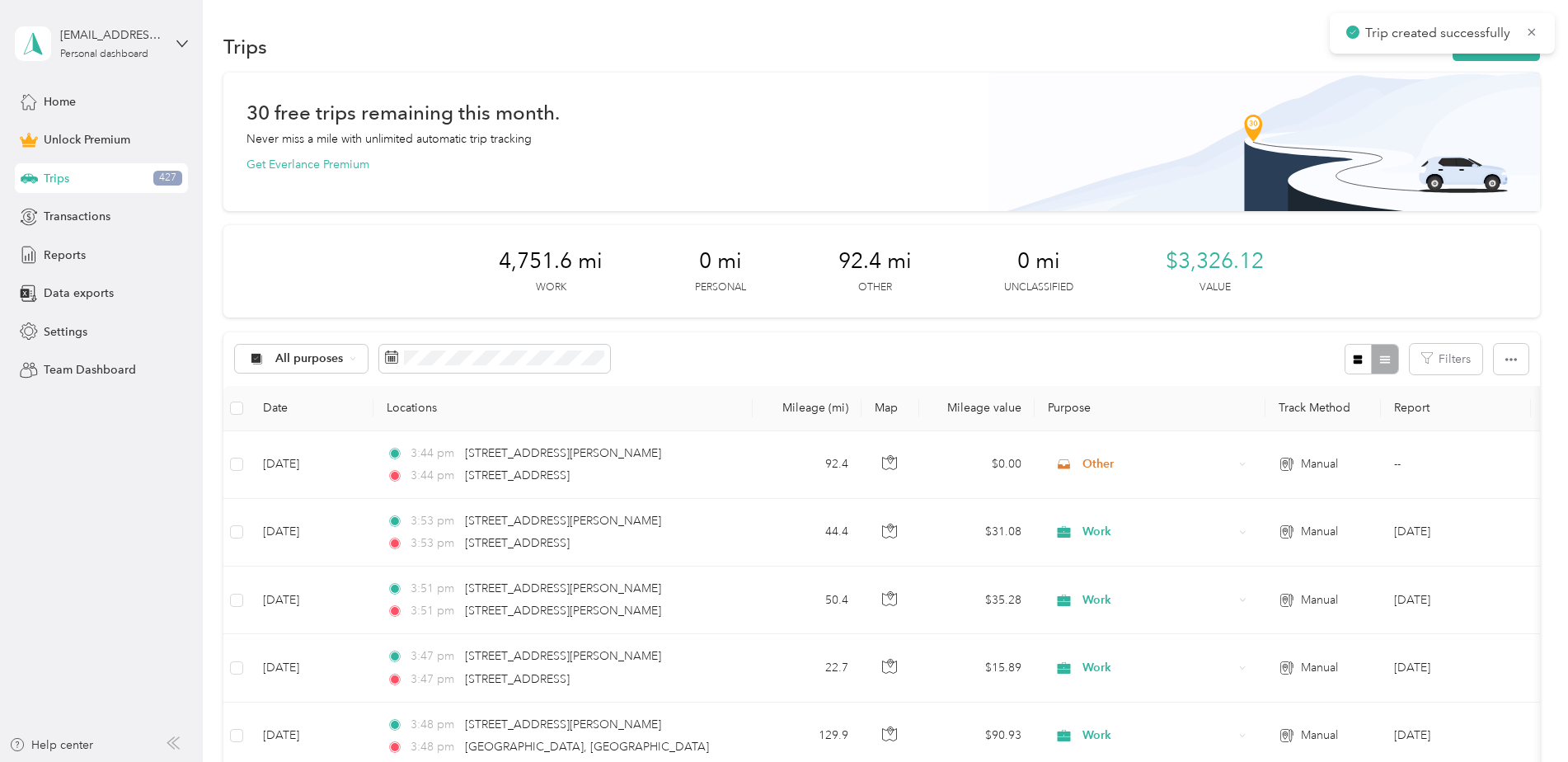
scroll to position [577, 0]
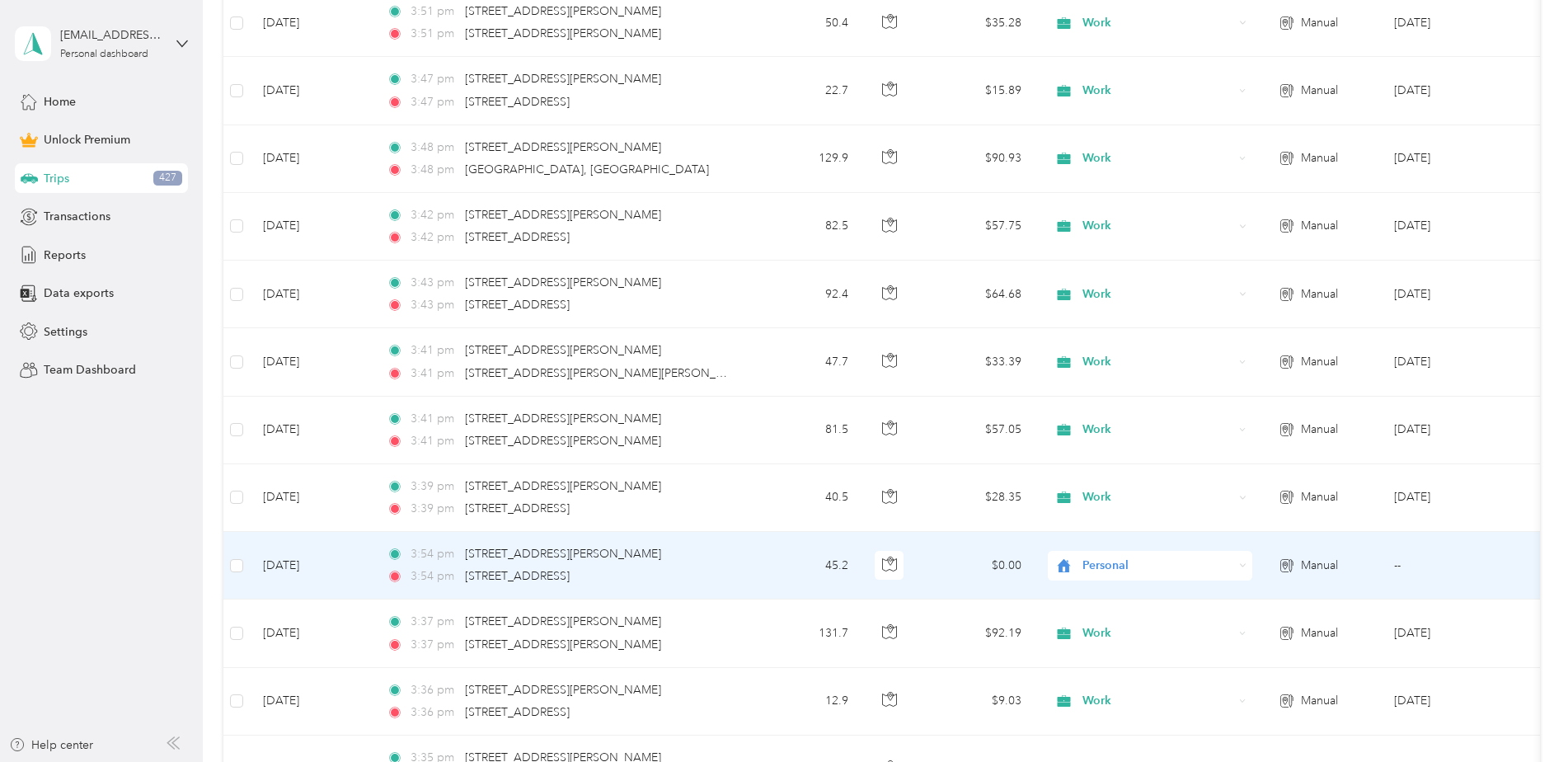
click at [709, 576] on div "3:54 pm [STREET_ADDRESS]" at bounding box center [560, 575] width 346 height 19
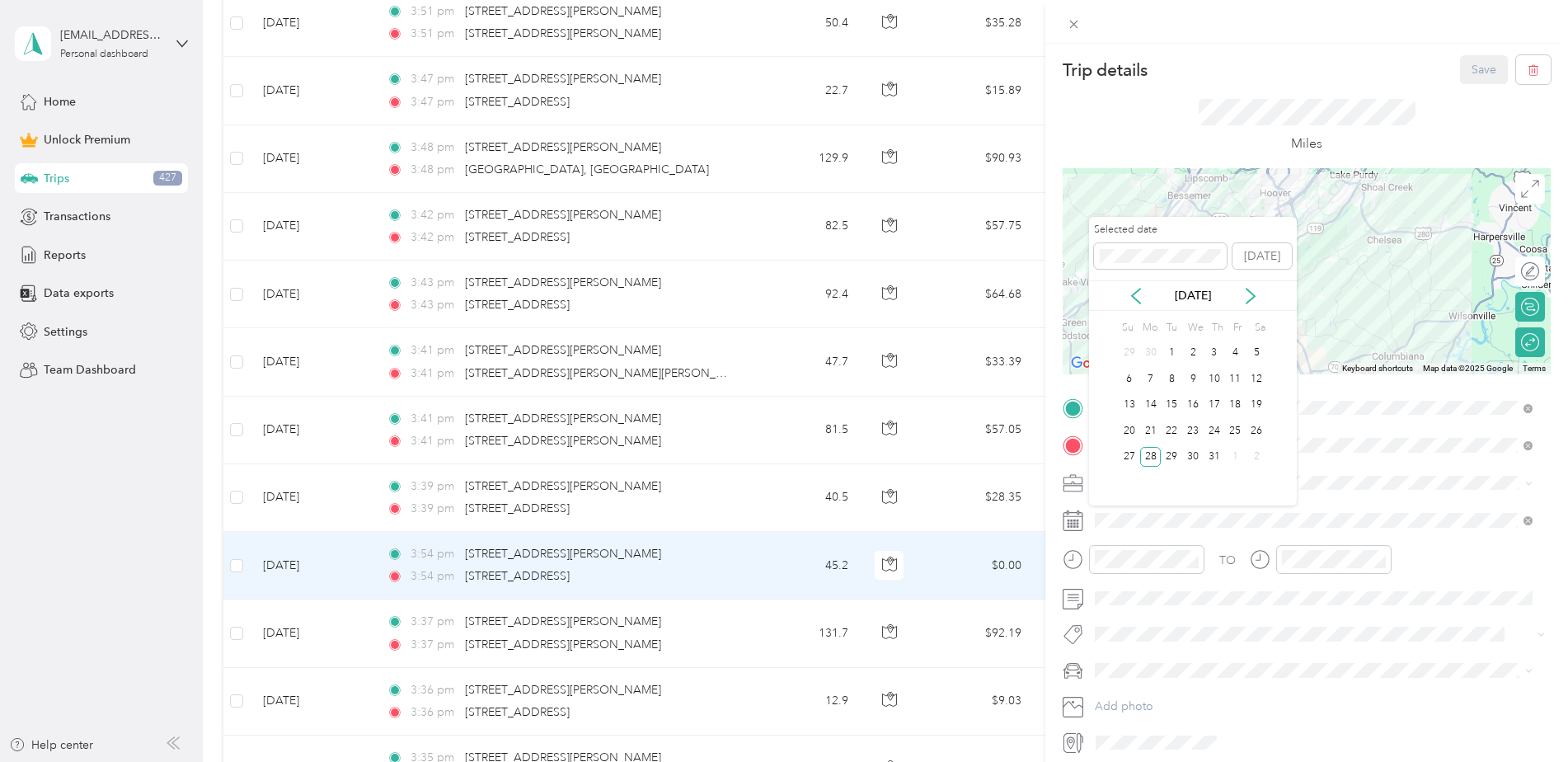
click at [1180, 458] on div "29" at bounding box center [1171, 456] width 21 height 21
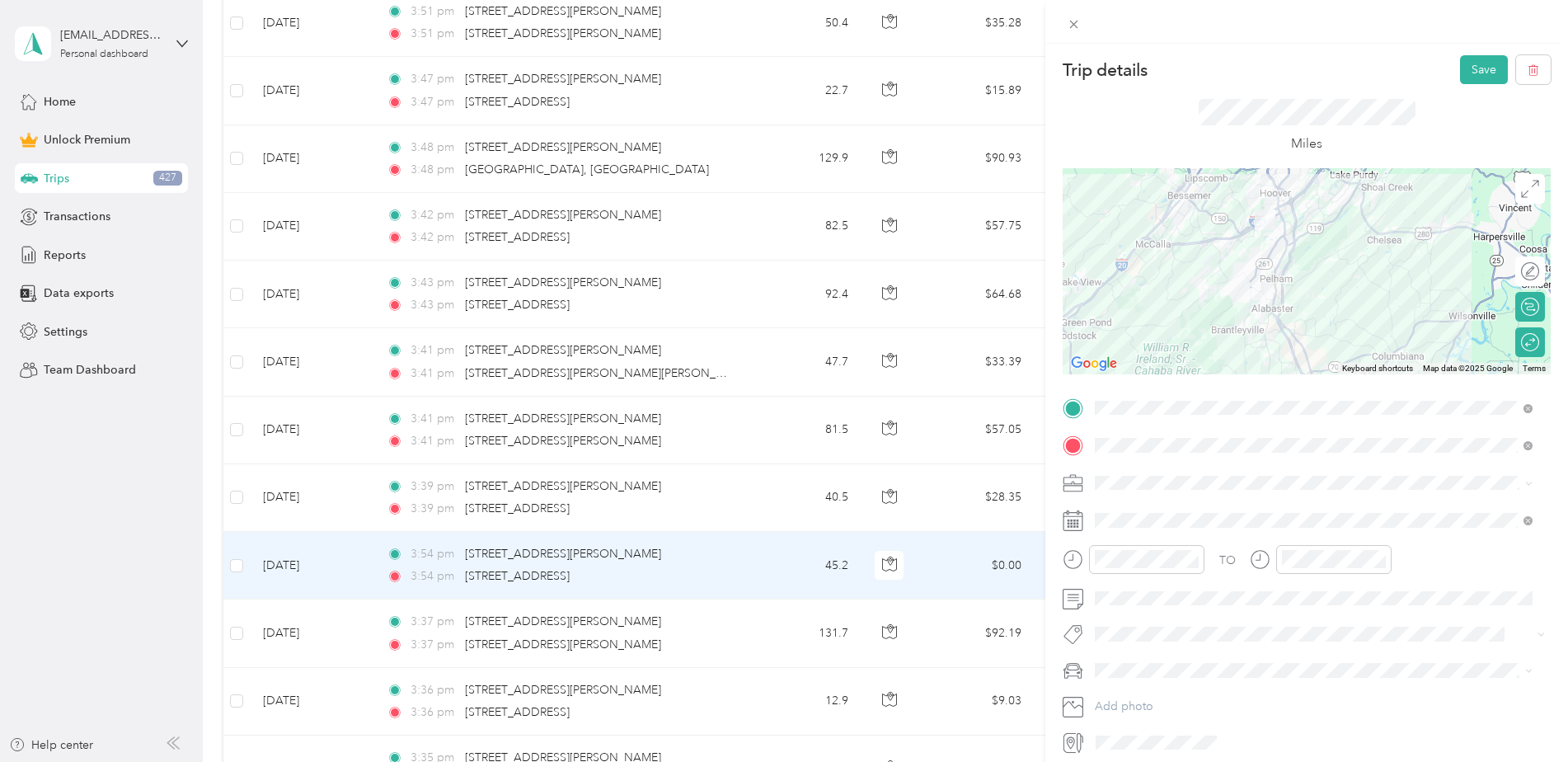
click at [1460, 76] on button "Save" at bounding box center [1483, 70] width 48 height 29
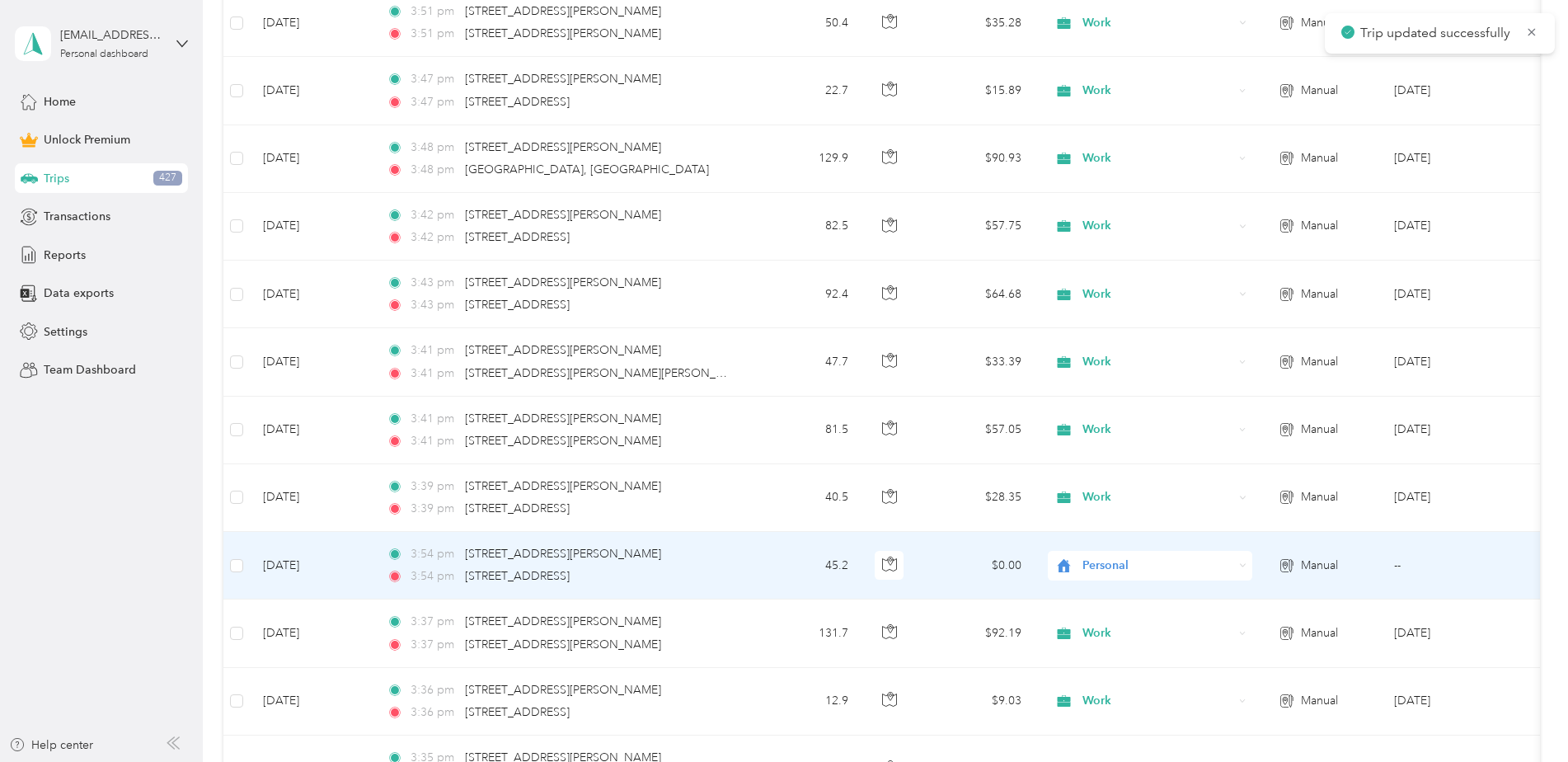
click at [1242, 558] on div "Personal" at bounding box center [1149, 566] width 204 height 29
click at [1092, 329] on span "Work" at bounding box center [1165, 333] width 152 height 18
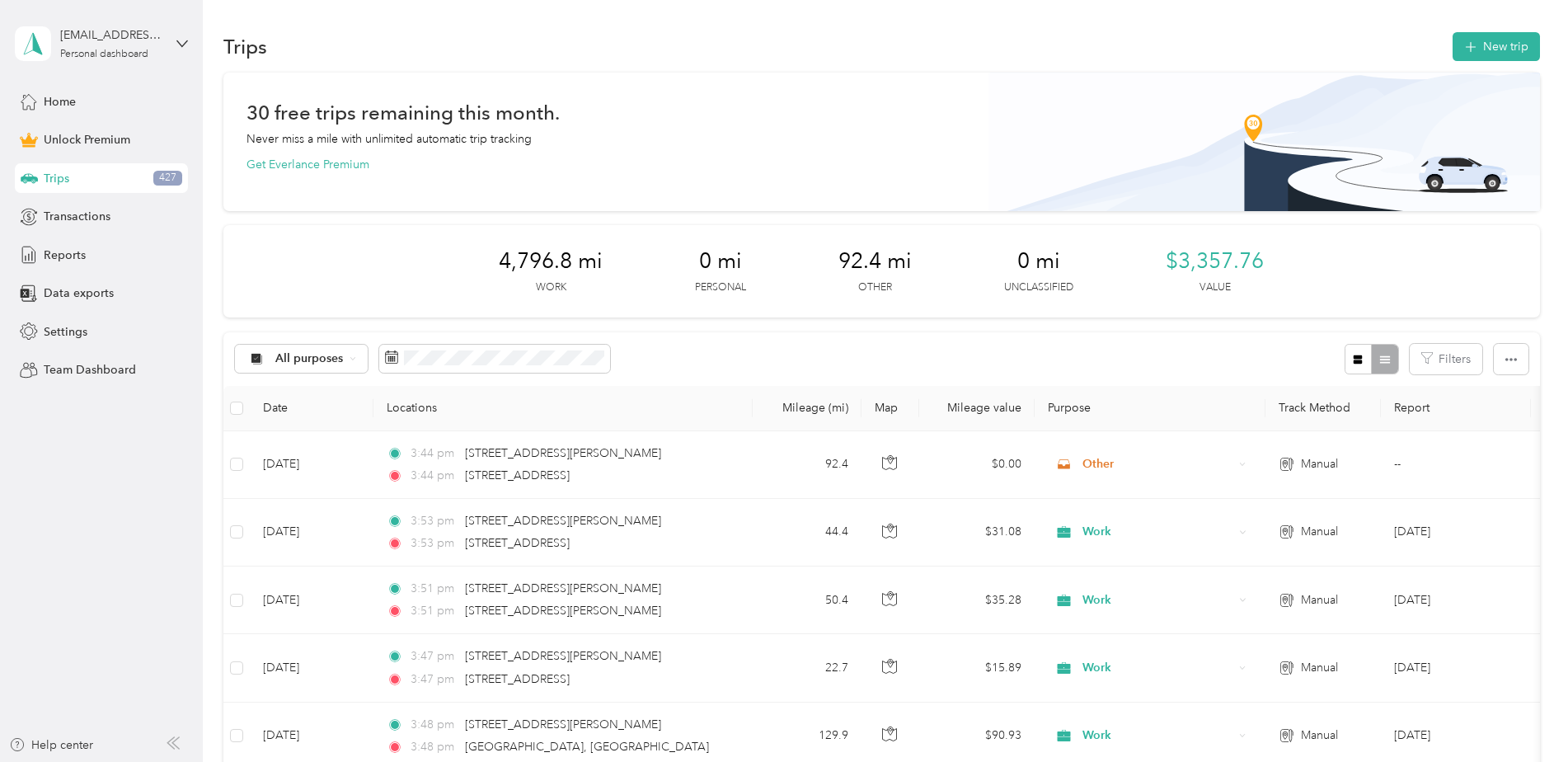
click at [1489, 40] on button "New trip" at bounding box center [1495, 47] width 87 height 29
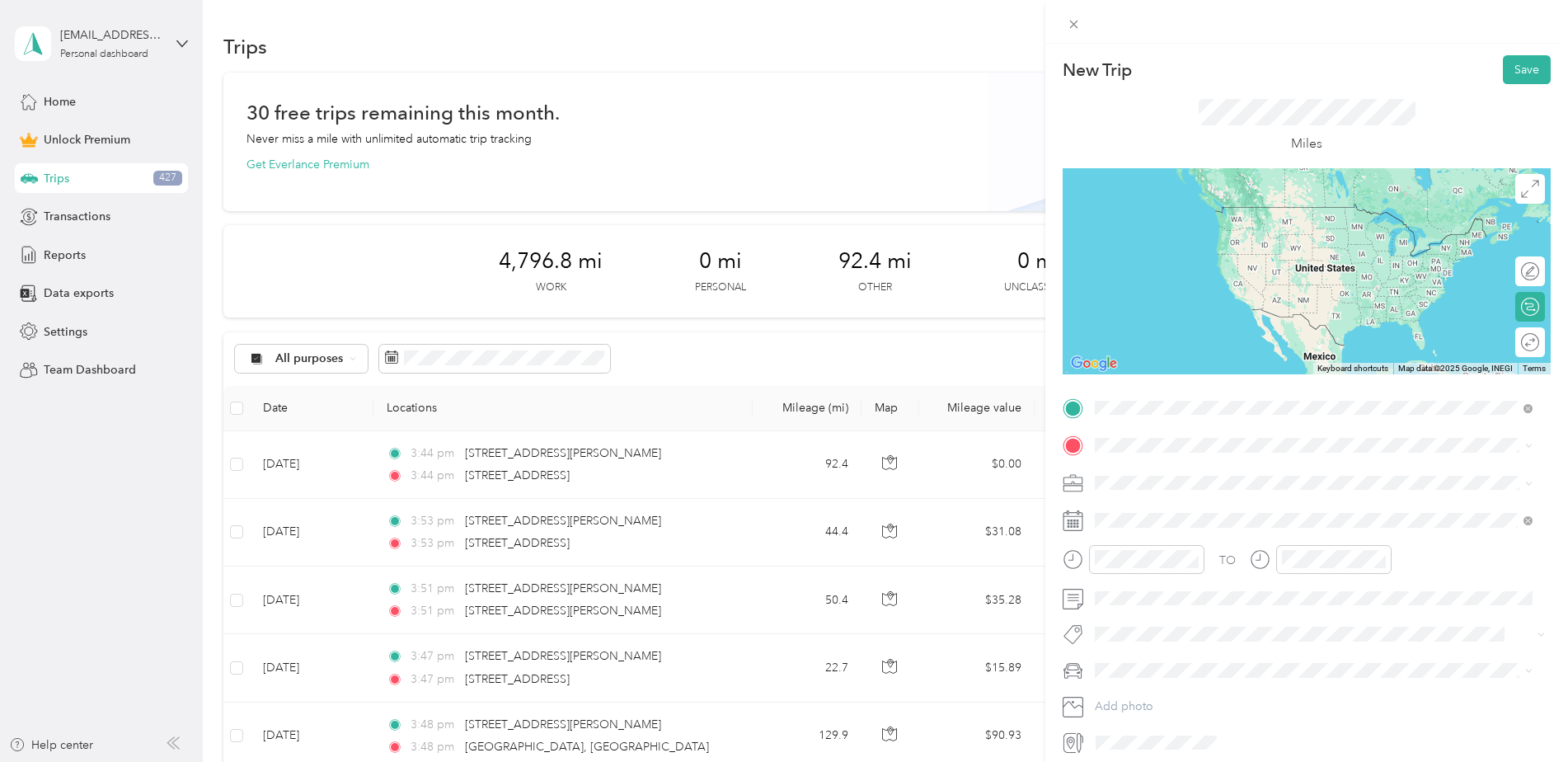
click at [1156, 471] on span "[STREET_ADDRESS][PERSON_NAME][PERSON_NAME][US_STATE]" at bounding box center [1299, 467] width 348 height 15
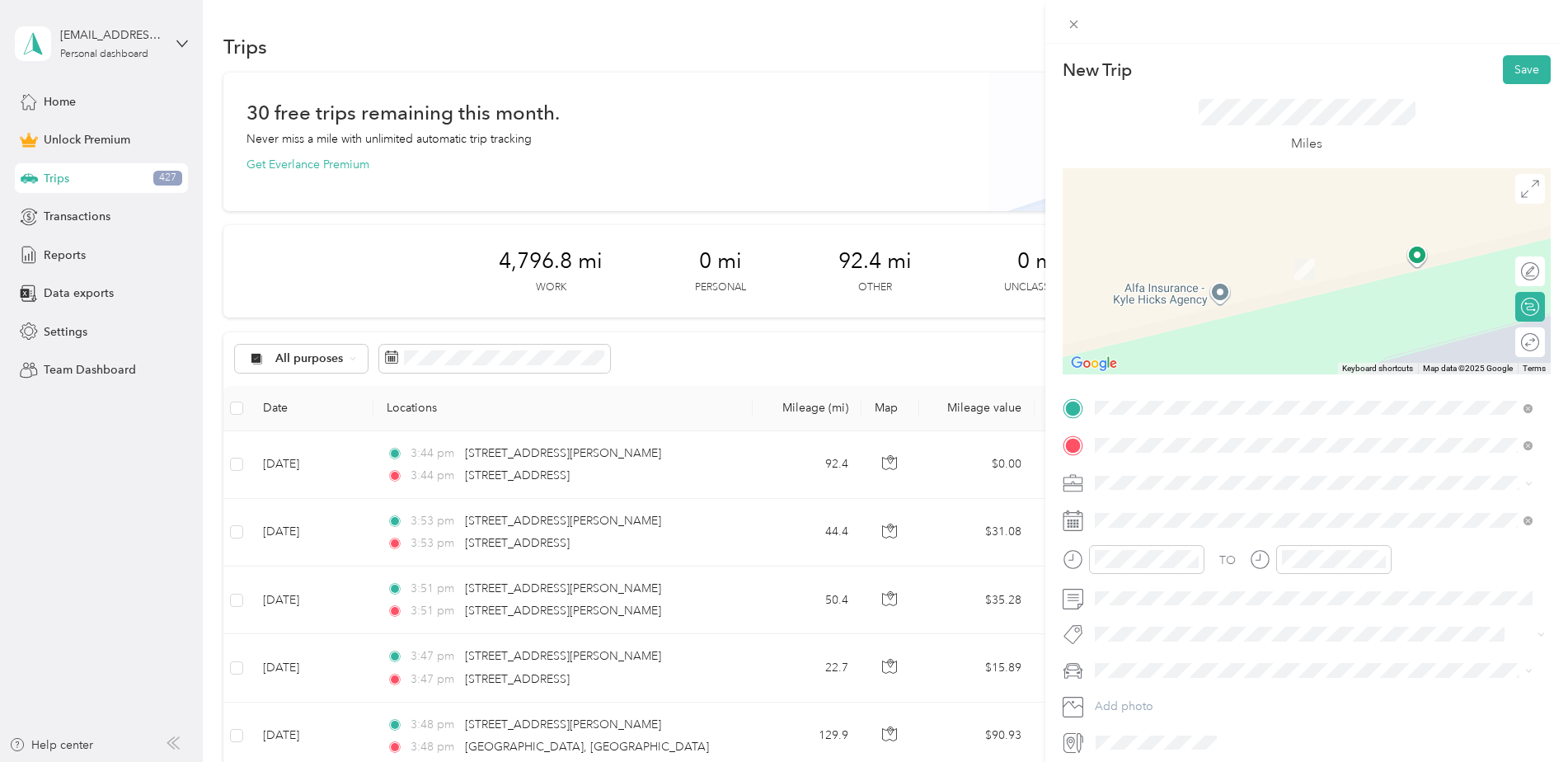
click at [1163, 614] on span "[STREET_ADDRESS][US_STATE]" at bounding box center [1208, 605] width 165 height 15
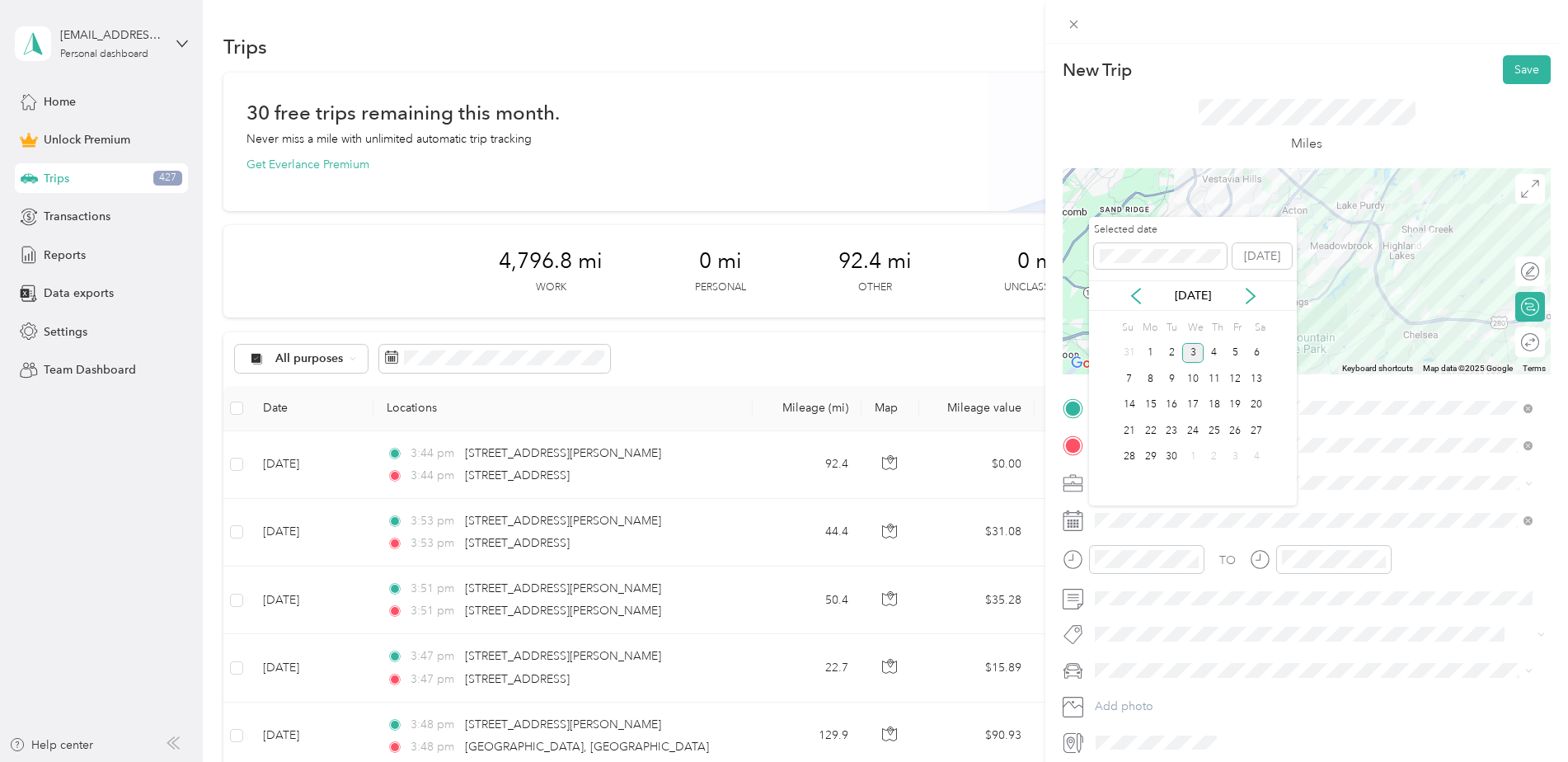
click at [1166, 351] on div "2" at bounding box center [1171, 353] width 21 height 21
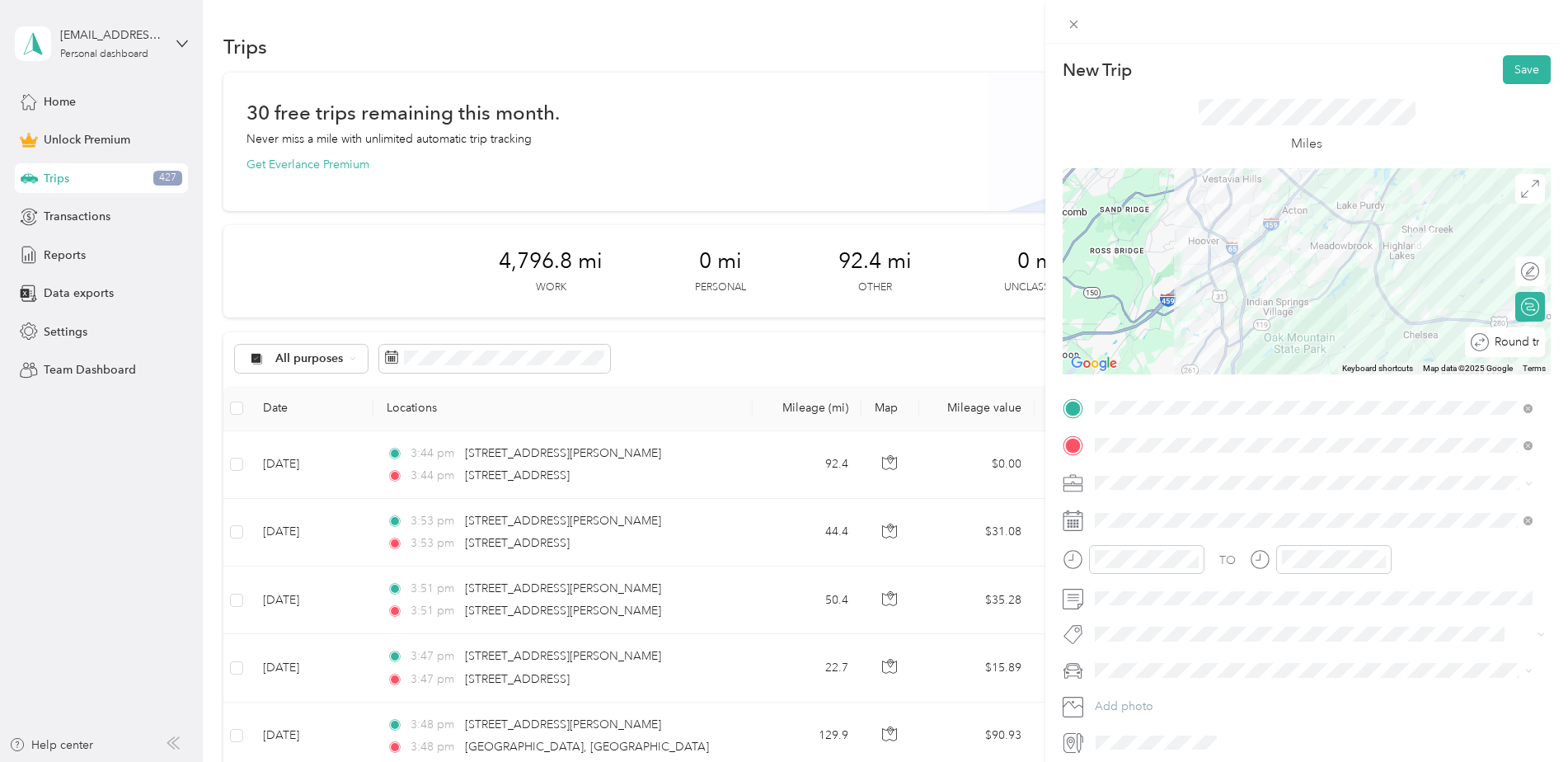
click at [1567, 346] on div at bounding box center [1581, 343] width 0 height 18
click at [1527, 72] on button "Save" at bounding box center [1526, 70] width 48 height 29
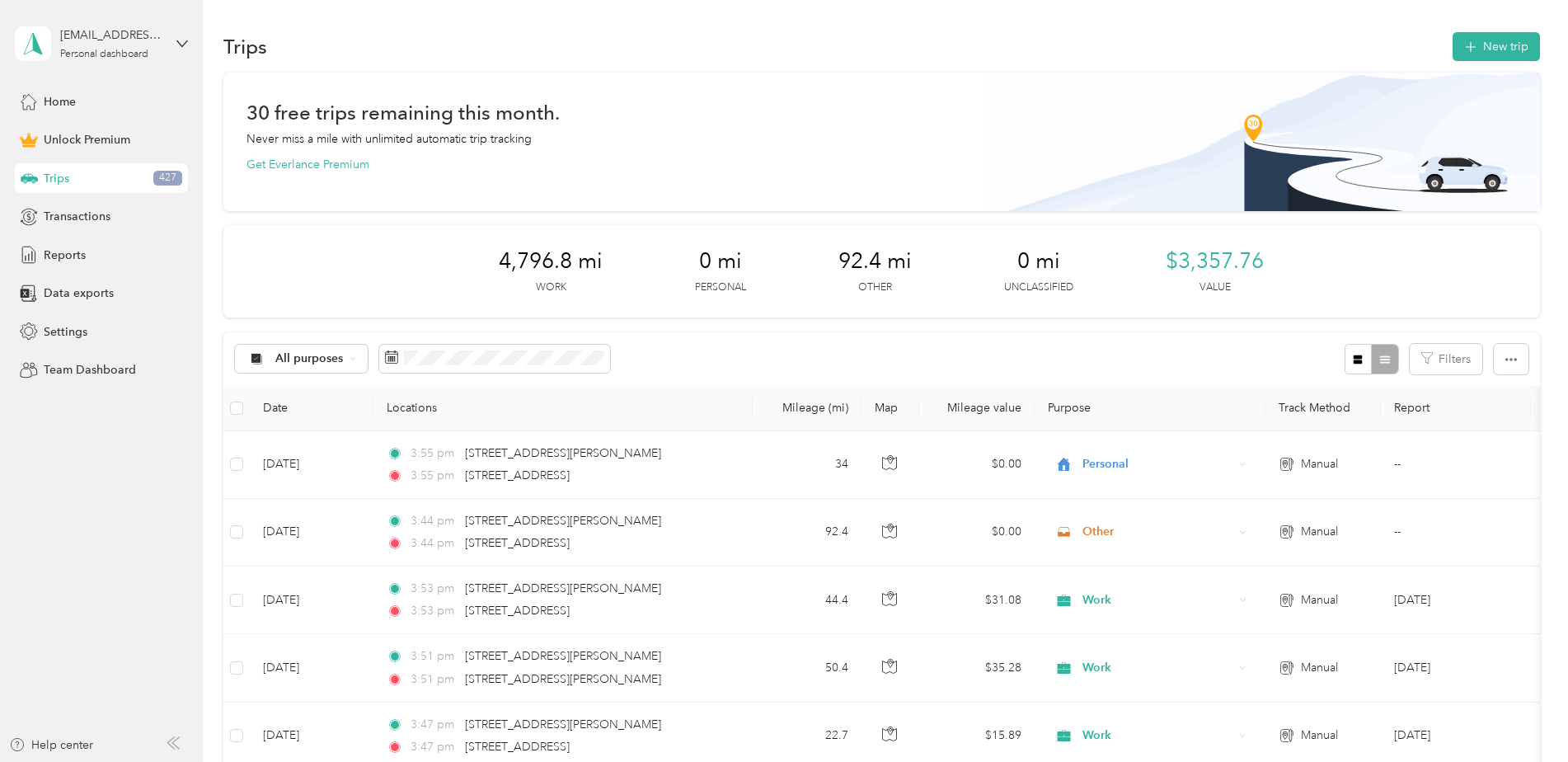
click at [1495, 56] on button "New trip" at bounding box center [1495, 47] width 87 height 29
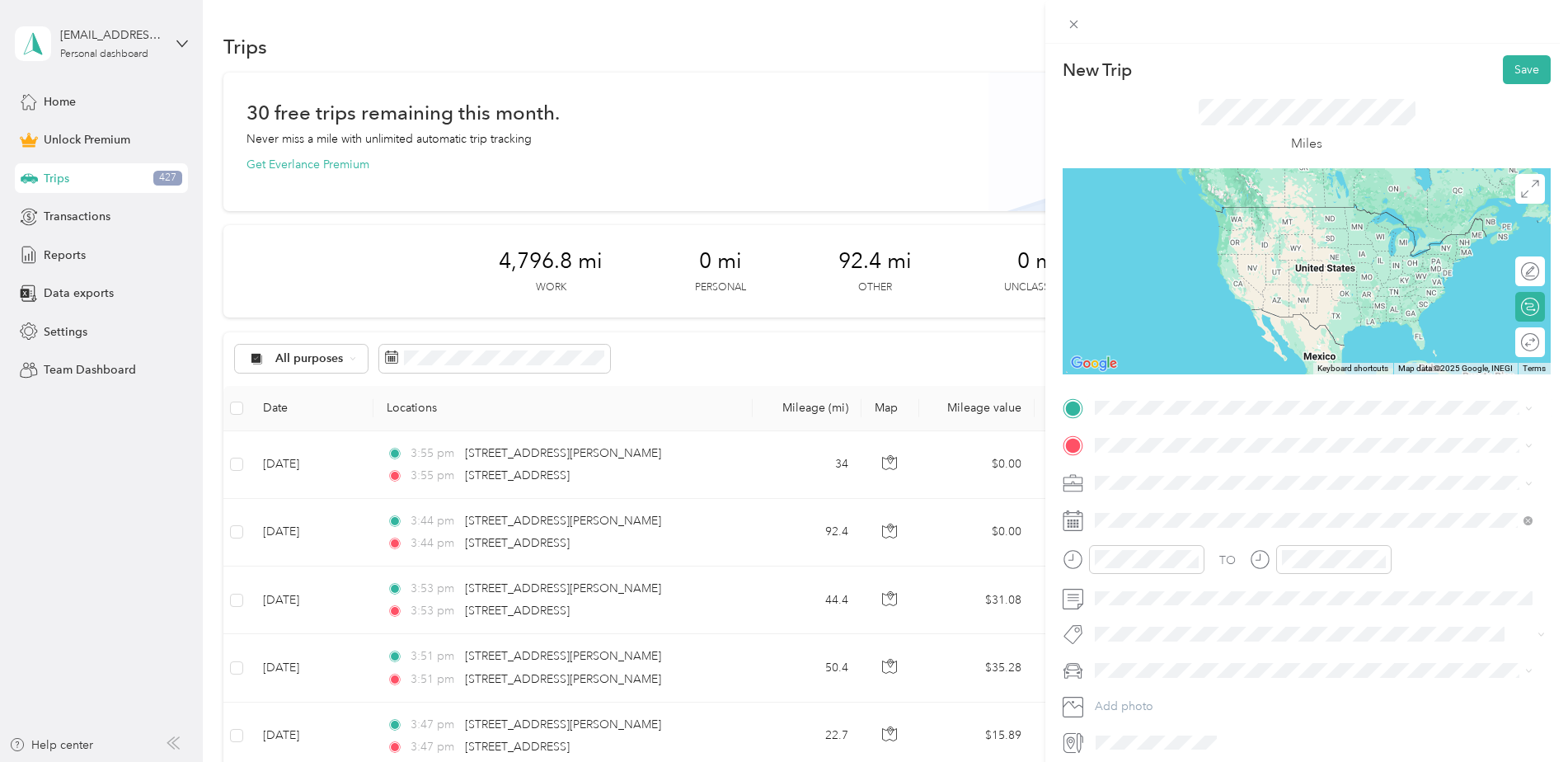
click at [1160, 471] on span "[STREET_ADDRESS][PERSON_NAME][PERSON_NAME][US_STATE]" at bounding box center [1299, 463] width 348 height 15
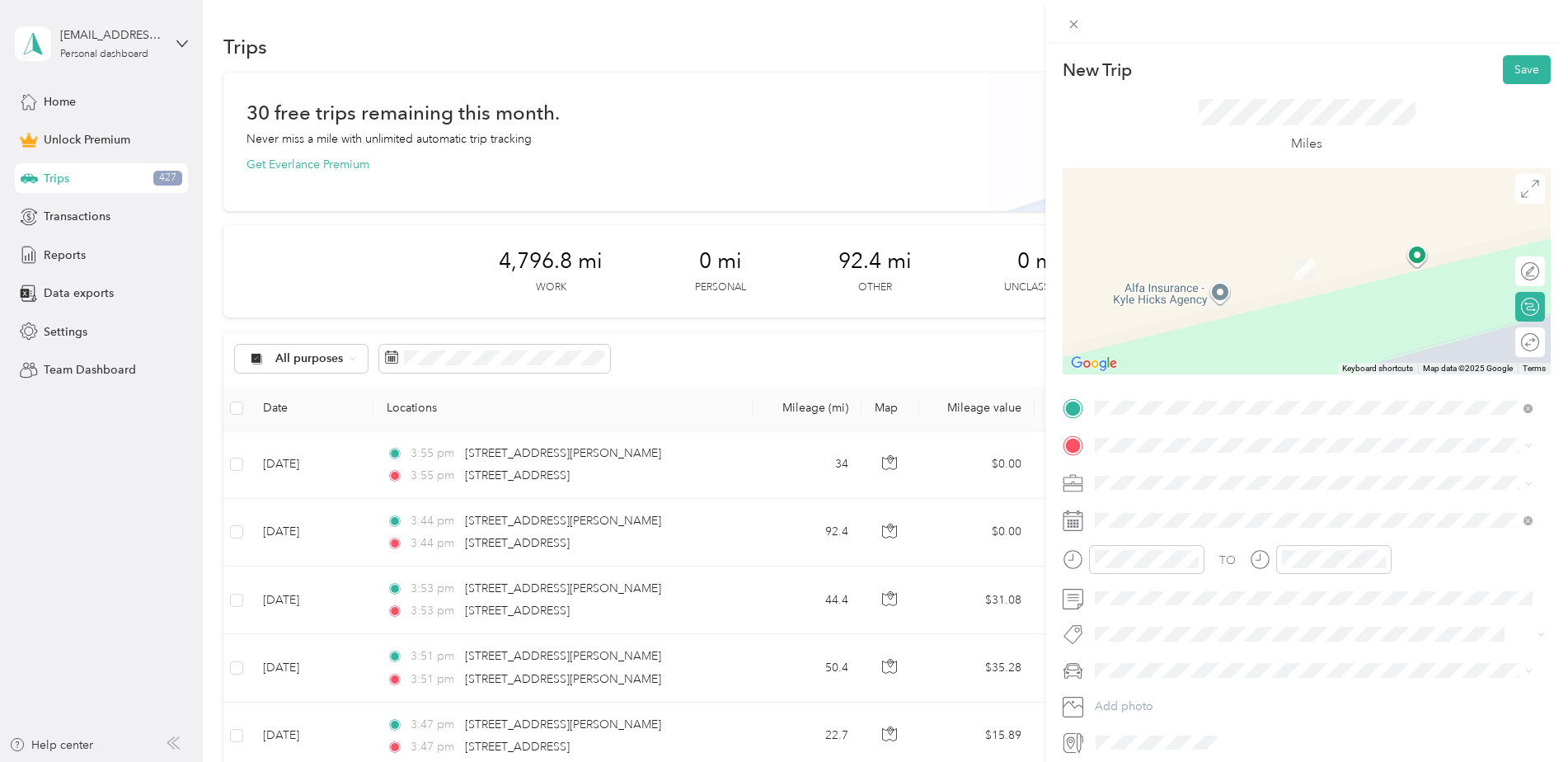
click at [1141, 455] on span at bounding box center [1319, 444] width 461 height 26
click at [1161, 511] on span "[STREET_ADDRESS][PERSON_NAME][US_STATE]" at bounding box center [1253, 504] width 256 height 15
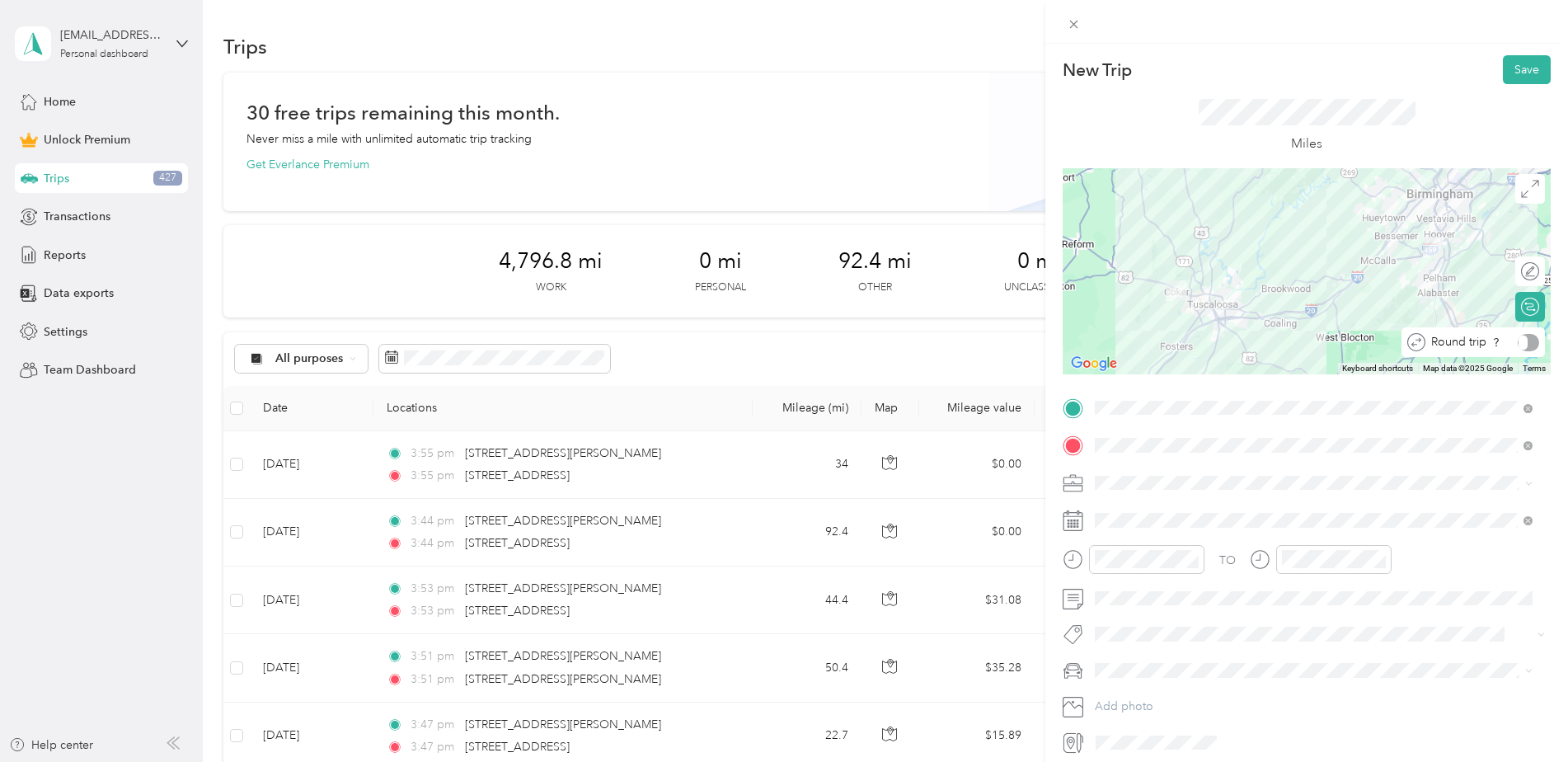
click at [1518, 335] on div at bounding box center [1528, 343] width 21 height 18
click at [1518, 68] on button "Save" at bounding box center [1526, 70] width 48 height 29
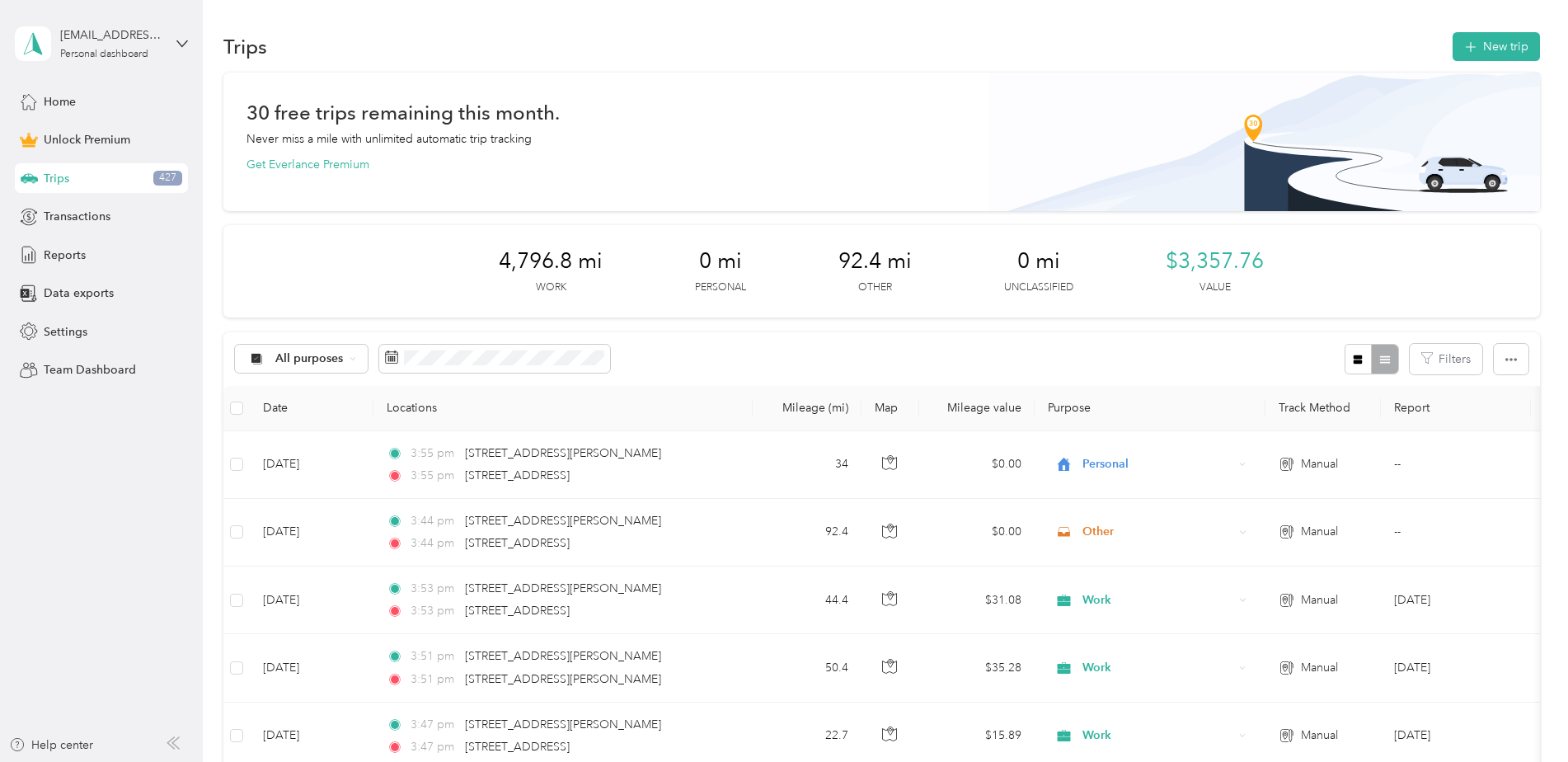
click at [530, 368] on span at bounding box center [494, 359] width 231 height 28
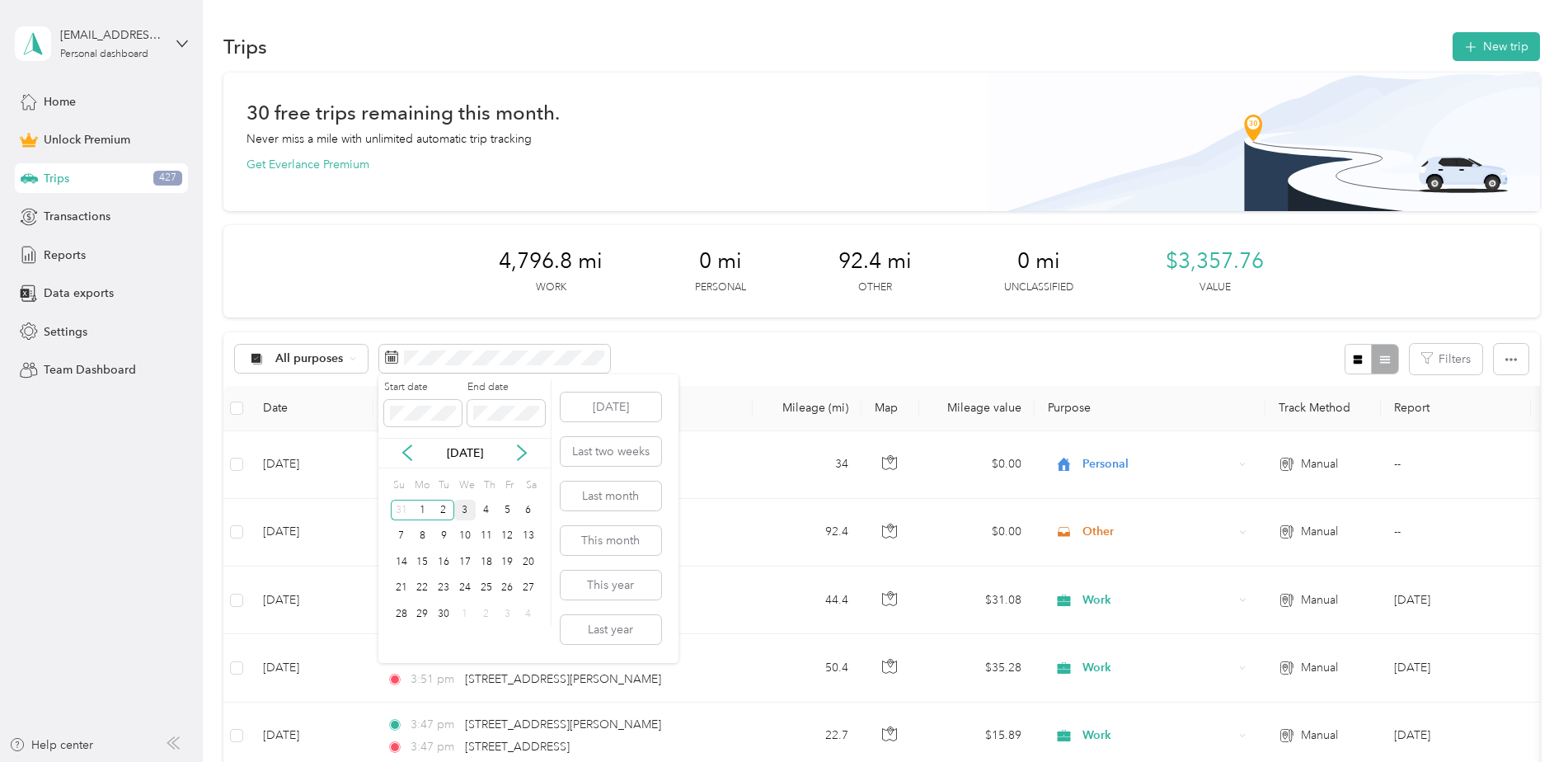
click at [471, 507] on div "3" at bounding box center [465, 509] width 21 height 21
click at [591, 416] on button "[DATE]" at bounding box center [611, 407] width 101 height 29
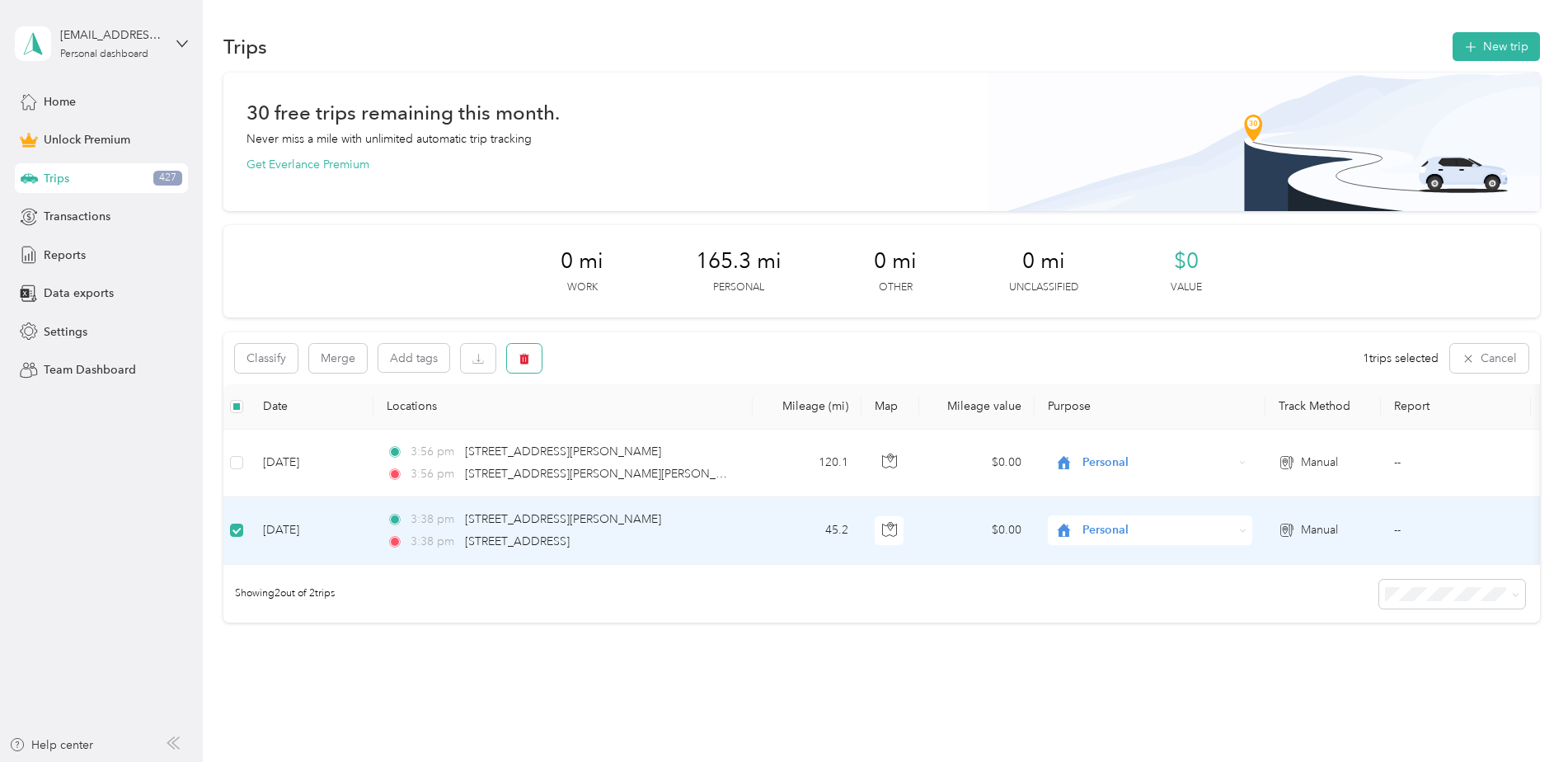
click at [527, 364] on span "button" at bounding box center [525, 358] width 12 height 14
click at [635, 433] on button "Yes" at bounding box center [646, 427] width 32 height 26
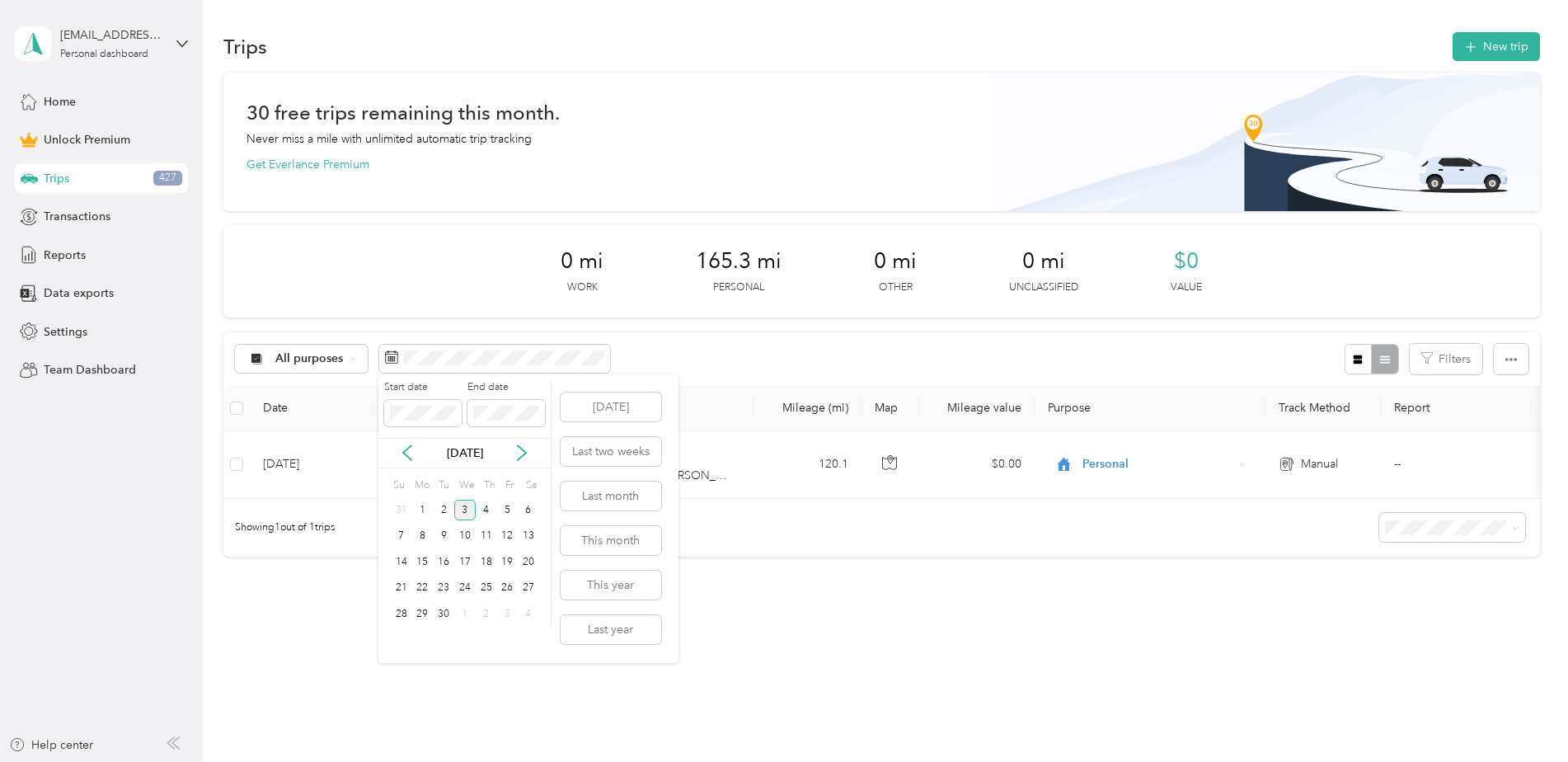
click at [403, 444] on div "[DATE]" at bounding box center [464, 453] width 172 height 18
click at [403, 445] on icon at bounding box center [406, 452] width 17 height 17
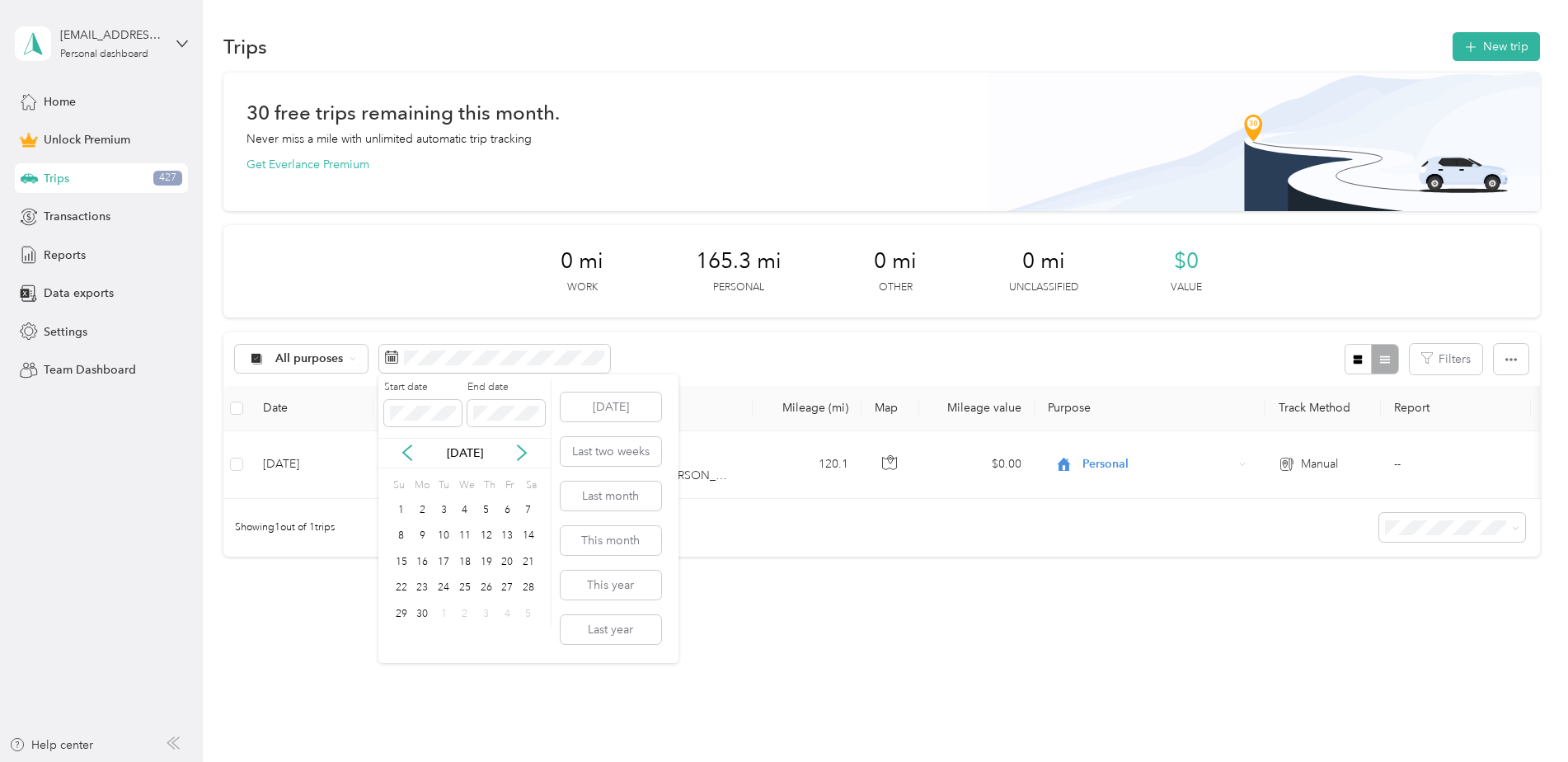
click at [403, 445] on icon at bounding box center [406, 452] width 17 height 17
click at [487, 512] on div "1" at bounding box center [487, 509] width 21 height 21
click at [606, 411] on button "[DATE]" at bounding box center [611, 407] width 101 height 29
click at [610, 493] on button "Last month" at bounding box center [611, 496] width 101 height 29
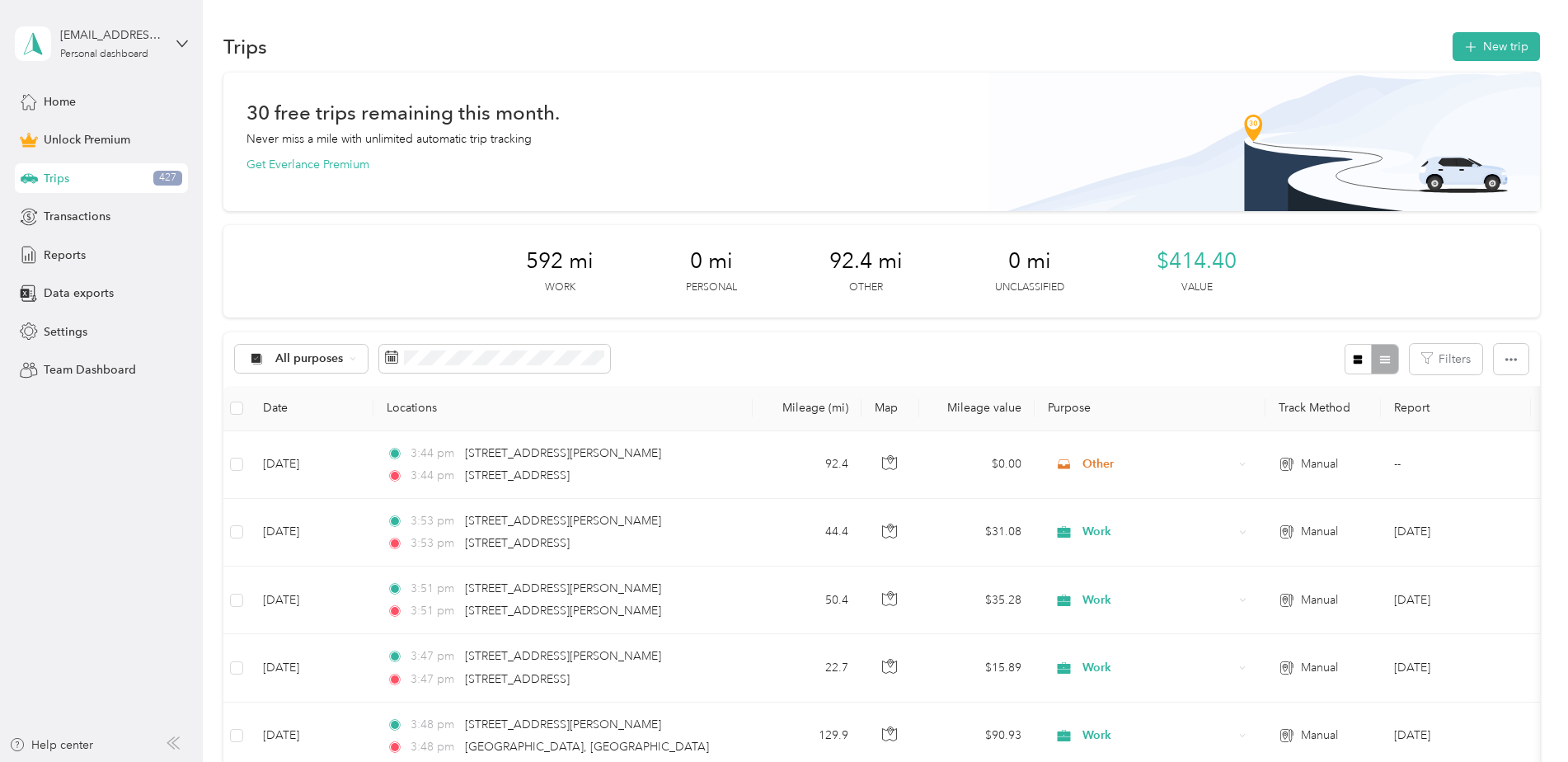
click at [1503, 49] on button "New trip" at bounding box center [1495, 47] width 87 height 29
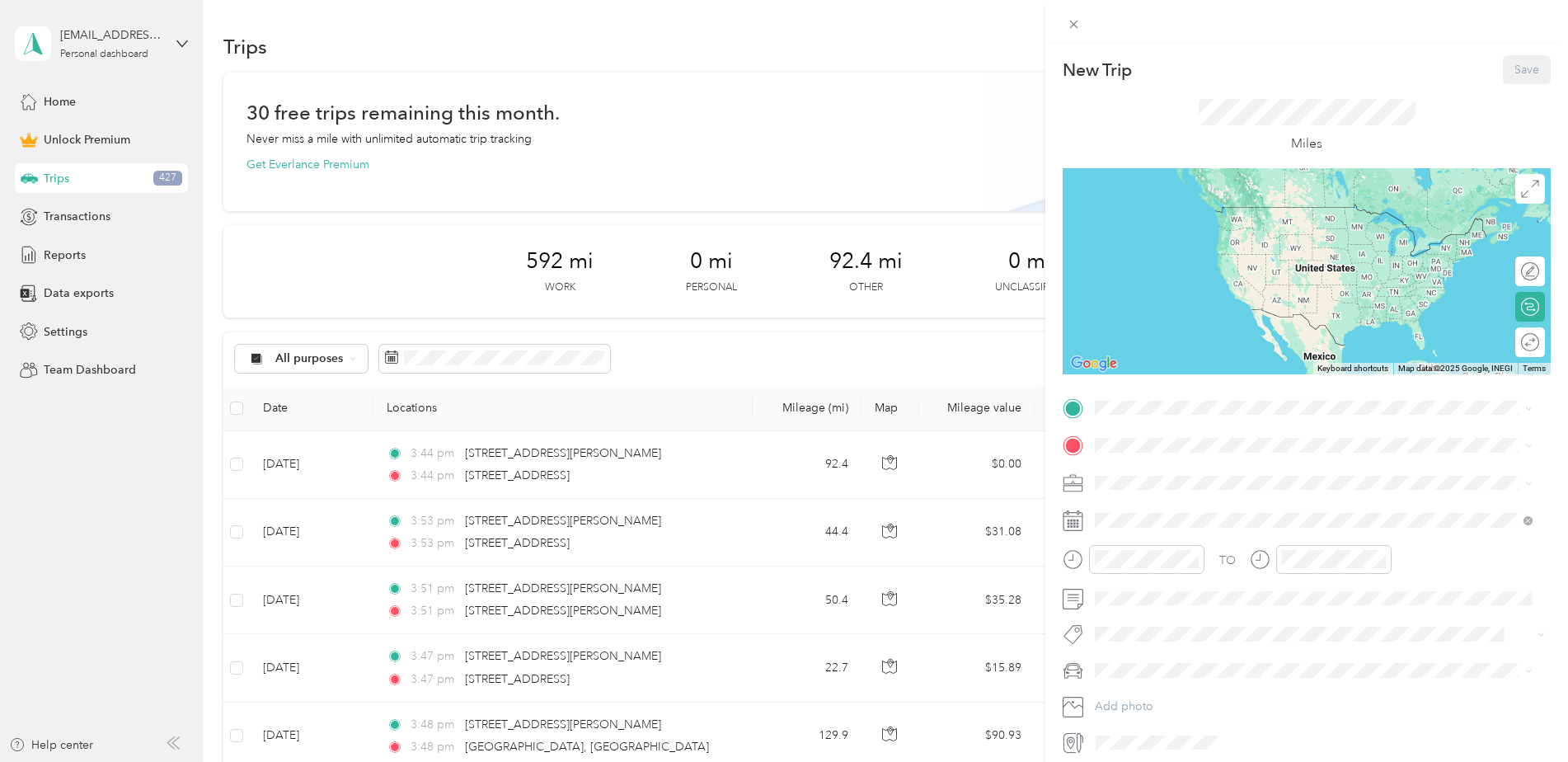
click at [1121, 419] on span at bounding box center [1319, 407] width 461 height 26
click at [1194, 470] on span "[STREET_ADDRESS][PERSON_NAME][PERSON_NAME][US_STATE]" at bounding box center [1299, 467] width 348 height 15
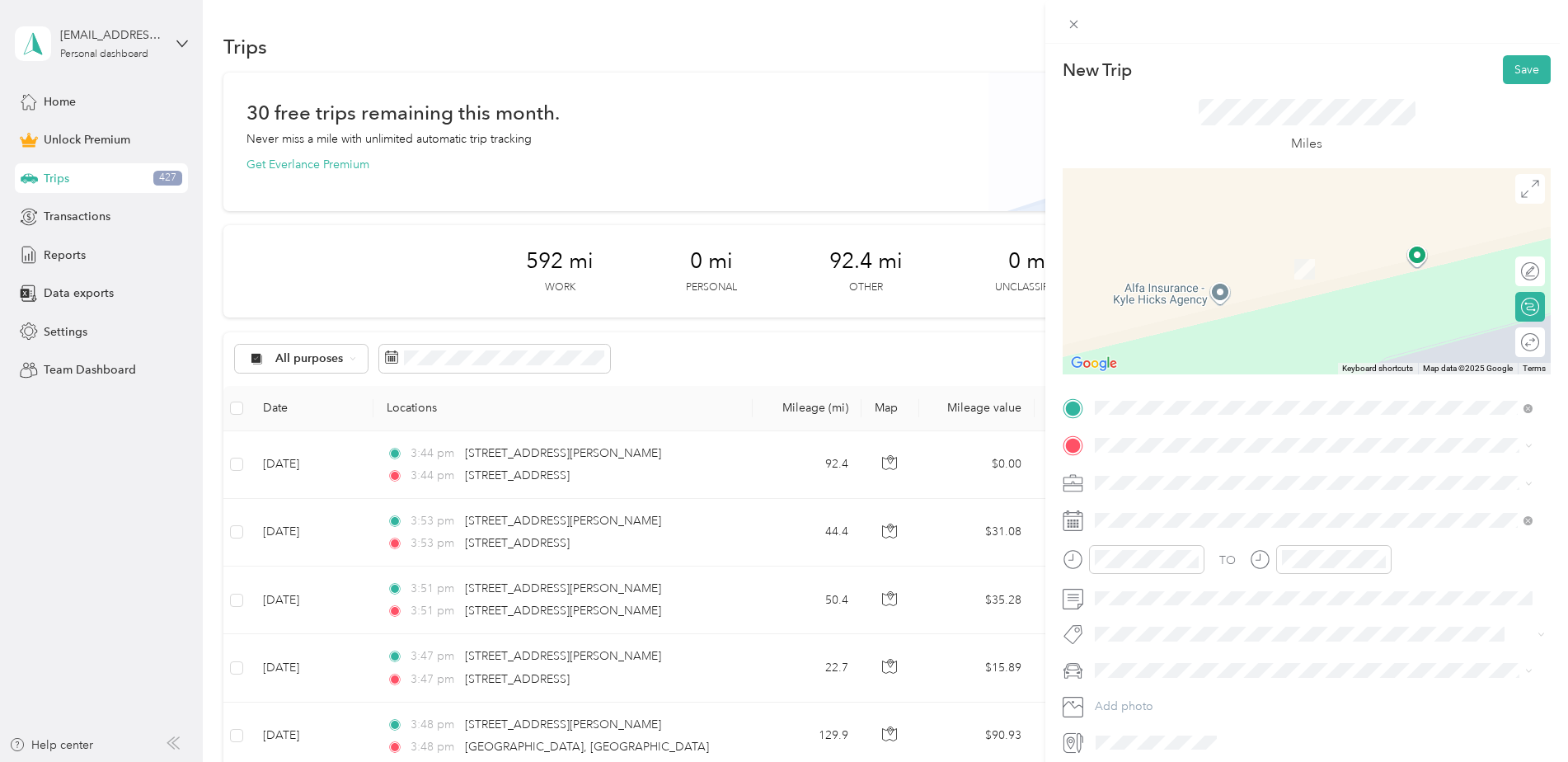
click at [1188, 509] on span "2019 [GEOGRAPHIC_DATA][US_STATE], [GEOGRAPHIC_DATA]" at bounding box center [1293, 501] width 334 height 15
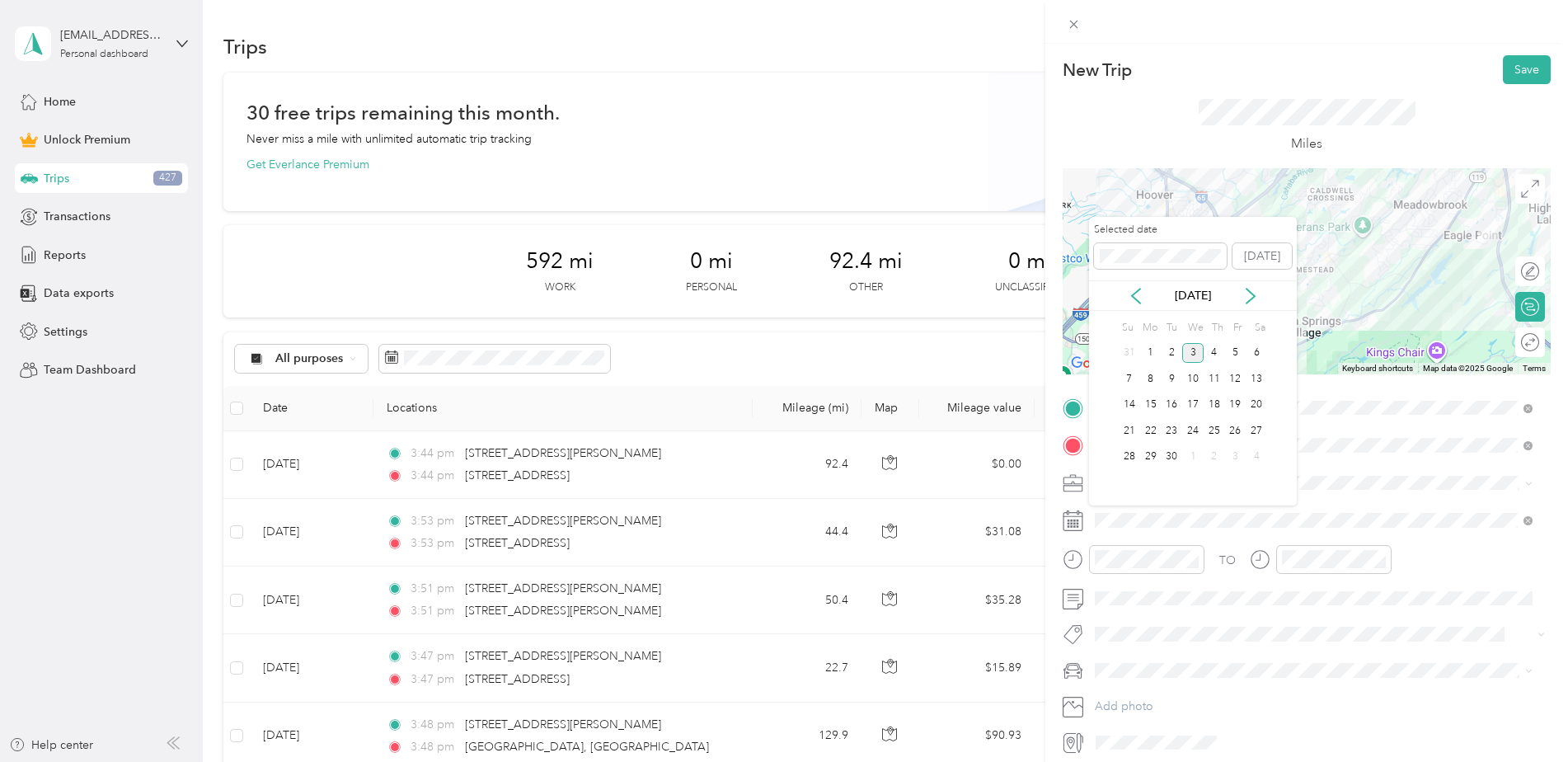
click at [1137, 298] on icon at bounding box center [1135, 295] width 17 height 17
click at [1152, 456] on div "25" at bounding box center [1151, 456] width 21 height 21
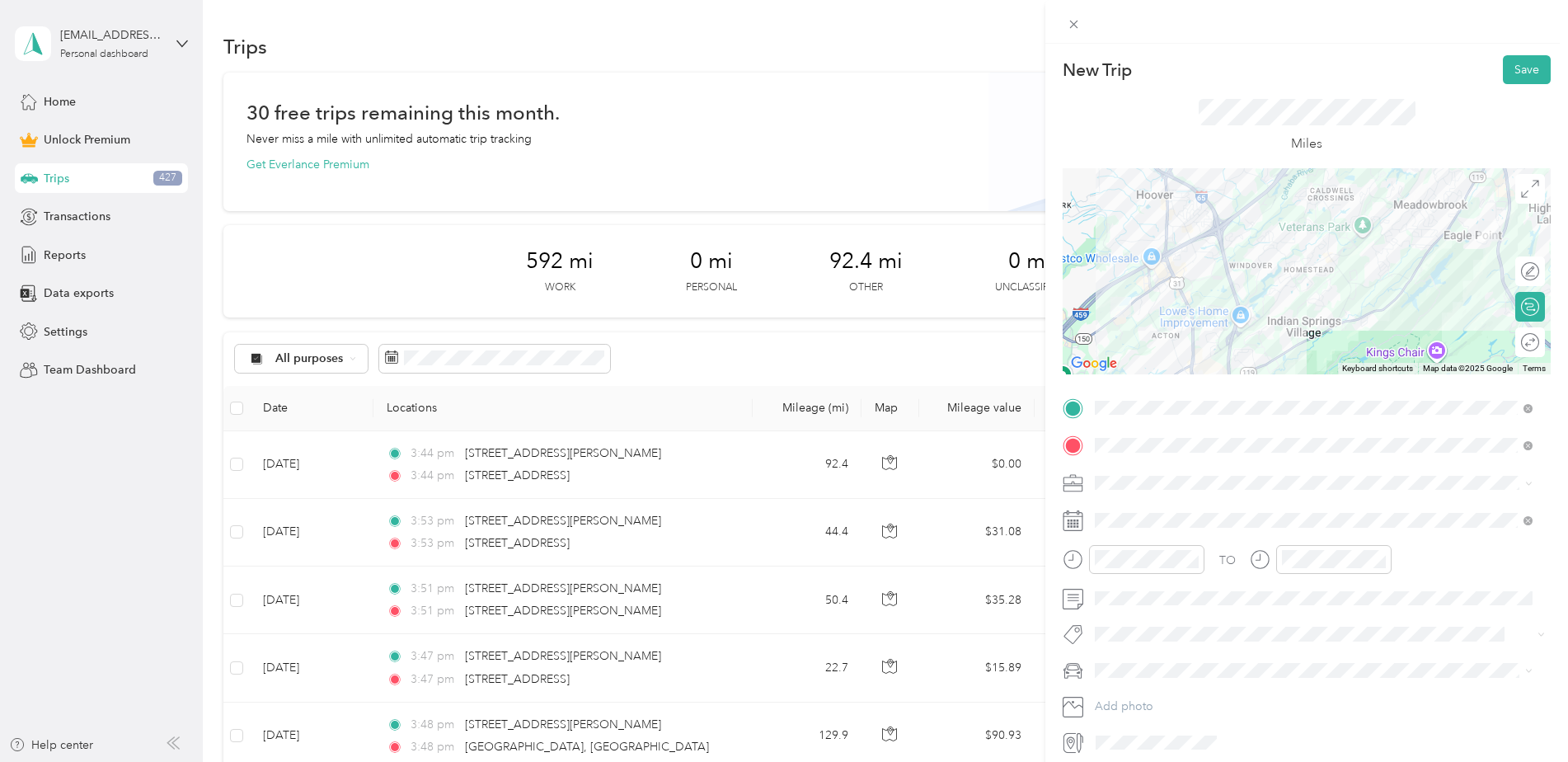
click at [1125, 600] on span at bounding box center [1319, 598] width 461 height 26
click at [1517, 344] on div at bounding box center [1521, 343] width 34 height 18
click at [1506, 71] on button "Save" at bounding box center [1526, 70] width 48 height 29
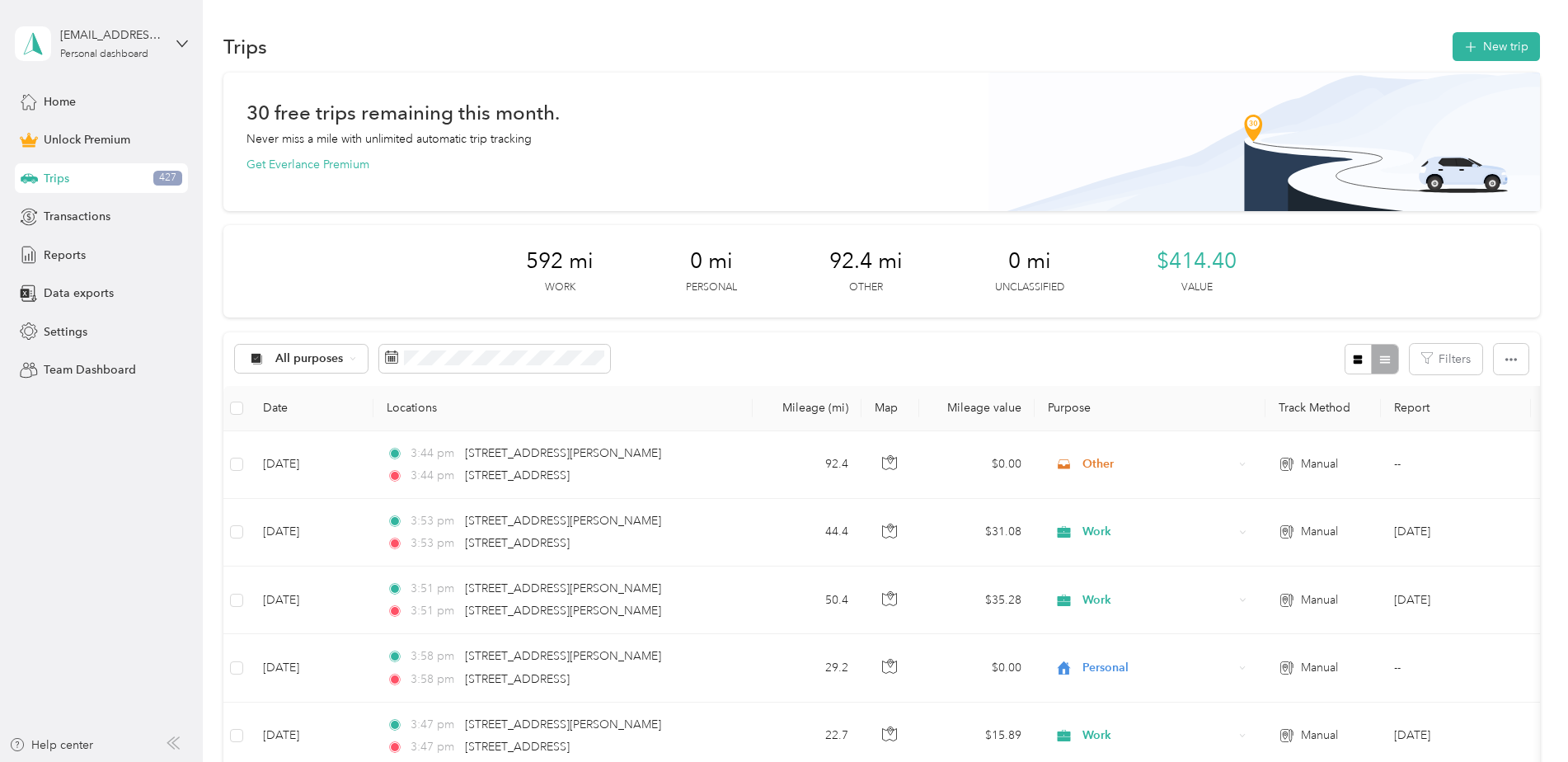
click at [1502, 47] on button "New trip" at bounding box center [1495, 47] width 87 height 29
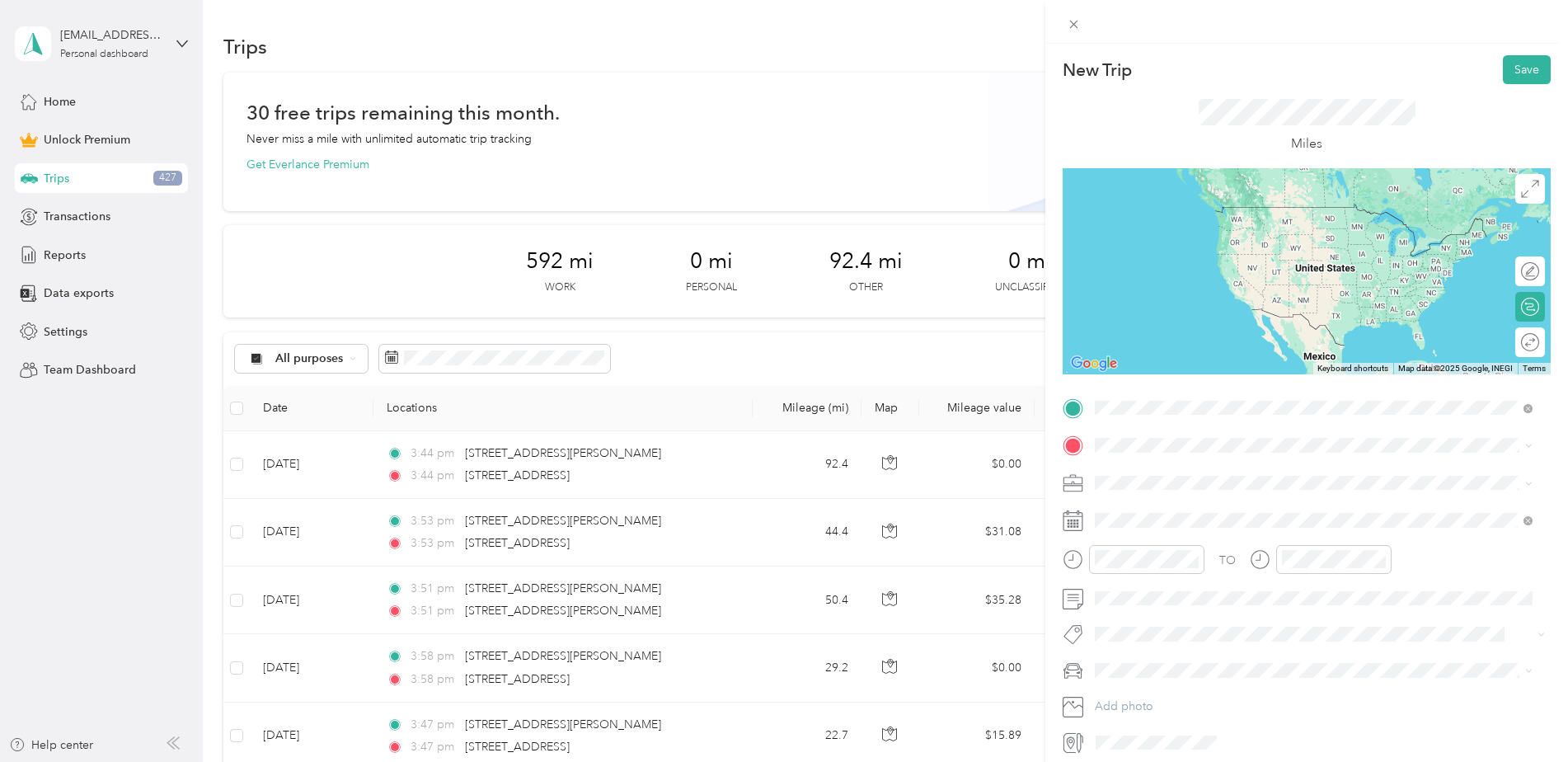
click at [1170, 473] on span "[STREET_ADDRESS][PERSON_NAME][PERSON_NAME][US_STATE]" at bounding box center [1299, 467] width 348 height 15
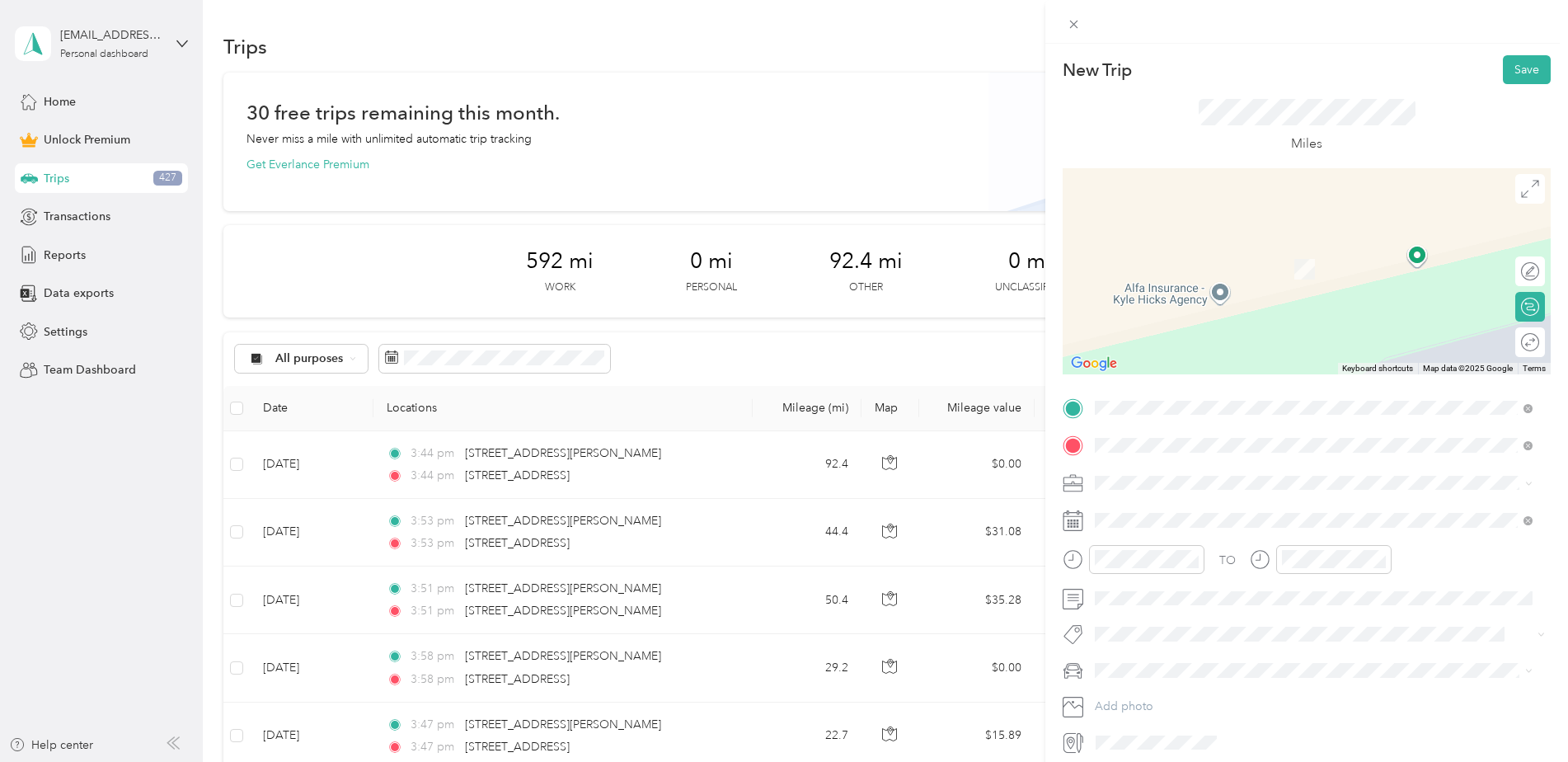
click at [1148, 501] on span "[STREET_ADDRESS][US_STATE]" at bounding box center [1208, 504] width 165 height 15
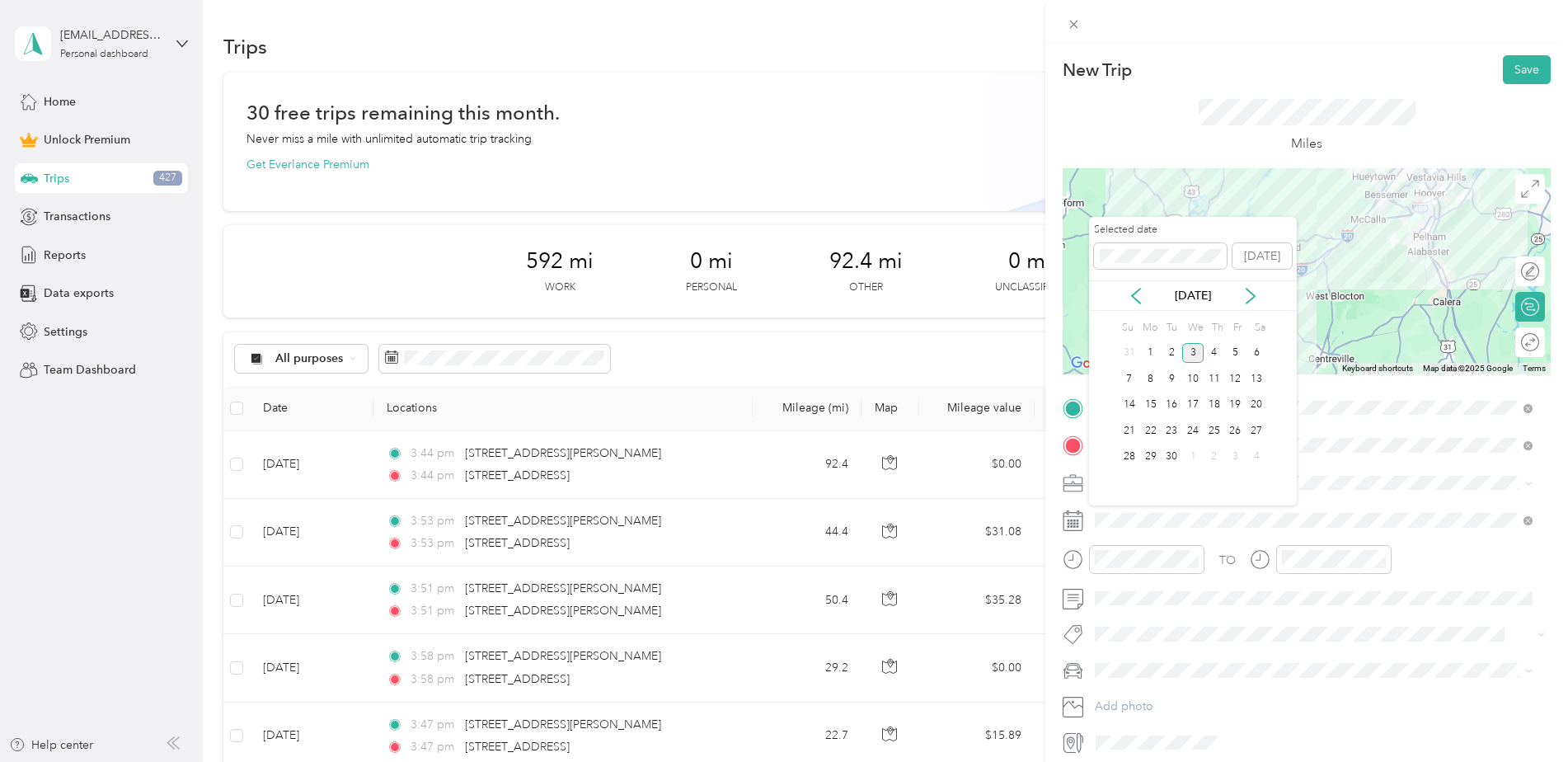
click at [1130, 300] on icon at bounding box center [1135, 295] width 17 height 17
click at [1175, 450] on div "26" at bounding box center [1171, 456] width 21 height 21
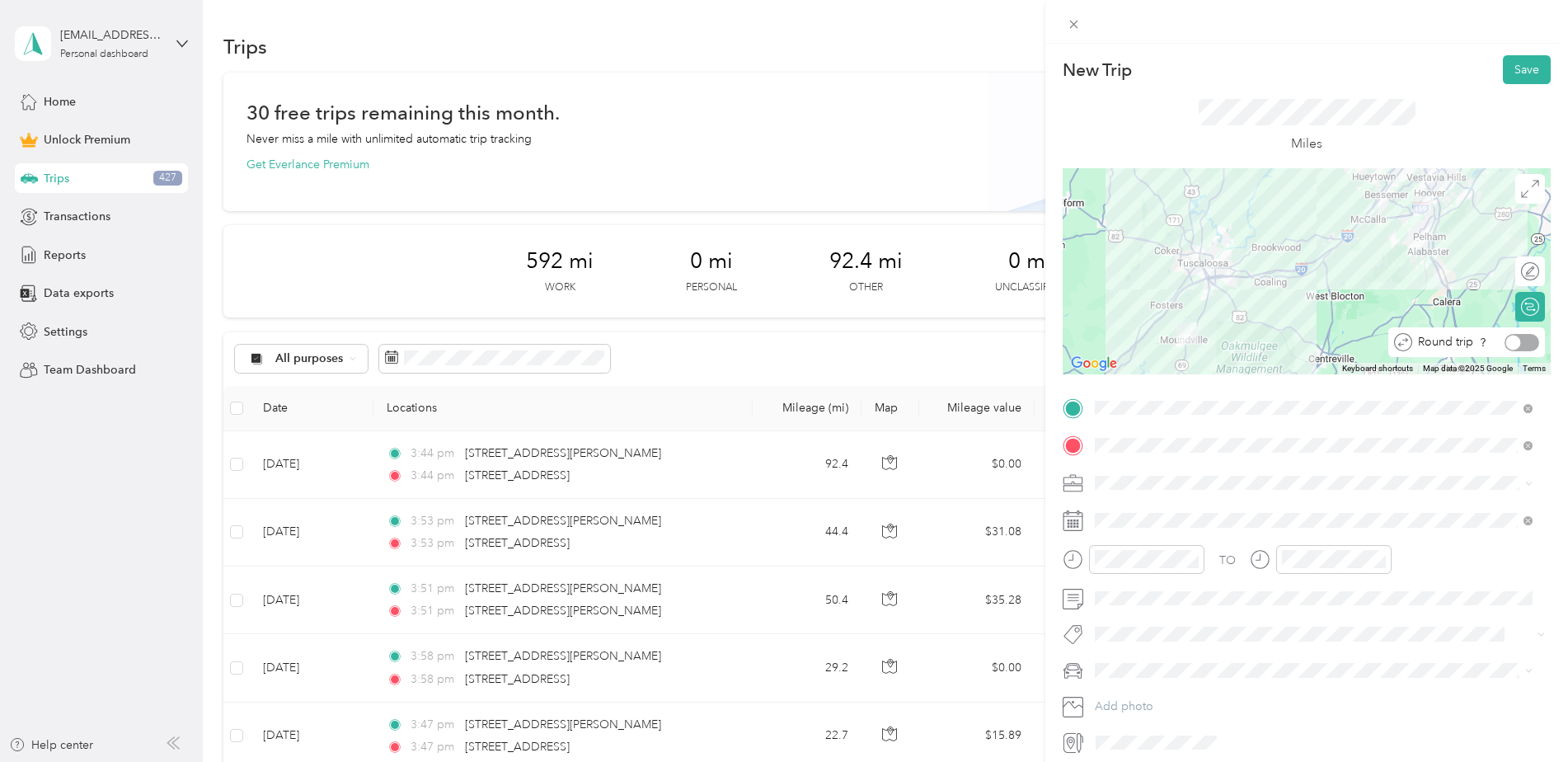
click at [1515, 340] on div at bounding box center [1521, 343] width 34 height 18
click at [1507, 68] on button "Save" at bounding box center [1526, 70] width 48 height 29
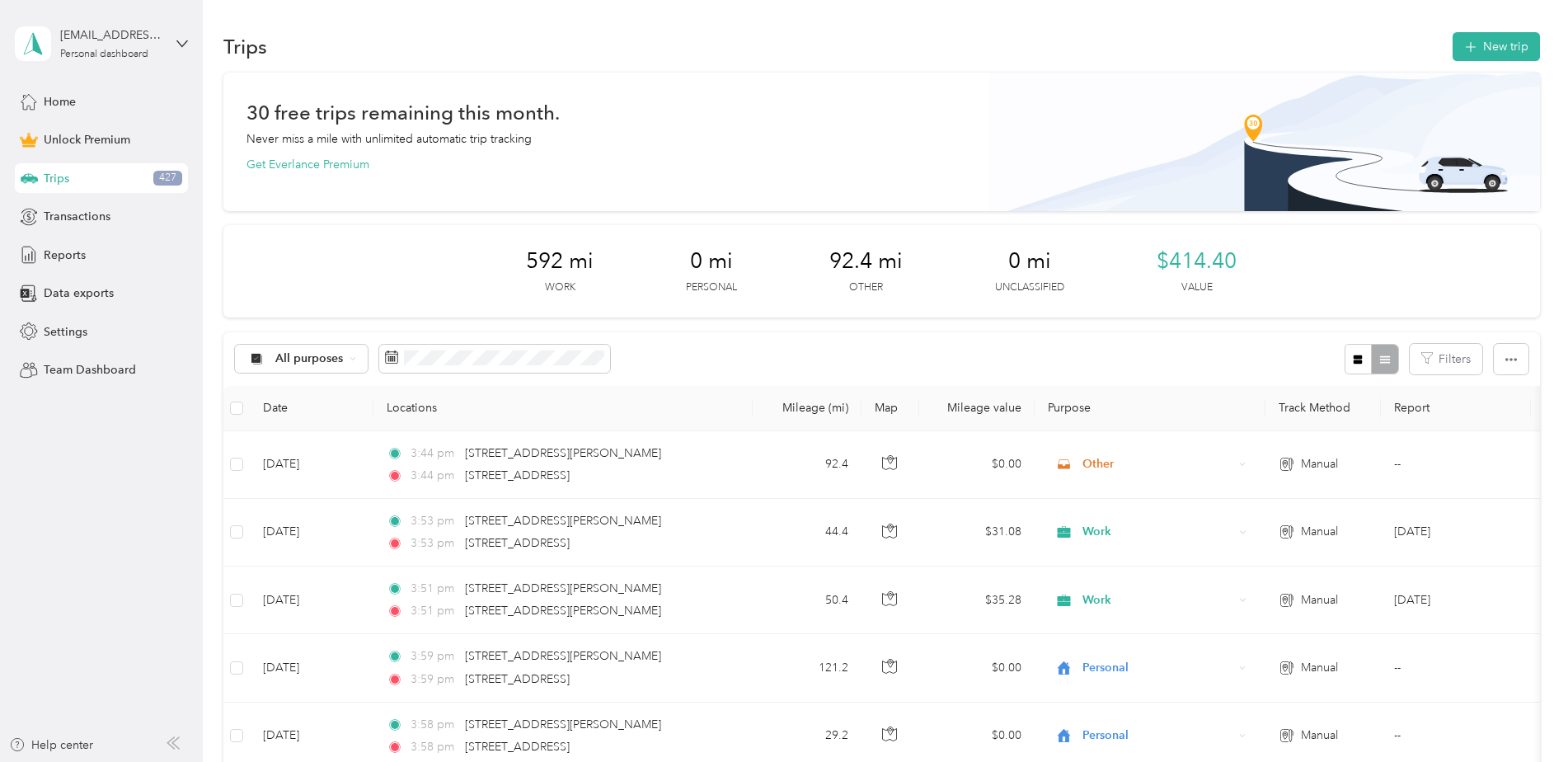
click at [422, 365] on span at bounding box center [494, 359] width 231 height 28
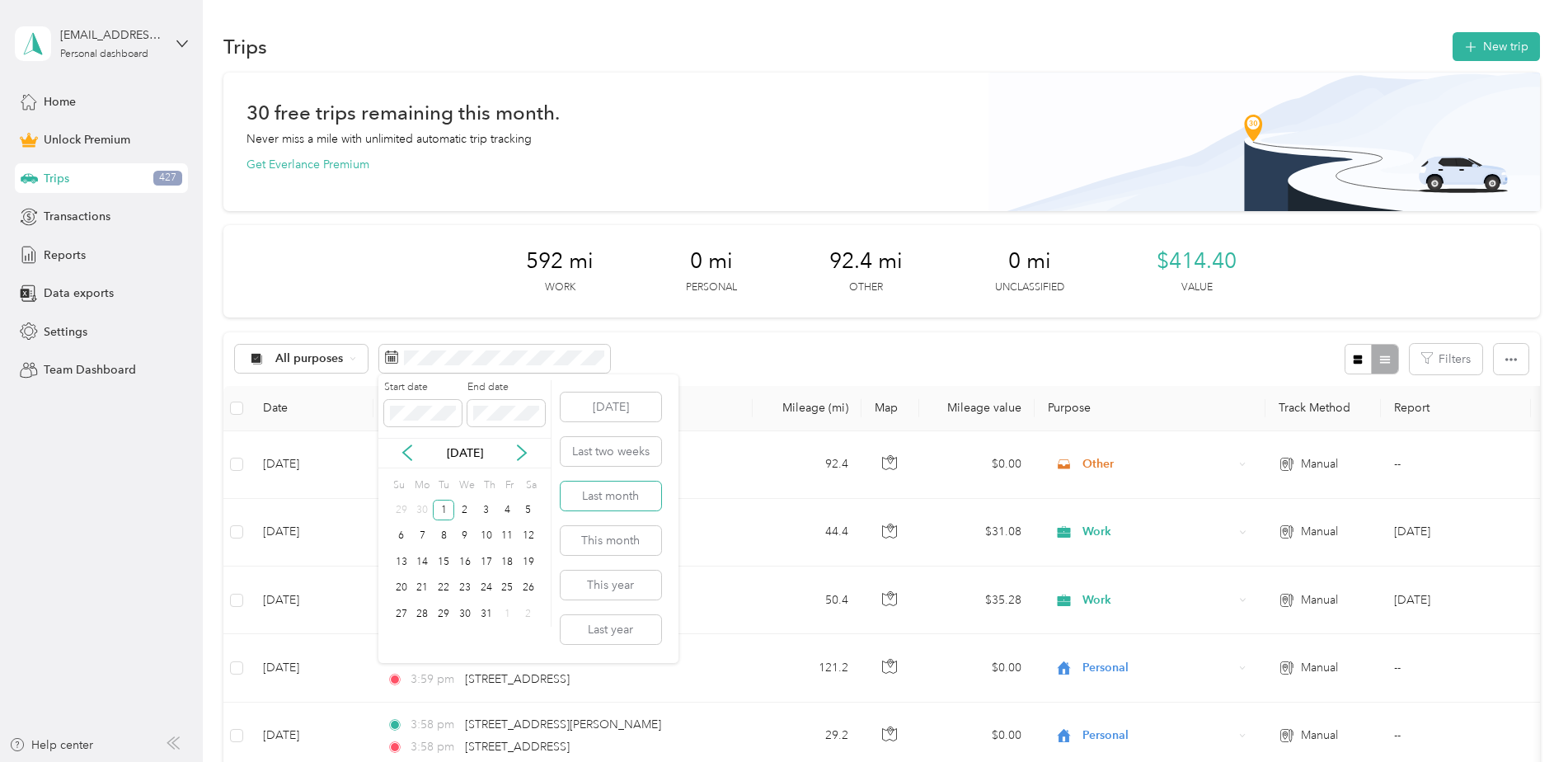
click at [607, 499] on button "Last month" at bounding box center [611, 496] width 101 height 29
click at [400, 449] on icon at bounding box center [406, 452] width 17 height 17
click at [441, 513] on div "1" at bounding box center [444, 509] width 21 height 21
click at [484, 614] on div "31" at bounding box center [487, 614] width 21 height 21
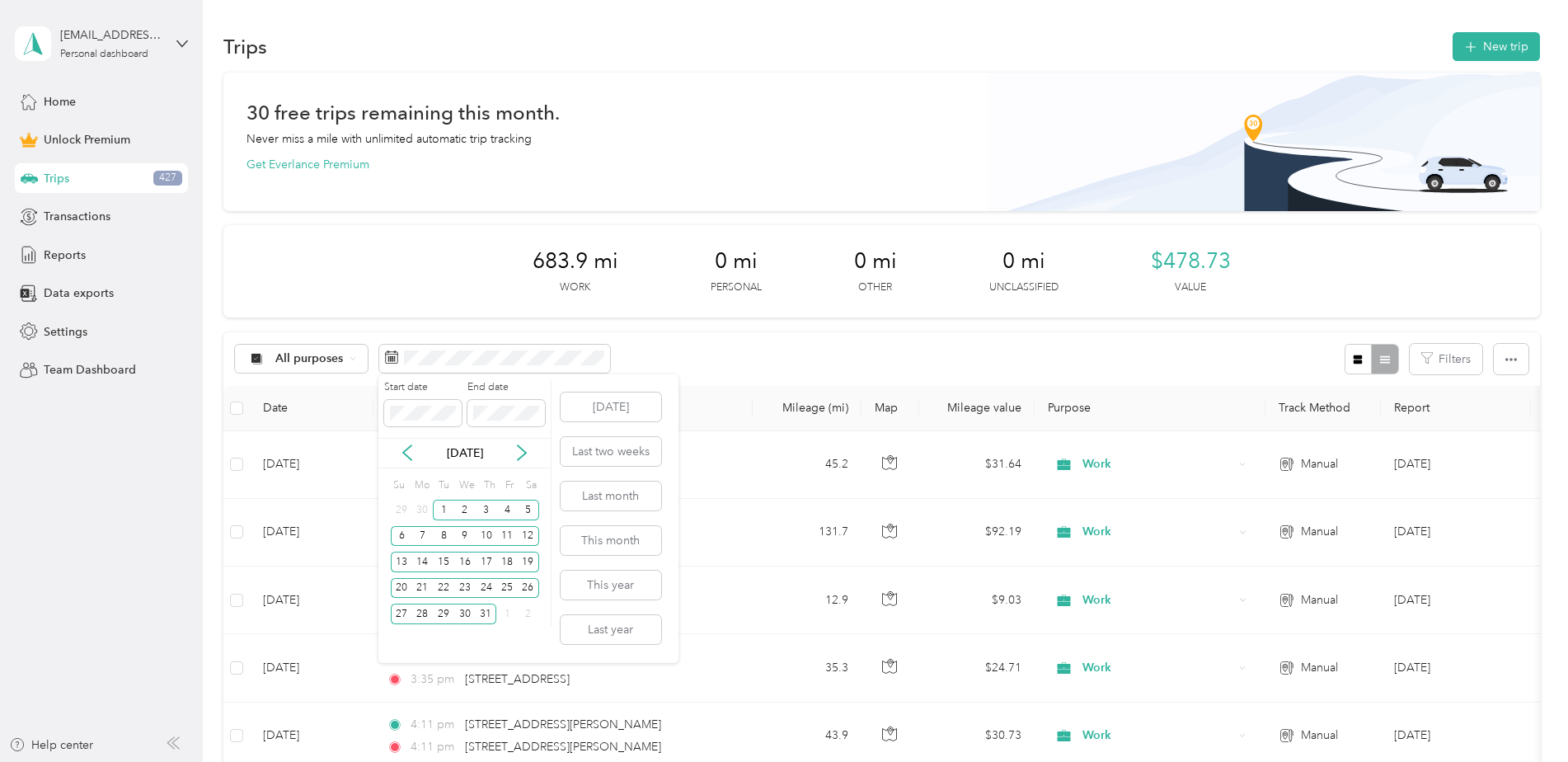
click at [409, 447] on icon at bounding box center [407, 452] width 8 height 15
click at [401, 507] on div "1" at bounding box center [402, 509] width 21 height 21
click at [414, 616] on div "30" at bounding box center [423, 614] width 21 height 21
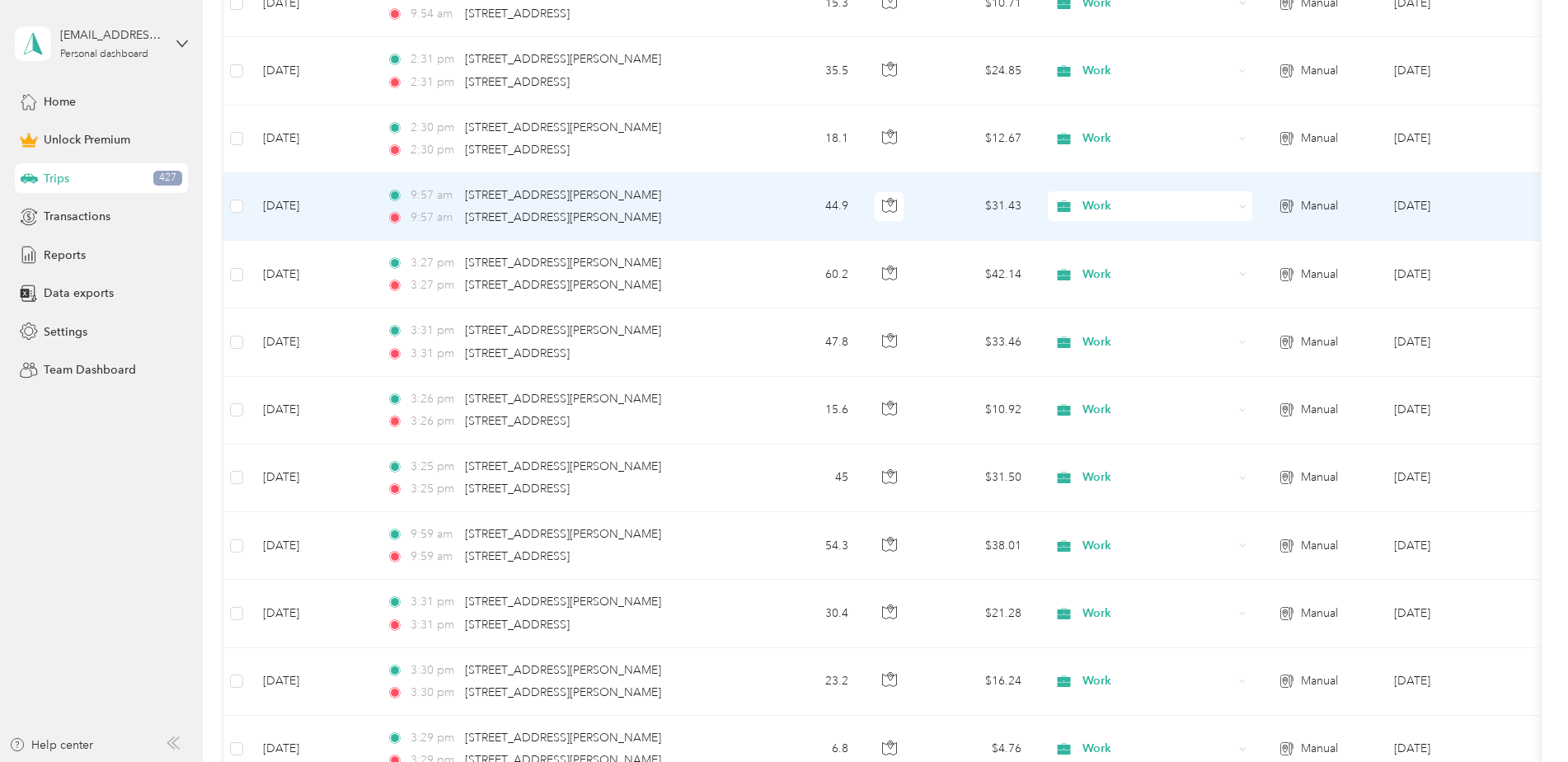
scroll to position [825, 0]
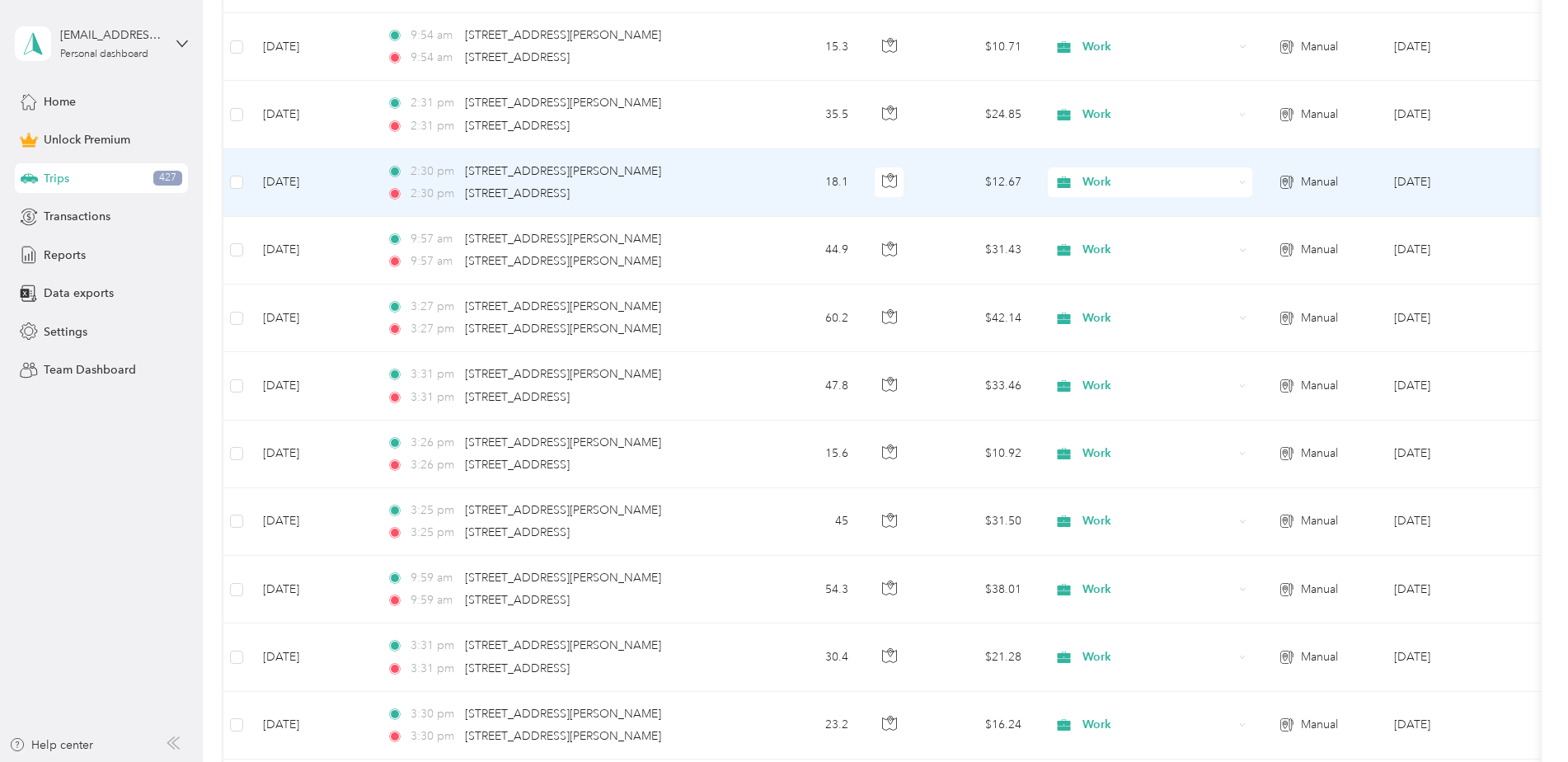
click at [748, 190] on td "2:30 pm [STREET_ADDRESS][PERSON_NAME][PERSON_NAME] 2:30 pm [STREET_ADDRESS]" at bounding box center [563, 183] width 379 height 67
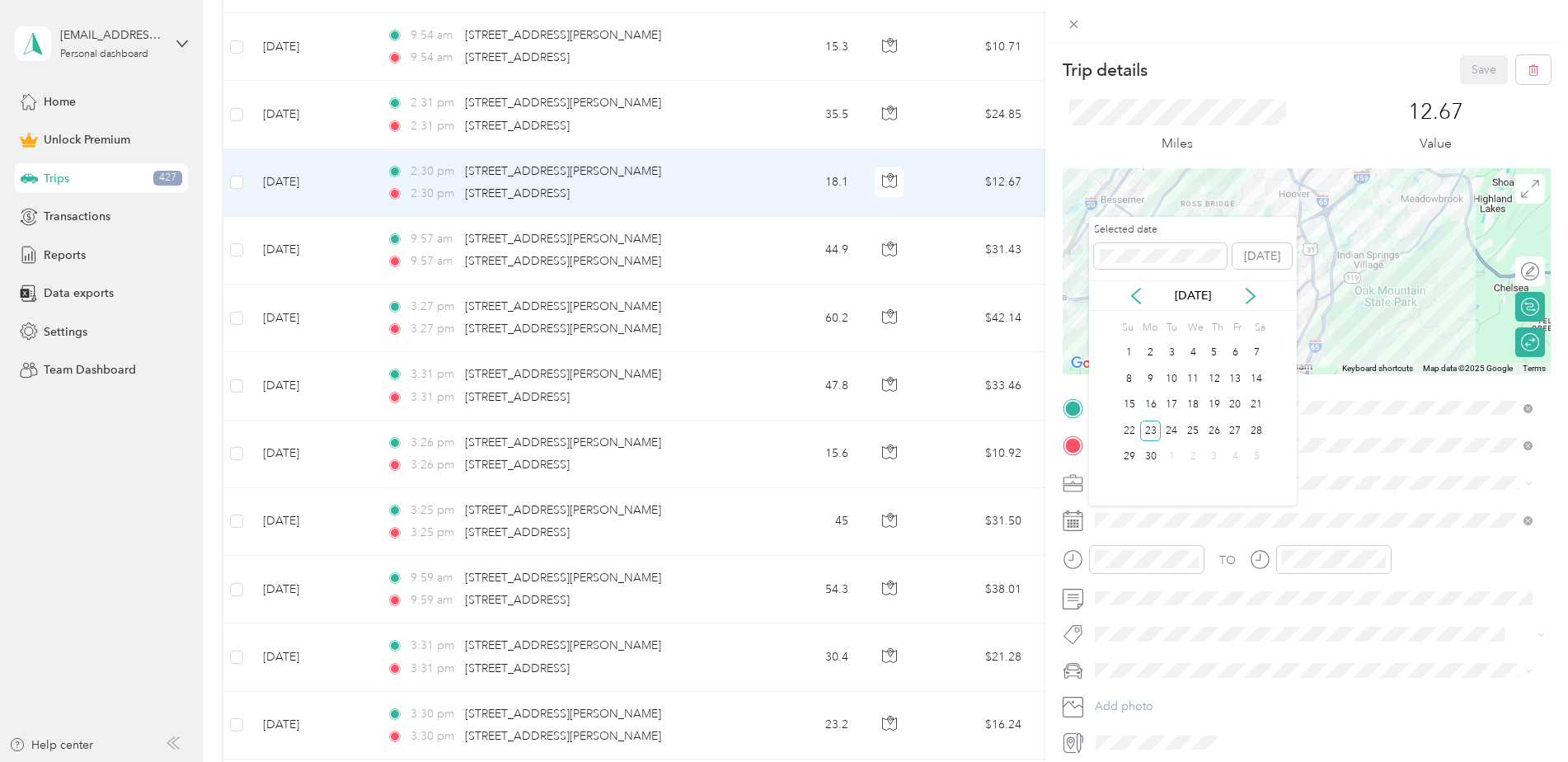
click at [1254, 298] on icon at bounding box center [1250, 295] width 17 height 17
click at [1199, 410] on div "16" at bounding box center [1193, 404] width 21 height 21
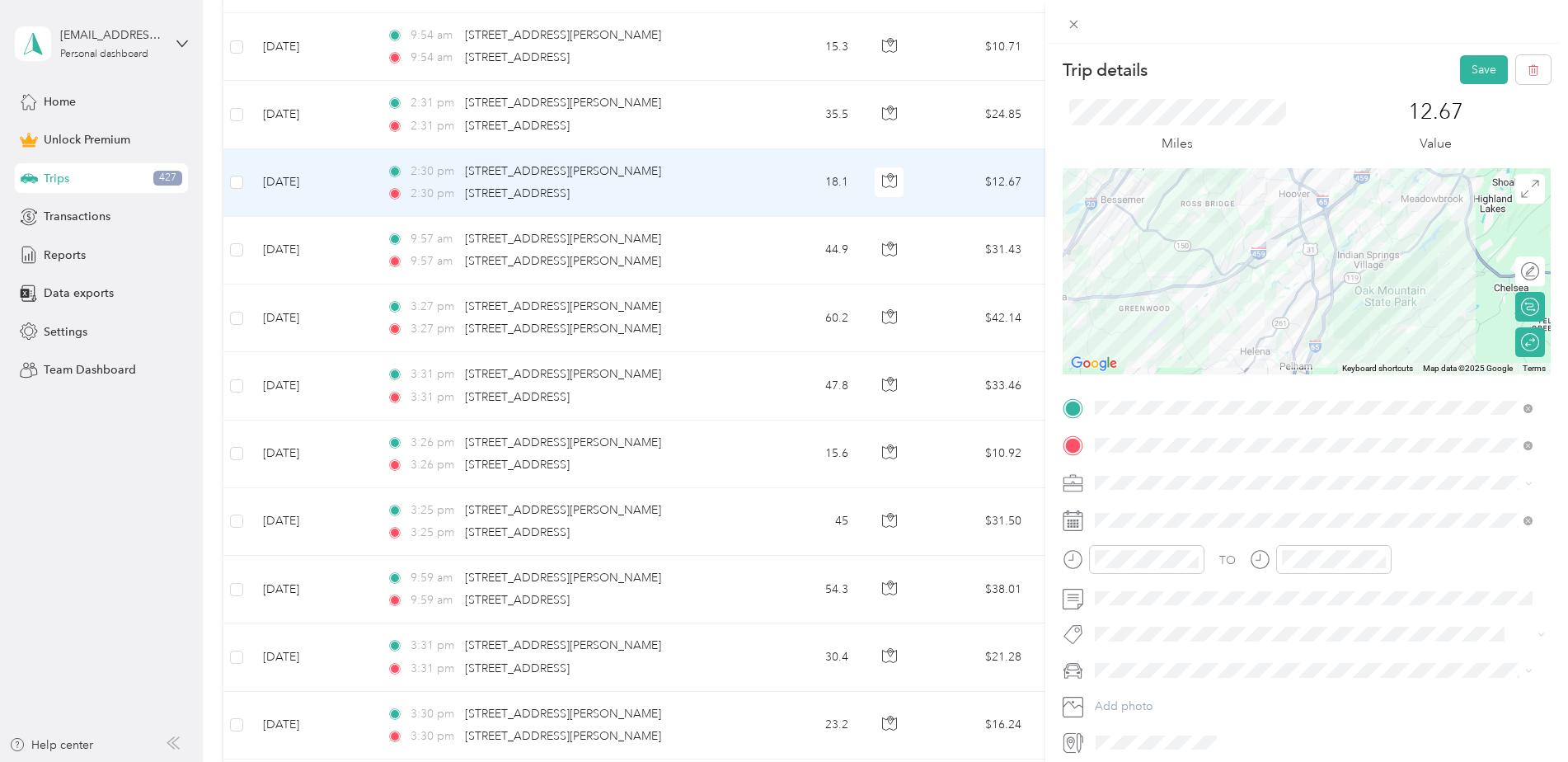
click at [1462, 69] on button "Save" at bounding box center [1483, 70] width 48 height 29
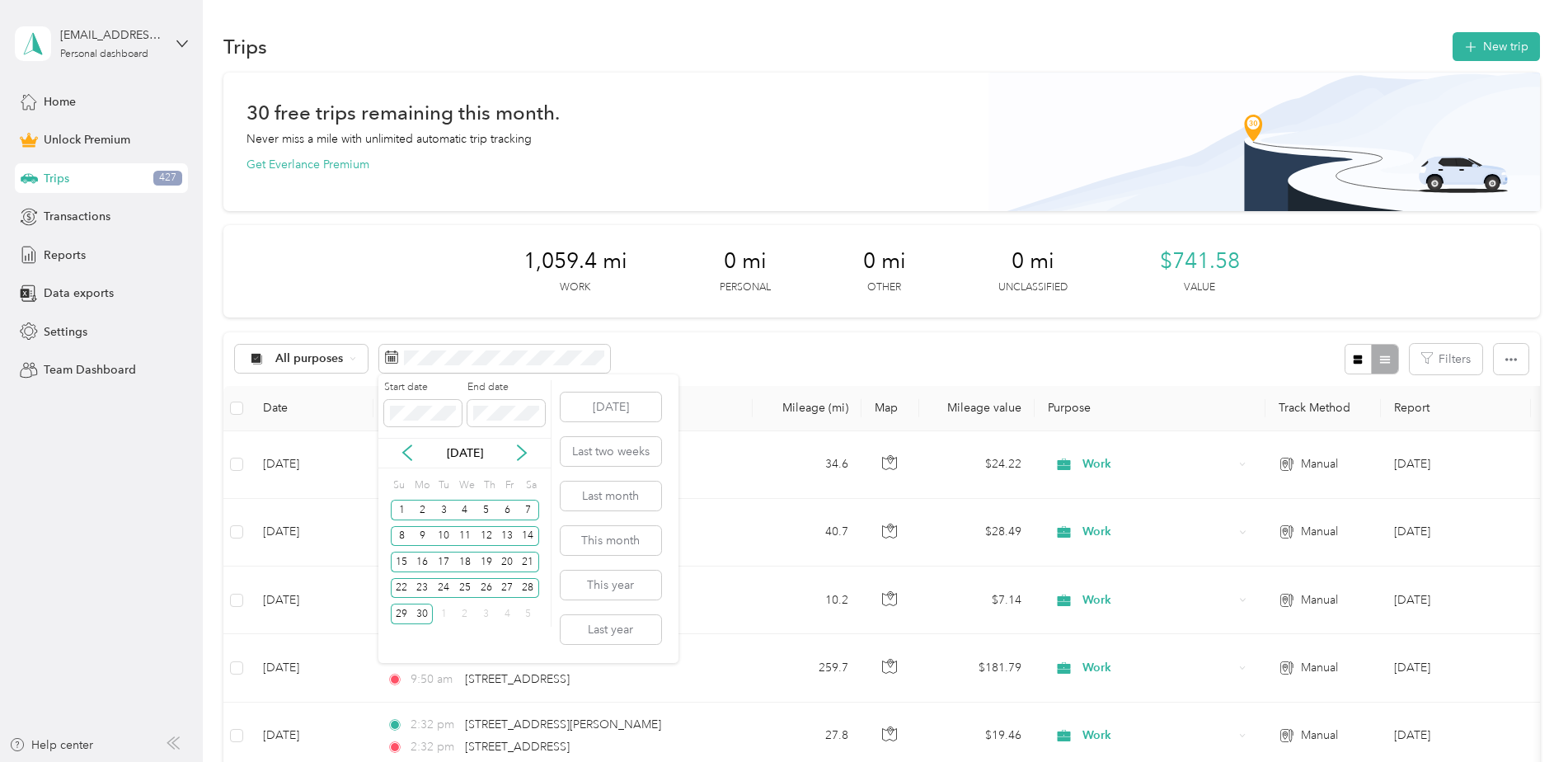
click at [528, 460] on icon at bounding box center [522, 452] width 17 height 17
click at [503, 509] on div "1" at bounding box center [507, 509] width 21 height 21
click at [402, 645] on div "31" at bounding box center [402, 640] width 21 height 21
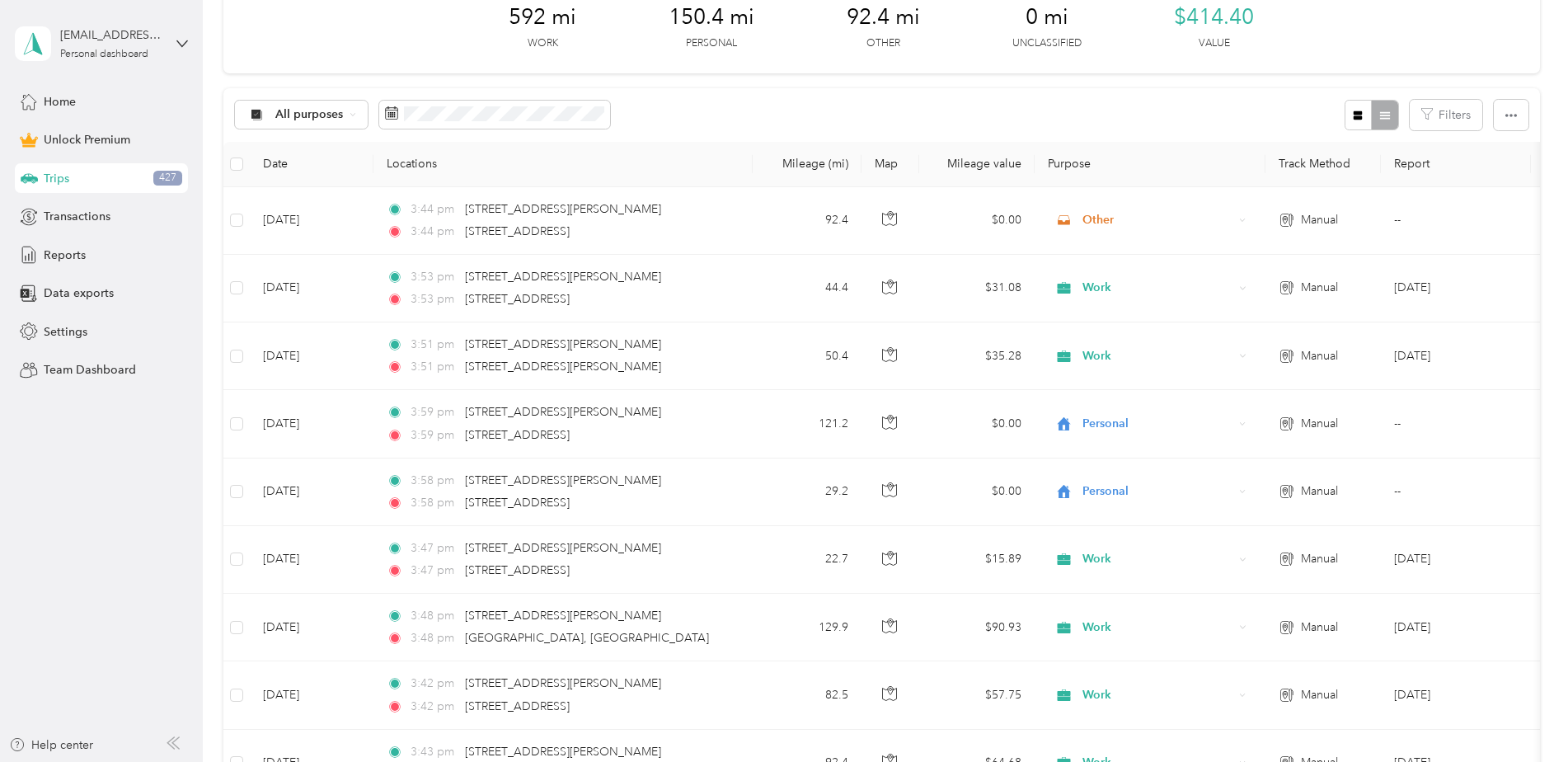
scroll to position [247, 0]
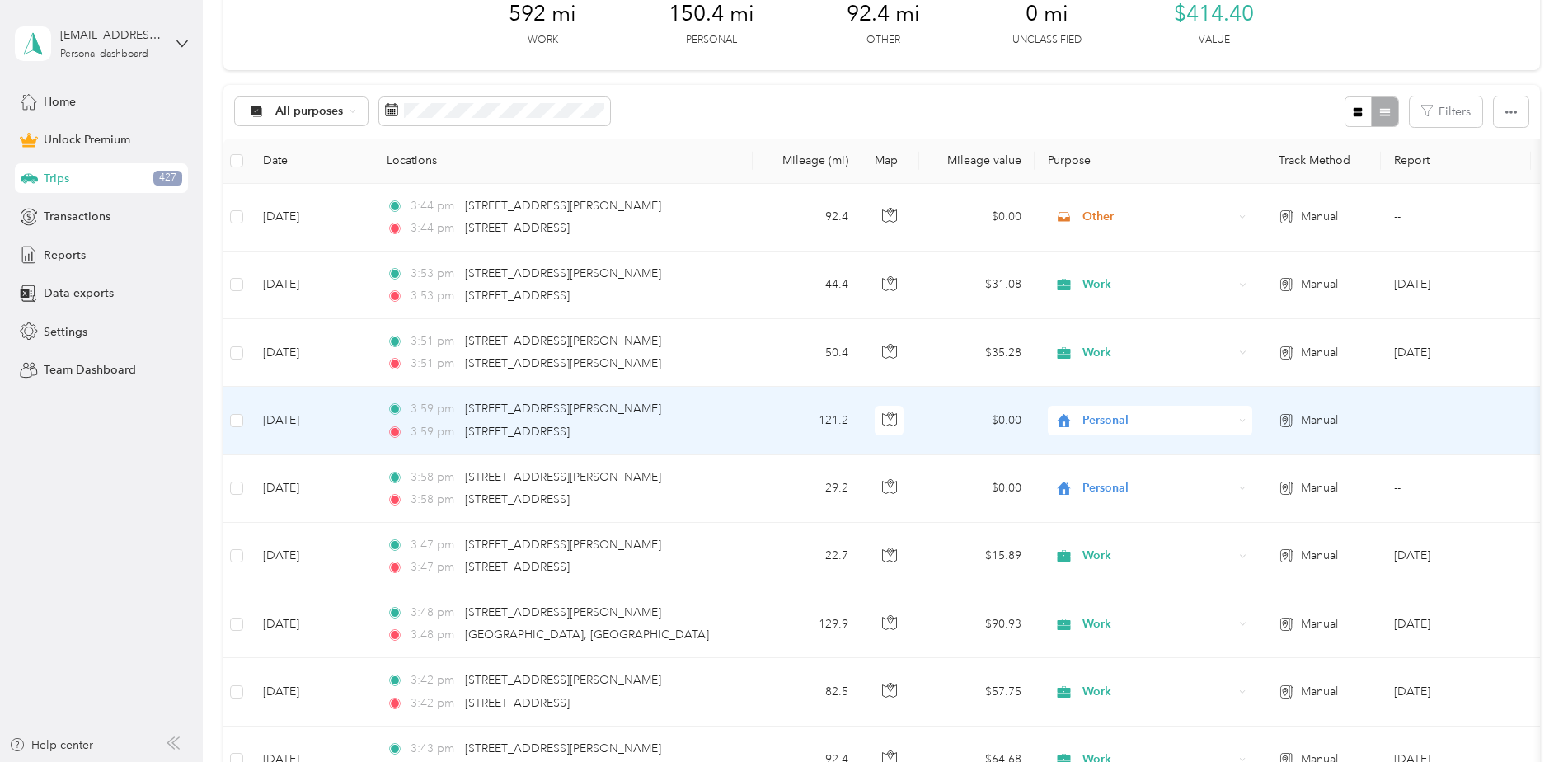
click at [1209, 423] on span "Personal" at bounding box center [1158, 420] width 150 height 19
click at [1125, 458] on li "Work" at bounding box center [1149, 451] width 204 height 29
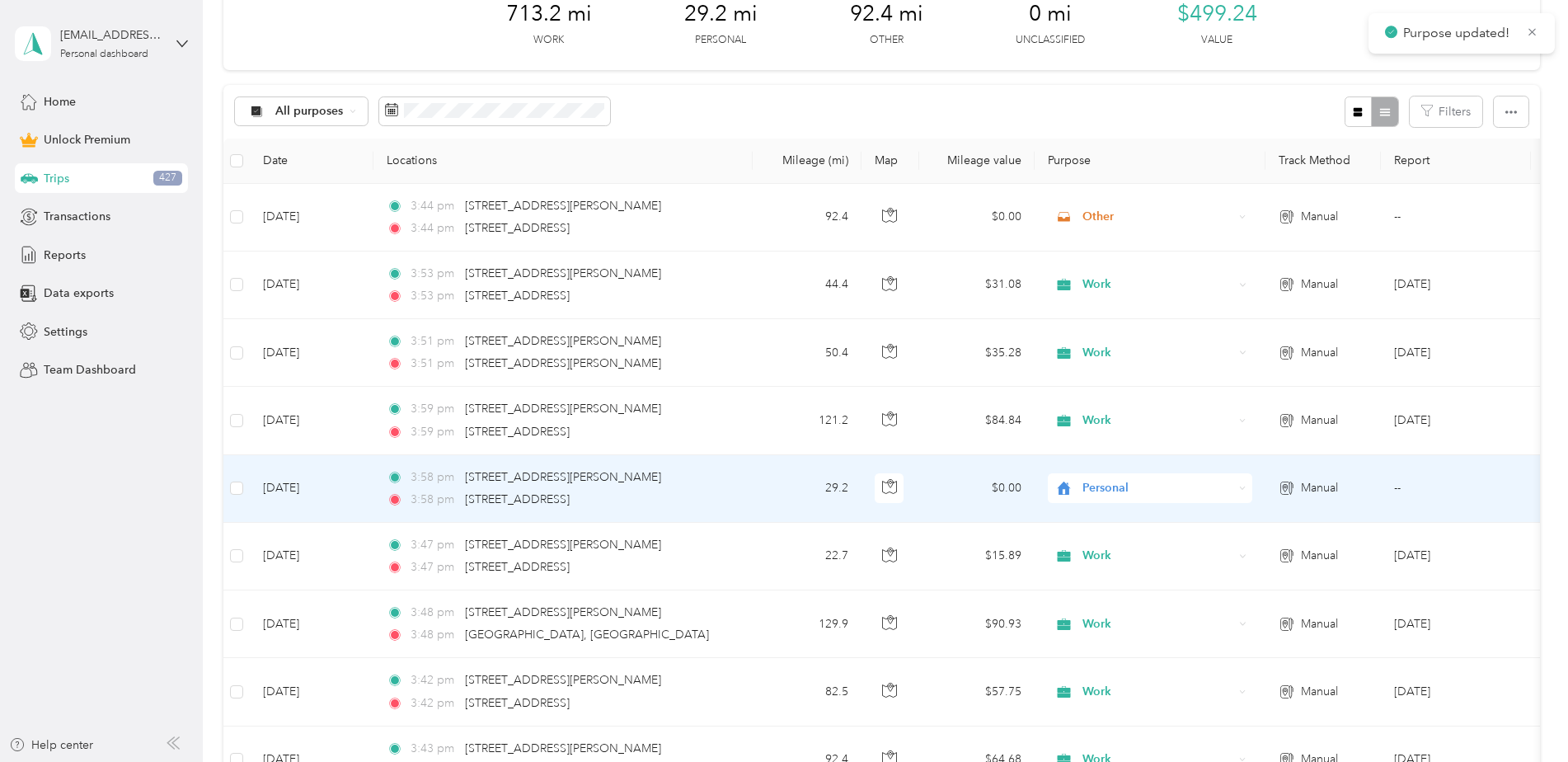
click at [1160, 490] on span "Personal" at bounding box center [1158, 487] width 150 height 19
click at [1128, 524] on li "Work" at bounding box center [1149, 519] width 204 height 29
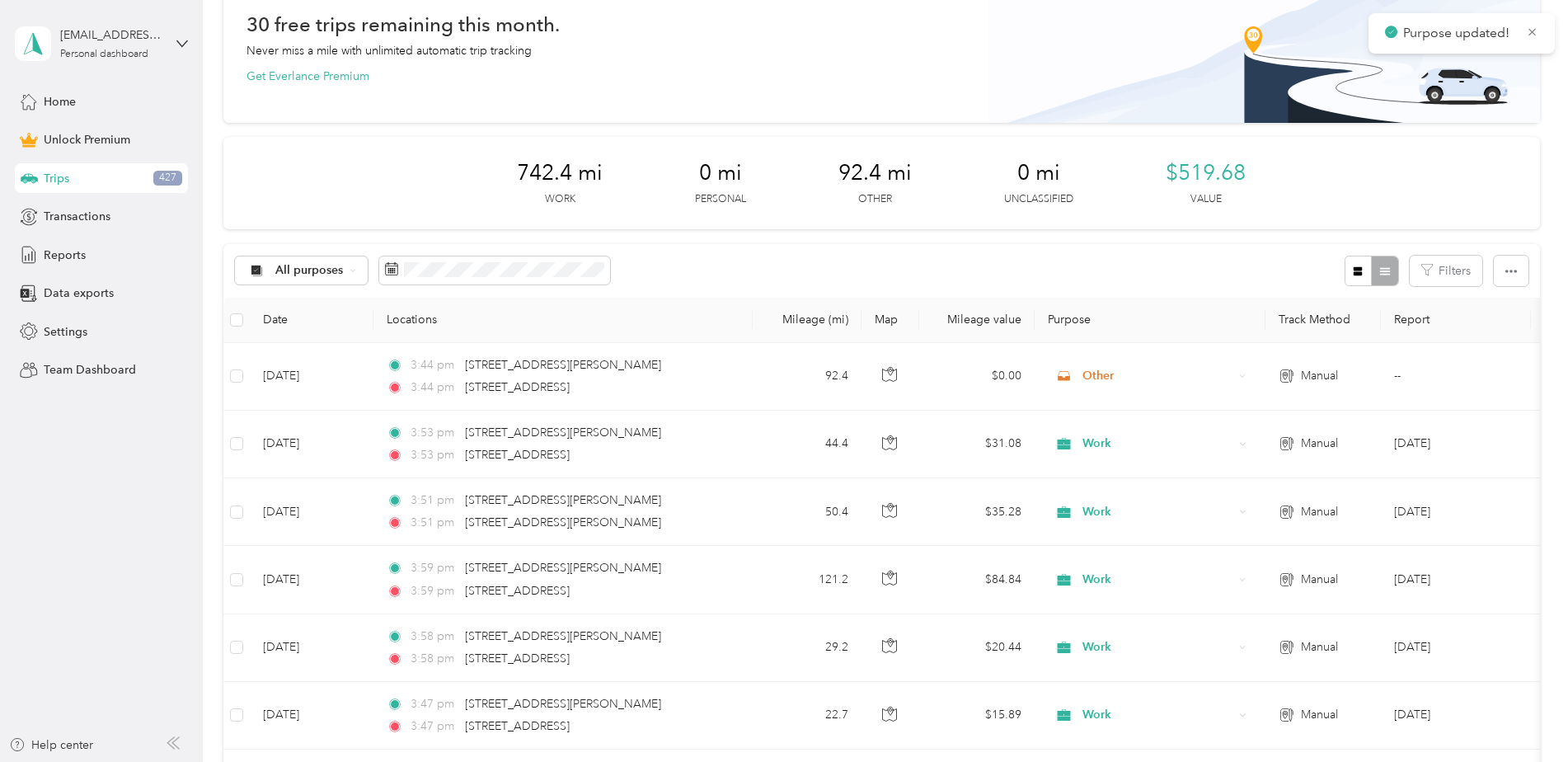
scroll to position [82, 0]
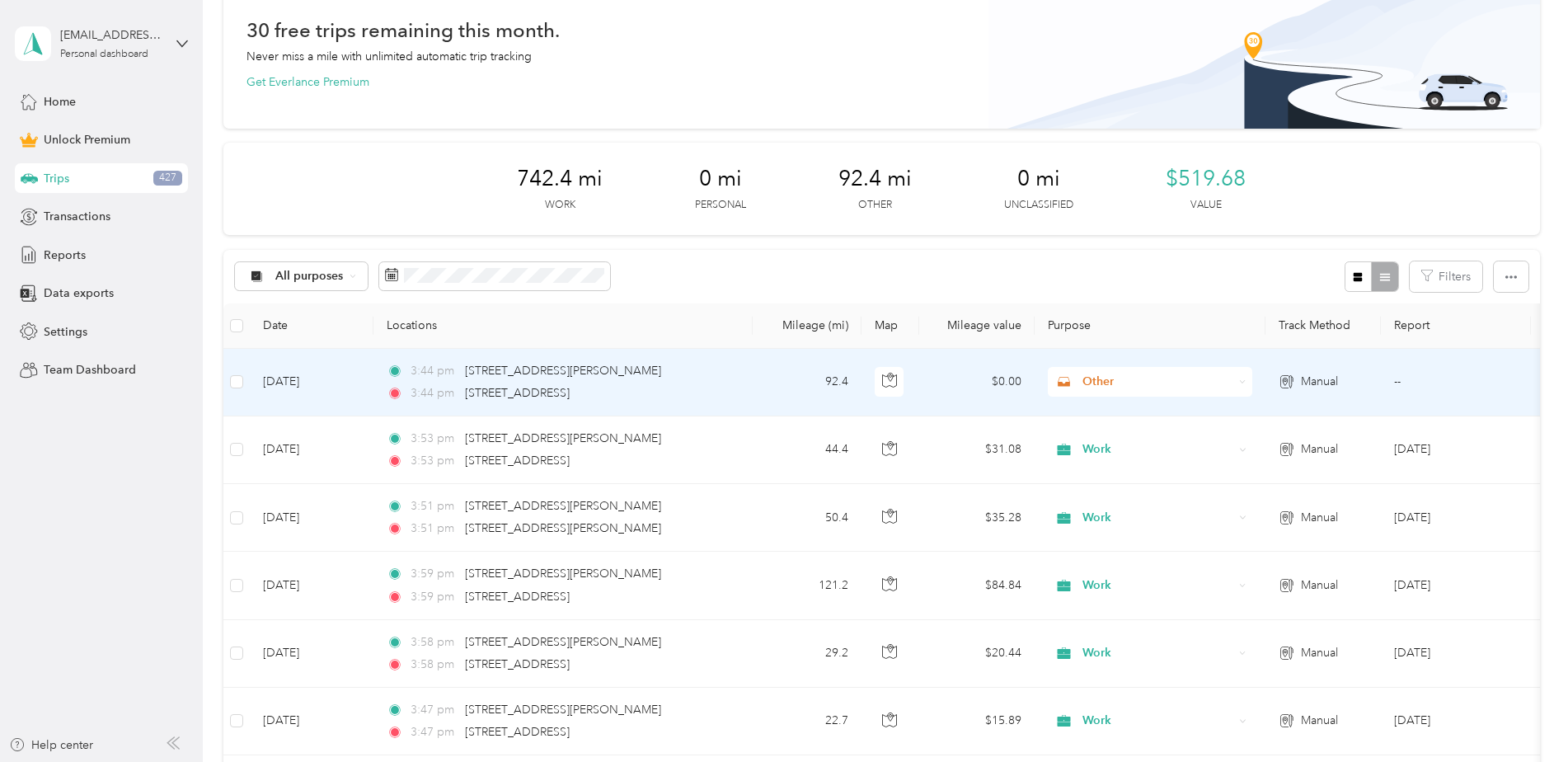
click at [1133, 386] on span "Other" at bounding box center [1158, 381] width 150 height 19
click at [1125, 414] on span "Work" at bounding box center [1165, 412] width 152 height 18
click at [1136, 382] on span "Work" at bounding box center [1158, 381] width 150 height 19
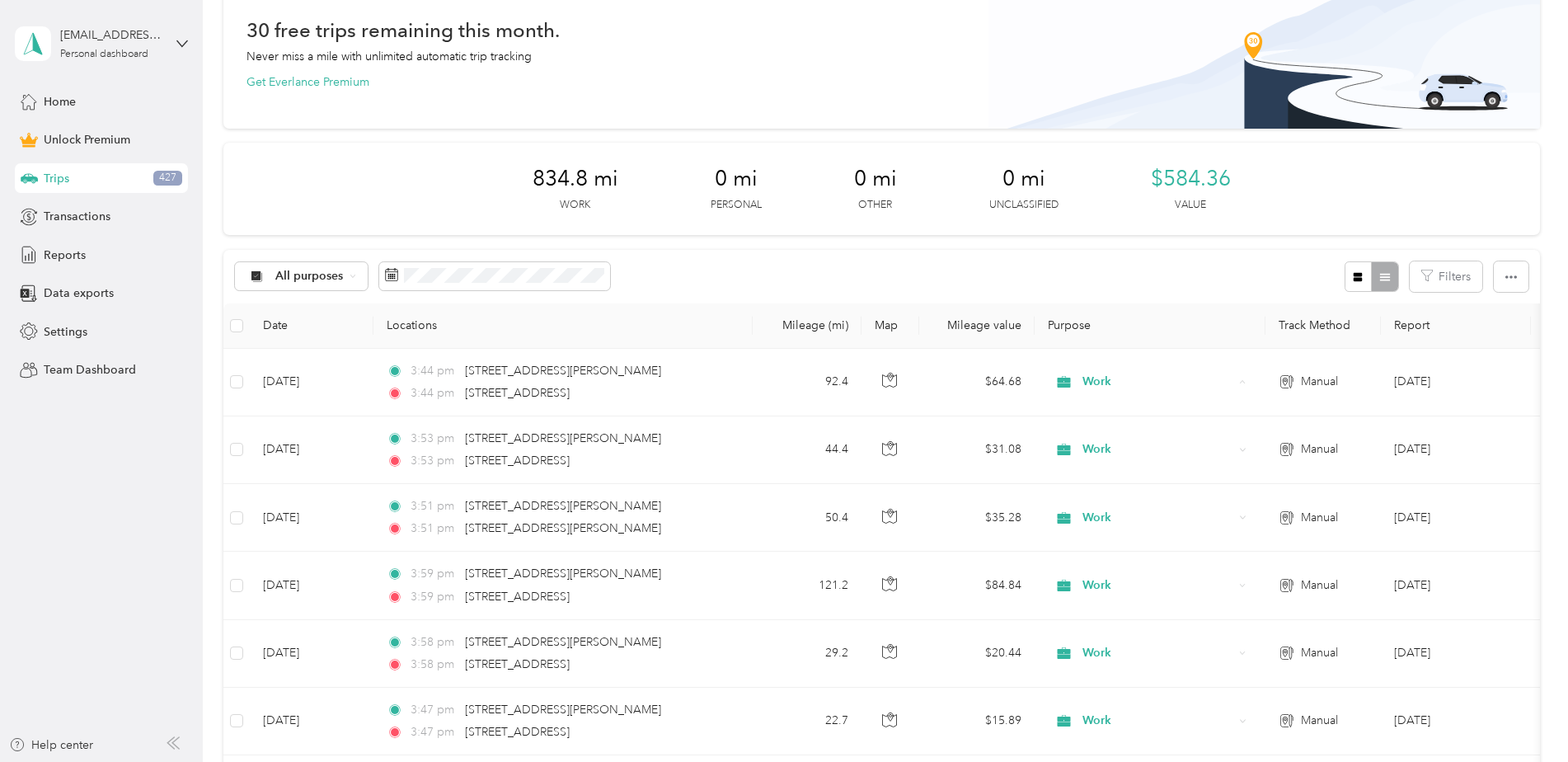
click at [1130, 283] on div "All purposes Filters" at bounding box center [881, 276] width 1316 height 54
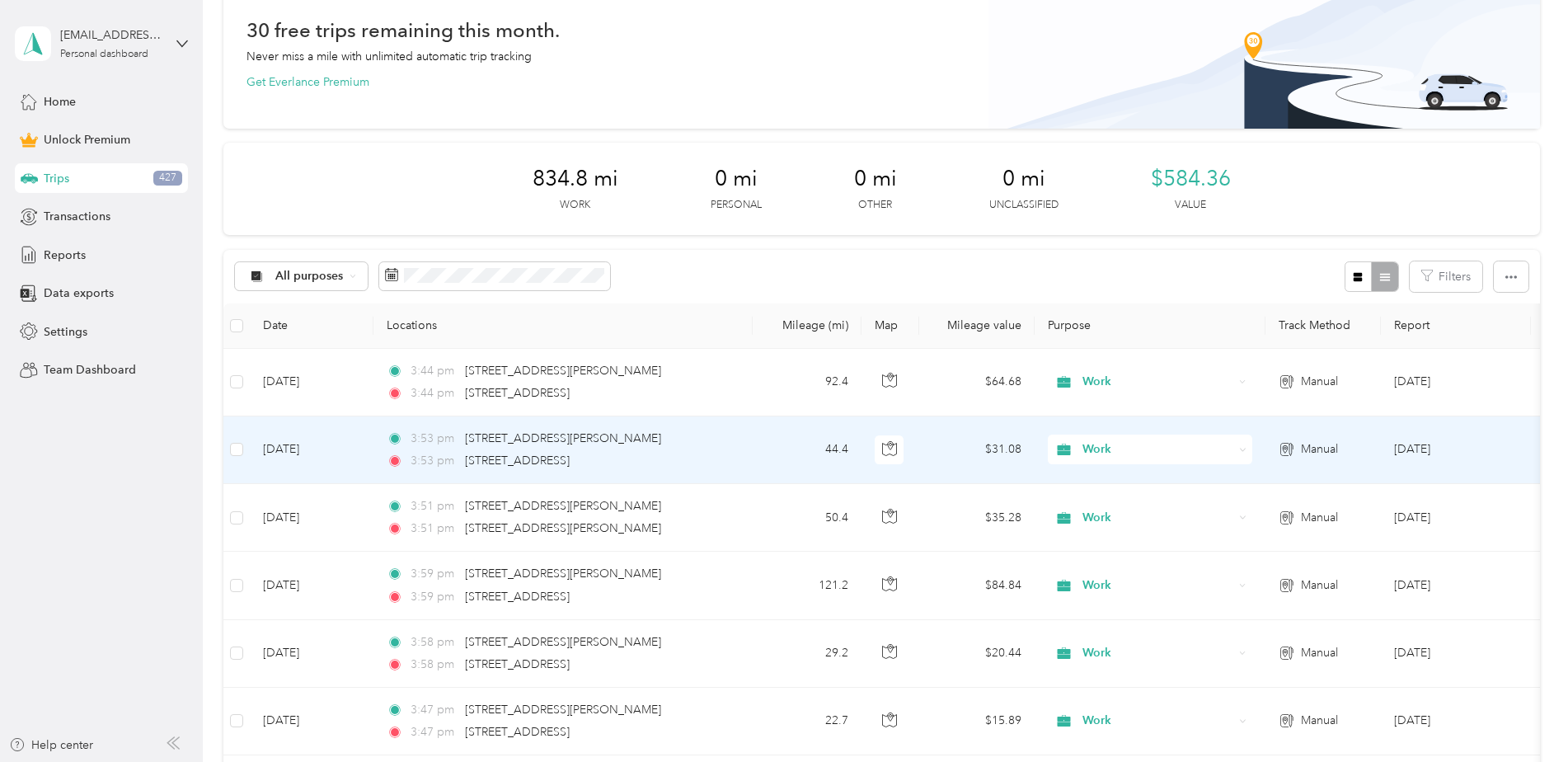
click at [1101, 450] on span "Work" at bounding box center [1158, 449] width 150 height 19
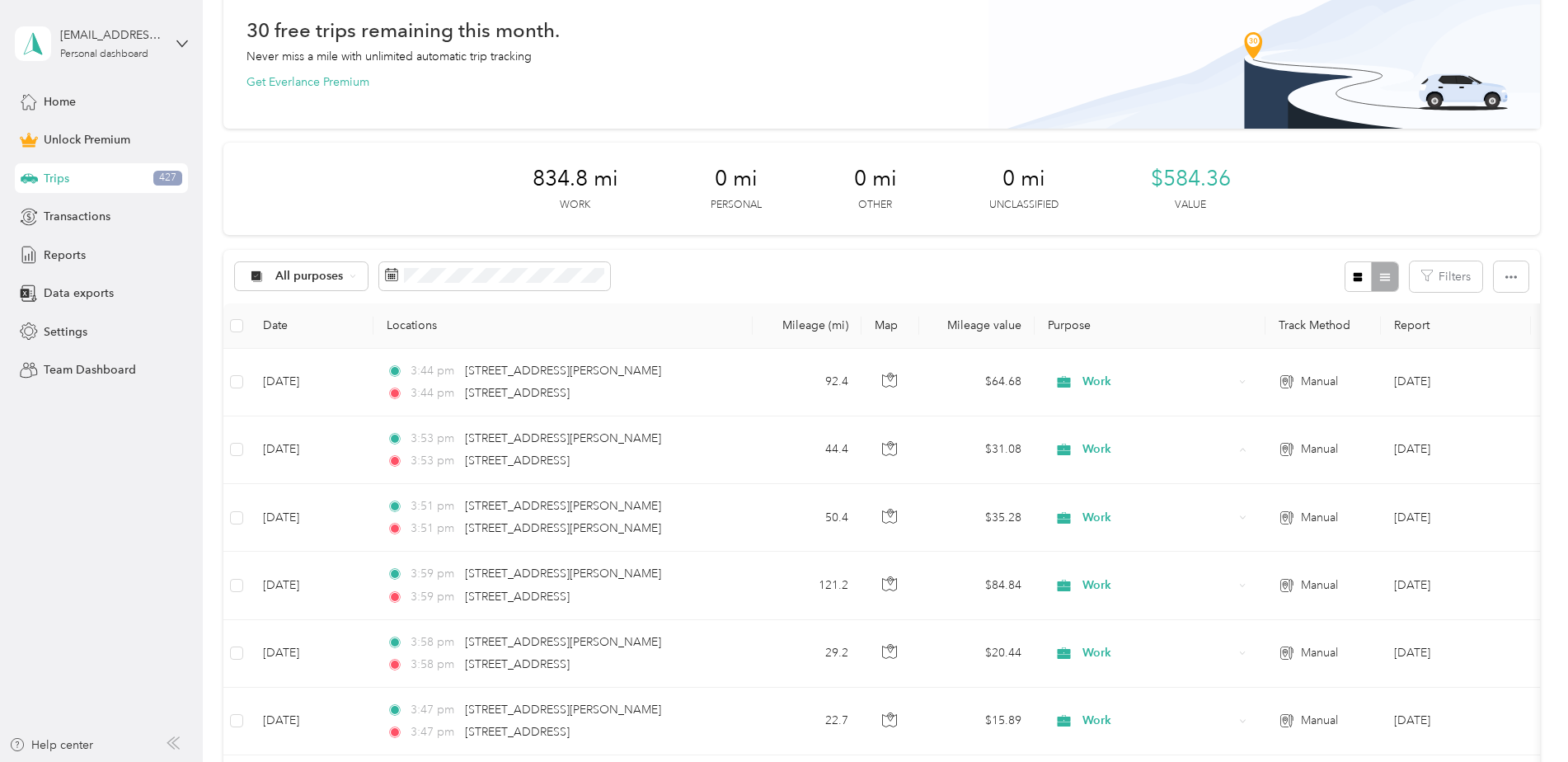
click at [1148, 311] on th "Purpose" at bounding box center [1150, 325] width 231 height 45
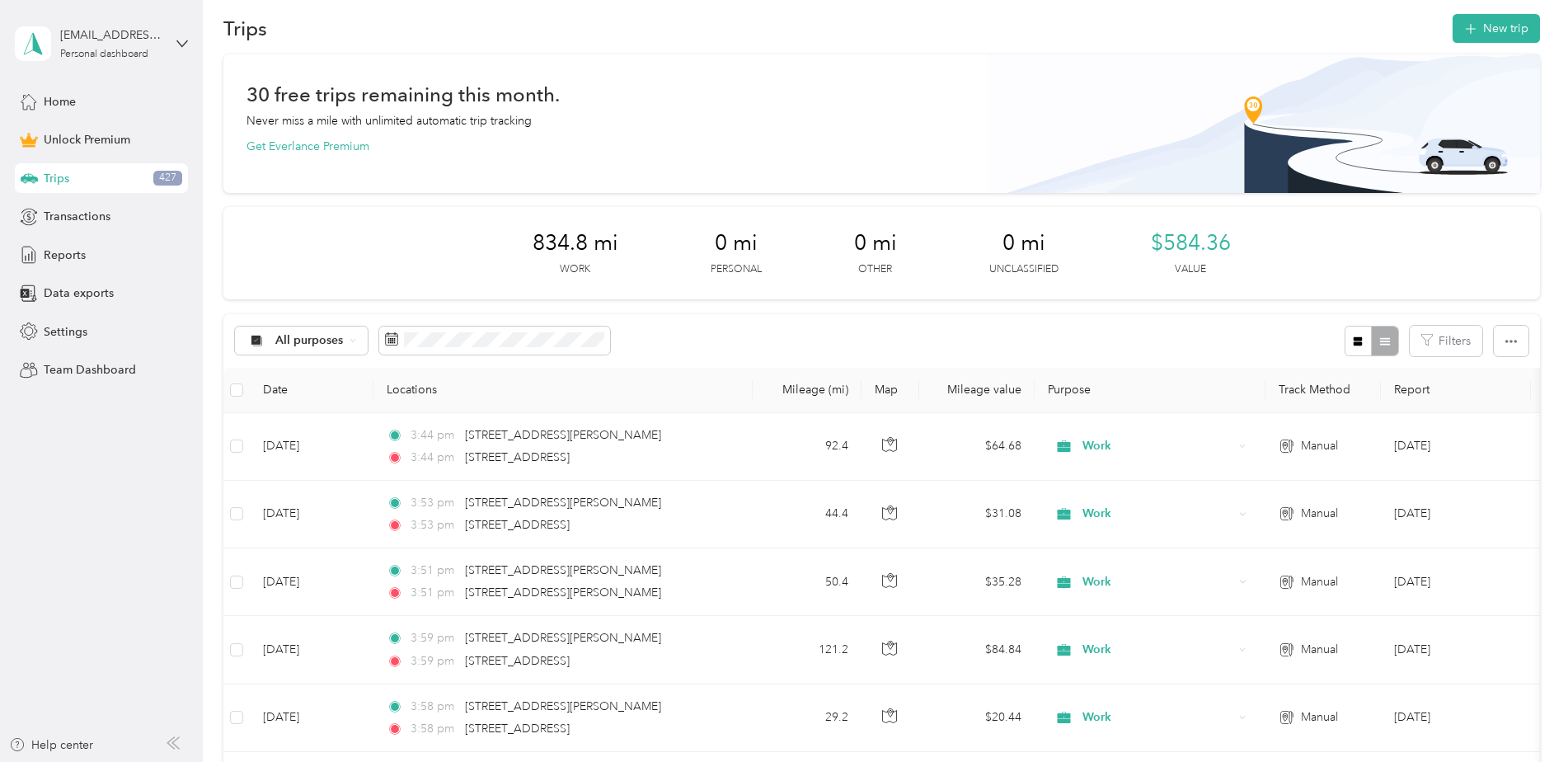
scroll to position [0, 0]
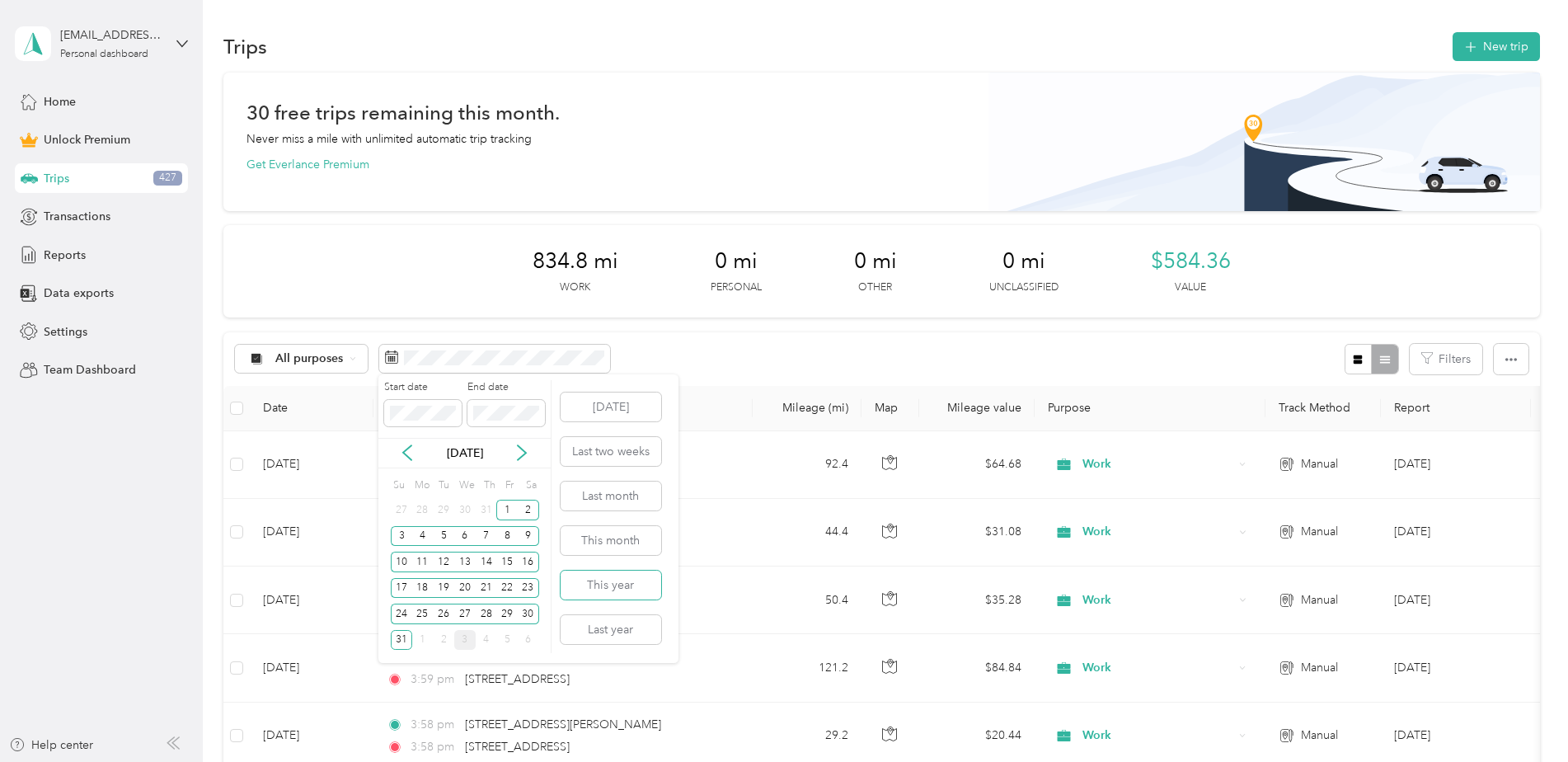
click at [602, 577] on button "This year" at bounding box center [611, 585] width 101 height 29
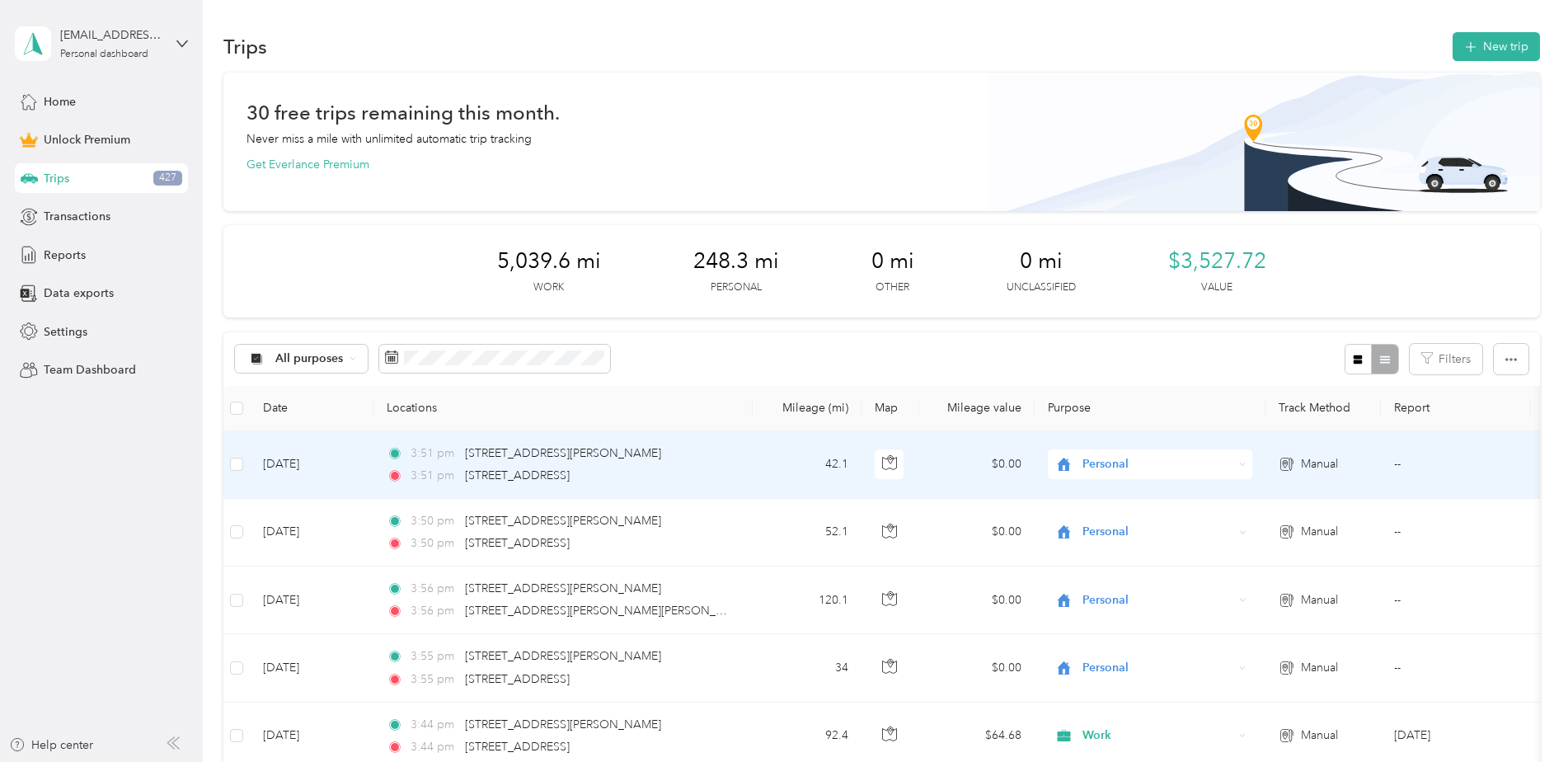
click at [1095, 458] on span "Personal" at bounding box center [1158, 464] width 150 height 19
click at [1097, 495] on span "Work" at bounding box center [1165, 495] width 152 height 18
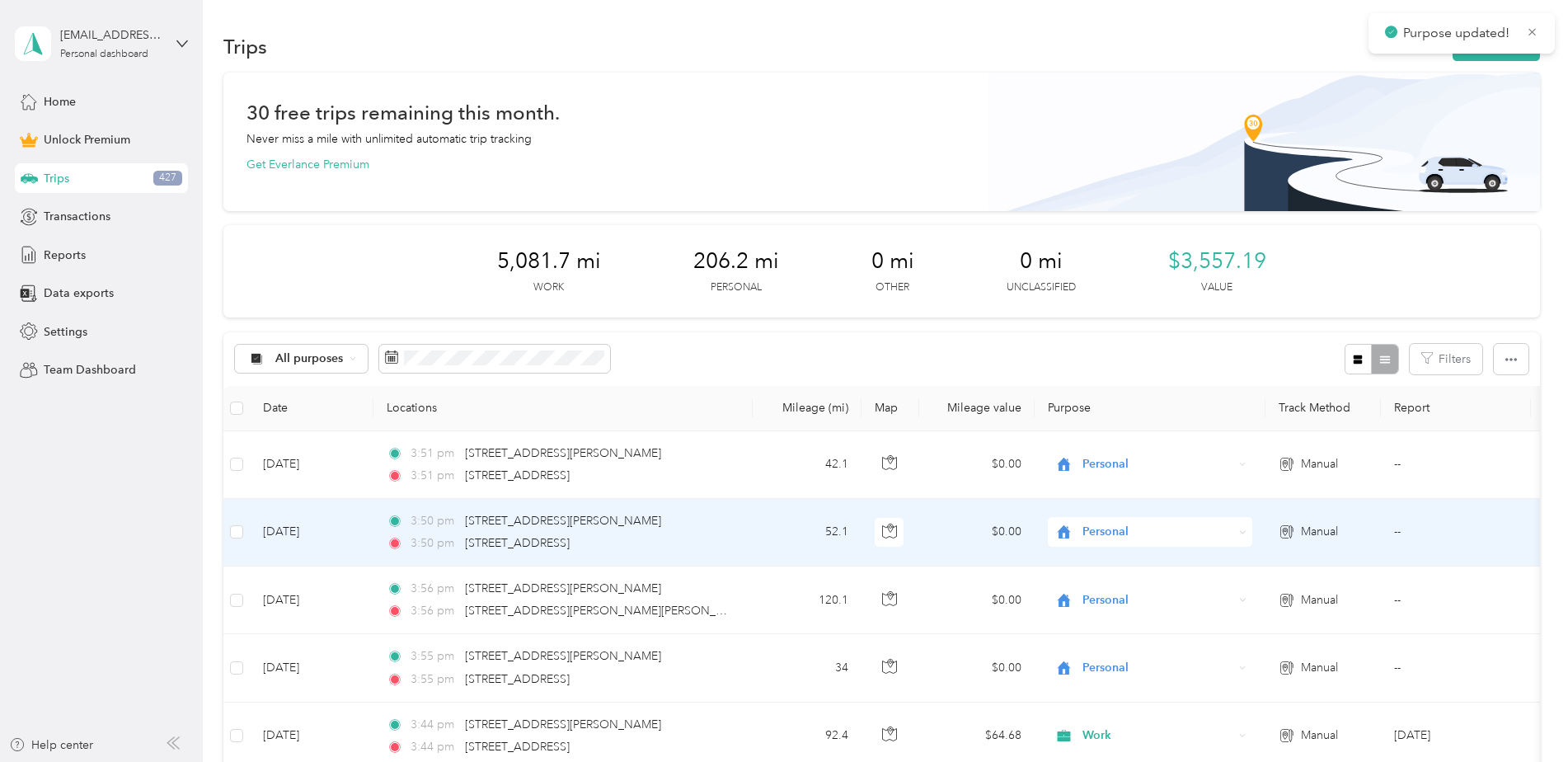
click at [1096, 537] on span "Personal" at bounding box center [1158, 531] width 150 height 19
click at [1108, 307] on li "Work" at bounding box center [1149, 299] width 204 height 29
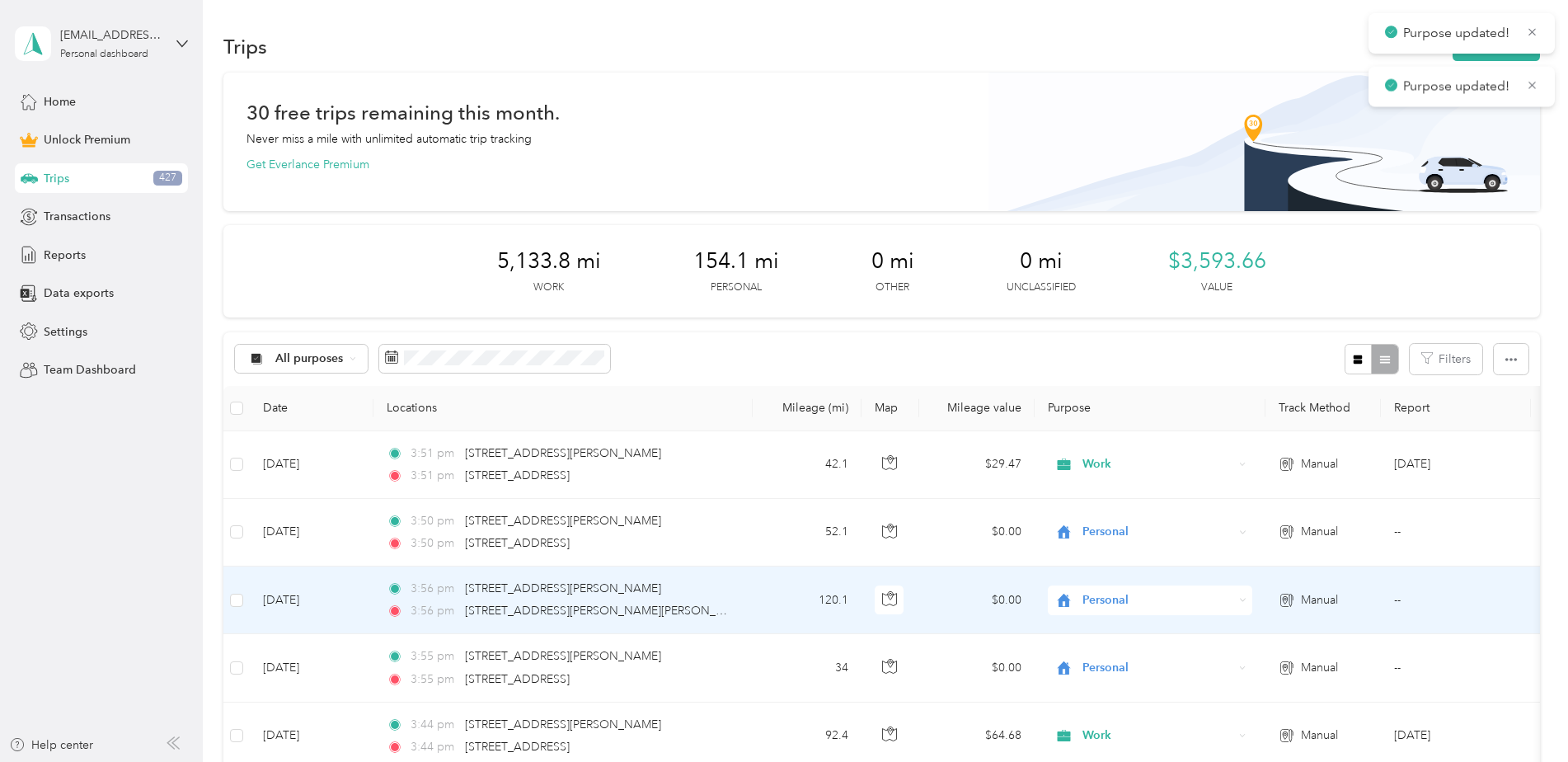
click at [1094, 591] on span "Personal" at bounding box center [1158, 600] width 150 height 19
click at [1101, 376] on ol "Work Personal Insurance Alfa Insurance Other Charity Medical Moving Commute" at bounding box center [1149, 461] width 204 height 231
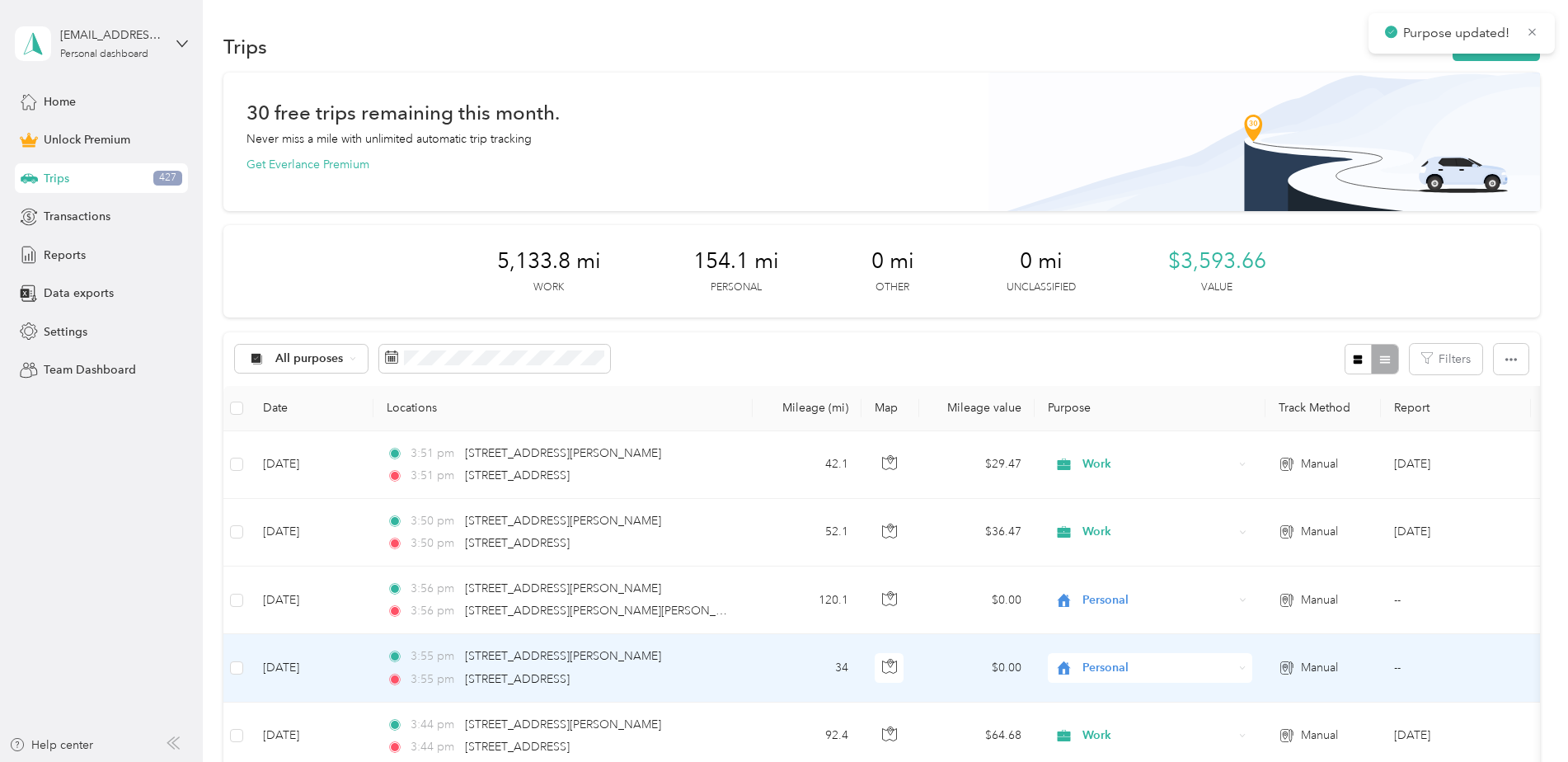
click at [1098, 667] on span "Personal" at bounding box center [1158, 667] width 150 height 19
click at [1104, 435] on span "Work" at bounding box center [1165, 433] width 152 height 18
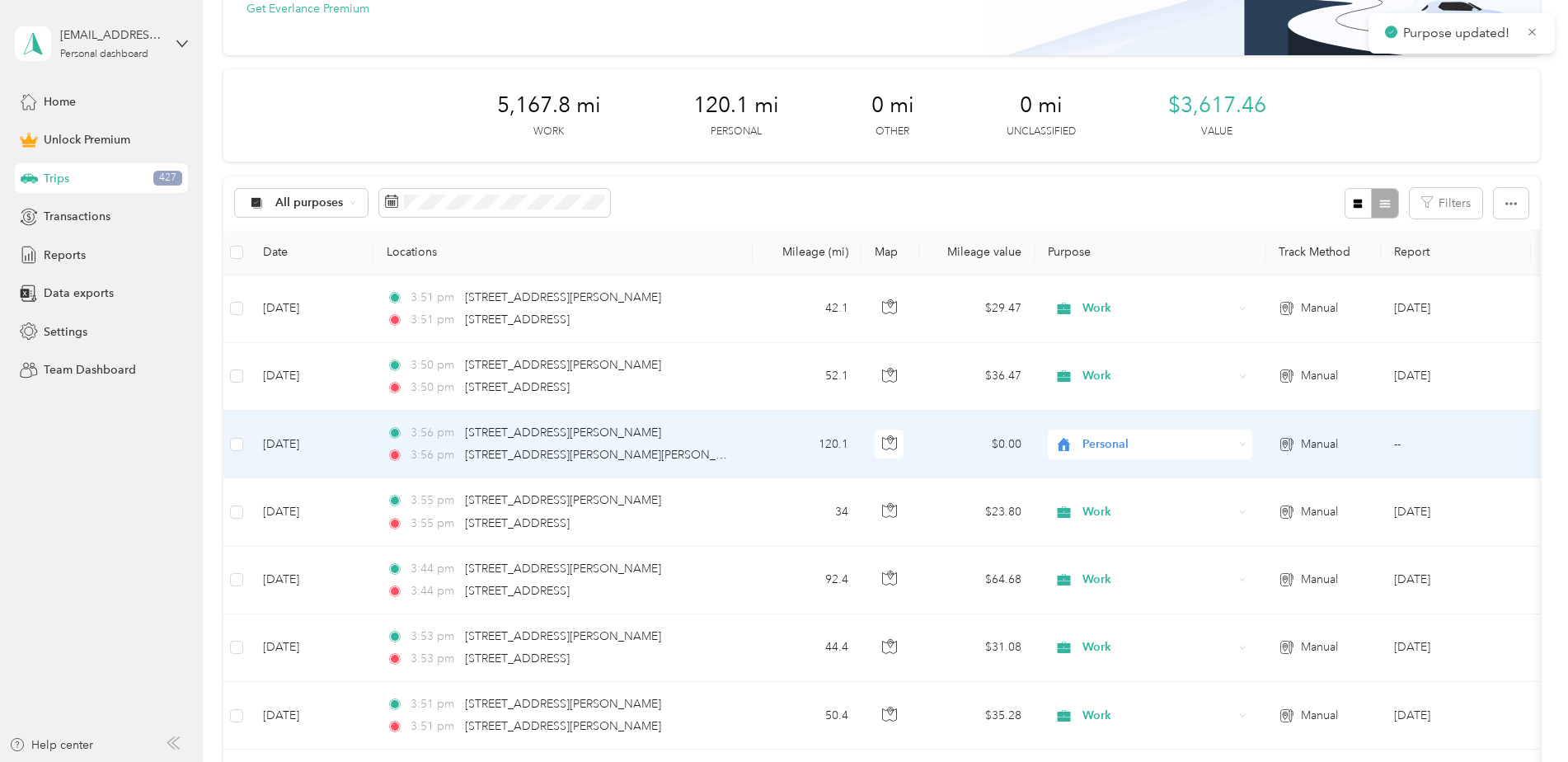
scroll to position [165, 0]
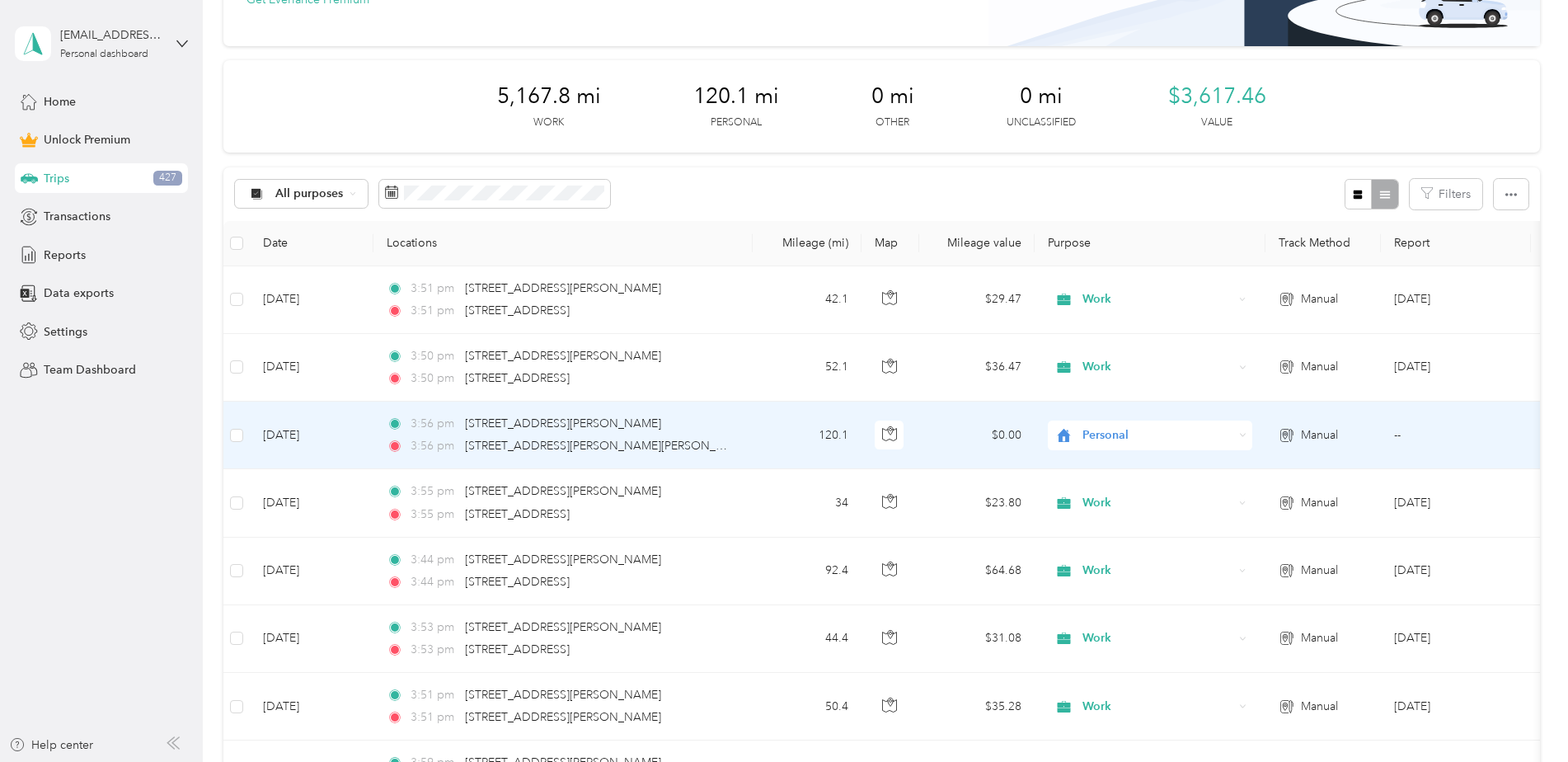
click at [1130, 435] on span "Personal" at bounding box center [1158, 435] width 150 height 19
click at [1107, 463] on span "Work" at bounding box center [1165, 466] width 152 height 18
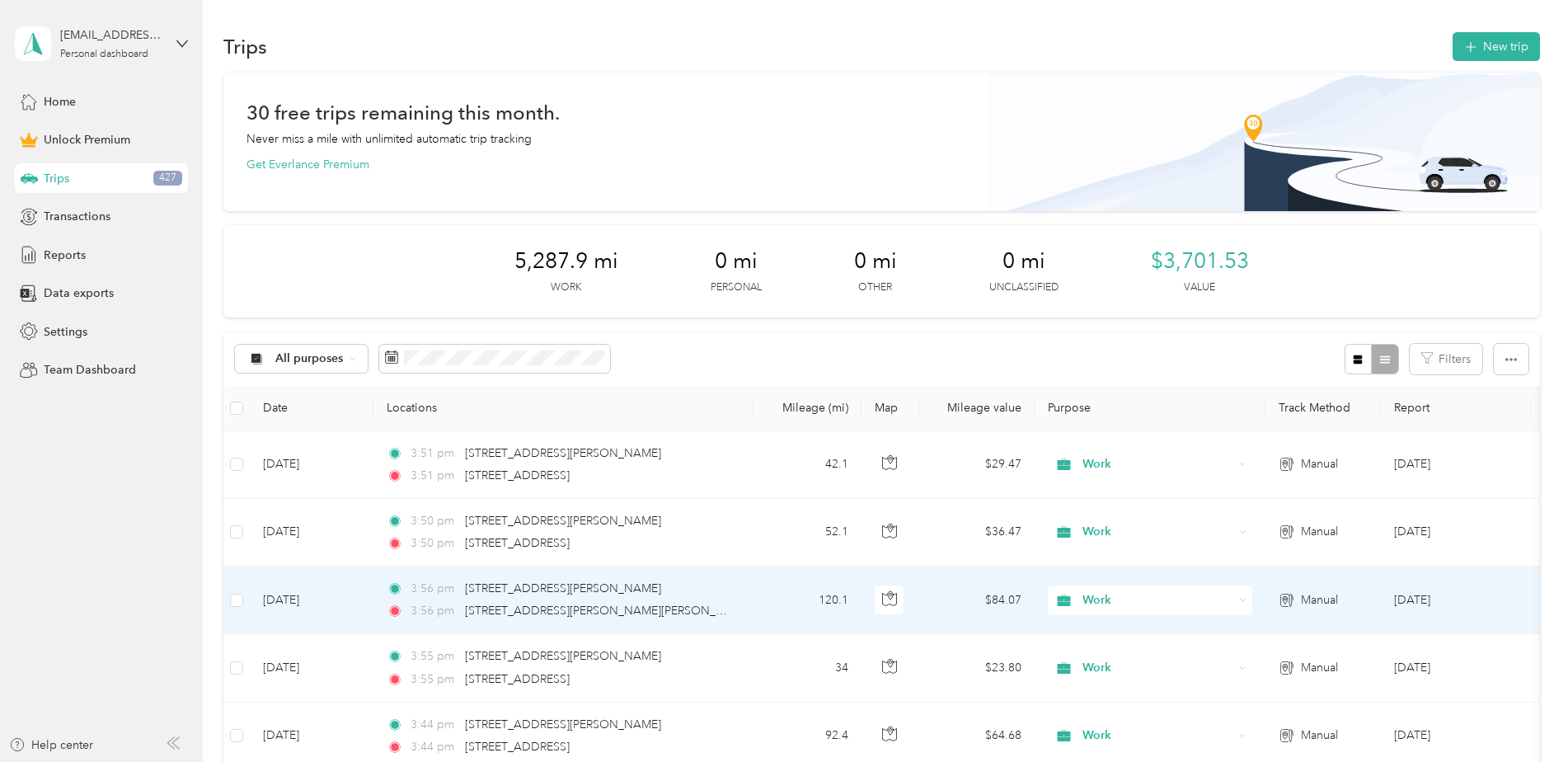
scroll to position [82, 0]
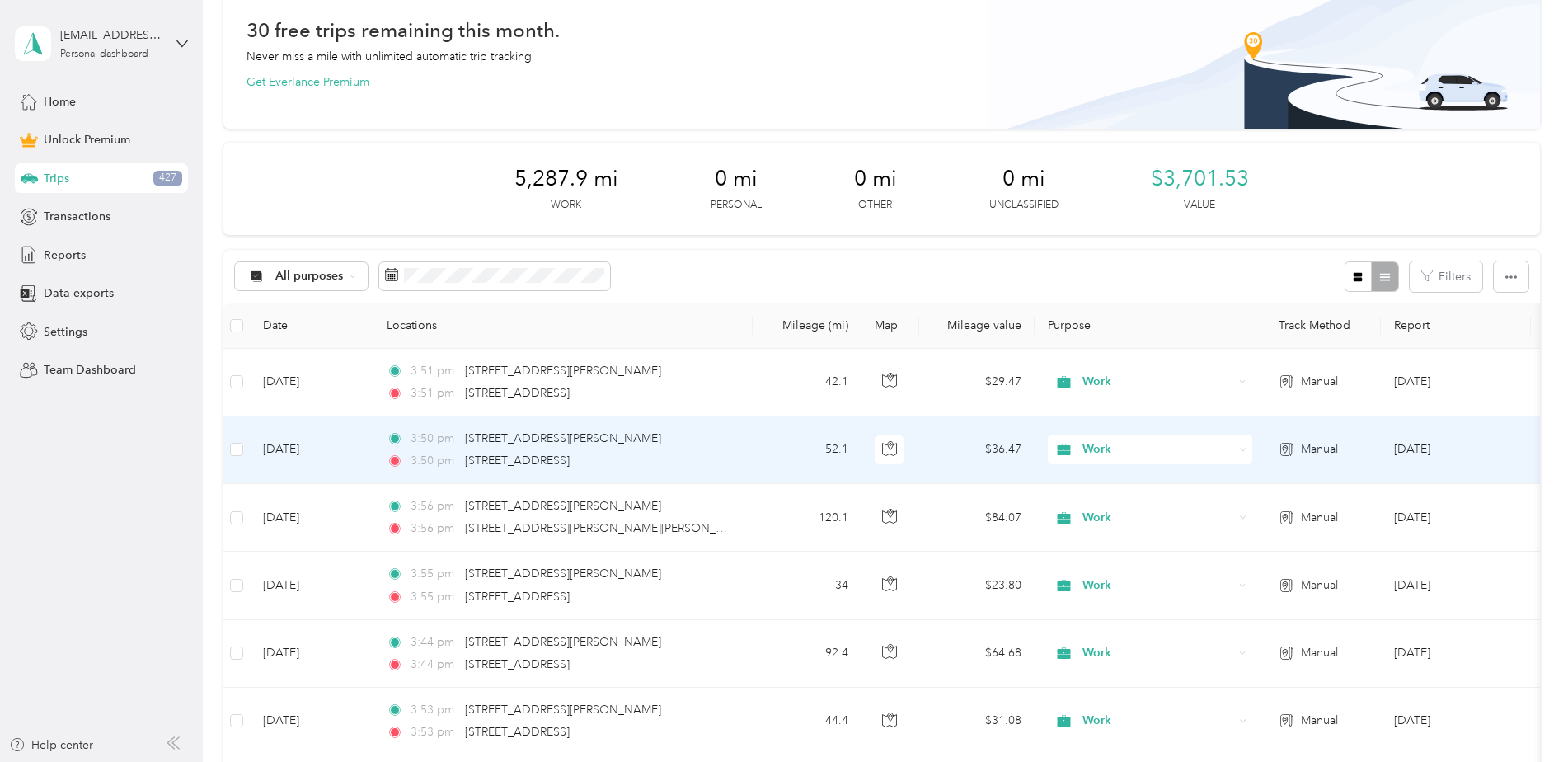
click at [709, 444] on div "3:50 pm [STREET_ADDRESS][PERSON_NAME][PERSON_NAME]" at bounding box center [560, 439] width 346 height 19
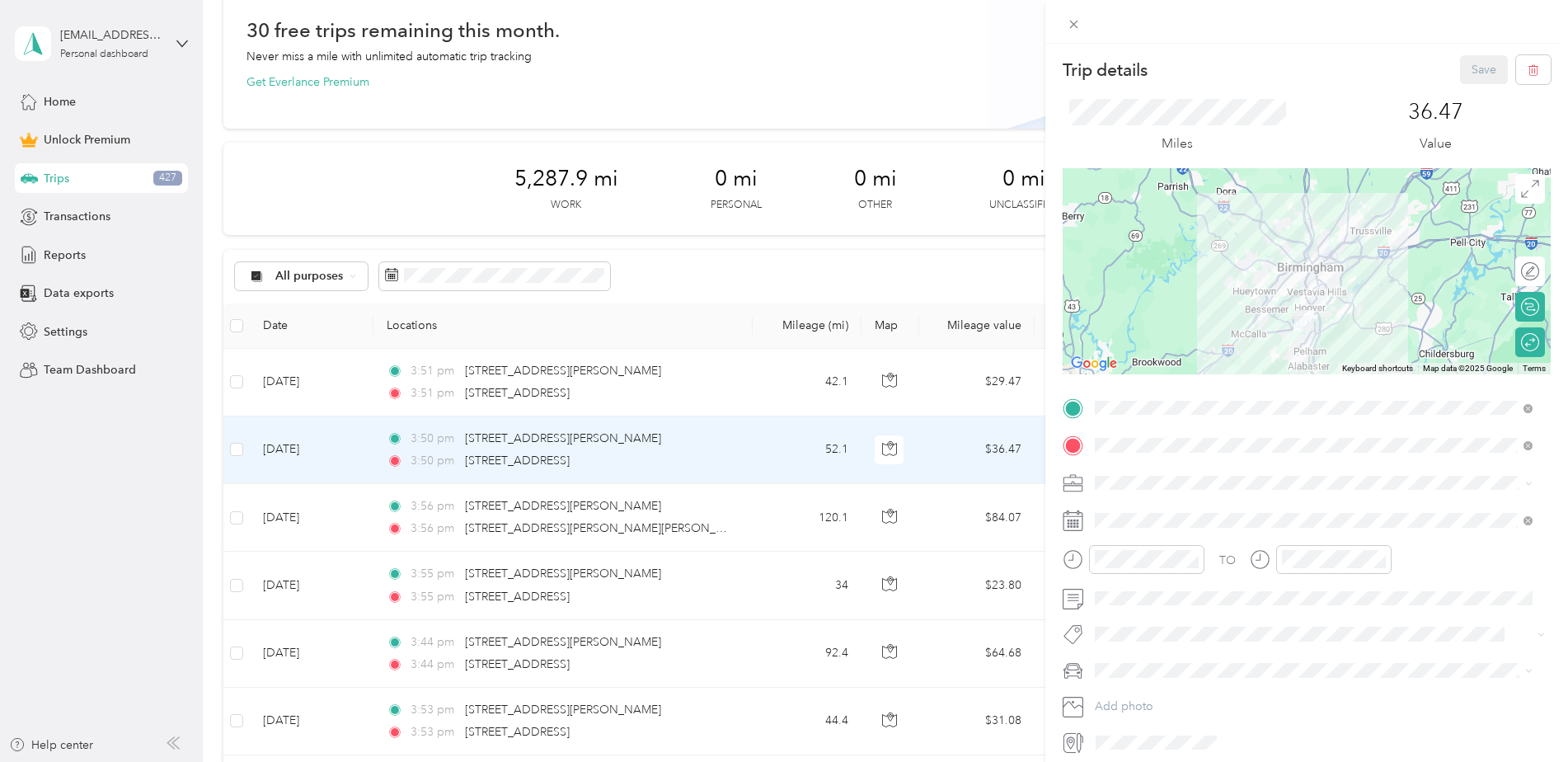
click at [1162, 512] on span at bounding box center [1319, 520] width 461 height 26
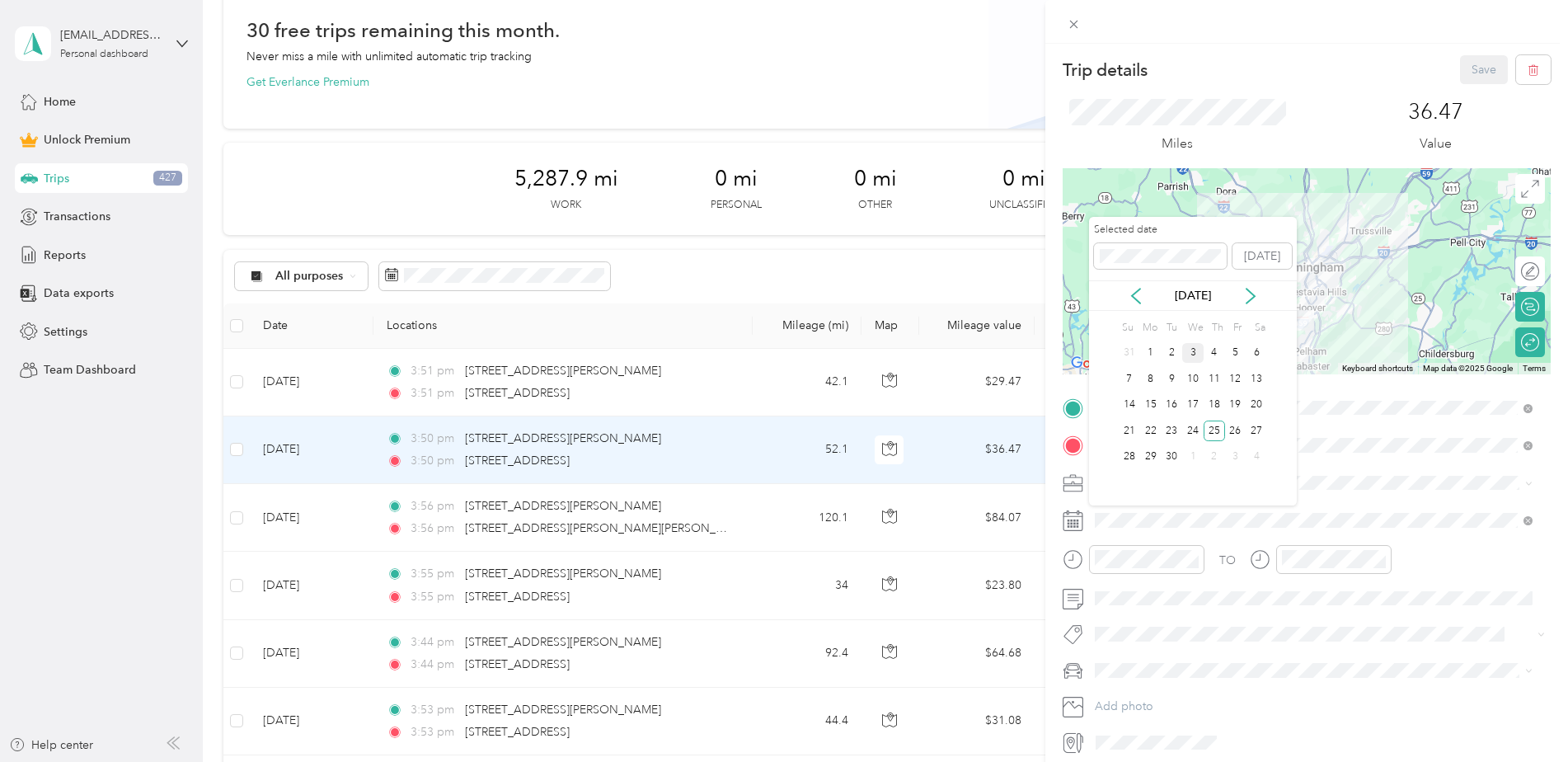
click at [1135, 292] on icon at bounding box center [1135, 295] width 8 height 15
click at [1152, 457] on div "25" at bounding box center [1151, 456] width 21 height 21
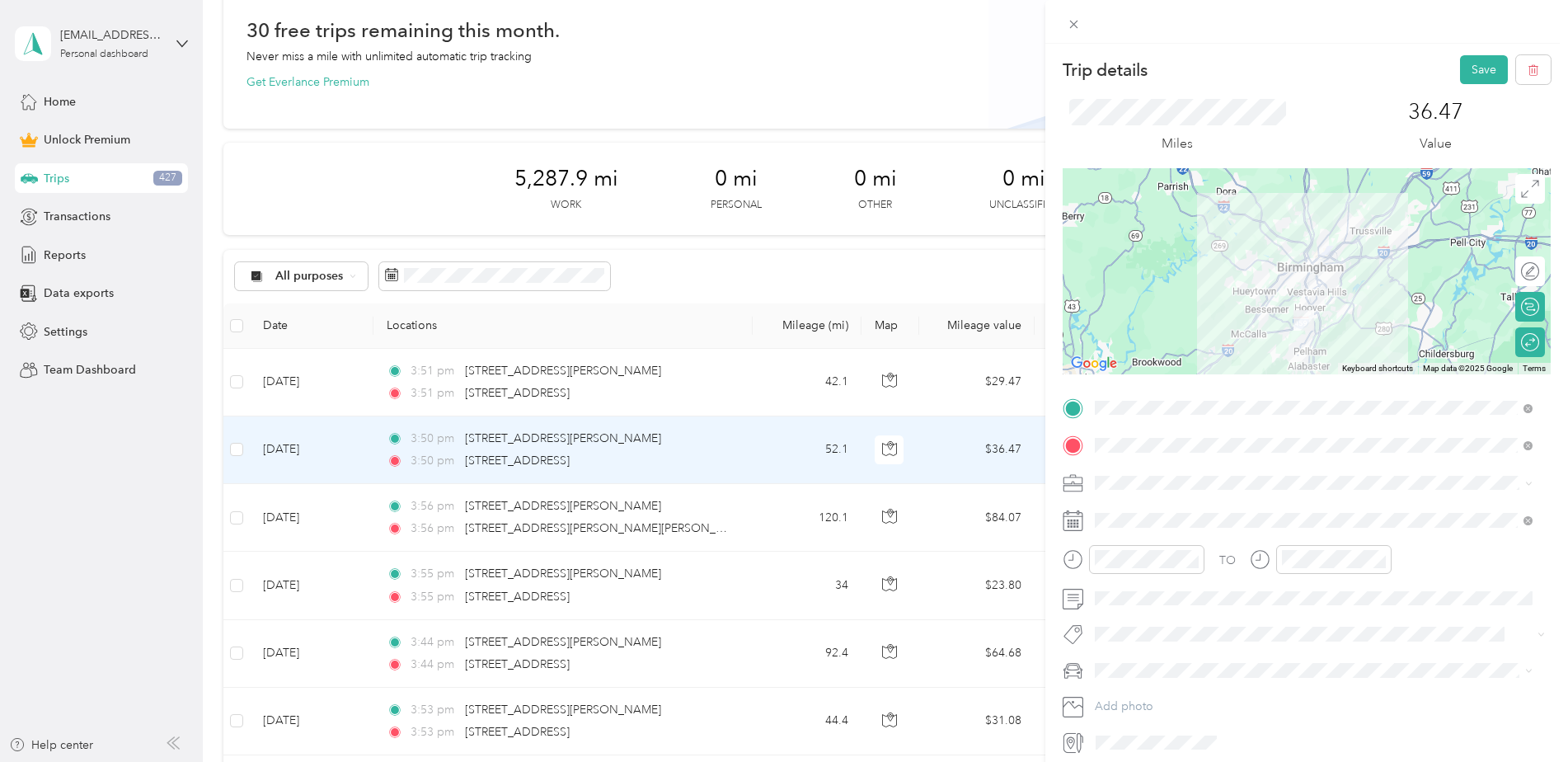
click at [700, 392] on div "Trip details Save This trip cannot be edited because it is either under review,…" at bounding box center [784, 381] width 1568 height 762
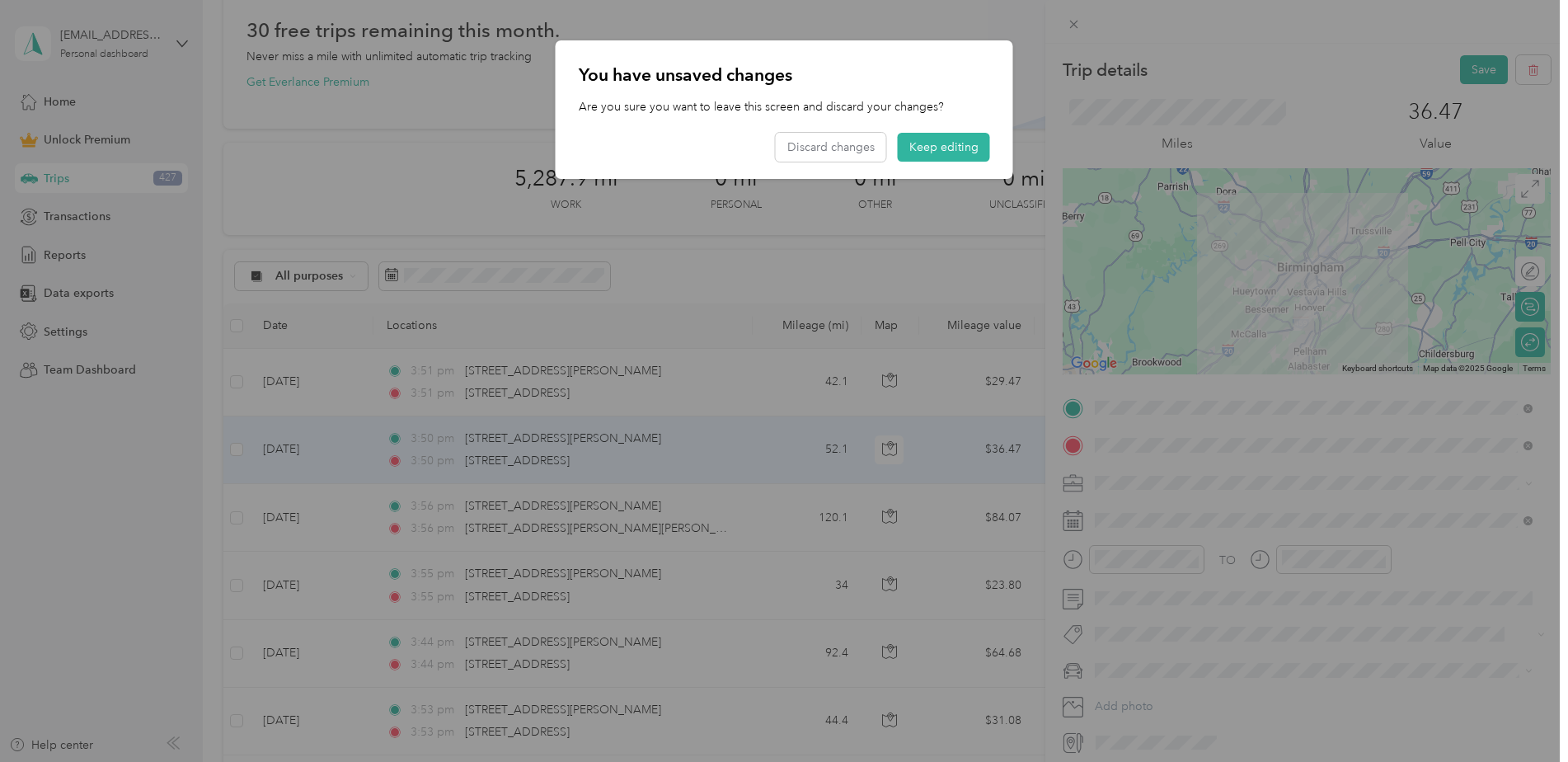
click at [939, 140] on button "Keep editing" at bounding box center [944, 148] width 92 height 29
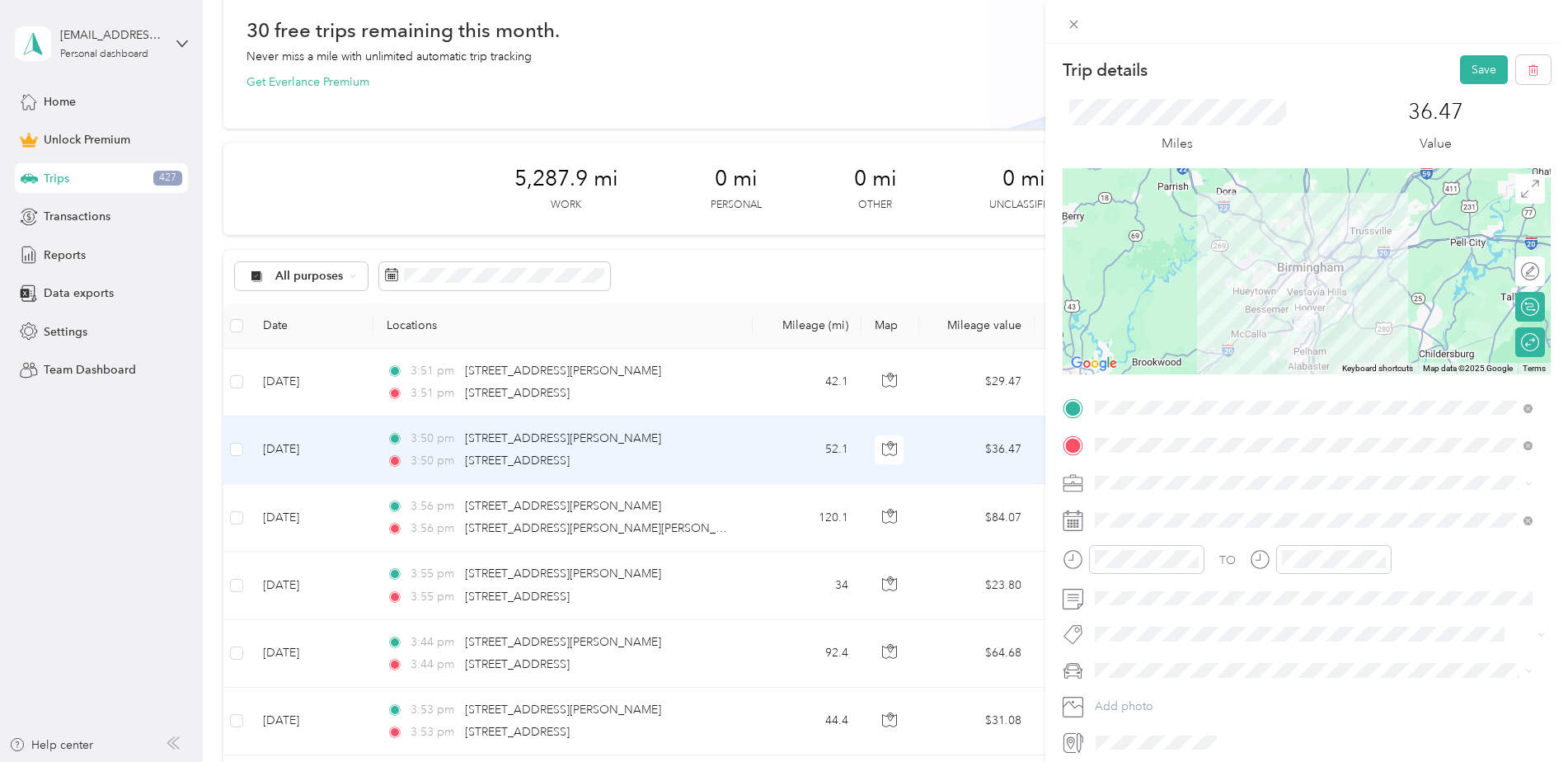
click at [1461, 68] on button "Save" at bounding box center [1483, 70] width 48 height 29
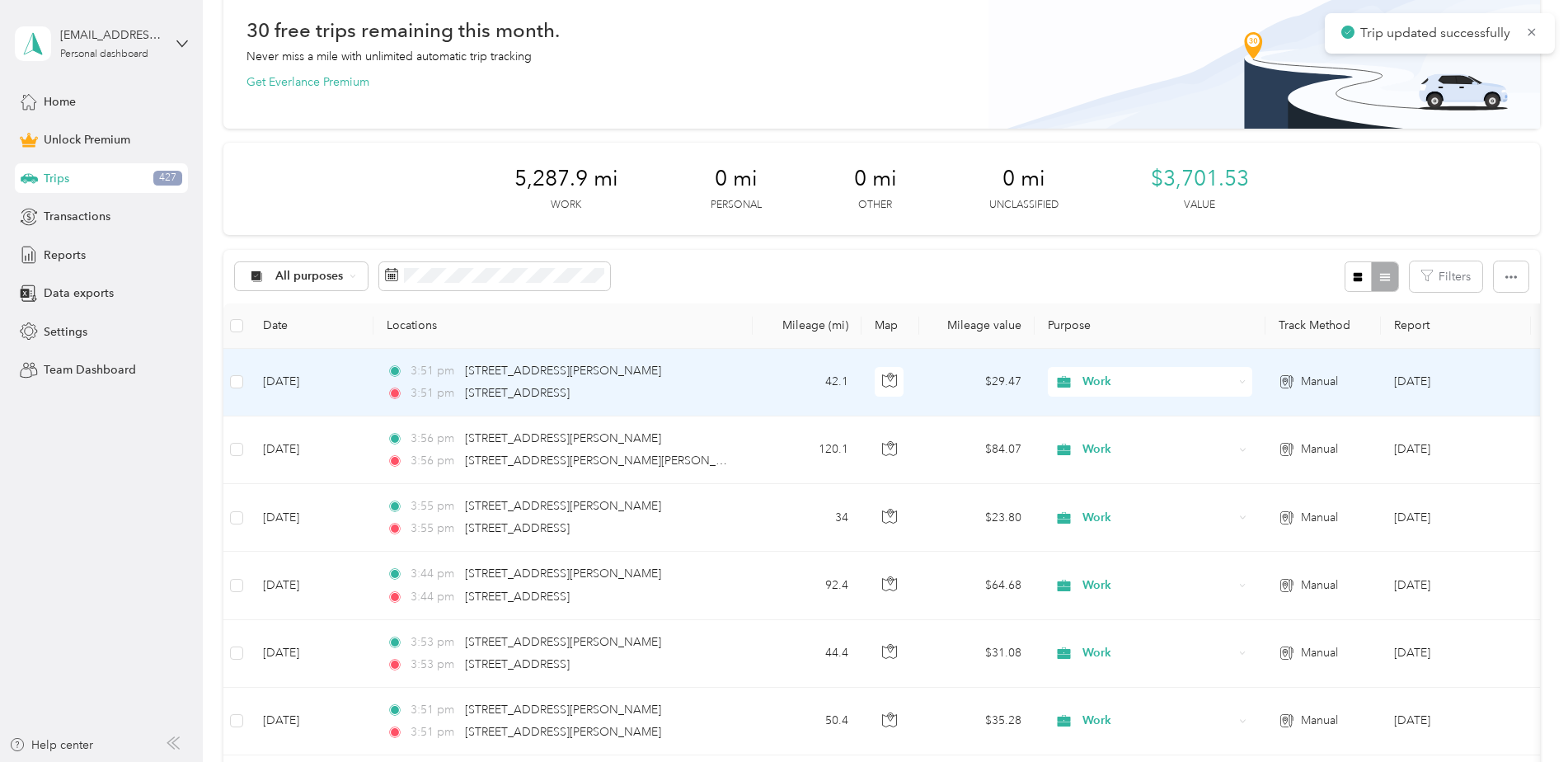
click at [708, 372] on div "3:51 pm [STREET_ADDRESS][PERSON_NAME][PERSON_NAME]" at bounding box center [560, 370] width 346 height 19
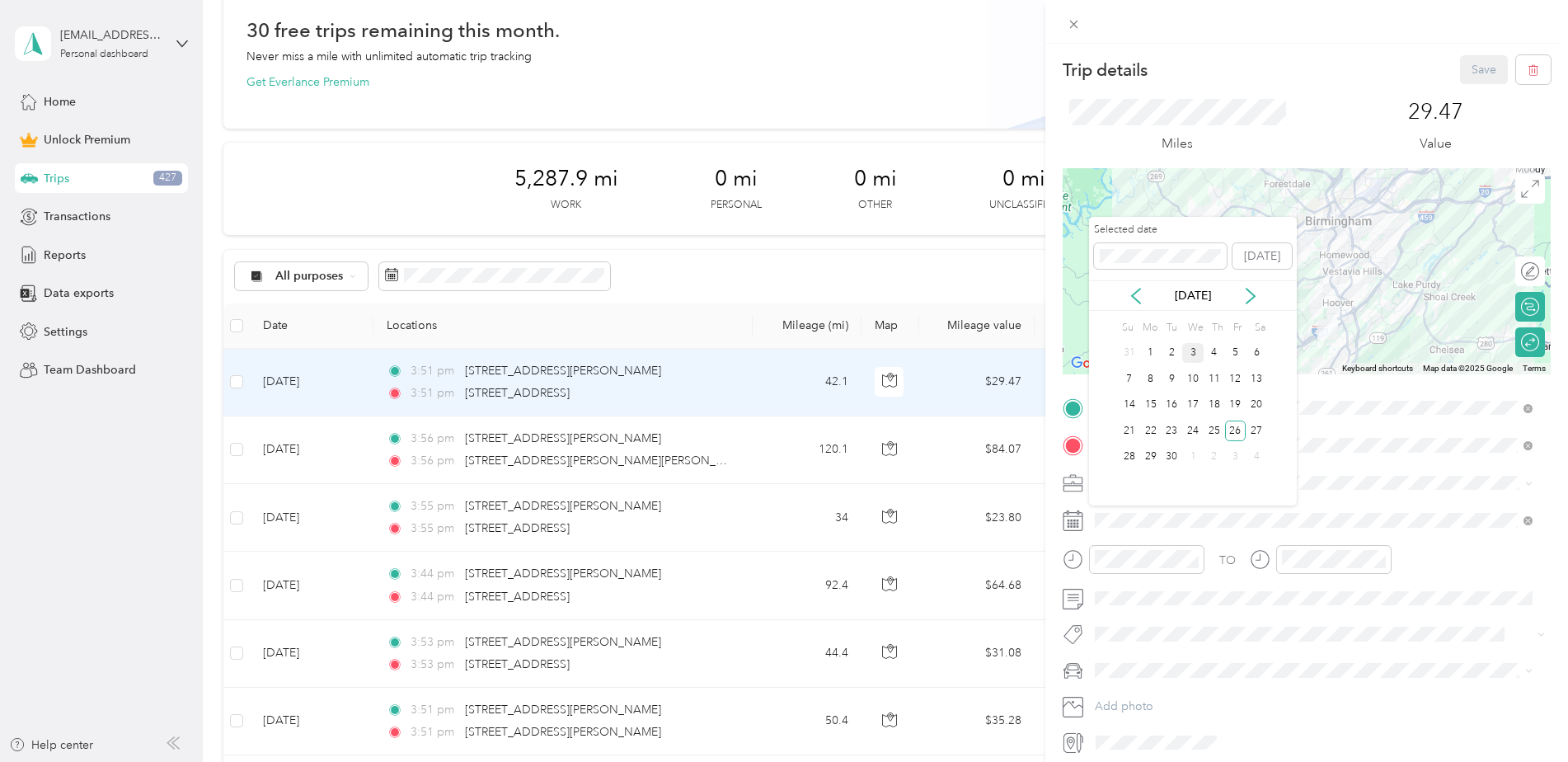
click at [1132, 298] on icon at bounding box center [1135, 295] width 17 height 17
click at [1177, 457] on div "26" at bounding box center [1171, 456] width 21 height 21
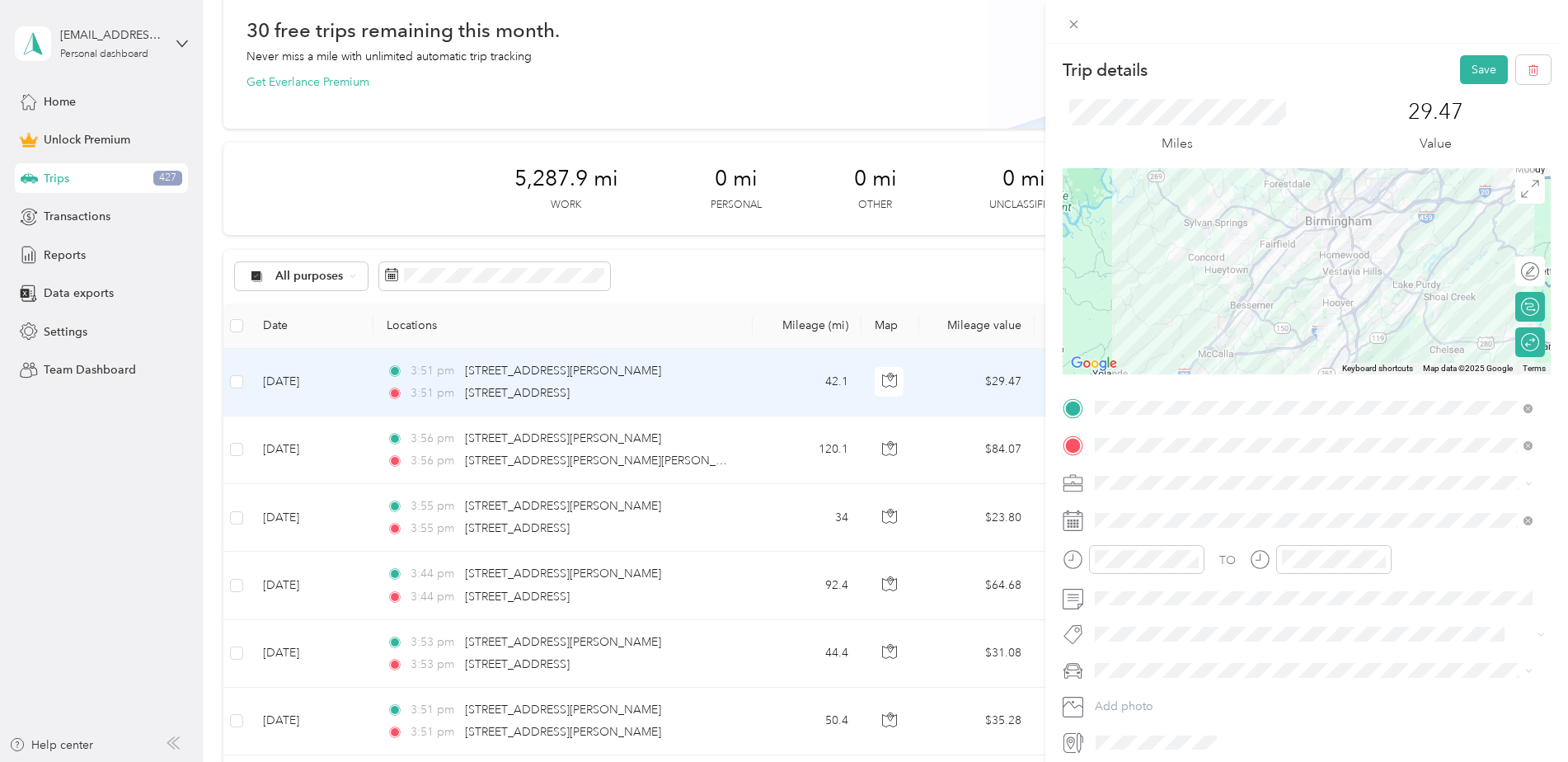
click at [1460, 58] on button "Save" at bounding box center [1483, 70] width 48 height 29
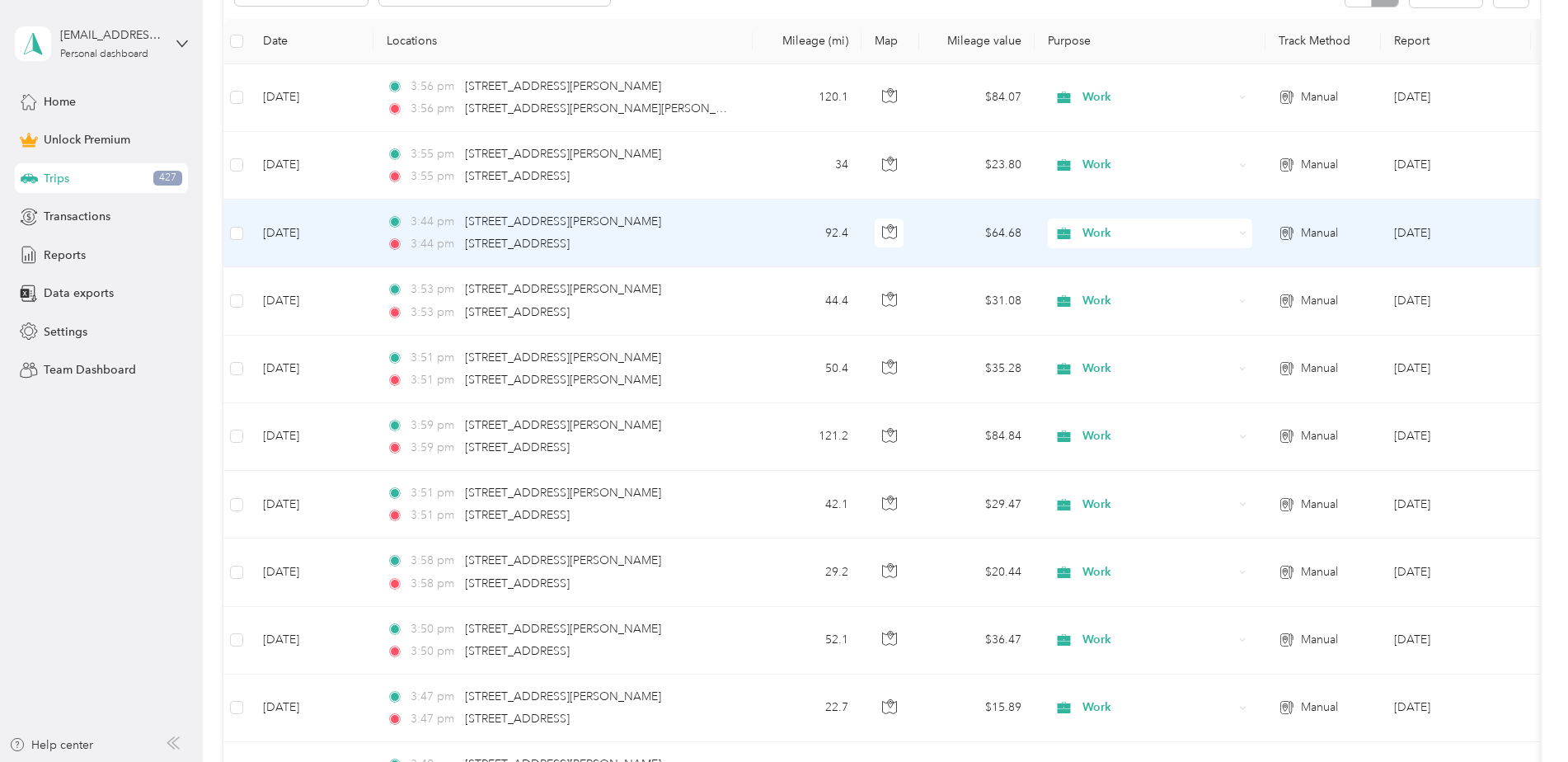
scroll to position [412, 0]
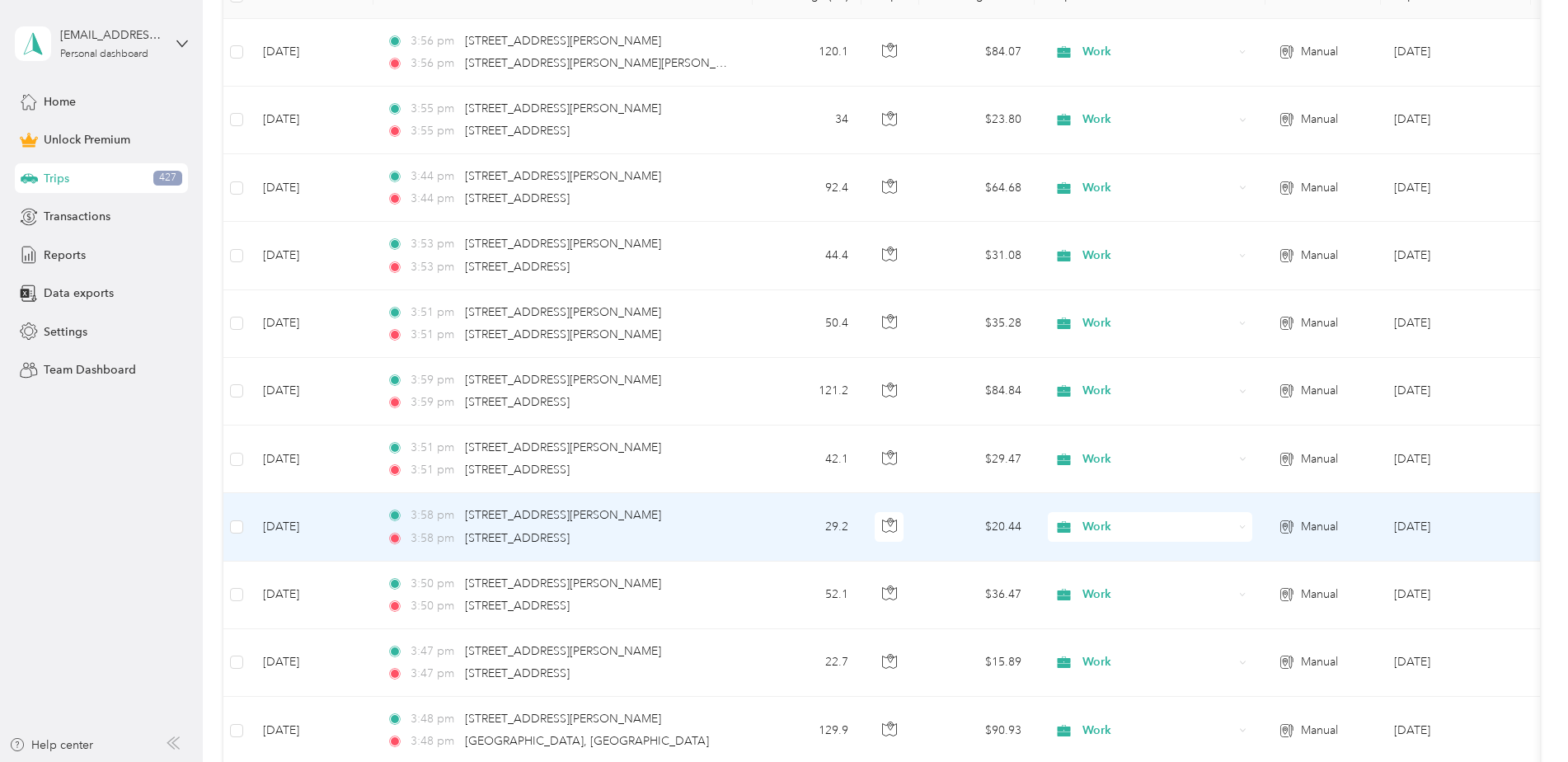
click at [690, 539] on div "3:58 pm [STREET_ADDRESS]" at bounding box center [560, 538] width 346 height 19
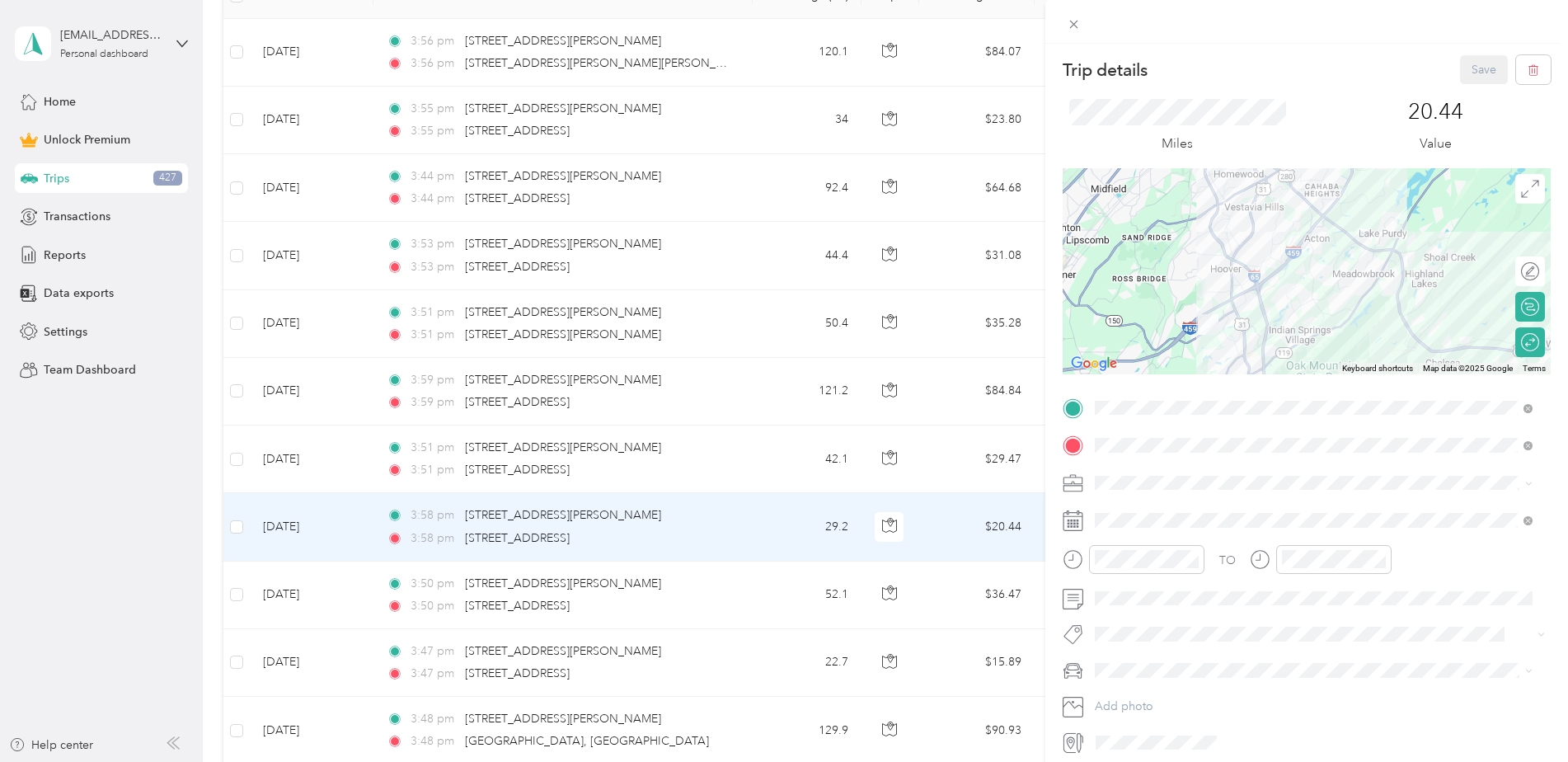
click at [1157, 512] on span at bounding box center [1319, 520] width 461 height 26
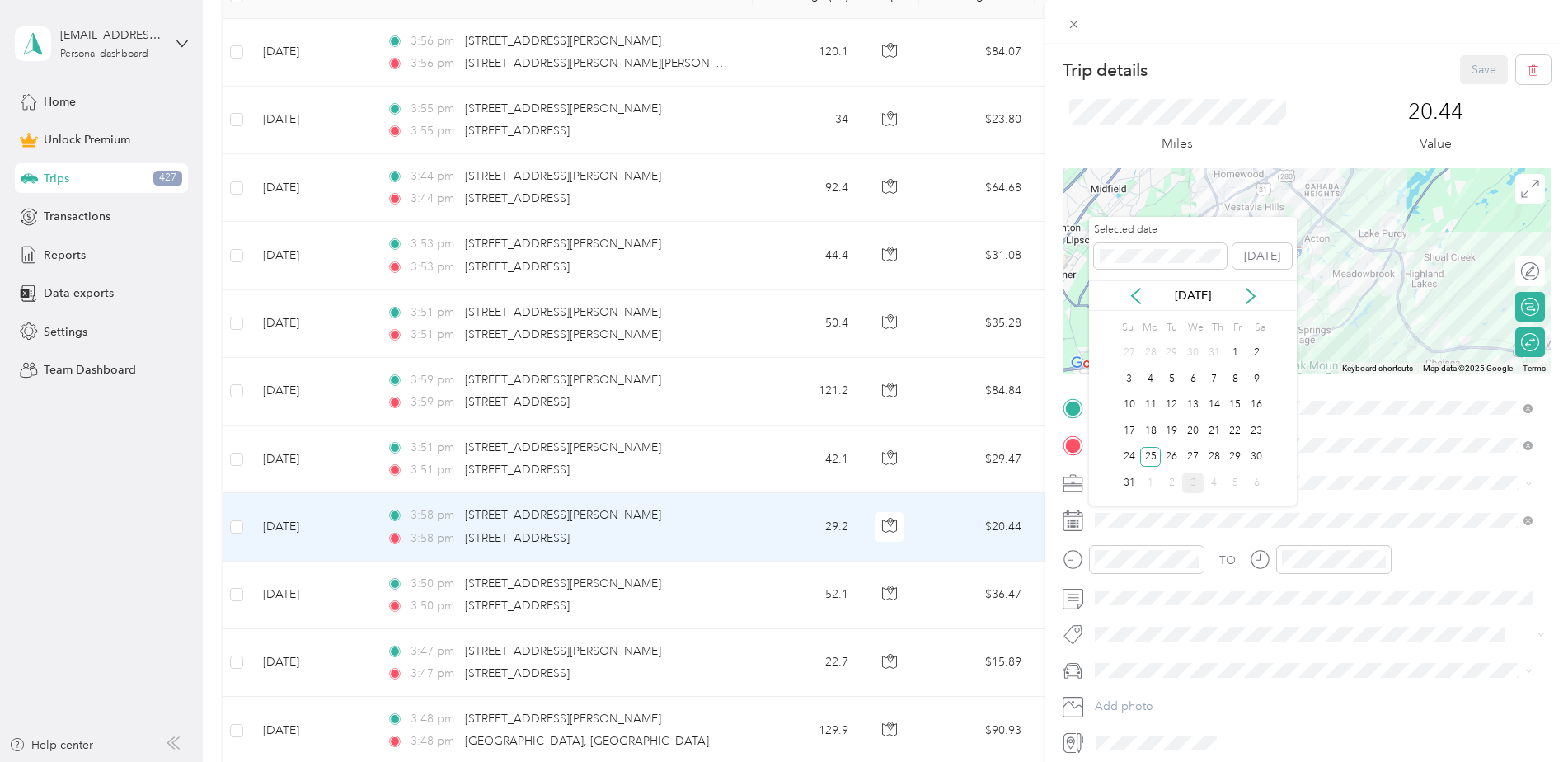
click at [1201, 426] on div "20" at bounding box center [1193, 430] width 21 height 21
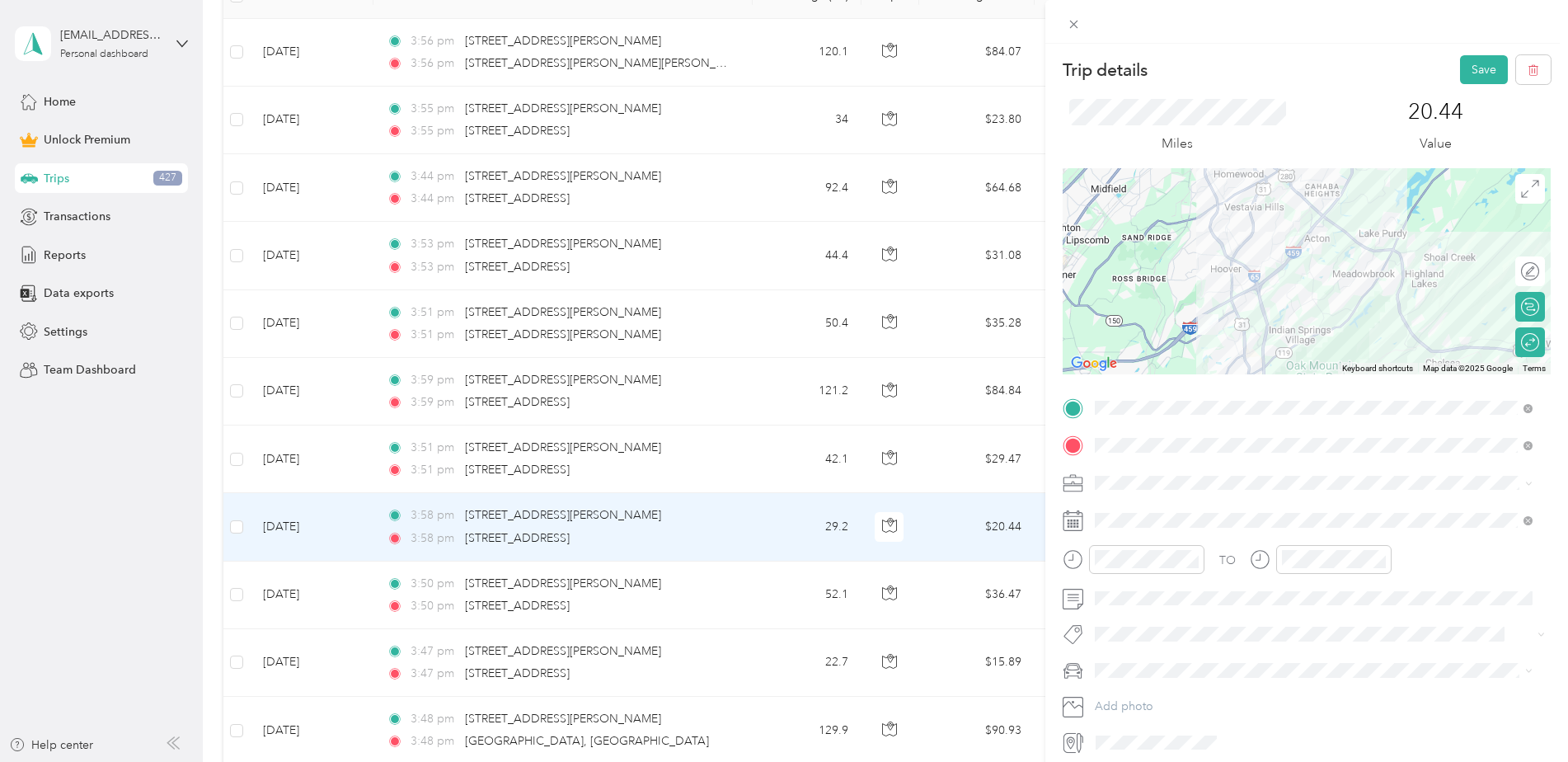
click at [1460, 75] on button "Save" at bounding box center [1483, 70] width 48 height 29
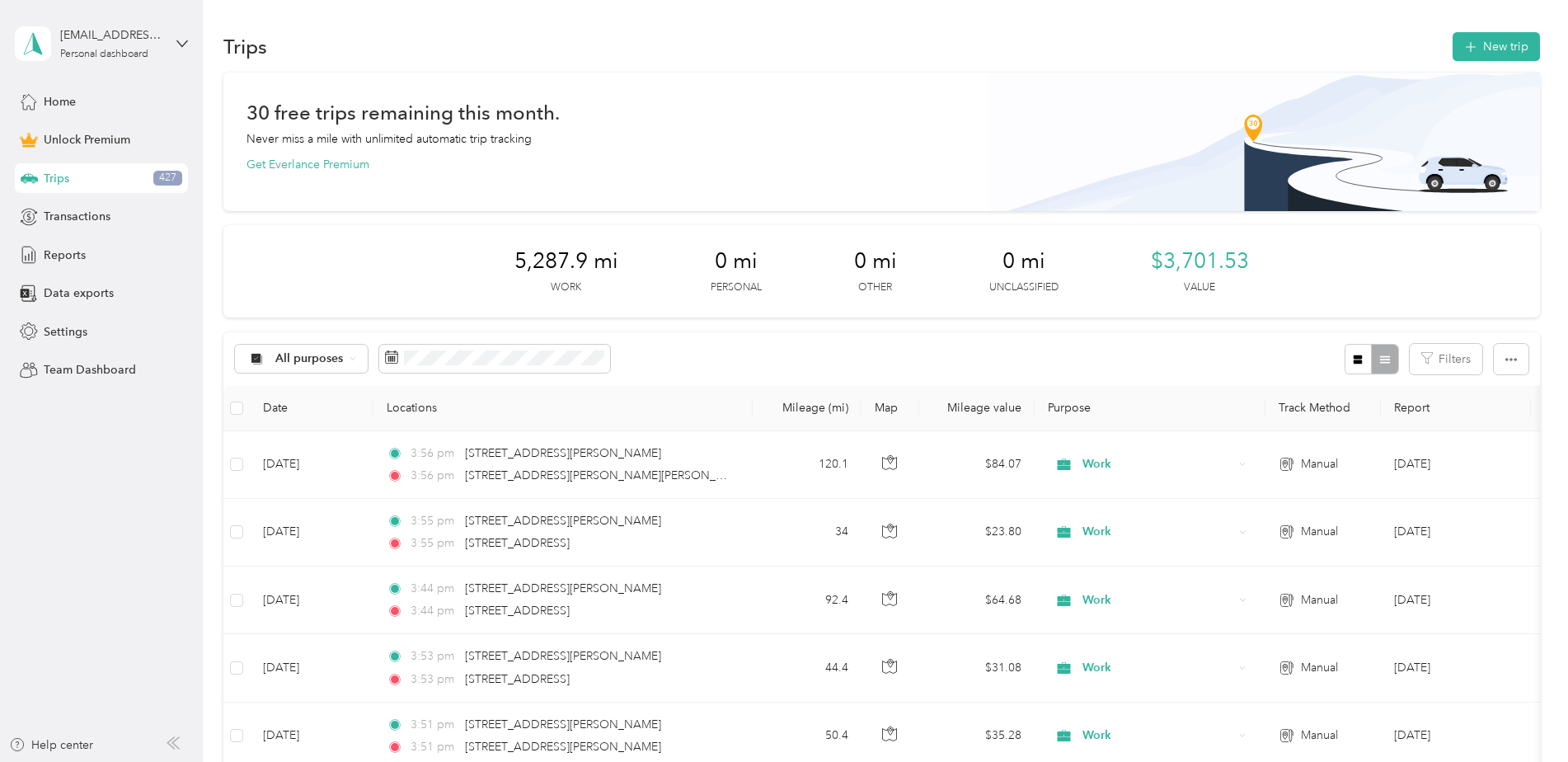
click at [183, 43] on icon at bounding box center [183, 44] width 12 height 12
click at [137, 133] on div "Log out" at bounding box center [189, 136] width 324 height 29
